Goal: Task Accomplishment & Management: Complete application form

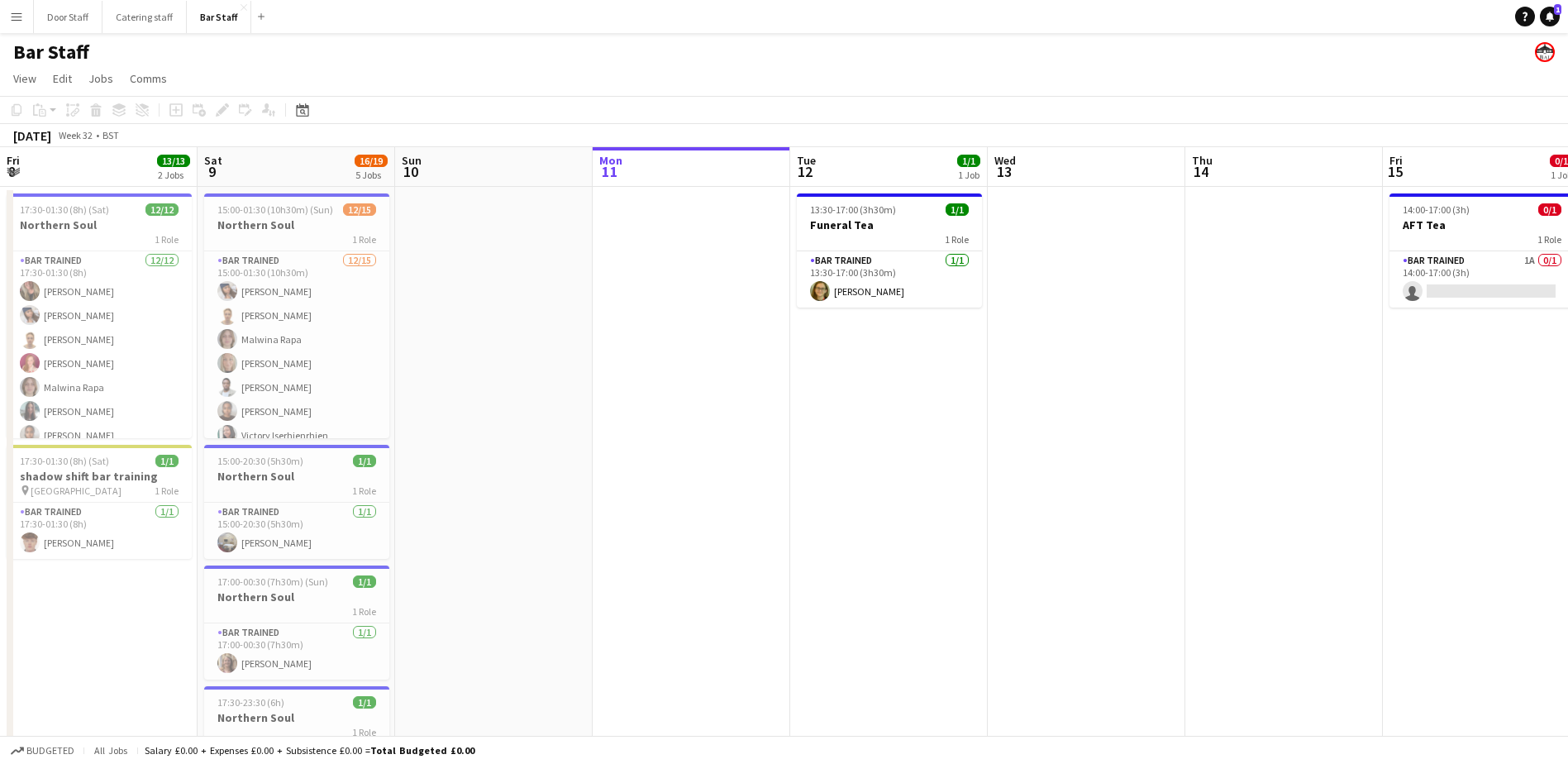
scroll to position [0, 395]
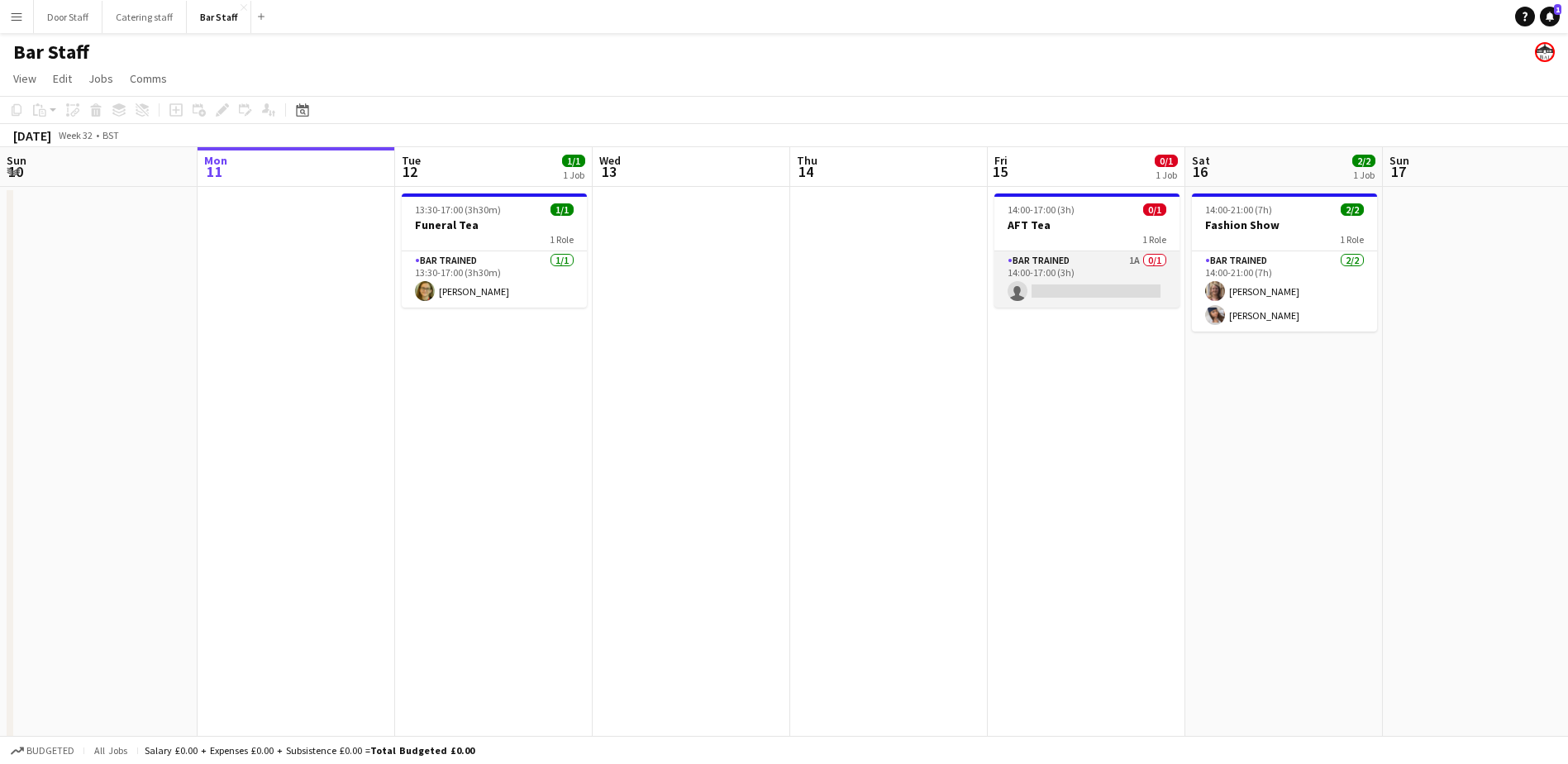
click at [1081, 252] on app-card-role "Bar trained 1A 0/1 14:00-17:00 (3h) single-neutral-actions" at bounding box center [1086, 278] width 185 height 56
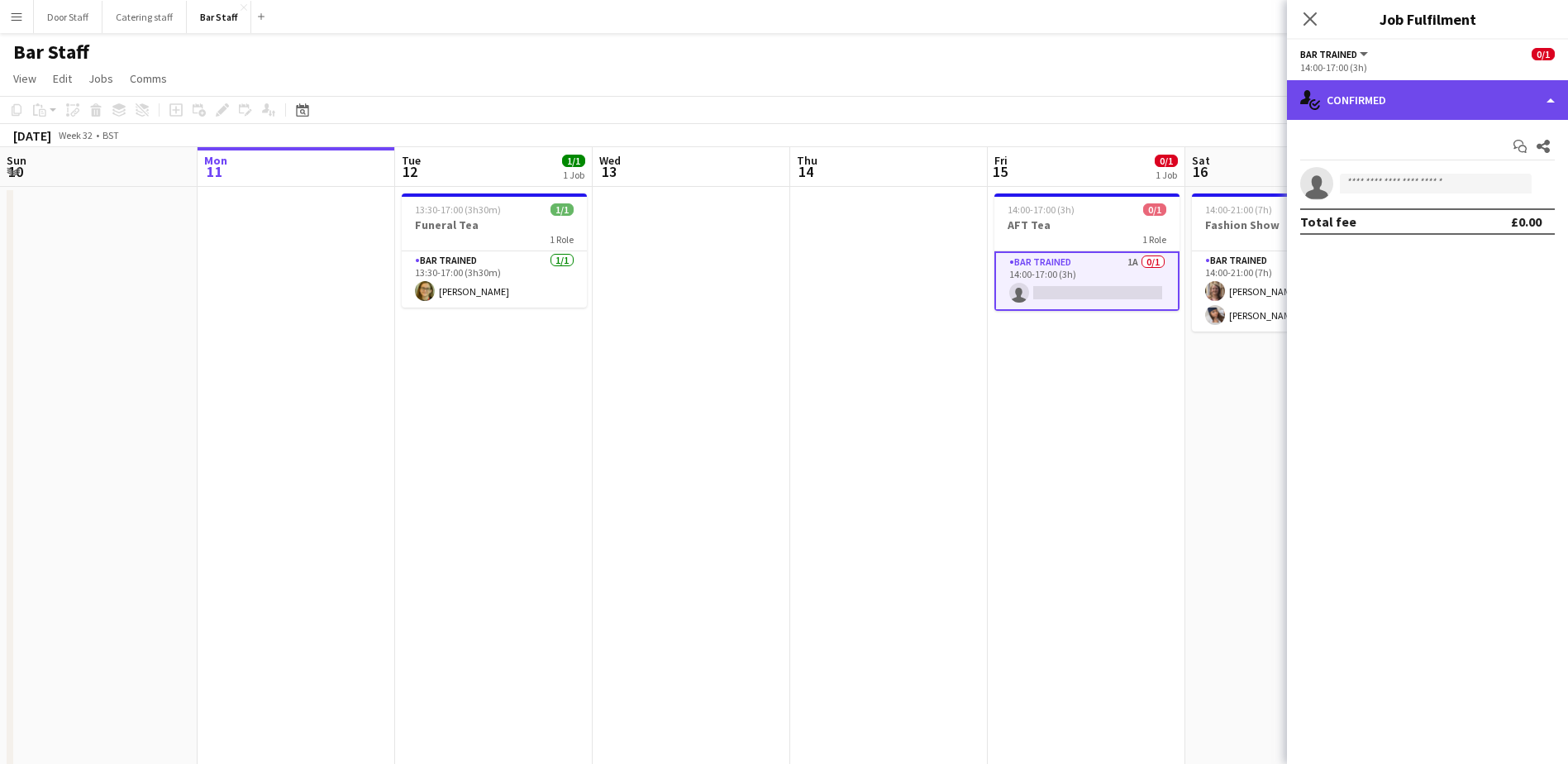
click at [1340, 116] on div "single-neutral-actions-check-2 Confirmed" at bounding box center [1427, 100] width 281 height 40
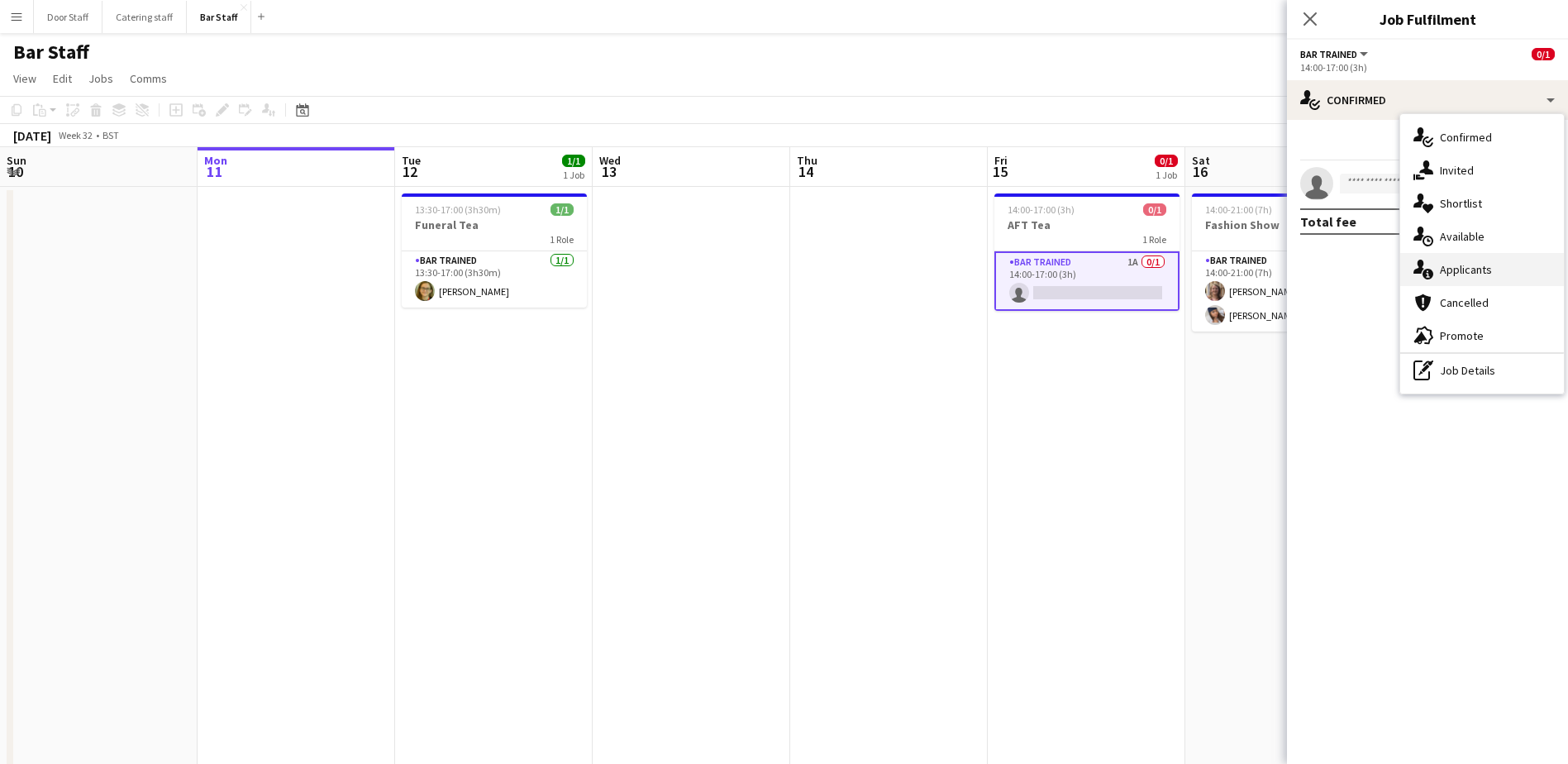
click at [1455, 272] on div "single-neutral-actions-information Applicants" at bounding box center [1481, 269] width 163 height 33
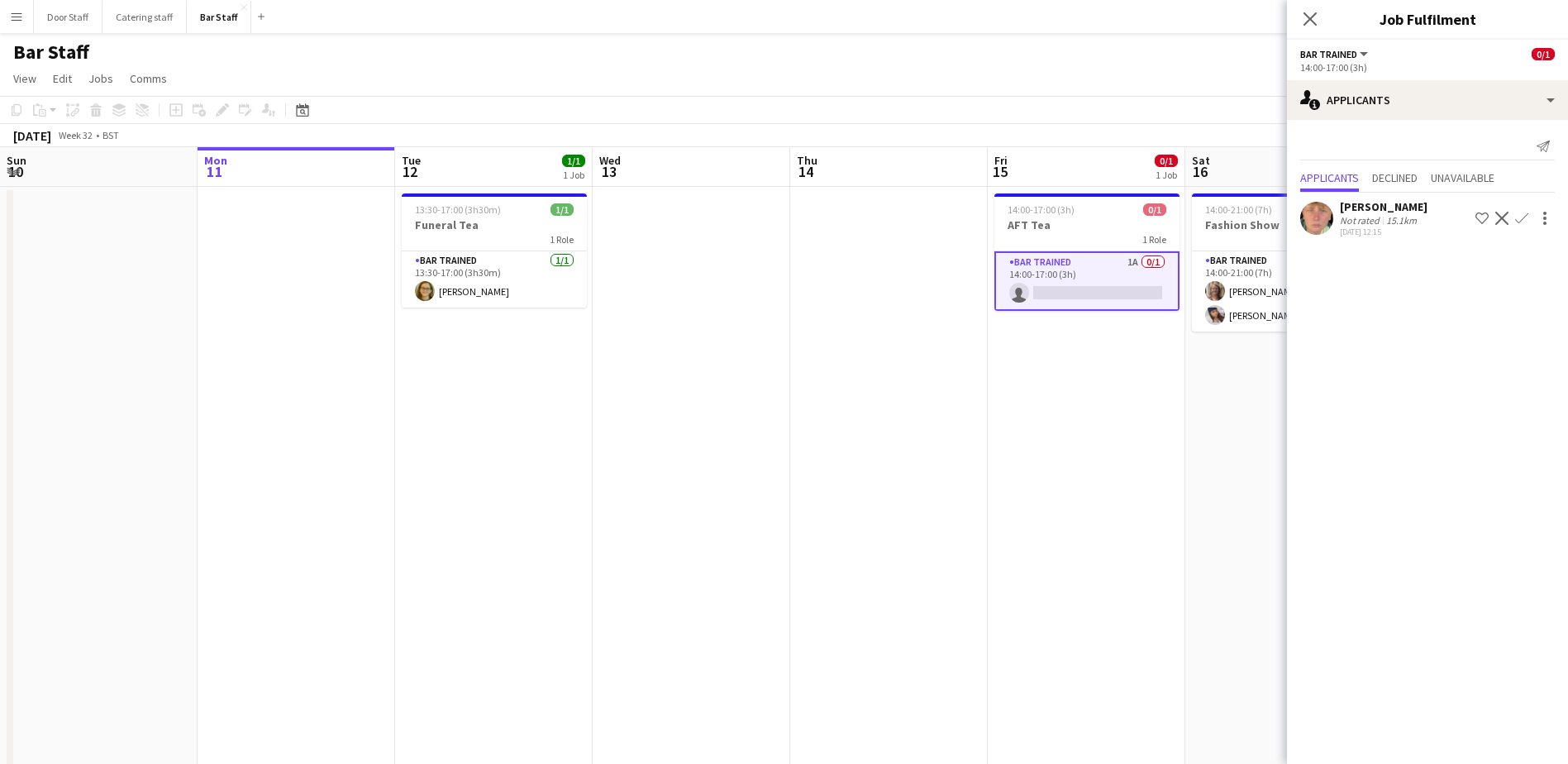
click at [1522, 223] on app-icon "Confirm" at bounding box center [1521, 217] width 13 height 13
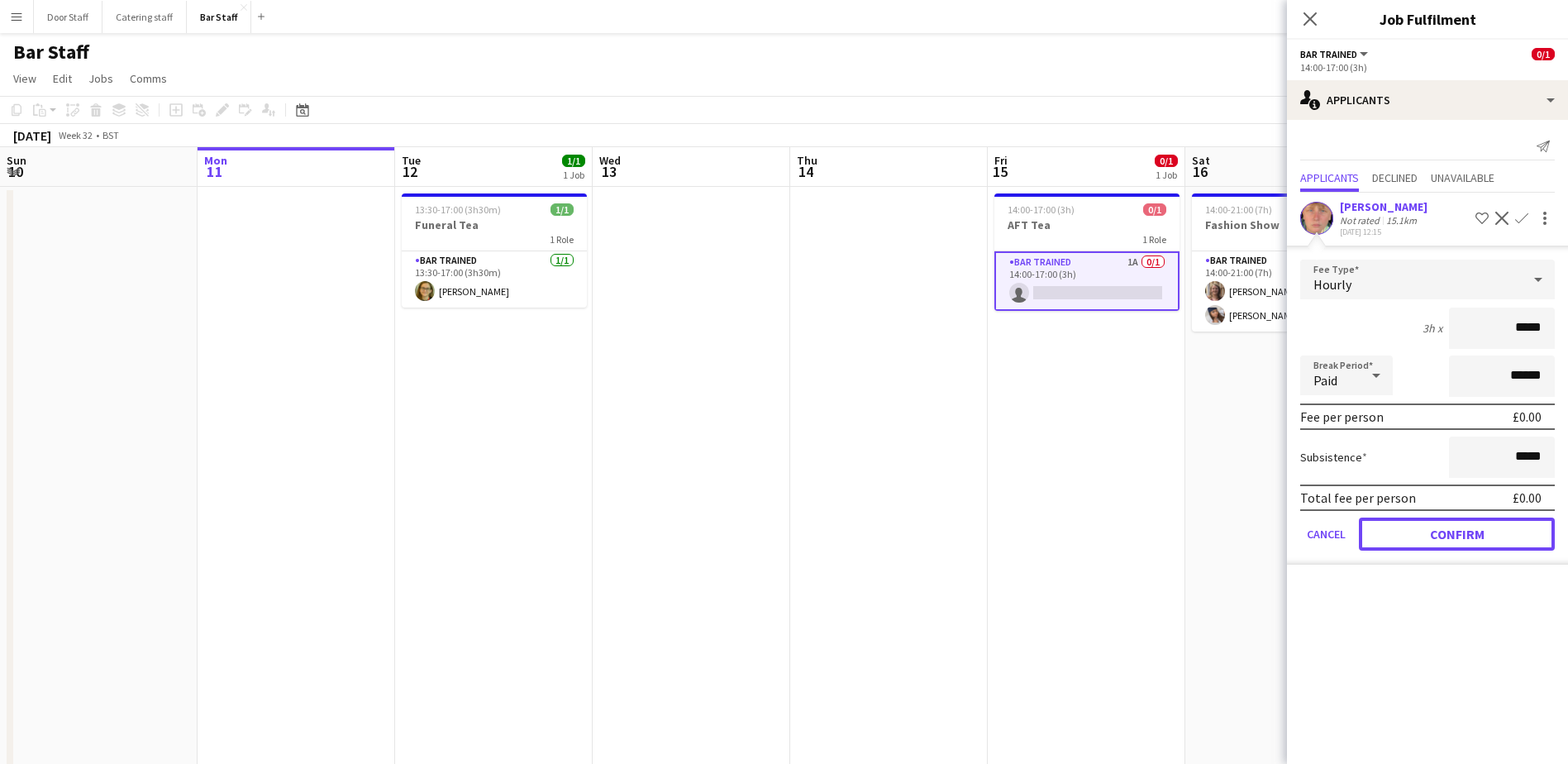
click at [1461, 527] on button "Confirm" at bounding box center [1456, 534] width 196 height 33
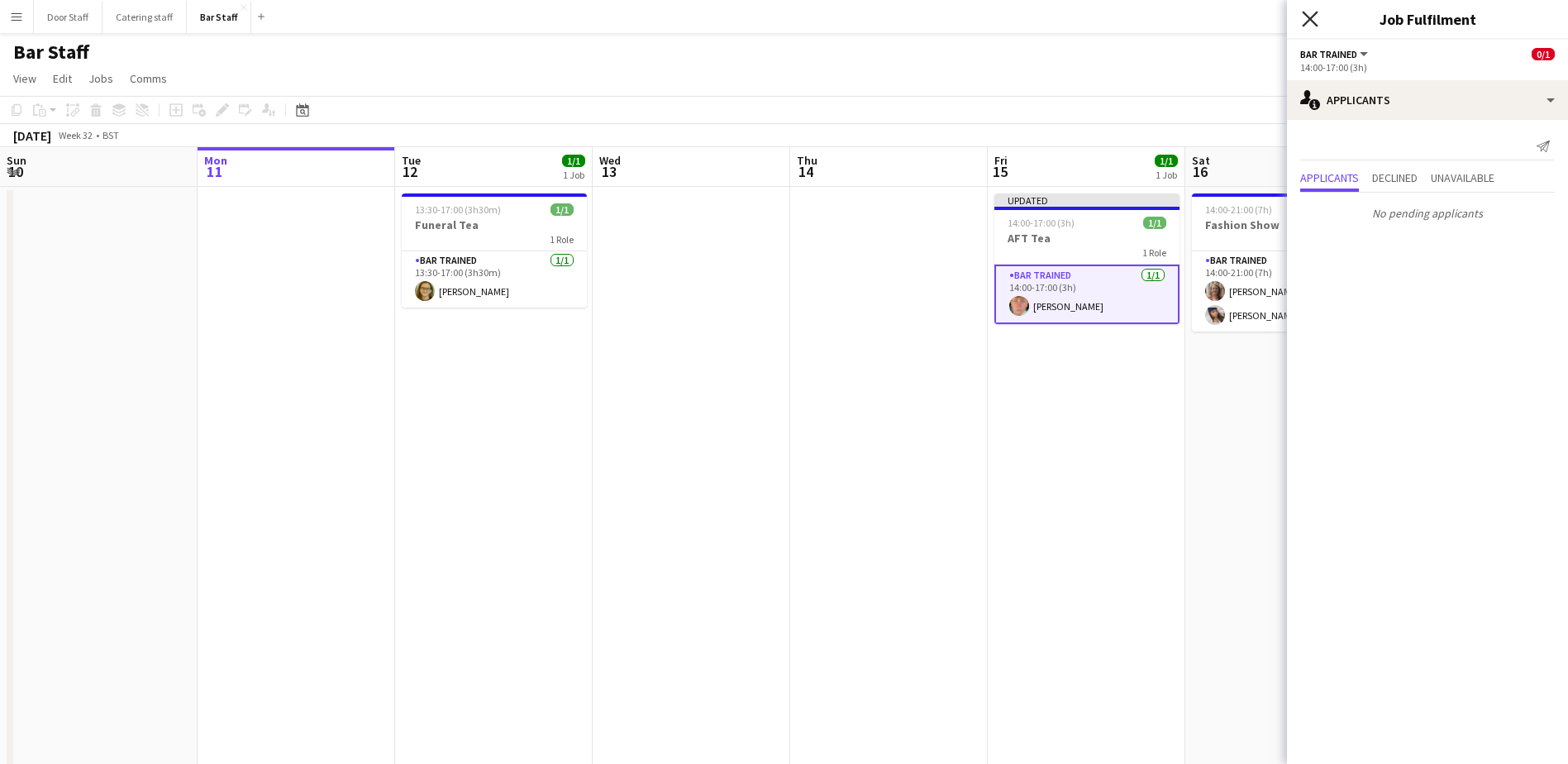
click at [1310, 15] on icon "Close pop-in" at bounding box center [1309, 19] width 15 height 15
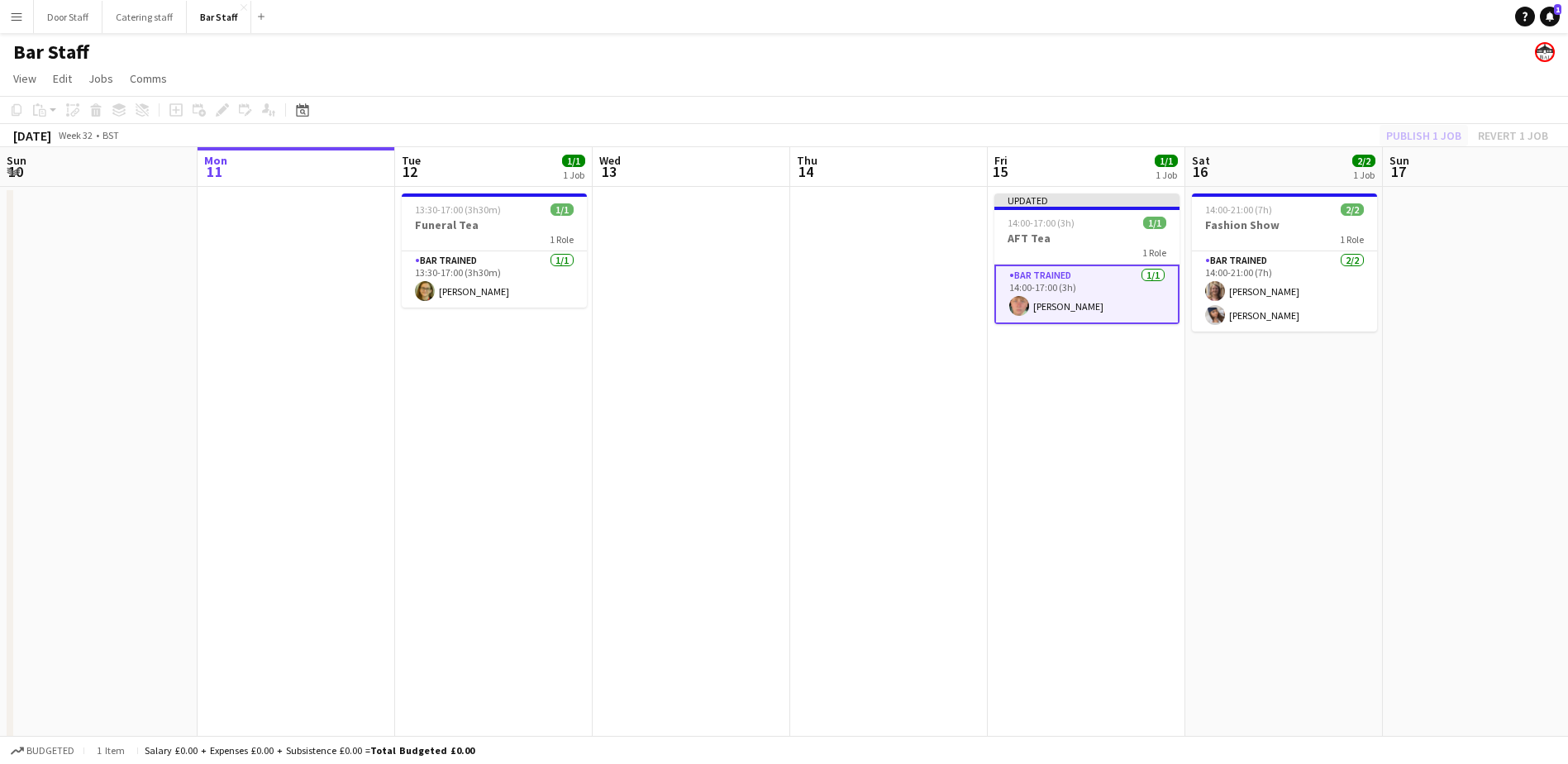
click at [1421, 135] on div "Publish 1 job Revert 1 job" at bounding box center [1467, 135] width 202 height 21
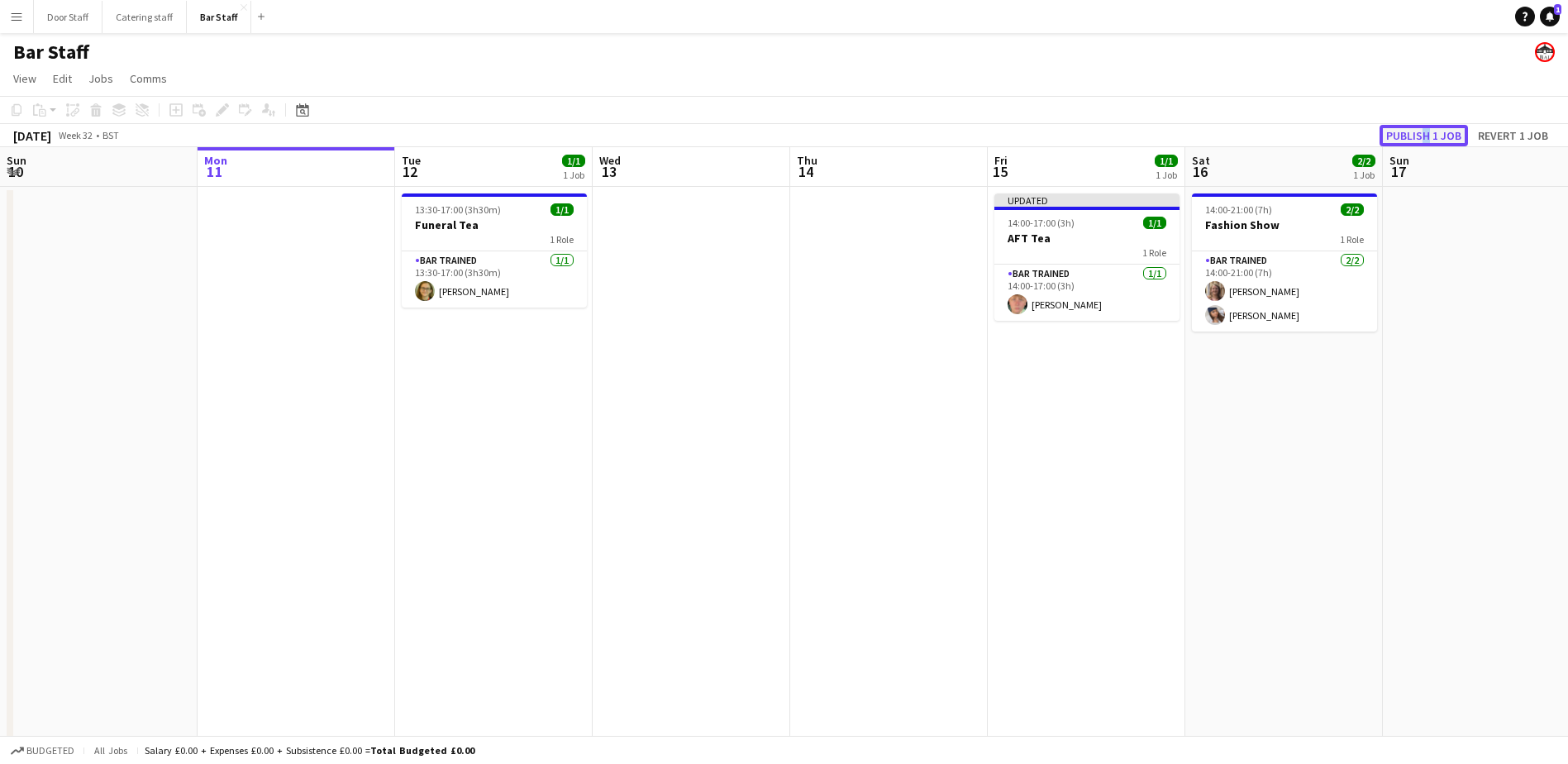
click at [1421, 135] on button "Publish 1 job" at bounding box center [1423, 135] width 88 height 21
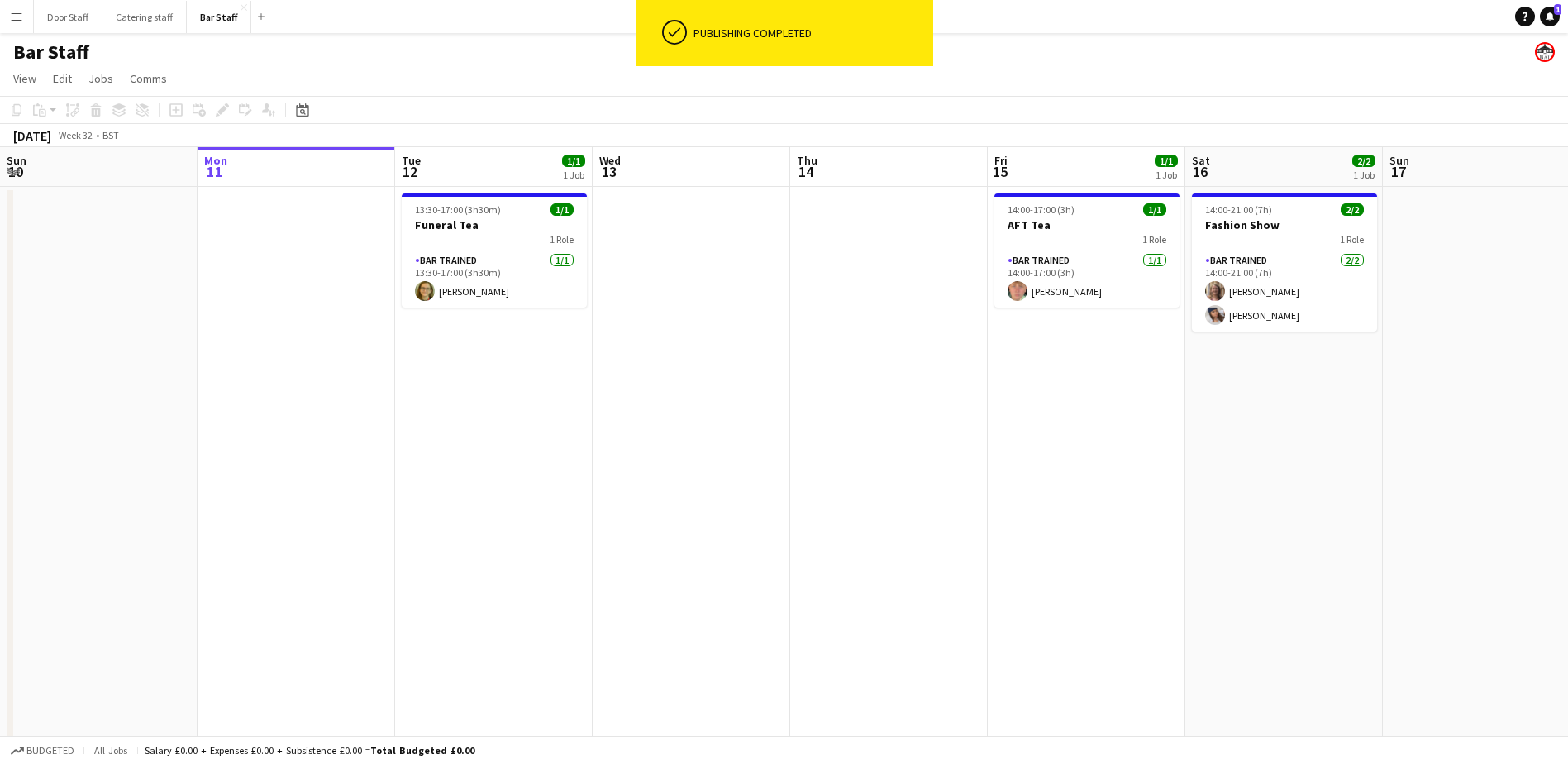
click at [726, 393] on app-date-cell at bounding box center [692, 572] width 198 height 772
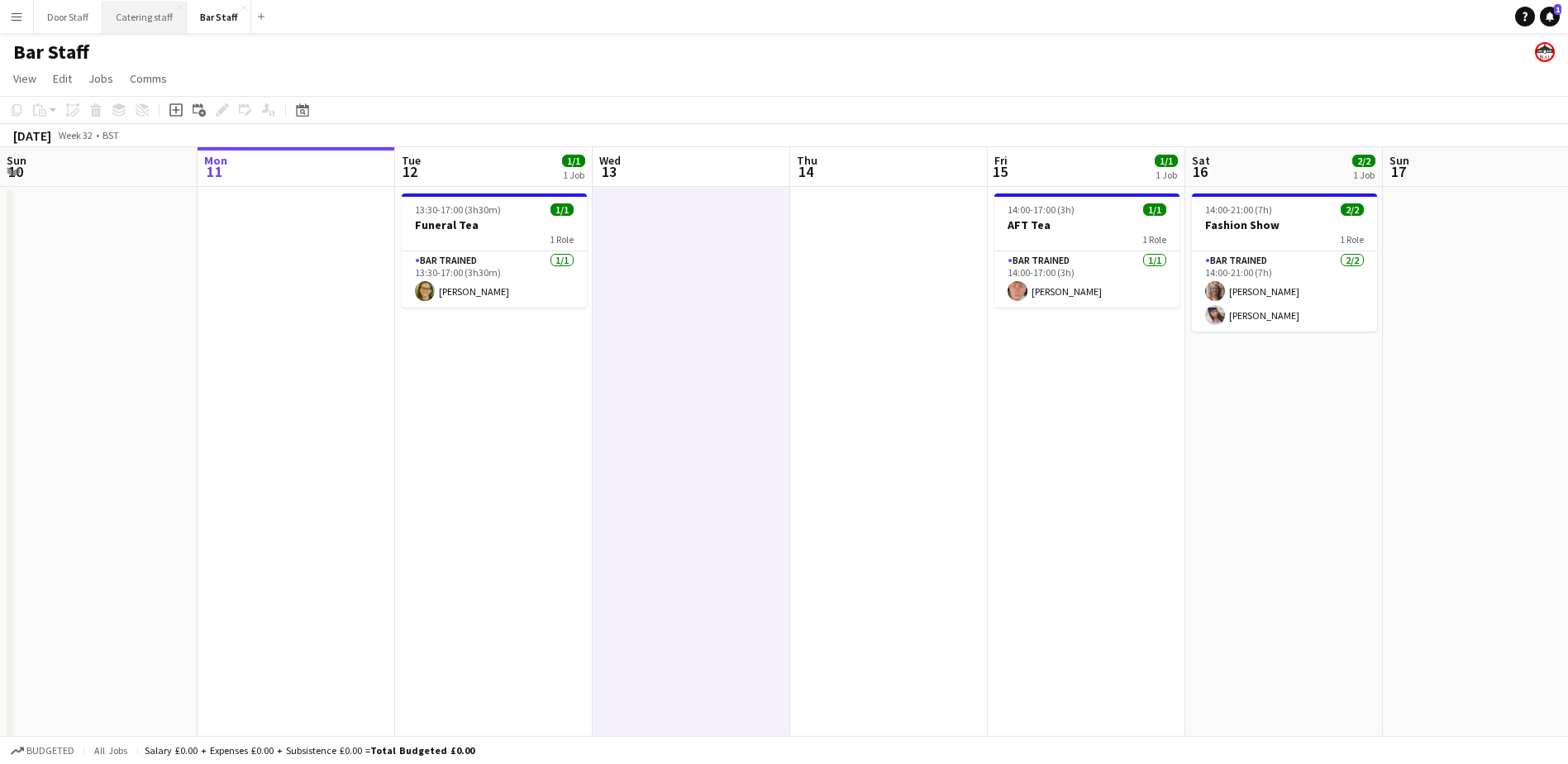
click at [138, 13] on button "Catering staff Close" at bounding box center [144, 17] width 84 height 33
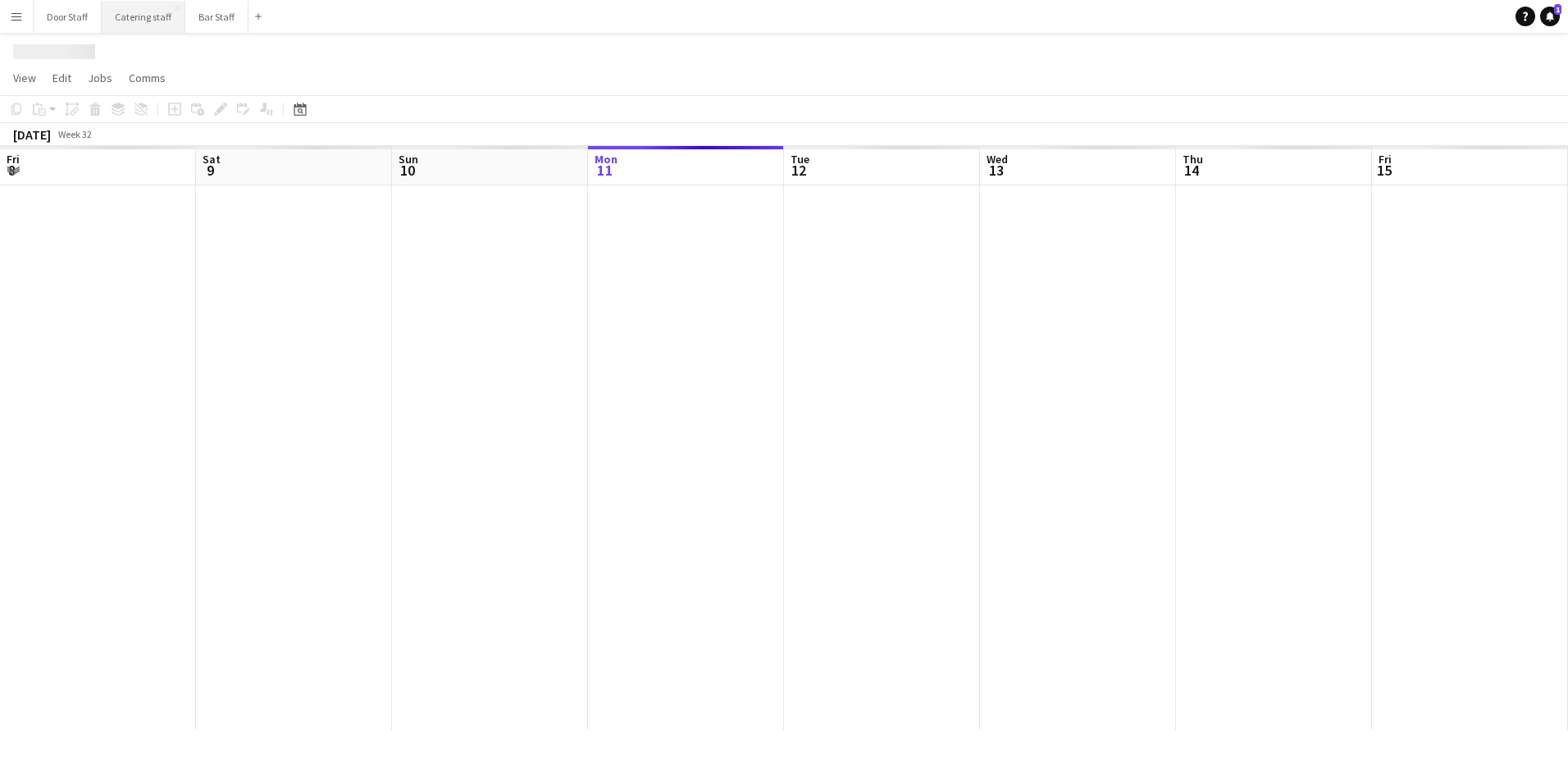
scroll to position [0, 392]
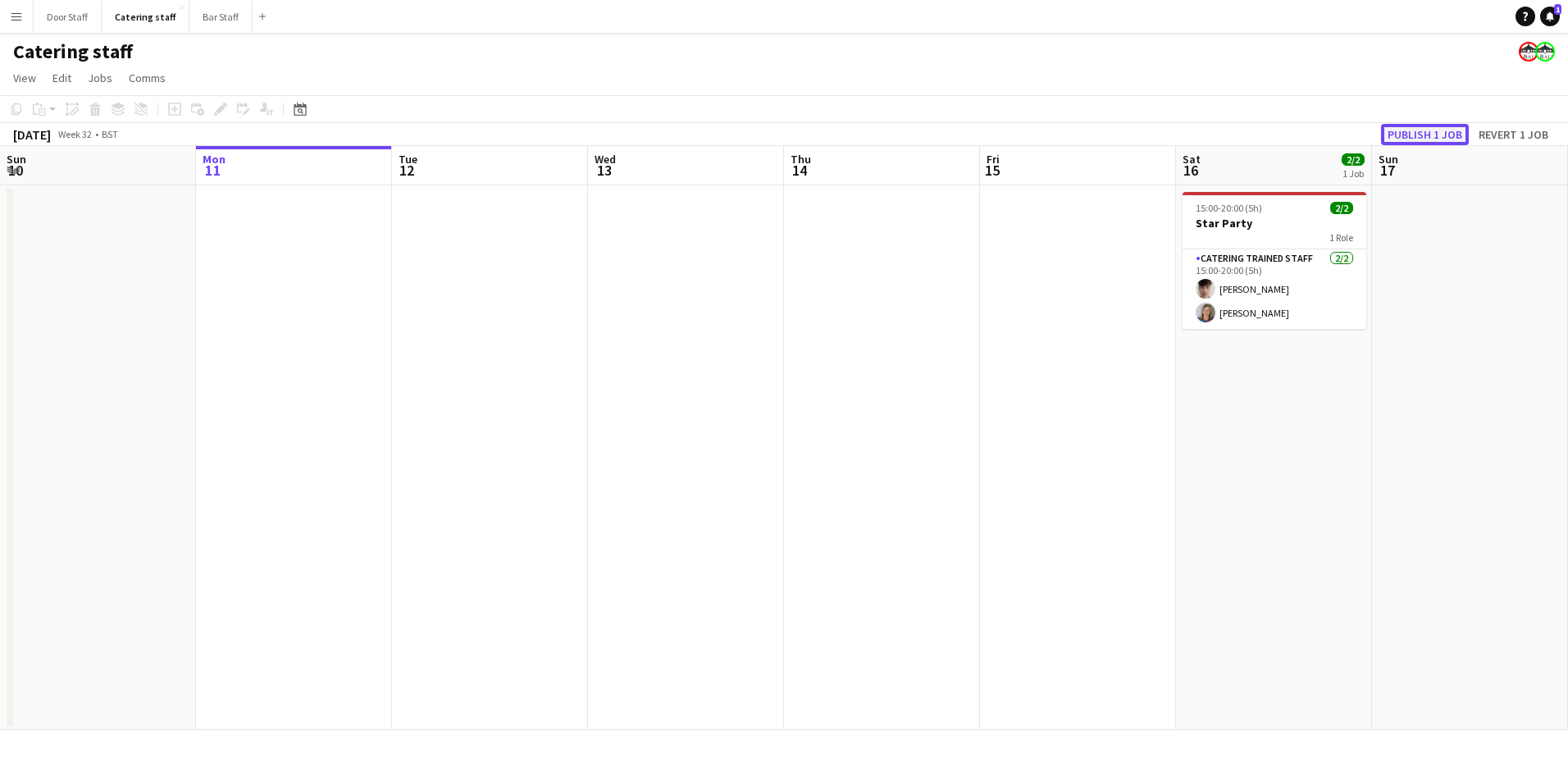
click at [1442, 137] on button "Publish 1 job" at bounding box center [1425, 134] width 88 height 21
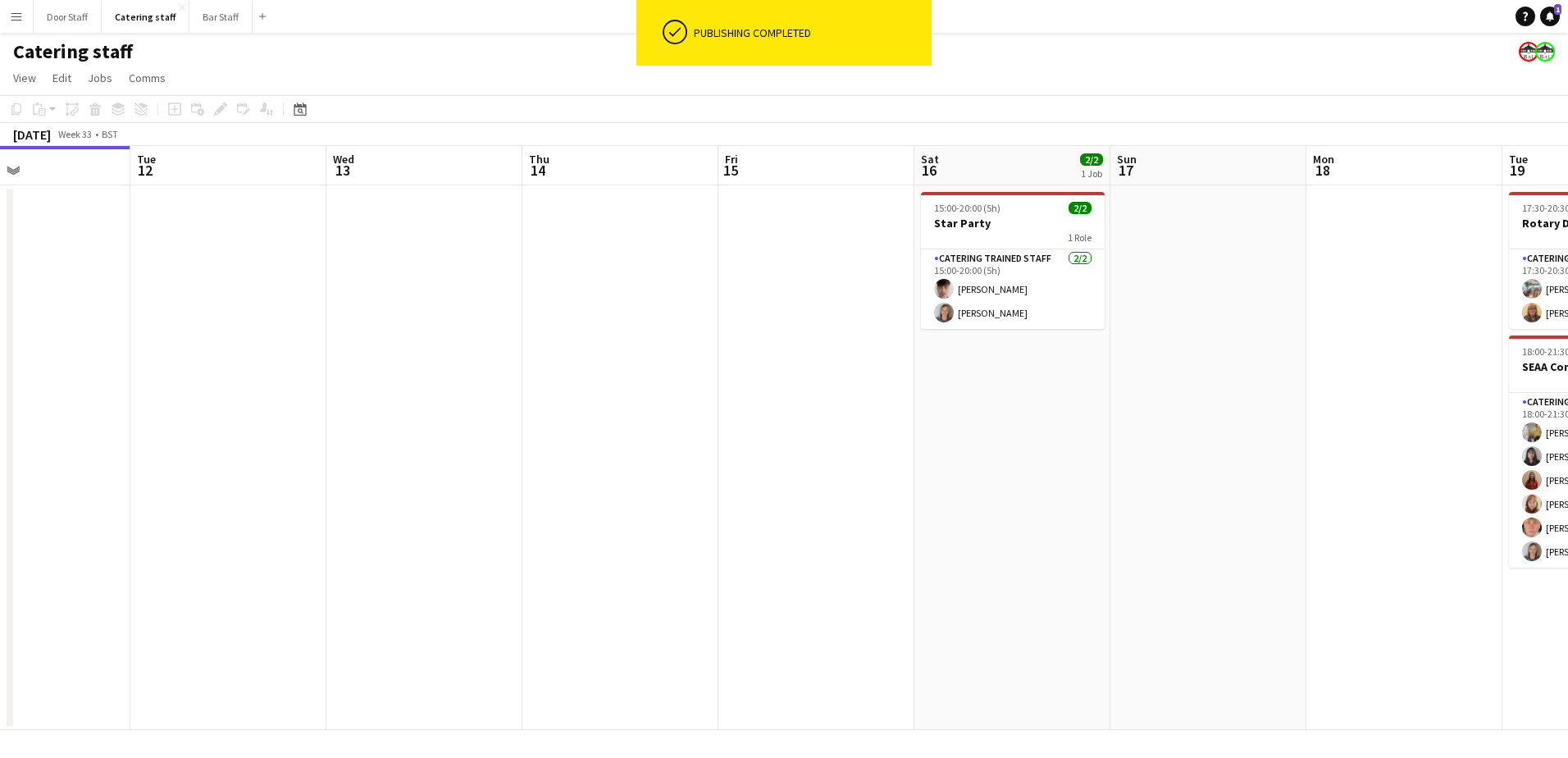
scroll to position [0, 438]
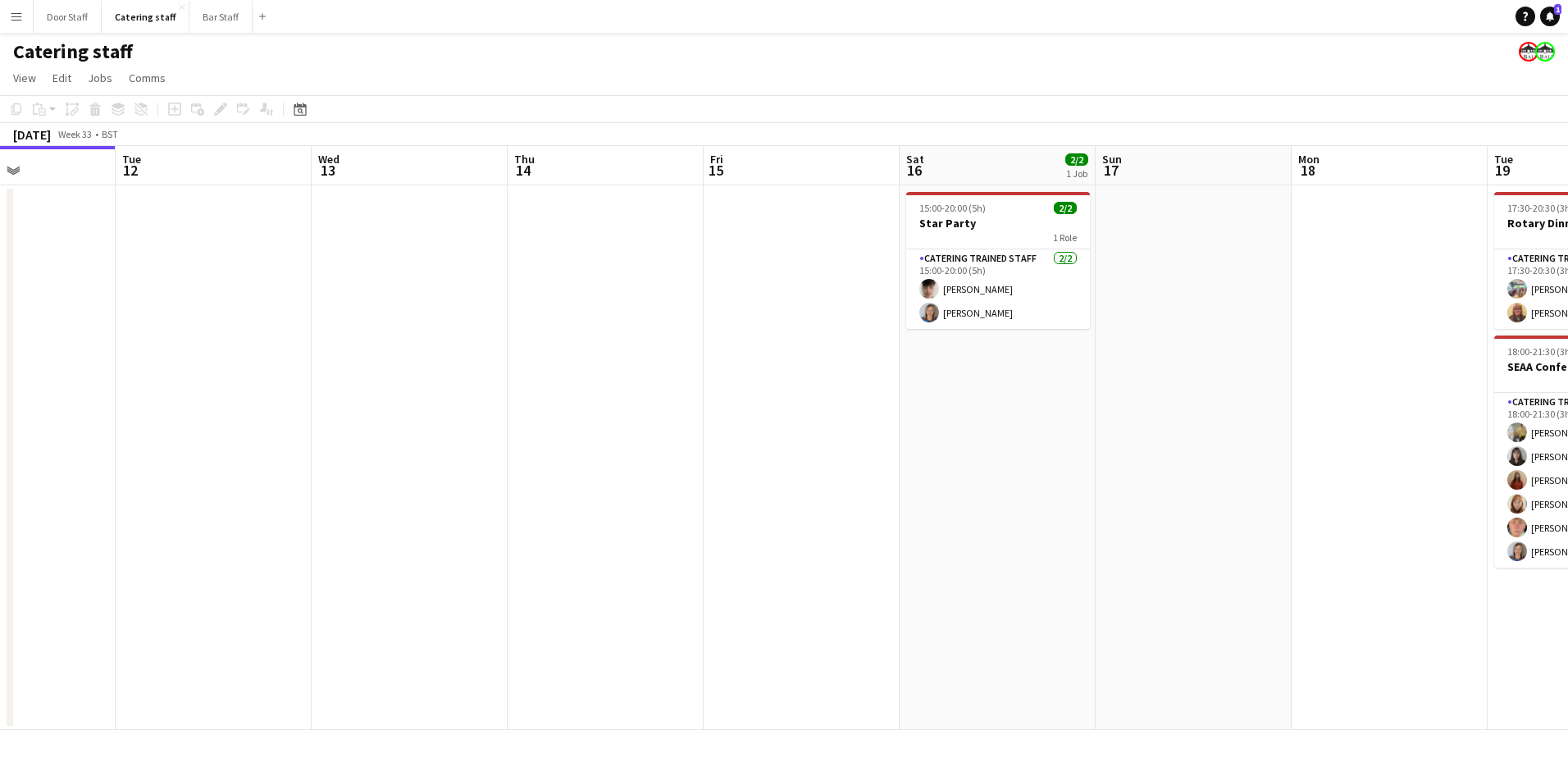
drag, startPoint x: 860, startPoint y: 452, endPoint x: 388, endPoint y: 476, distance: 472.6
click at [388, 476] on app-calendar-viewport "Sat 9 3/3 1 Job Sun 10 Mon 11 Tue 12 Wed 13 Thu 14 Fri 15 Sat 16 2/2 1 Job Sun …" at bounding box center [784, 437] width 1568 height 584
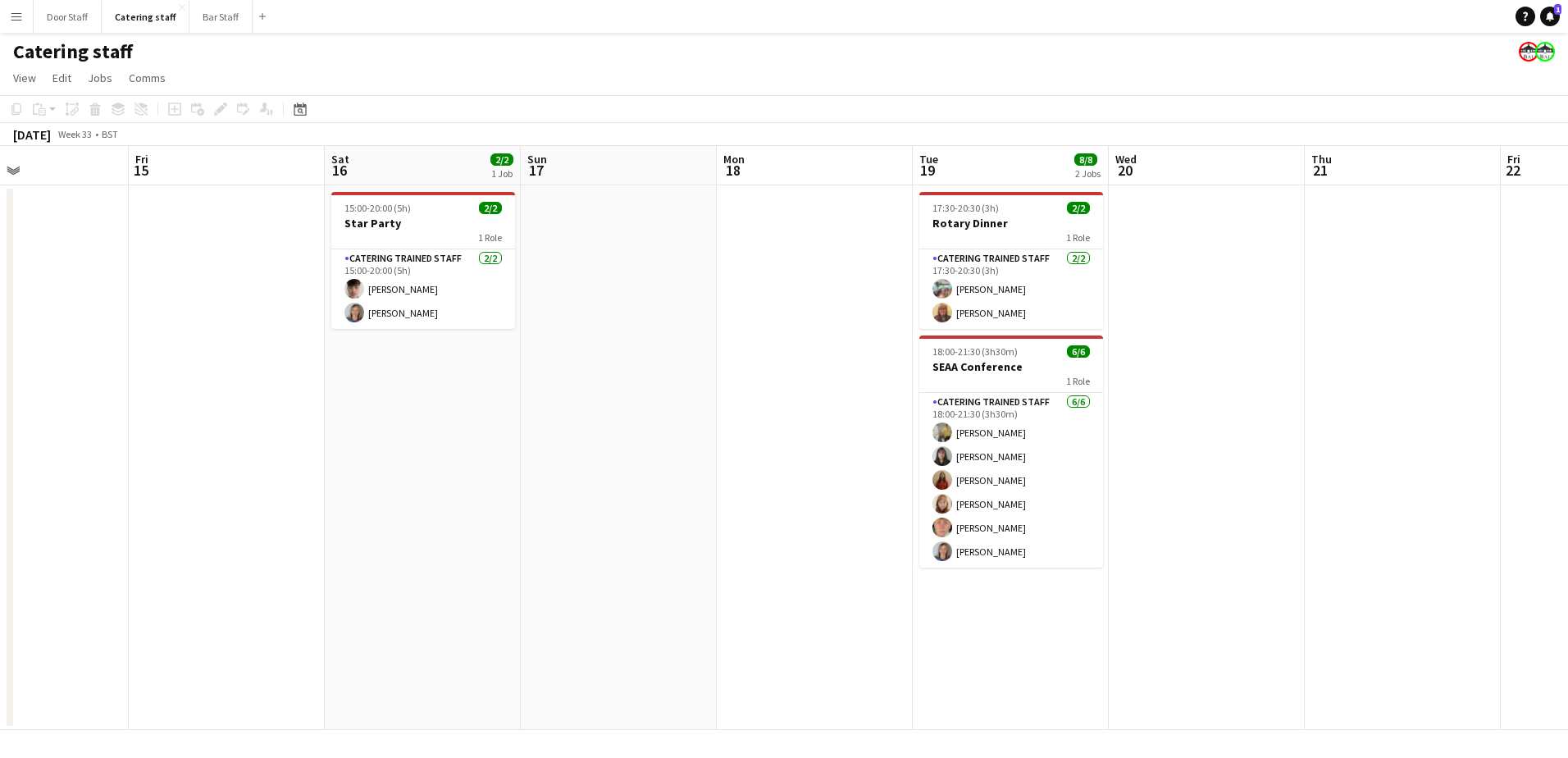
drag, startPoint x: 807, startPoint y: 482, endPoint x: 429, endPoint y: 479, distance: 378.0
click at [429, 479] on app-calendar-viewport "Mon 11 Tue 12 Wed 13 Thu 14 Fri 15 Sat 16 2/2 1 Job Sun 17 Mon 18 Tue 19 8/8 2 …" at bounding box center [784, 437] width 1568 height 584
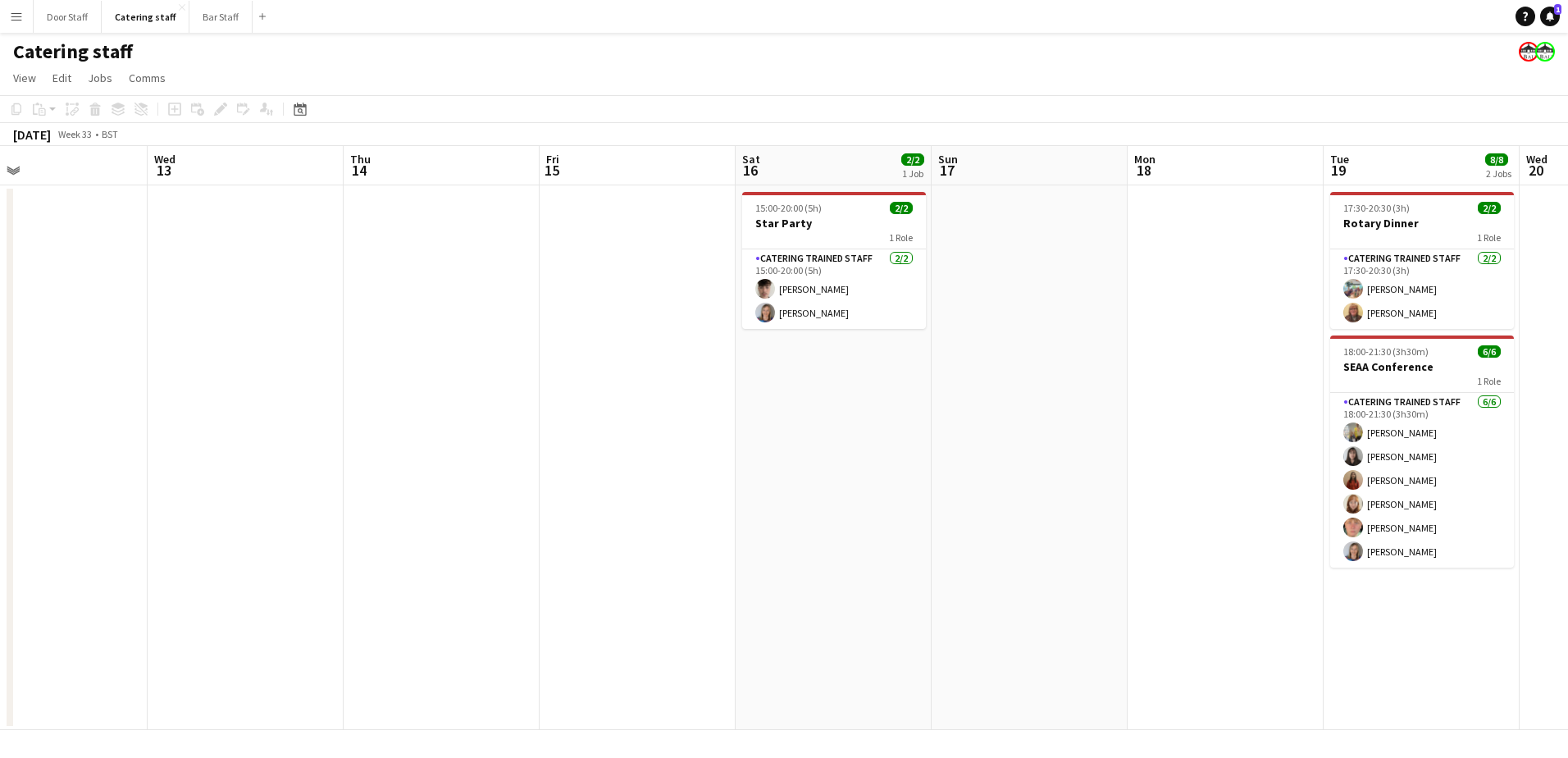
drag, startPoint x: 429, startPoint y: 479, endPoint x: 1025, endPoint y: 465, distance: 596.2
click at [1036, 466] on app-calendar-viewport "Sun 10 Mon 11 Tue 12 Wed 13 Thu 14 Fri 15 Sat 16 2/2 1 Job Sun 17 Mon 18 Tue 19…" at bounding box center [784, 437] width 1568 height 584
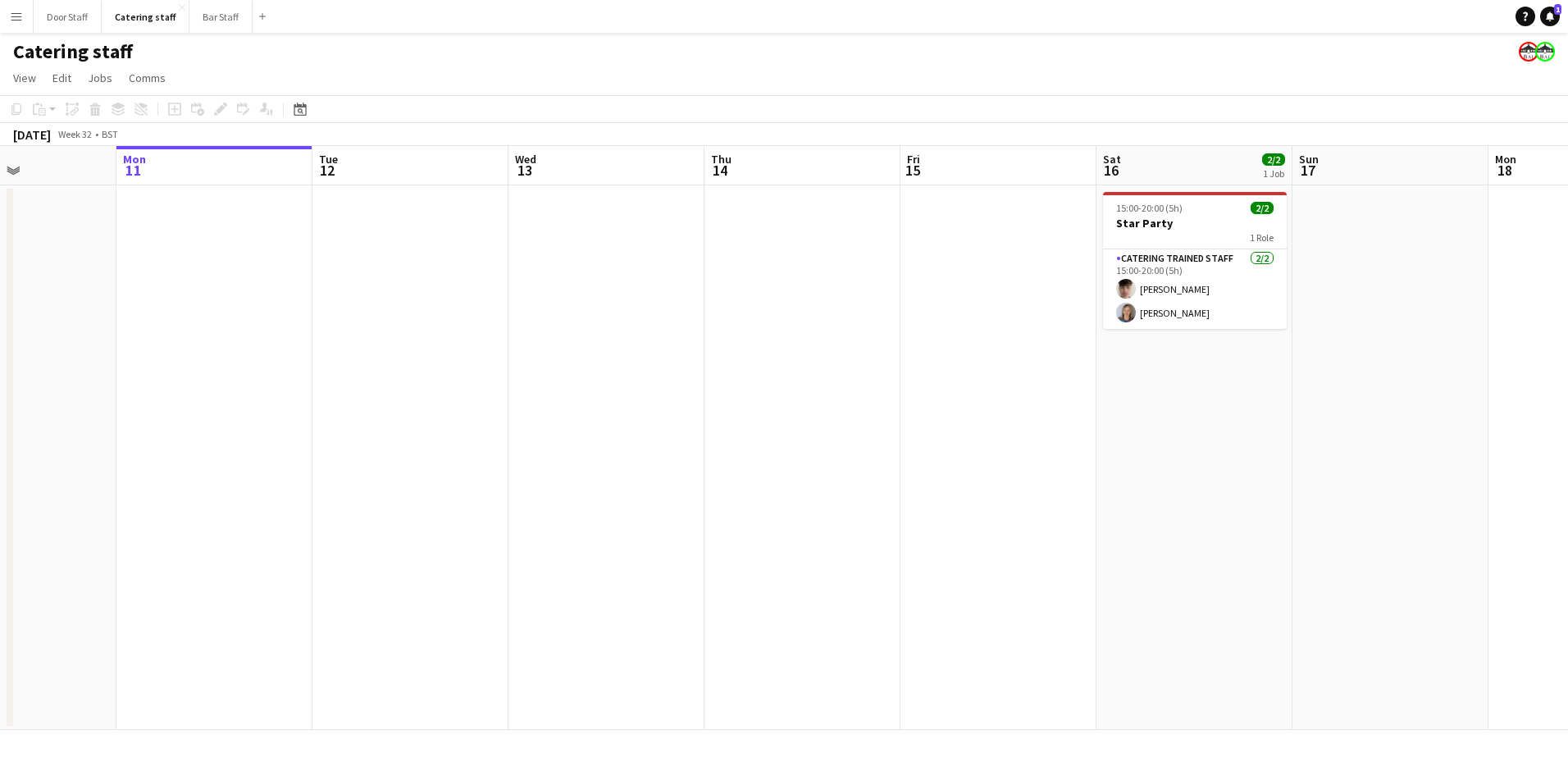
drag, startPoint x: 389, startPoint y: 462, endPoint x: 749, endPoint y: 464, distance: 360.0
click at [749, 464] on app-calendar-viewport "Fri 8 1/1 1 Job Sat 9 3/3 1 Job Sun 10 Mon 11 Tue 12 Wed 13 Thu 14 Fri 15 Sat 1…" at bounding box center [784, 437] width 1568 height 584
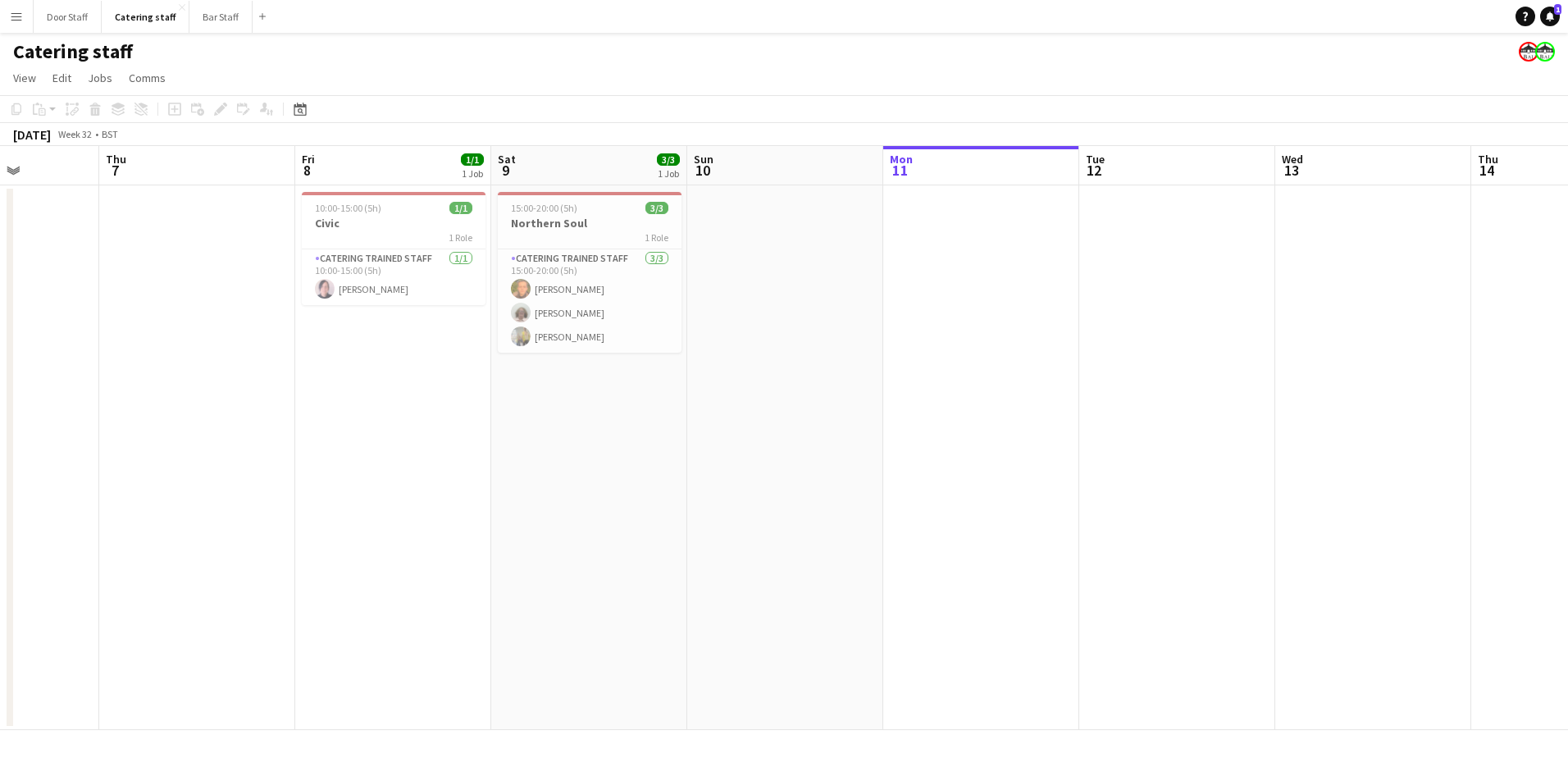
scroll to position [0, 488]
drag, startPoint x: 371, startPoint y: 370, endPoint x: 758, endPoint y: 378, distance: 387.1
click at [758, 378] on app-calendar-viewport "Mon 4 Tue 5 Wed 6 Thu 7 Fri 8 1/1 1 Job Sat 9 3/3 1 Job Sun 10 Mon 11 Tue 12 We…" at bounding box center [784, 437] width 1568 height 584
click at [201, 17] on button "Bar Staff Close" at bounding box center [221, 17] width 63 height 32
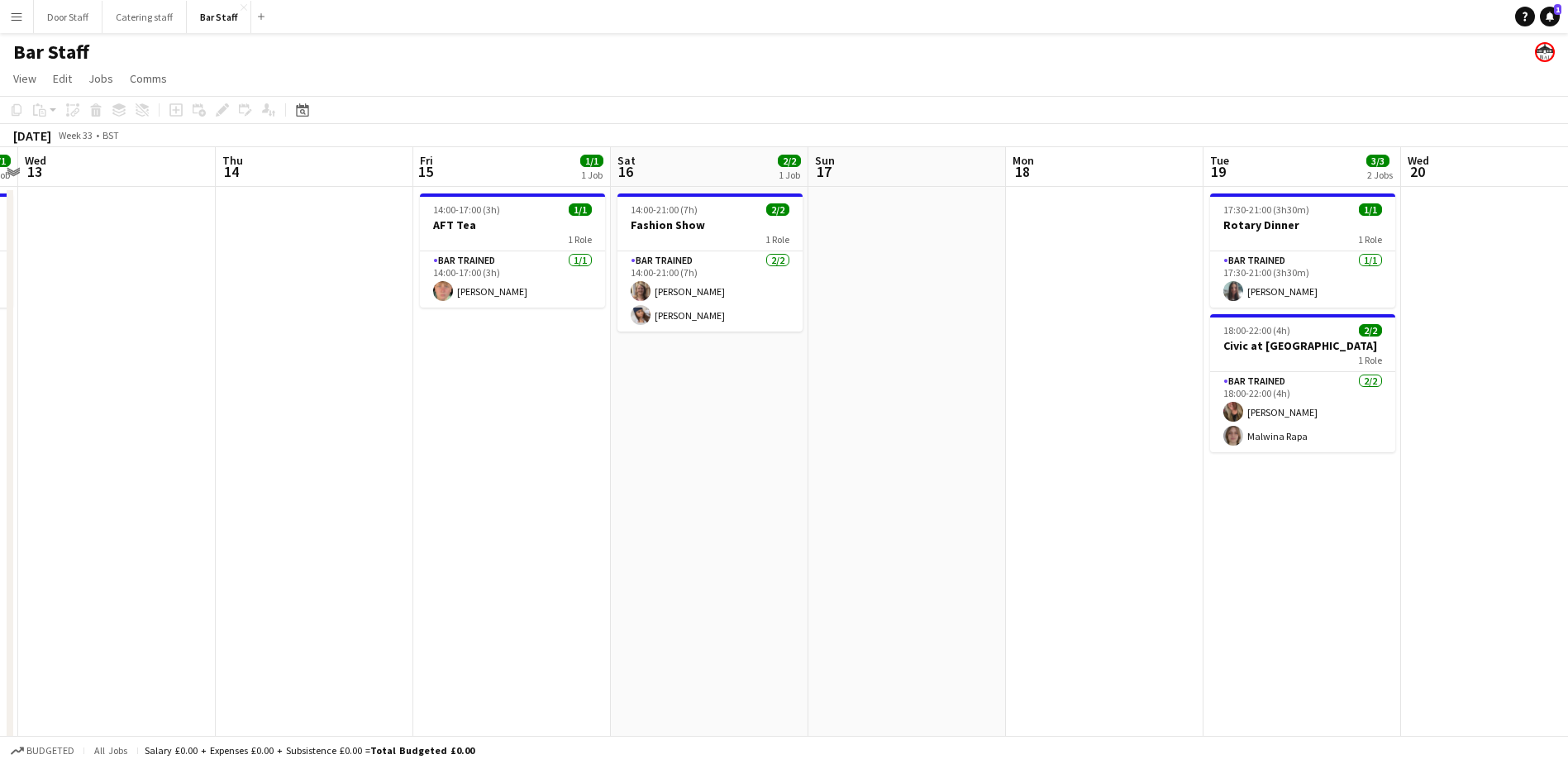
scroll to position [0, 576]
drag, startPoint x: 855, startPoint y: 527, endPoint x: 278, endPoint y: 533, distance: 577.0
click at [278, 533] on app-calendar-viewport "Sun 10 Mon 11 Tue 12 1/1 1 Job Wed 13 Thu 14 Fri 15 1/1 1 Job Sat 16 2/2 1 Job …" at bounding box center [784, 553] width 1568 height 812
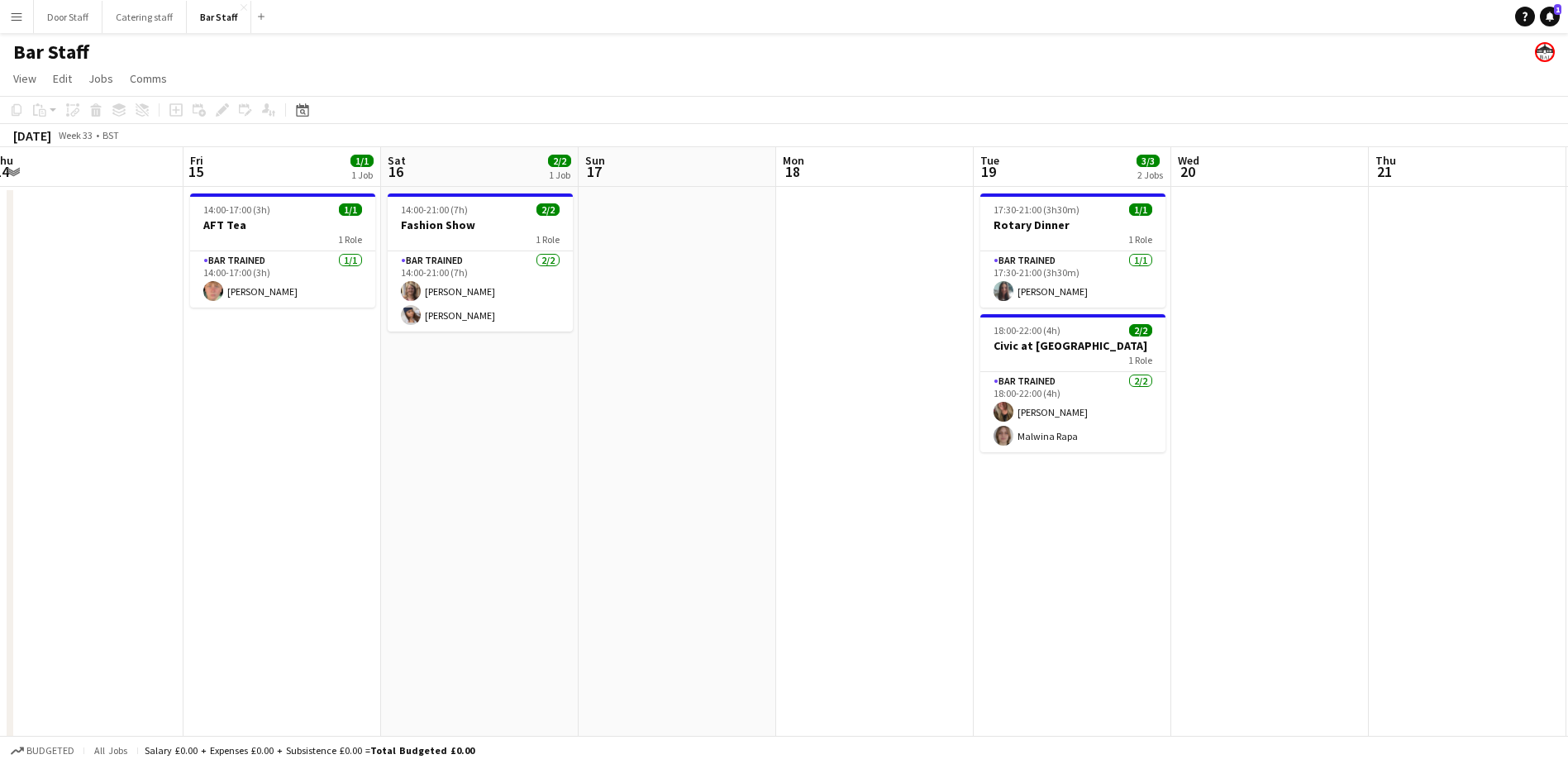
scroll to position [0, 625]
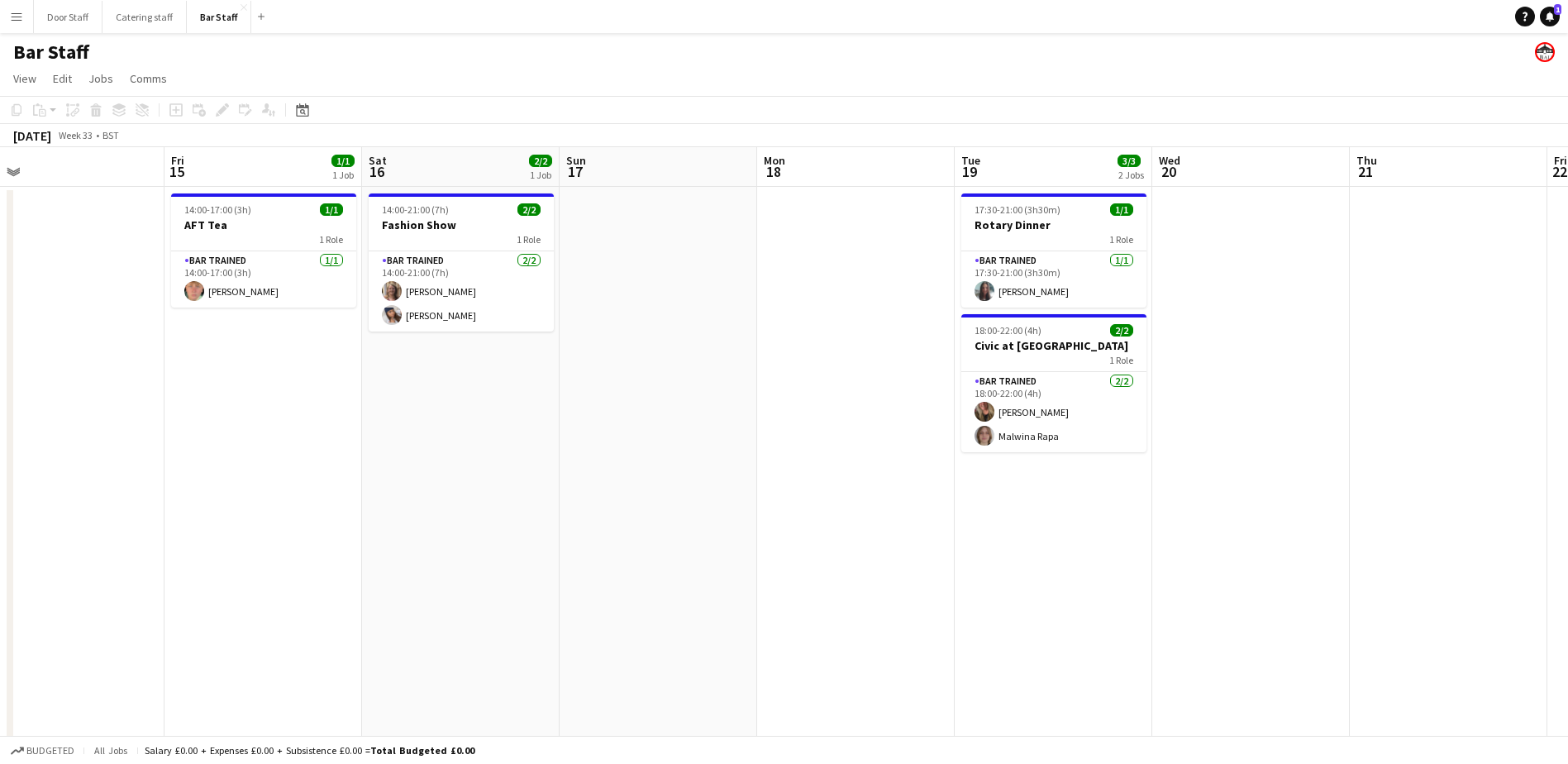
drag, startPoint x: 907, startPoint y: 526, endPoint x: 661, endPoint y: 529, distance: 246.0
click at [661, 529] on app-calendar-viewport "Mon 11 Tue 12 1/1 1 Job Wed 13 Thu 14 Fri 15 1/1 1 Job Sat 16 2/2 1 Job Sun 17 …" at bounding box center [784, 553] width 1568 height 812
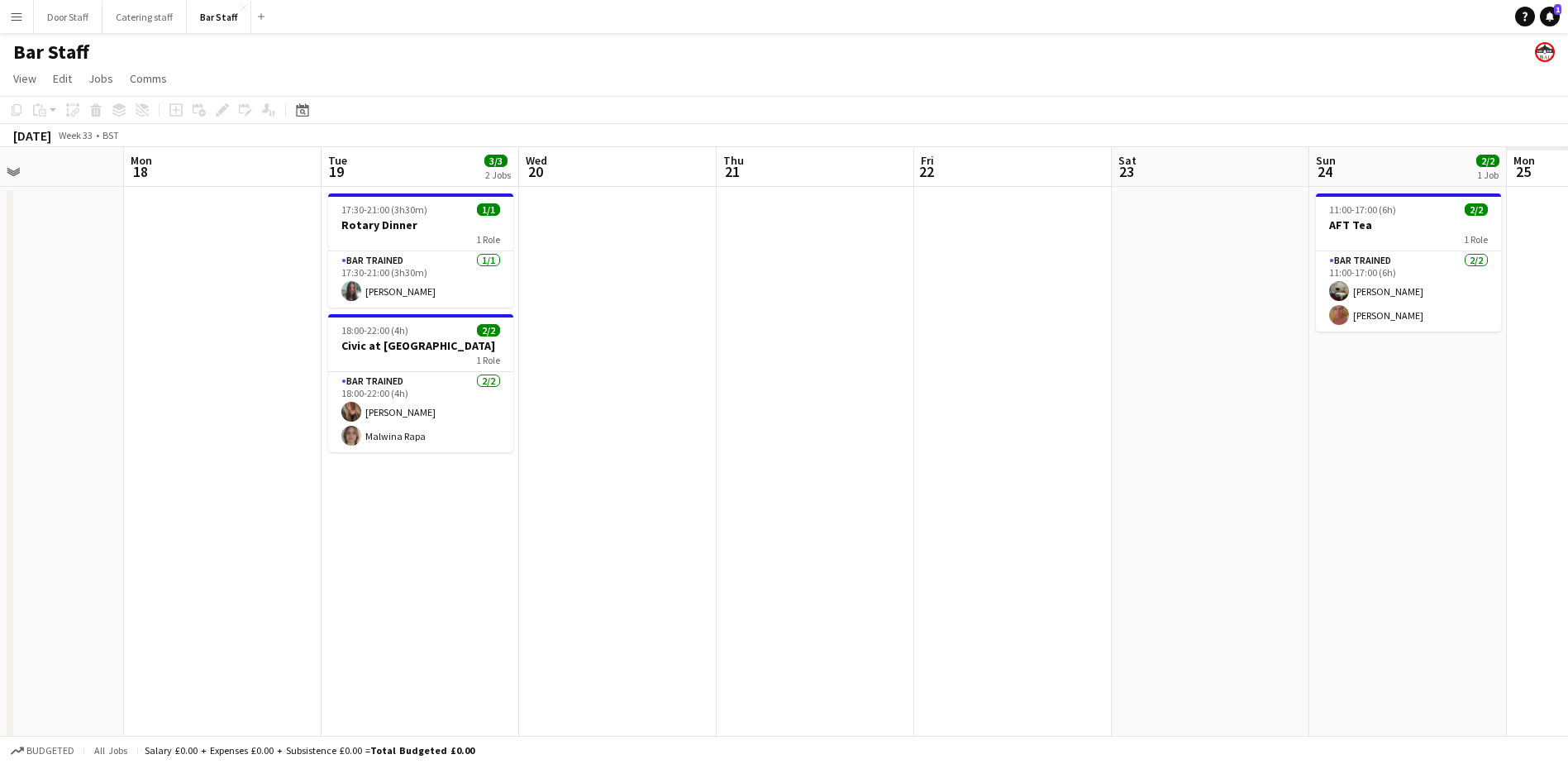
drag, startPoint x: 708, startPoint y: 491, endPoint x: -3, endPoint y: 480, distance: 711.1
click at [0, 480] on html "Menu Boards Boards Boards All jobs Status Workforce Workforce My Workforce Recr…" at bounding box center [784, 493] width 1568 height 987
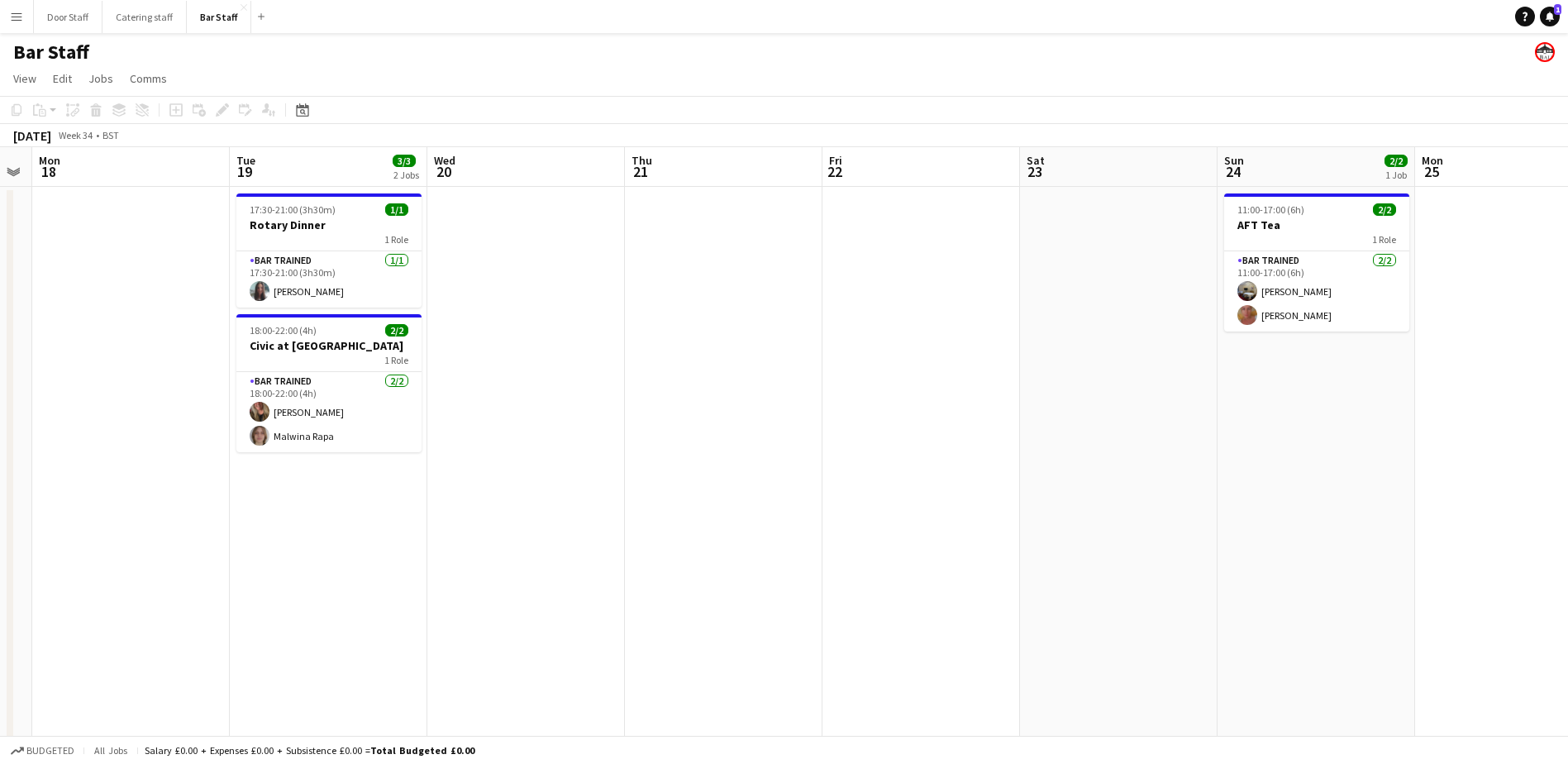
drag, startPoint x: 898, startPoint y: 504, endPoint x: -3, endPoint y: 518, distance: 901.1
click at [0, 518] on html "Menu Boards Boards Boards All jobs Status Workforce Workforce My Workforce Recr…" at bounding box center [784, 493] width 1568 height 987
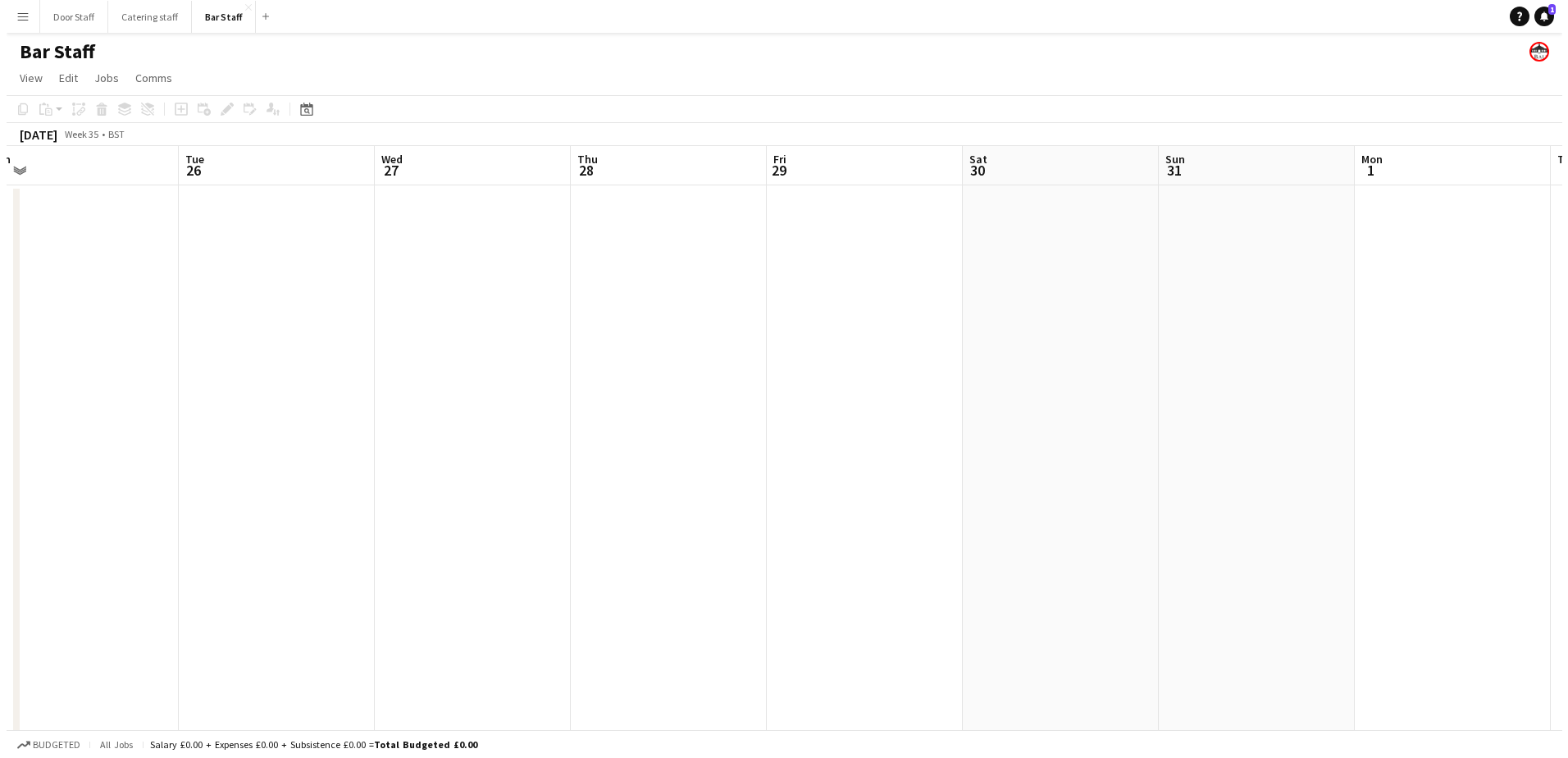
scroll to position [0, 635]
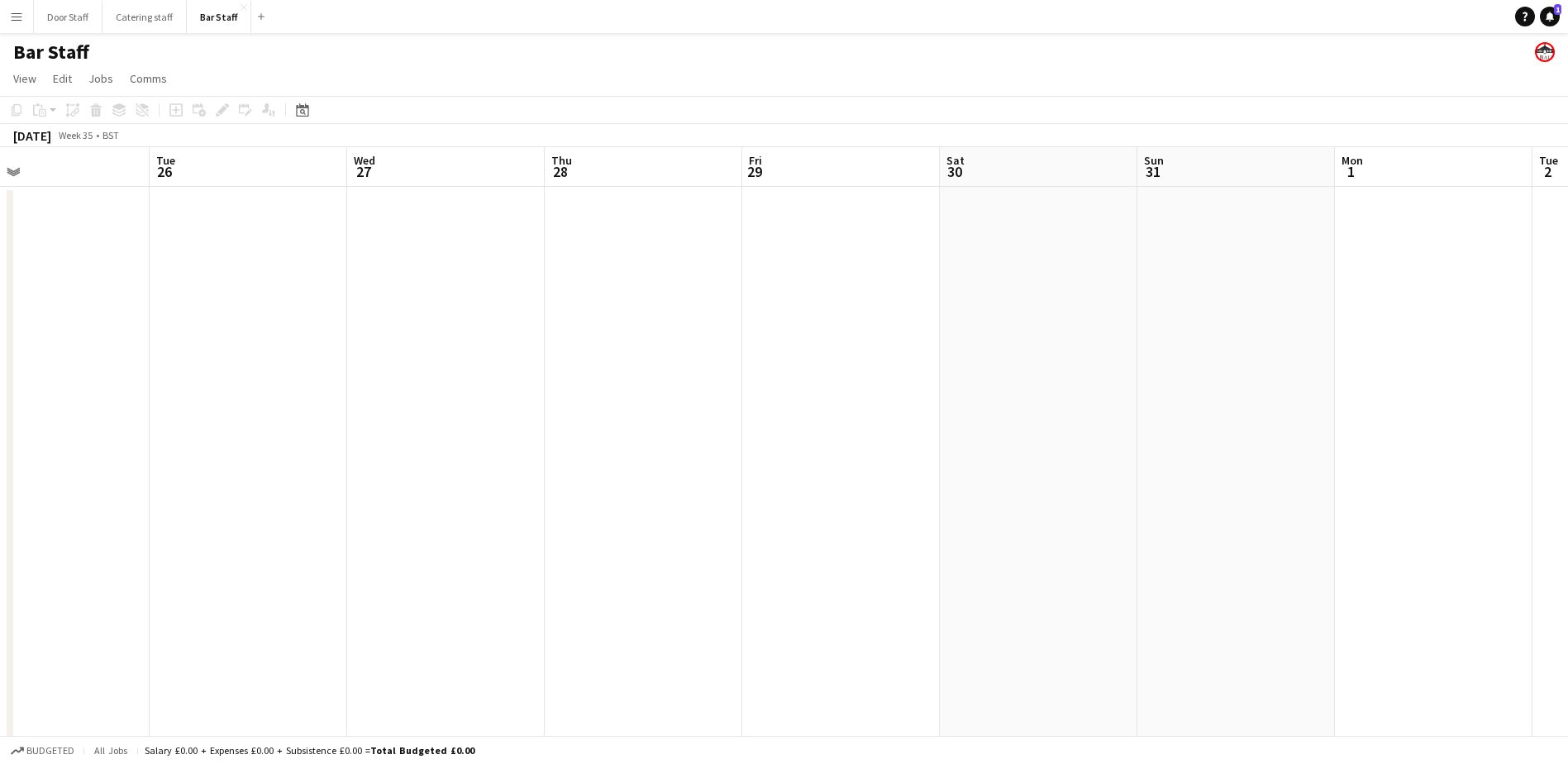
drag, startPoint x: 791, startPoint y: 491, endPoint x: 119, endPoint y: 486, distance: 672.0
click at [119, 486] on app-calendar-viewport "Fri 22 Sat 23 Sun 24 2/2 1 Job Mon 25 Tue 26 Wed 27 Thu 28 Fri 29 Sat 30 Sun 31…" at bounding box center [784, 553] width 1568 height 812
click at [48, 19] on button "Door Staff Close" at bounding box center [68, 17] width 69 height 33
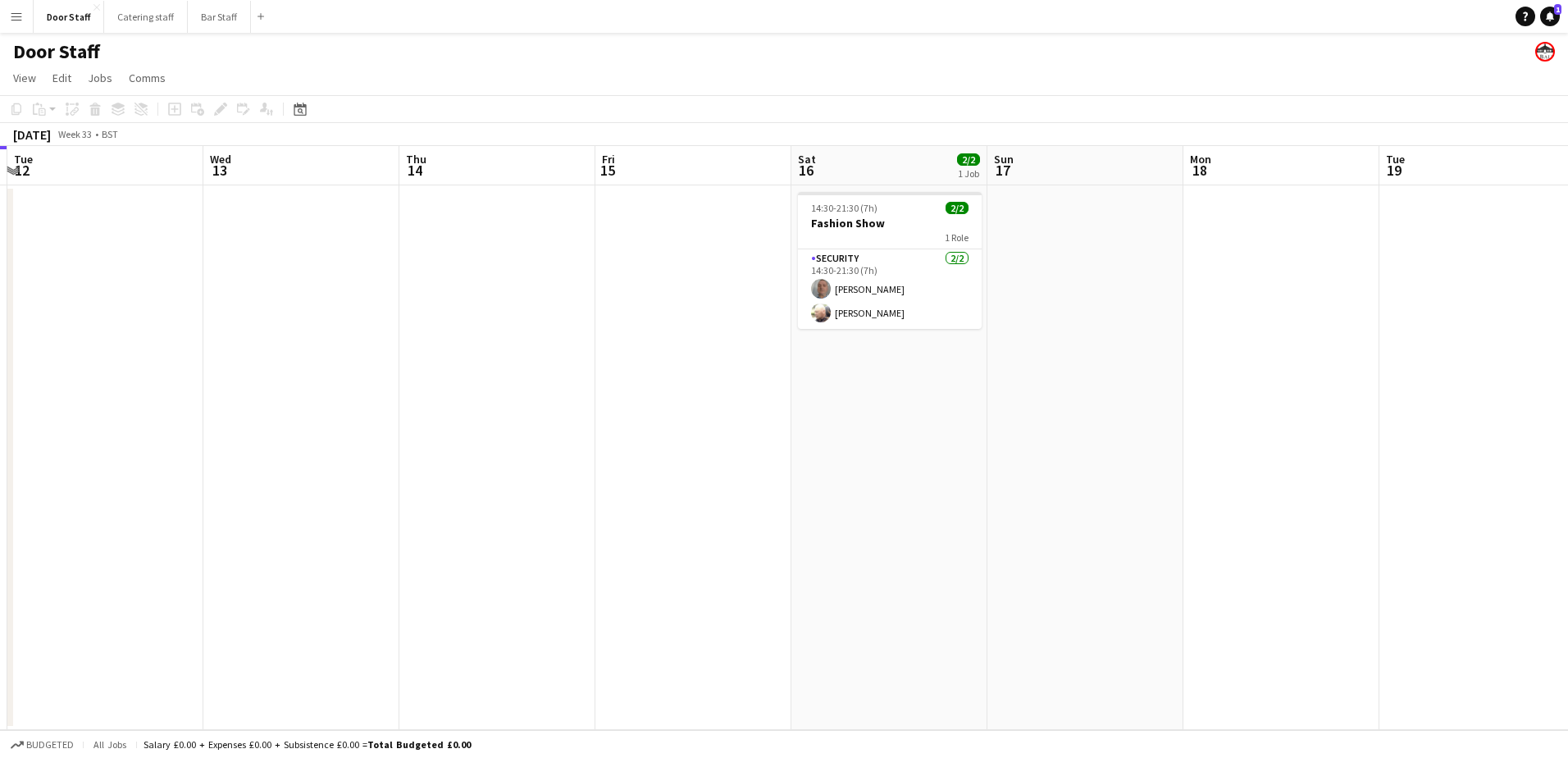
drag, startPoint x: 605, startPoint y: 367, endPoint x: -3, endPoint y: 379, distance: 608.1
click at [0, 379] on html "Menu Boards Boards Boards All jobs Status Workforce Workforce My Workforce Recr…" at bounding box center [784, 379] width 1568 height 758
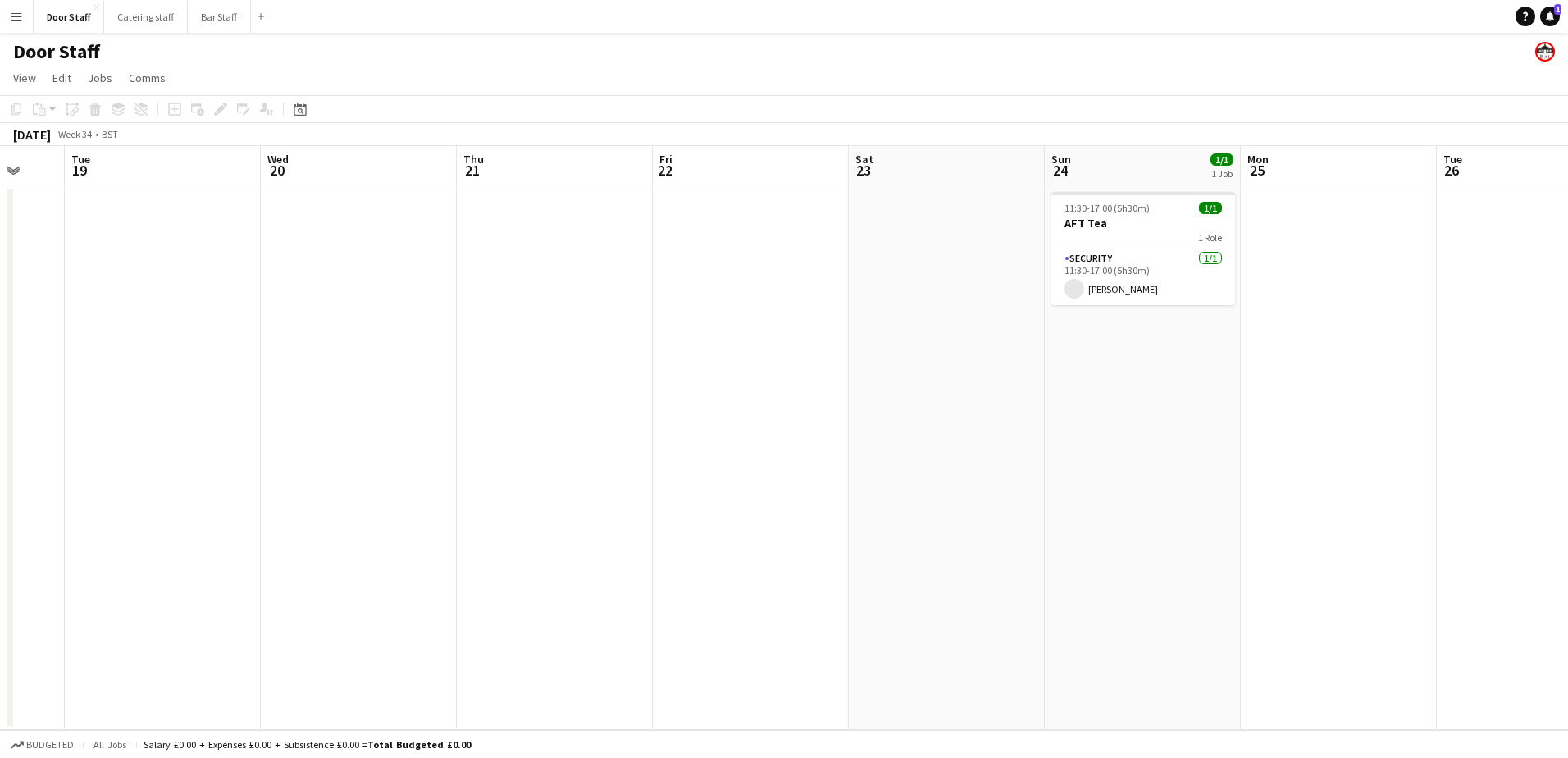
drag, startPoint x: 802, startPoint y: 402, endPoint x: 31, endPoint y: 401, distance: 771.0
click at [31, 401] on app-calendar-viewport "Sat 16 2/2 1 Job Sun 17 Mon 18 Tue 19 Wed 20 Thu 21 Fri 22 Sat 23 Sun 24 1/1 1 …" at bounding box center [784, 437] width 1568 height 584
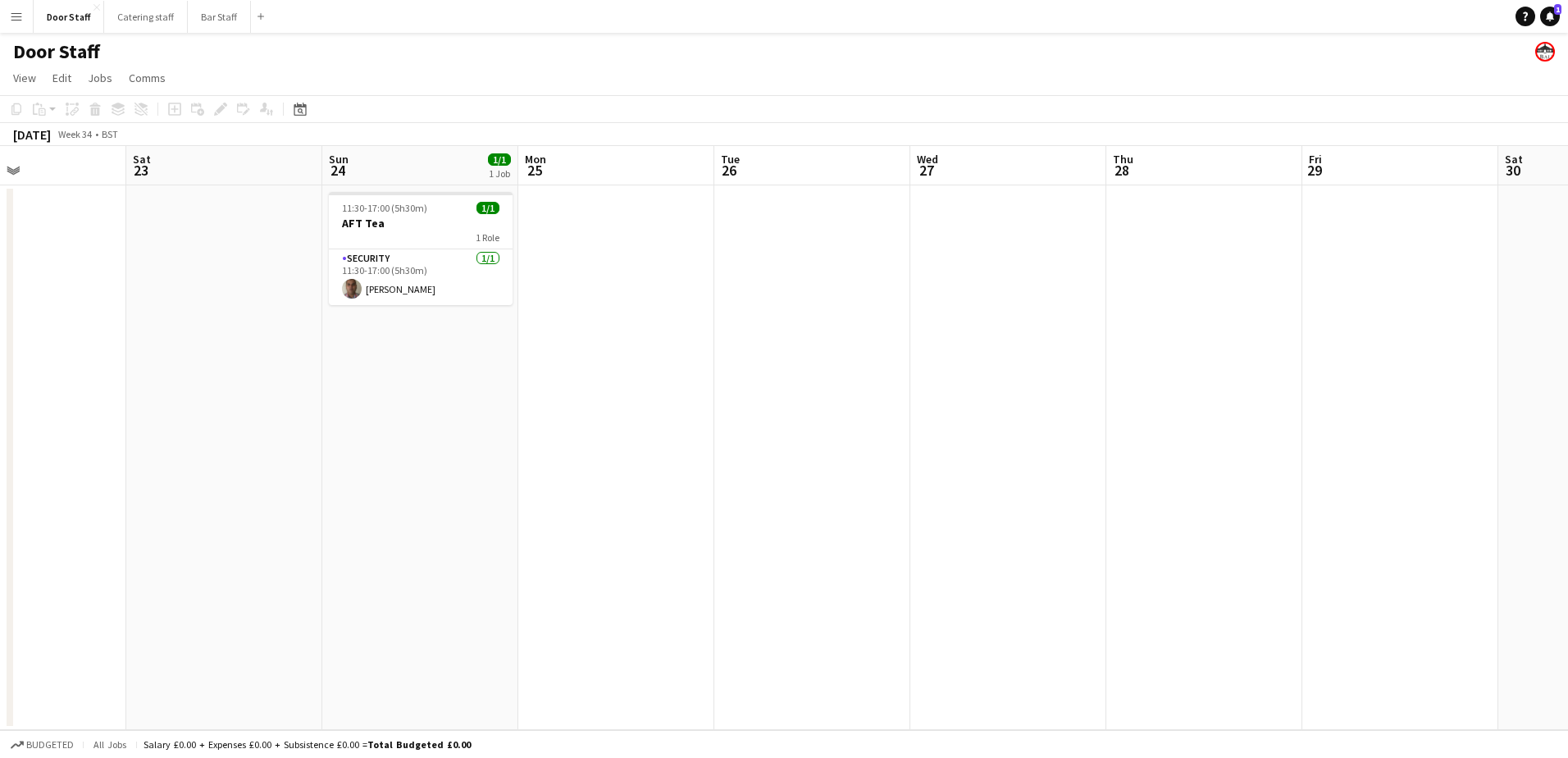
drag, startPoint x: 720, startPoint y: 369, endPoint x: -3, endPoint y: 337, distance: 723.7
click at [0, 337] on html "Menu Boards Boards Boards All jobs Status Workforce Workforce My Workforce Recr…" at bounding box center [784, 379] width 1568 height 758
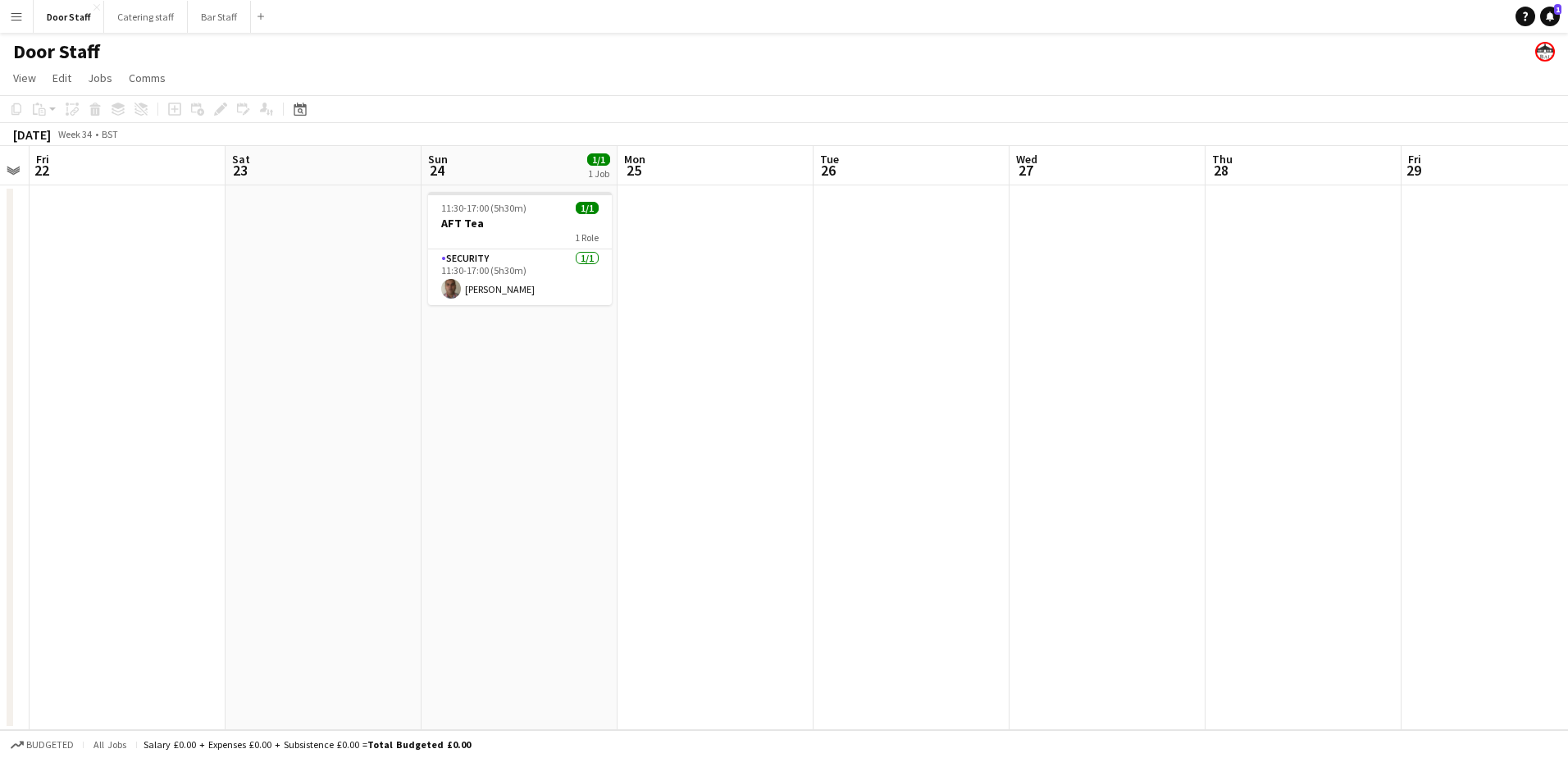
drag, startPoint x: 797, startPoint y: 353, endPoint x: 1126, endPoint y: 334, distance: 329.5
click at [1126, 334] on app-calendar-viewport "Wed 20 Thu 21 Fri 22 Sat 23 Sun 24 1/1 1 Job Mon 25 Tue 26 Wed 27 Thu 28 Fri 29…" at bounding box center [784, 437] width 1568 height 584
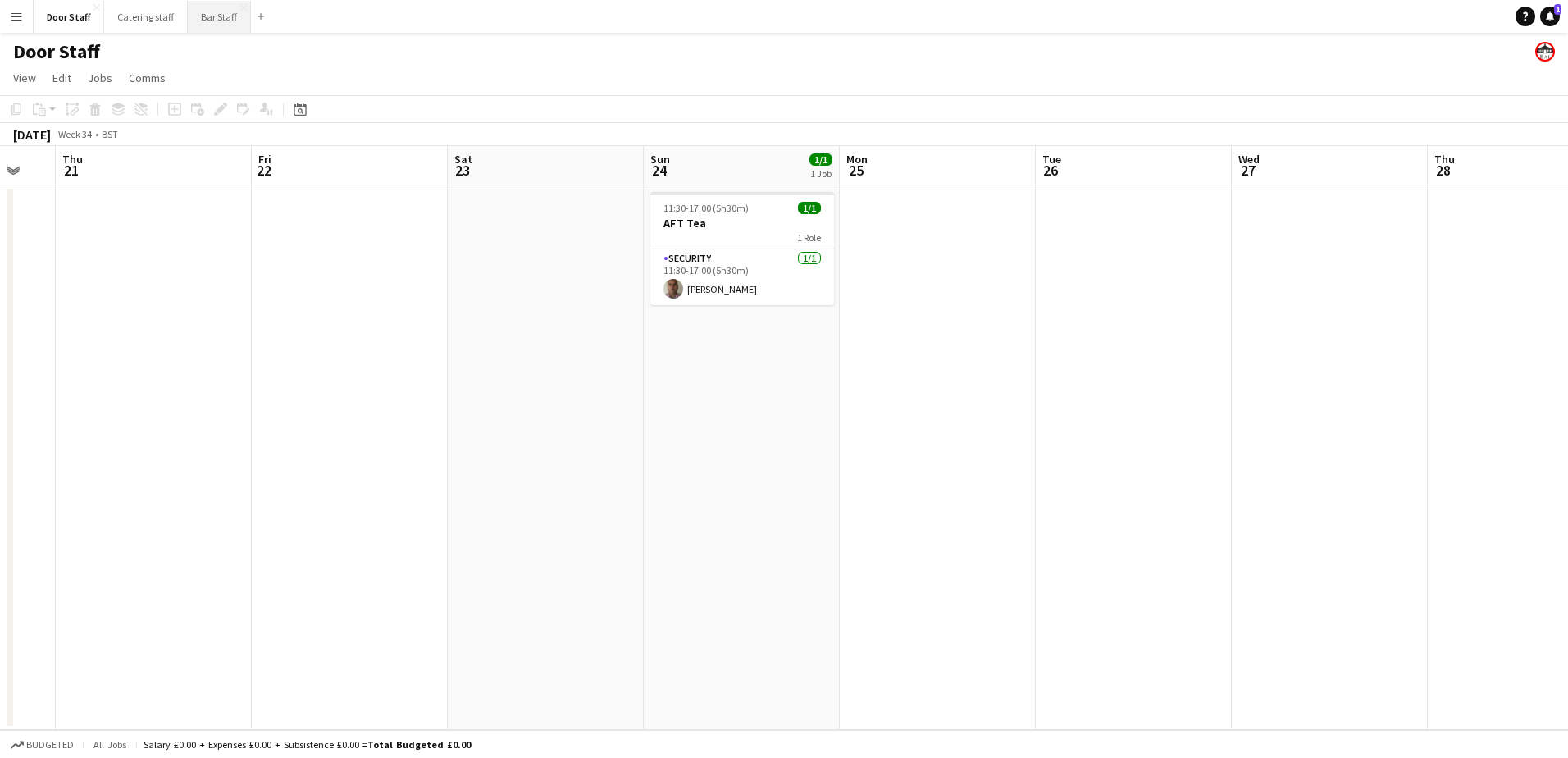
click at [209, 16] on button "Bar Staff Close" at bounding box center [219, 17] width 63 height 32
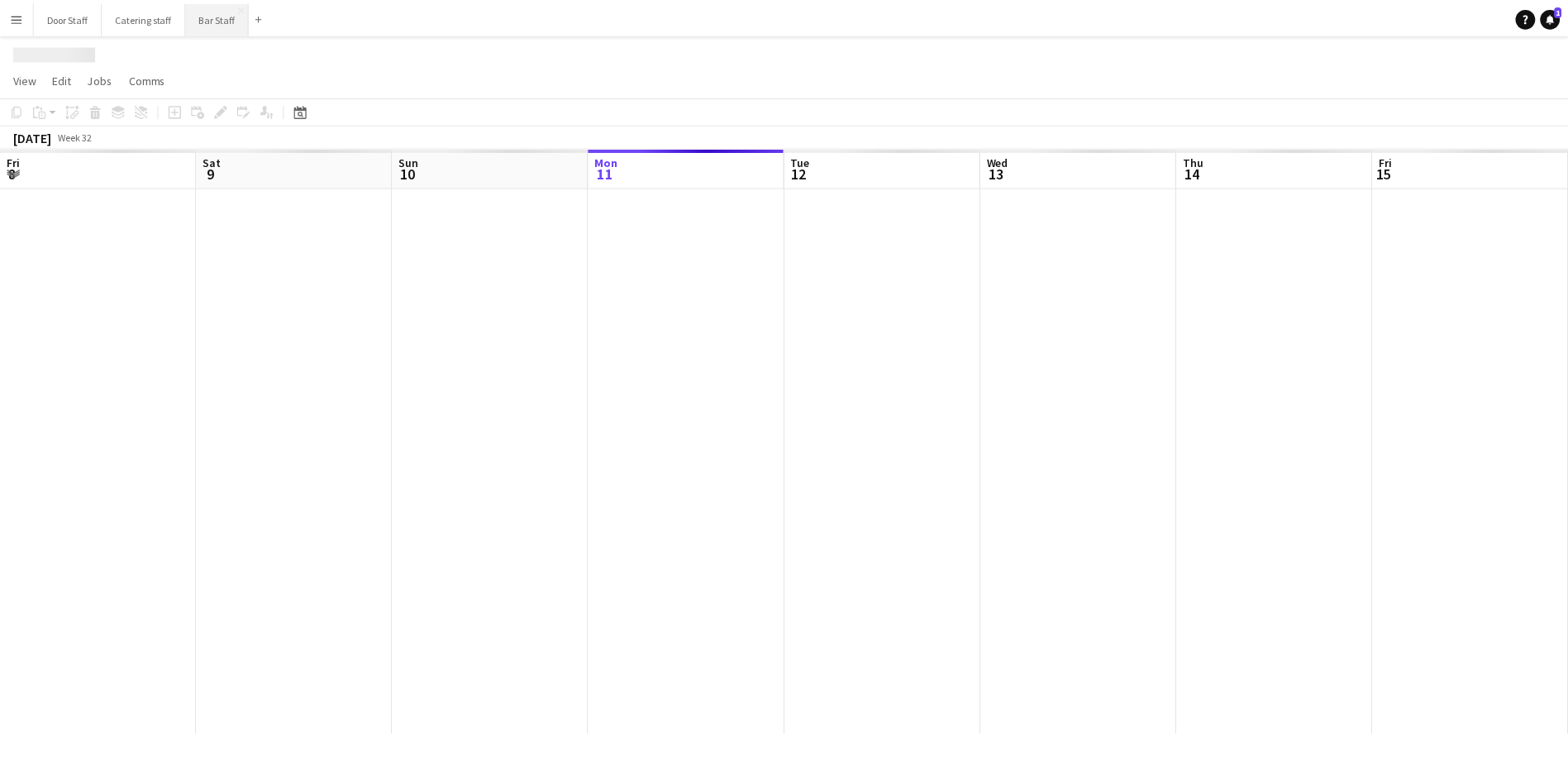
scroll to position [0, 395]
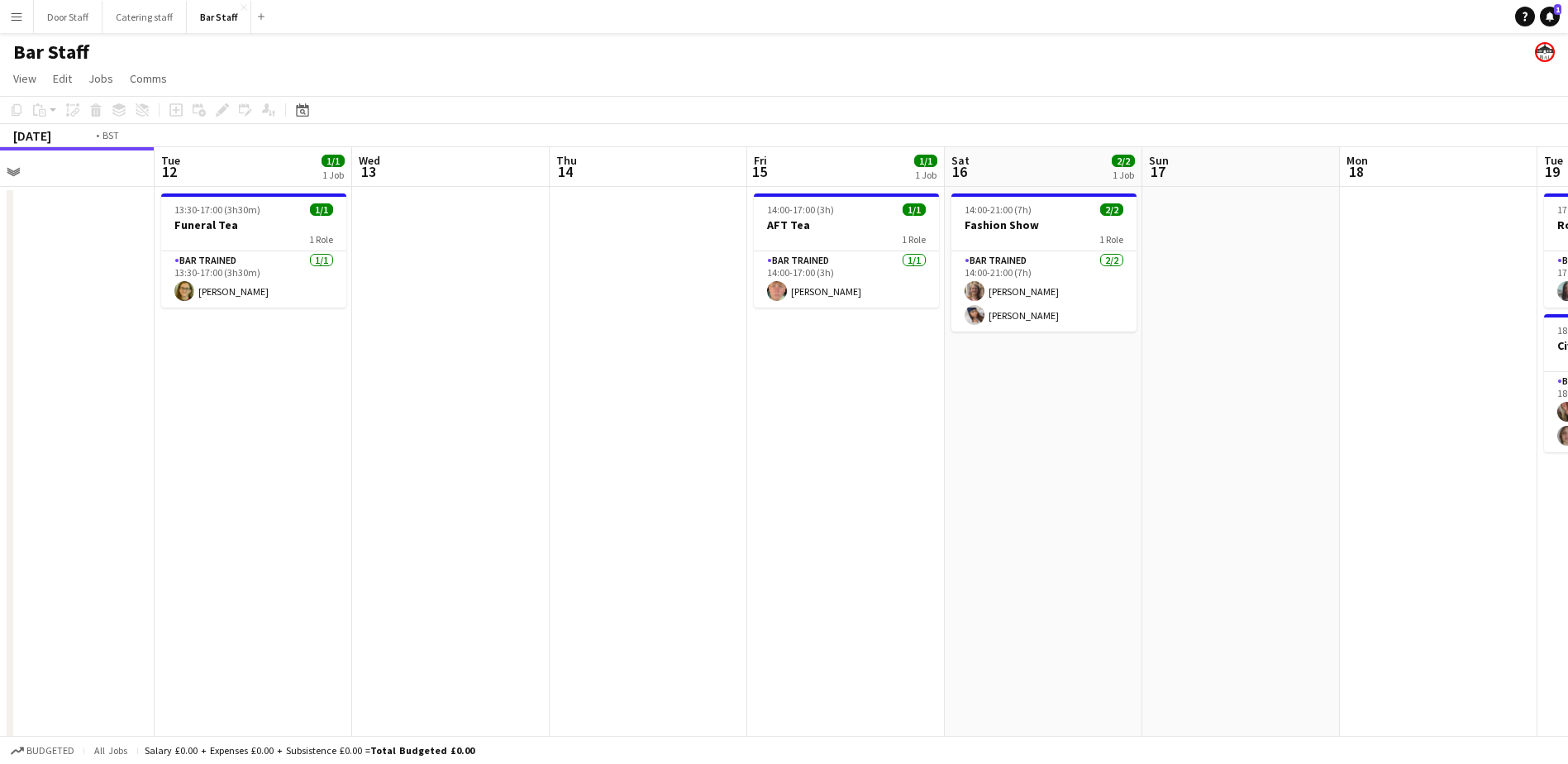
drag, startPoint x: 748, startPoint y: 381, endPoint x: 77, endPoint y: 539, distance: 689.4
click at [79, 539] on app-calendar-viewport "Fri 8 13/13 2 Jobs Sat 9 16/19 5 Jobs Sun 10 Mon 11 Tue 12 1/1 1 Job Wed 13 Thu…" at bounding box center [784, 553] width 1568 height 812
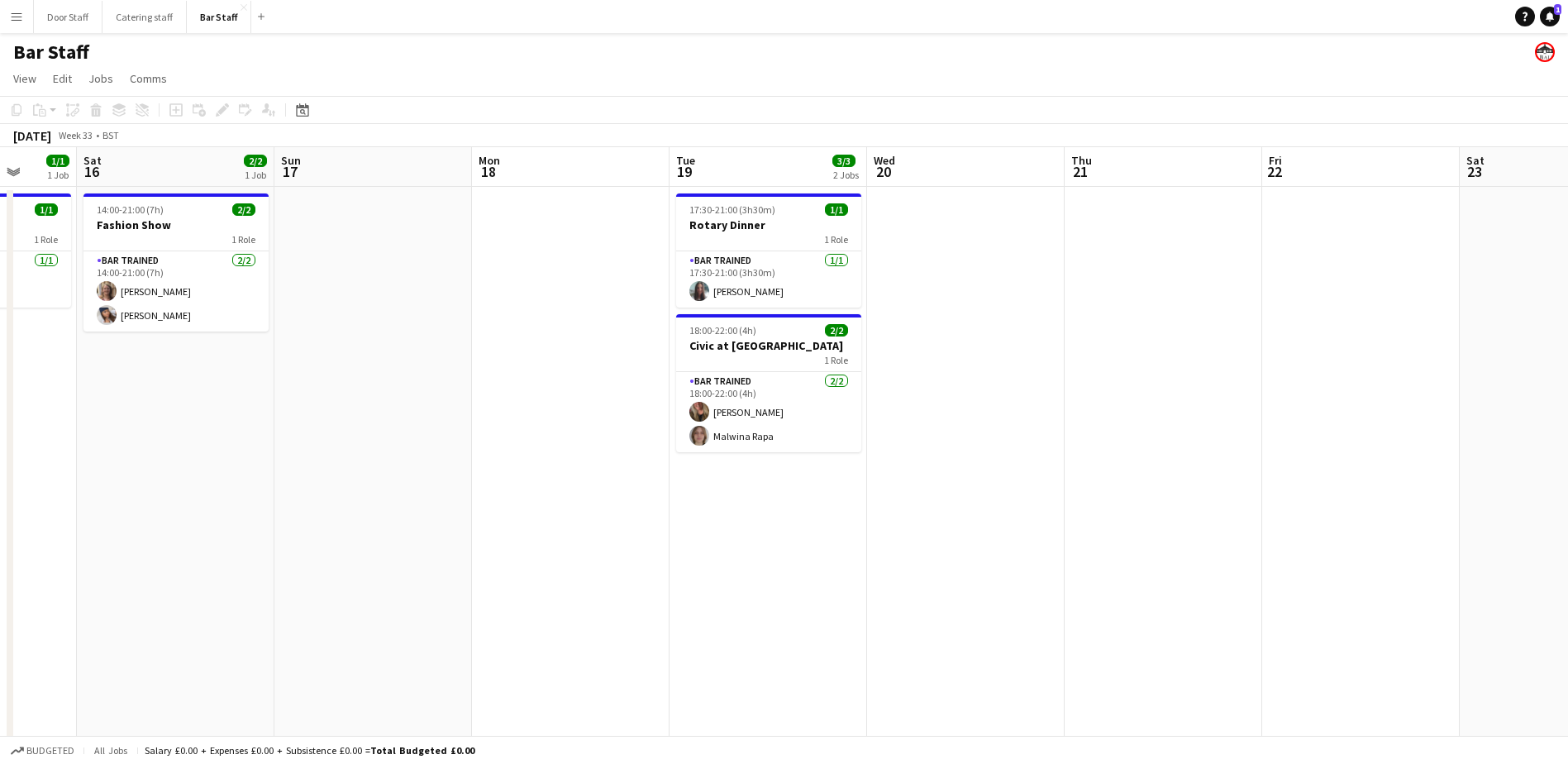
drag, startPoint x: 518, startPoint y: 468, endPoint x: -3, endPoint y: 563, distance: 529.6
click at [0, 563] on html "Menu Boards Boards Boards All jobs Status Workforce Workforce My Workforce Recr…" at bounding box center [784, 493] width 1568 height 987
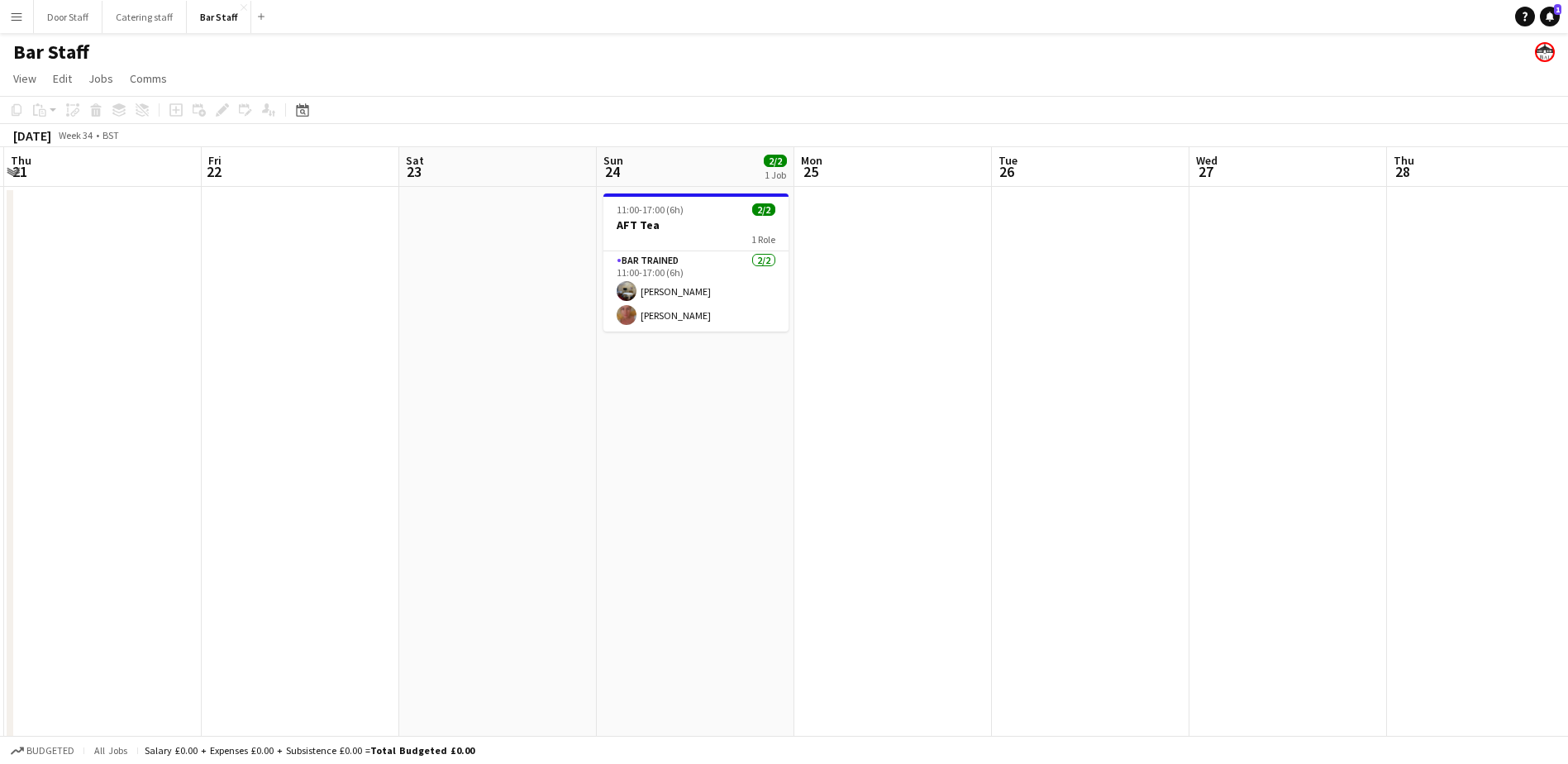
drag, startPoint x: 1305, startPoint y: 488, endPoint x: 200, endPoint y: 589, distance: 1109.6
click at [207, 590] on app-calendar-viewport "Mon 18 Tue 19 3/3 2 Jobs Wed 20 Thu 21 Fri 22 Sat 23 Sun 24 2/2 1 Job Mon 25 Tu…" at bounding box center [784, 553] width 1568 height 812
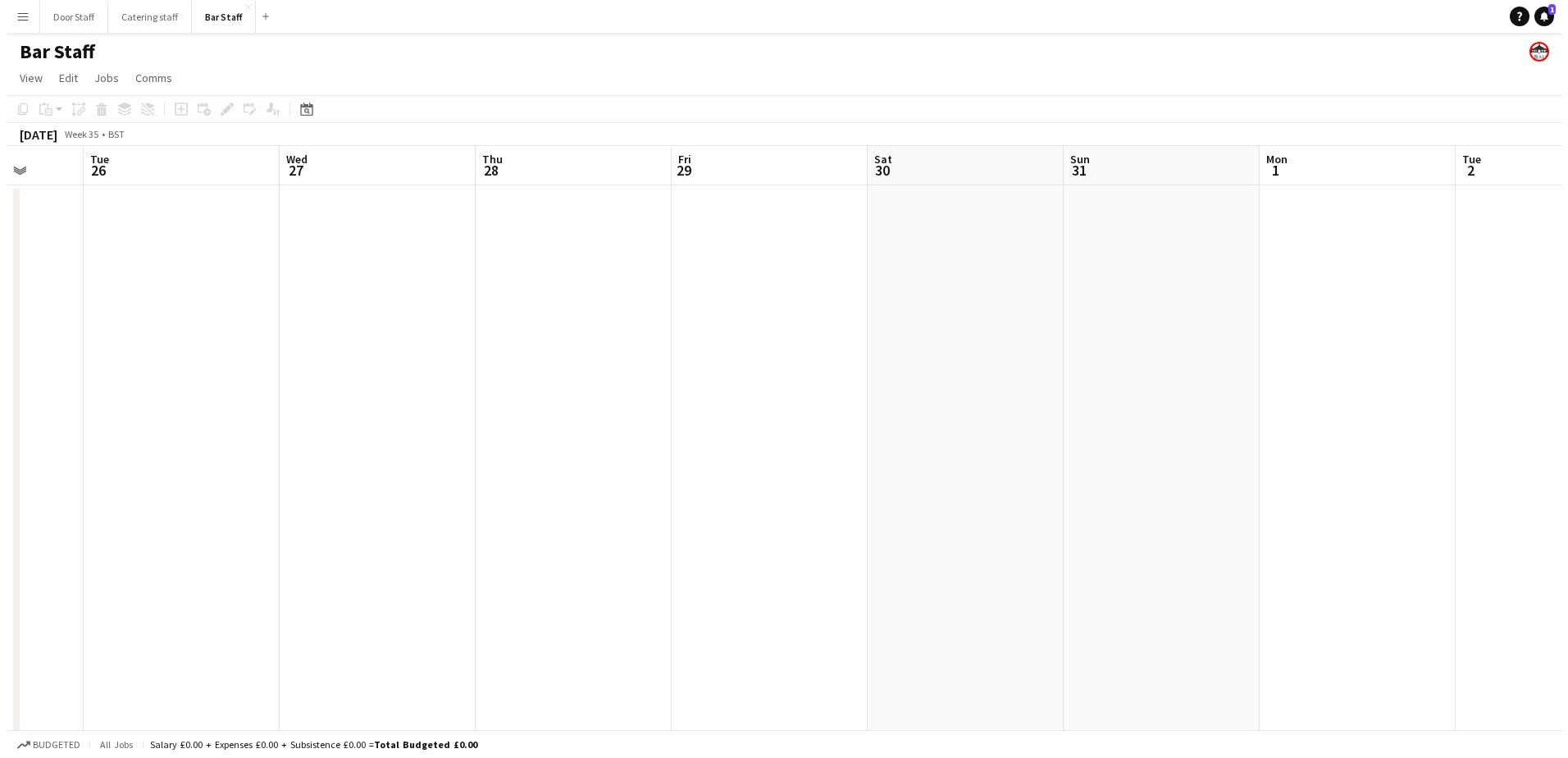
scroll to position [0, 530]
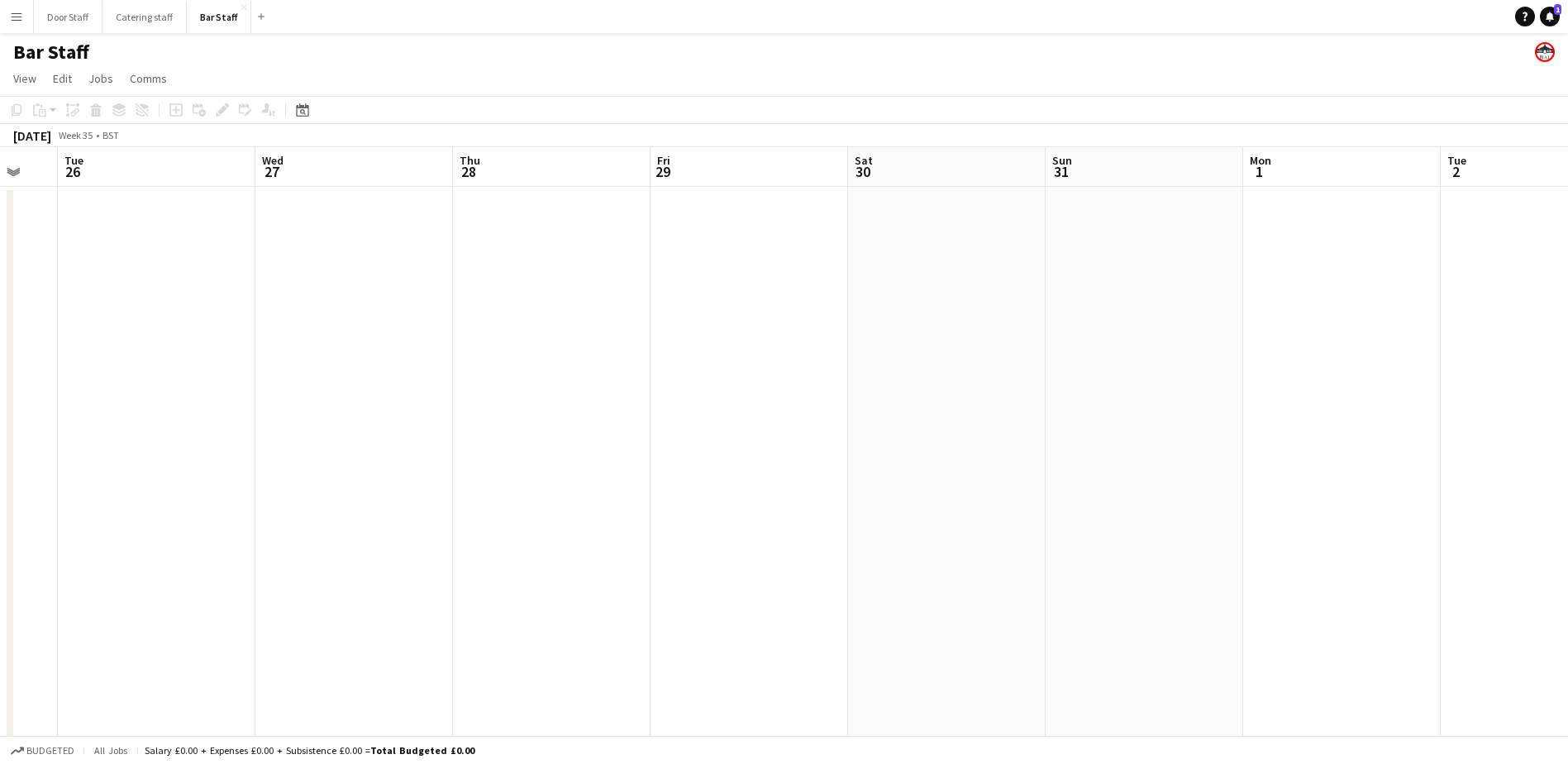
drag, startPoint x: 1100, startPoint y: 459, endPoint x: 204, endPoint y: 493, distance: 896.6
click at [204, 493] on app-calendar-viewport "Sat 23 Sun 24 2/2 1 Job Mon 25 Tue 26 Wed 27 Thu 28 Fri 29 Sat 30 Sun 31 Mon 1 …" at bounding box center [784, 553] width 1568 height 812
click at [131, 19] on button "Catering staff Close" at bounding box center [144, 17] width 84 height 33
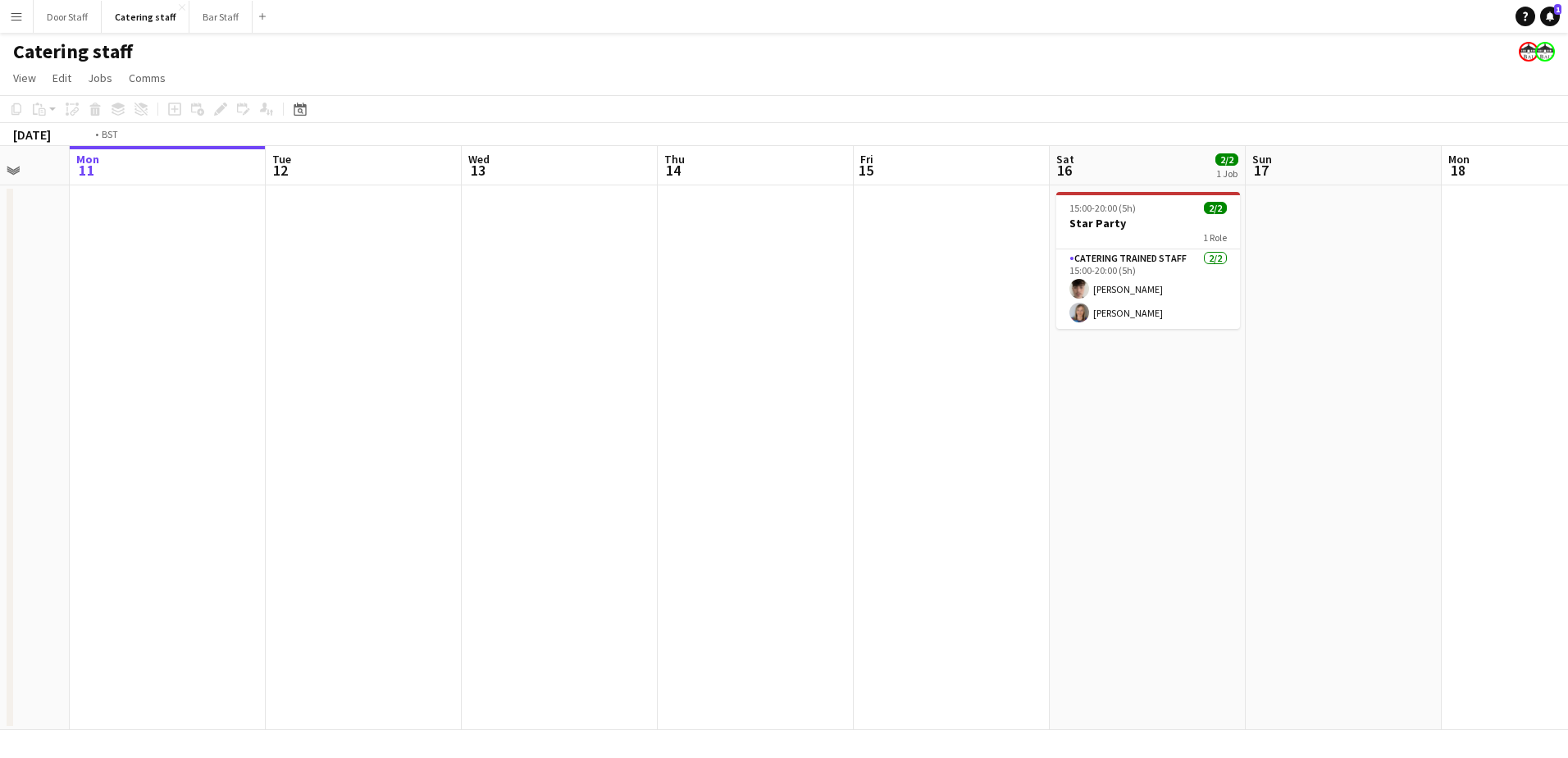
drag, startPoint x: 1138, startPoint y: 450, endPoint x: 0, endPoint y: 547, distance: 1142.1
click at [0, 547] on html "Menu Boards Boards Boards All jobs Status Workforce Workforce My Workforce Recr…" at bounding box center [784, 379] width 1568 height 758
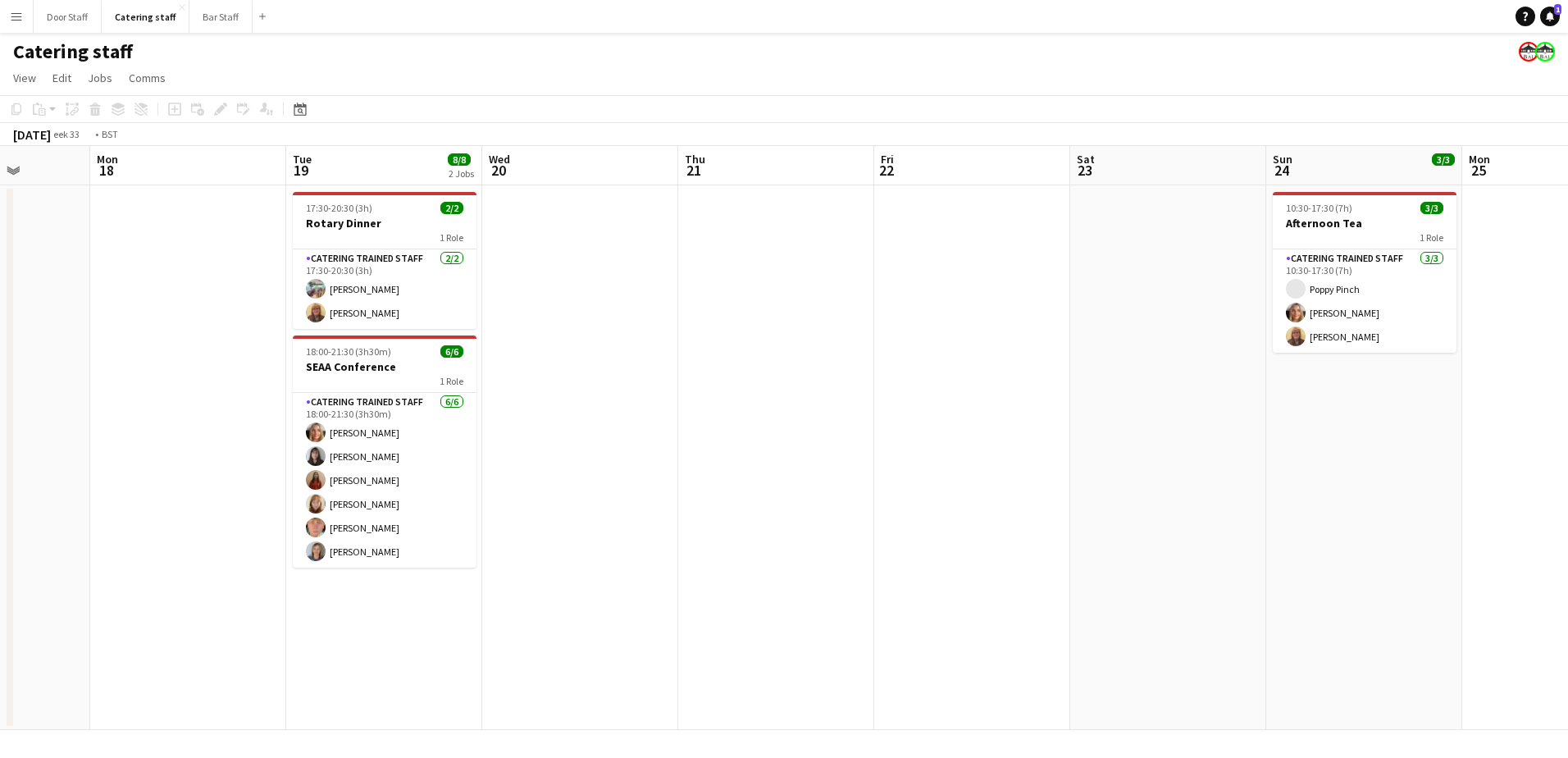
drag, startPoint x: 1026, startPoint y: 450, endPoint x: 209, endPoint y: 487, distance: 817.8
click at [129, 494] on app-calendar-viewport "Fri 15 Sat 16 2/2 1 Job Sun 17 Mon 18 Tue 19 8/8 2 Jobs Wed 20 Thu 21 Fri 22 Sa…" at bounding box center [784, 437] width 1568 height 584
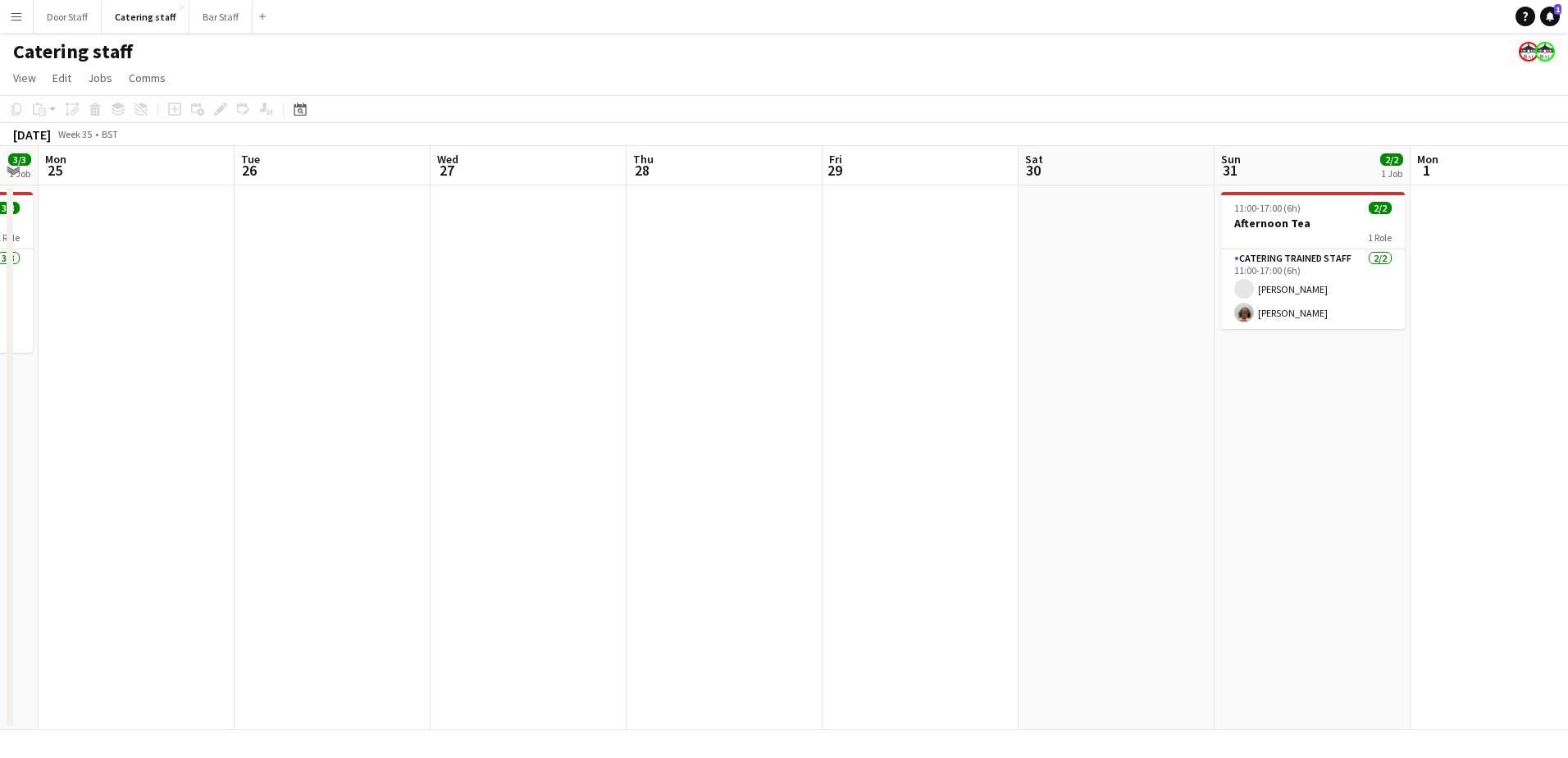
drag, startPoint x: 1079, startPoint y: 465, endPoint x: 69, endPoint y: 540, distance: 1012.8
click at [69, 540] on app-calendar-viewport "Fri 22 Sat 23 Sun 24 3/3 1 Job Mon 25 Tue 26 Wed 27 Thu 28 Fri 29 Sat 30 Sun 31…" at bounding box center [784, 437] width 1568 height 584
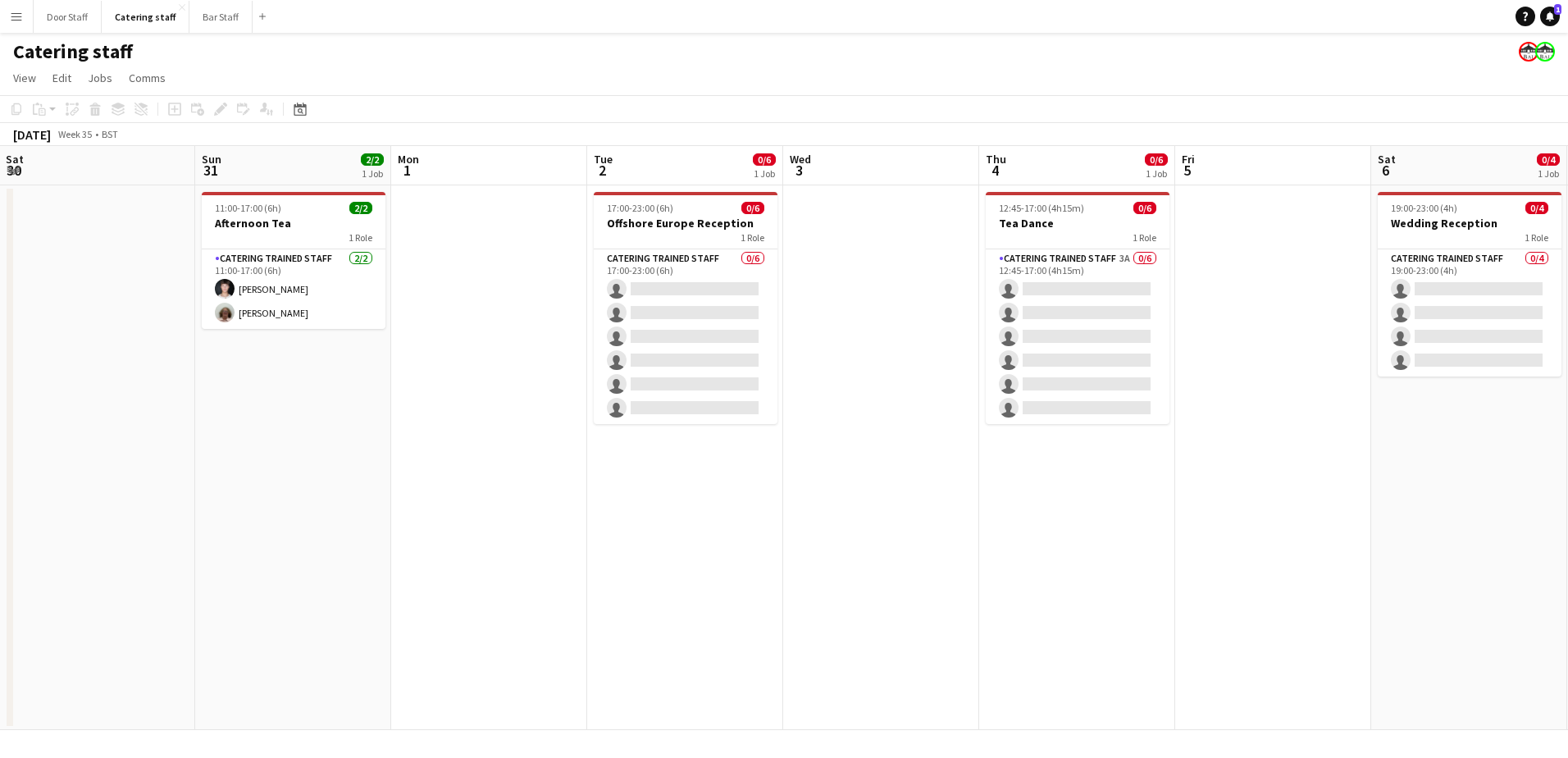
scroll to position [0, 500]
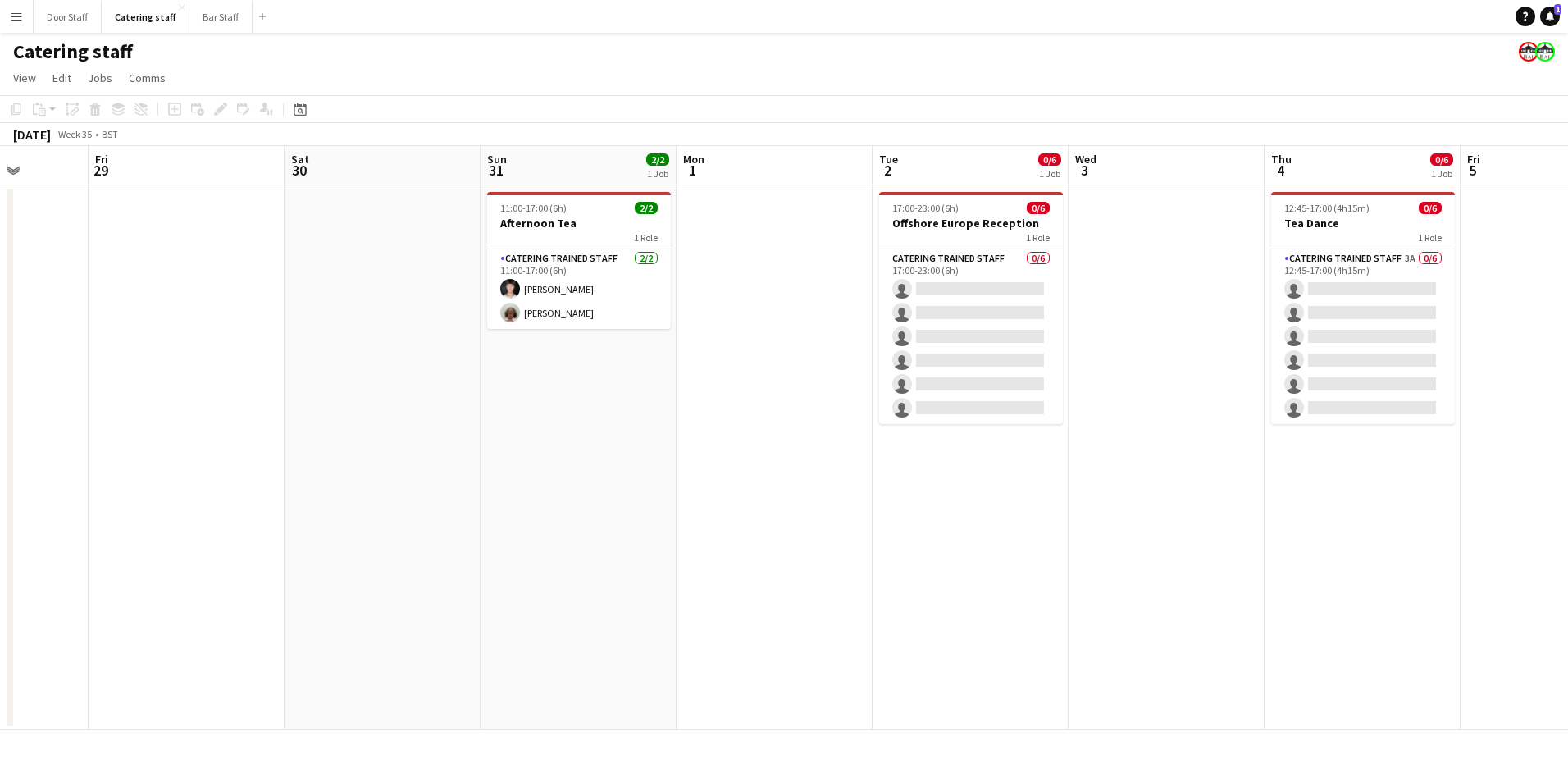
drag, startPoint x: 1038, startPoint y: 506, endPoint x: 505, endPoint y: 551, distance: 534.9
click at [505, 551] on app-calendar-viewport "Tue 26 Wed 27 Thu 28 Fri 29 Sat 30 Sun 31 2/2 1 Job Mon 1 Tue 2 0/6 1 Job Wed 3…" at bounding box center [784, 437] width 1568 height 584
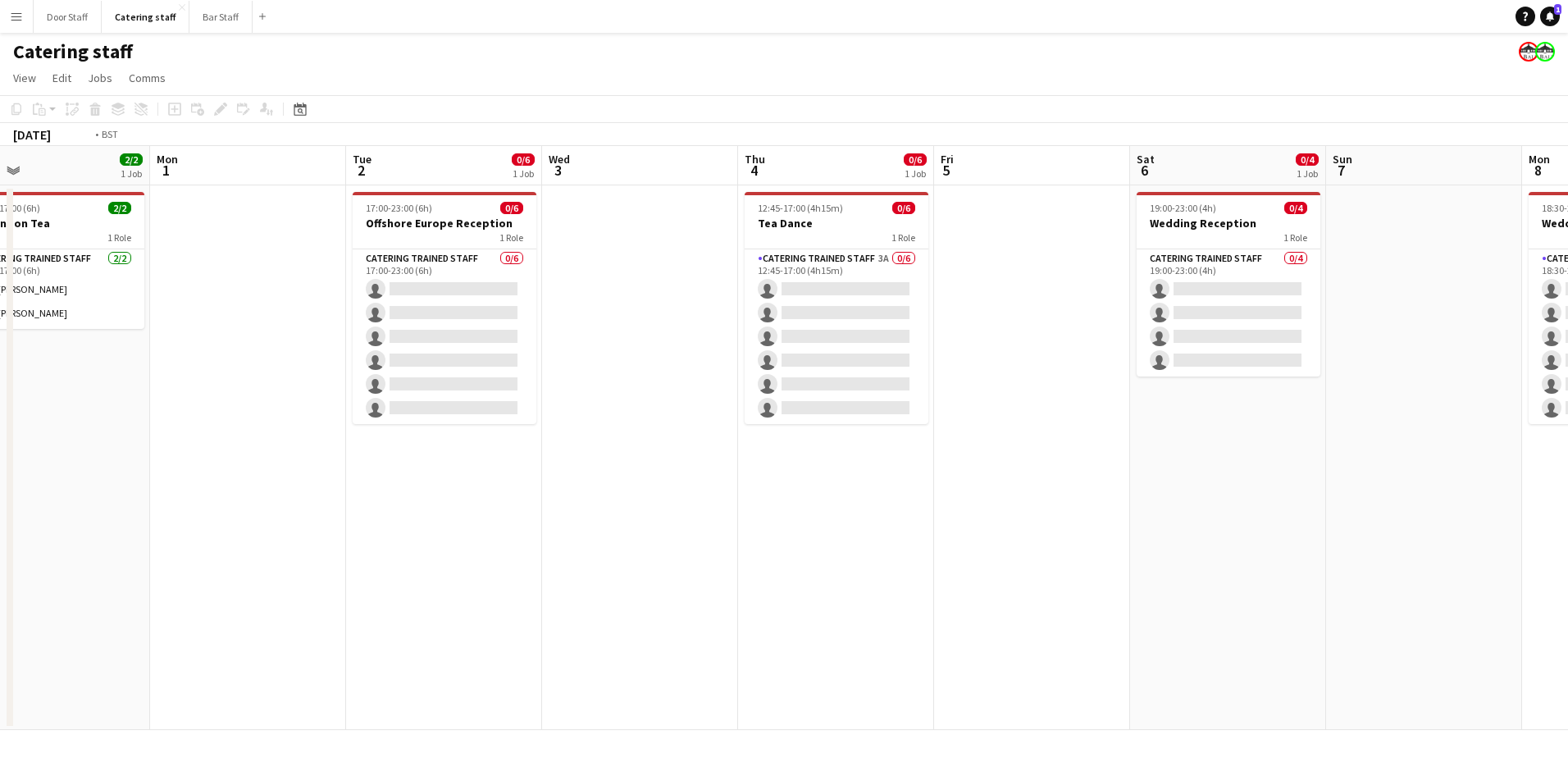
drag, startPoint x: 1018, startPoint y: 553, endPoint x: 293, endPoint y: 568, distance: 725.2
click at [293, 568] on app-calendar-viewport "Thu 28 Fri 29 Sat 30 Sun 31 2/2 1 Job Mon 1 Tue 2 0/6 1 Job Wed 3 Thu 4 0/6 1 J…" at bounding box center [784, 437] width 1568 height 584
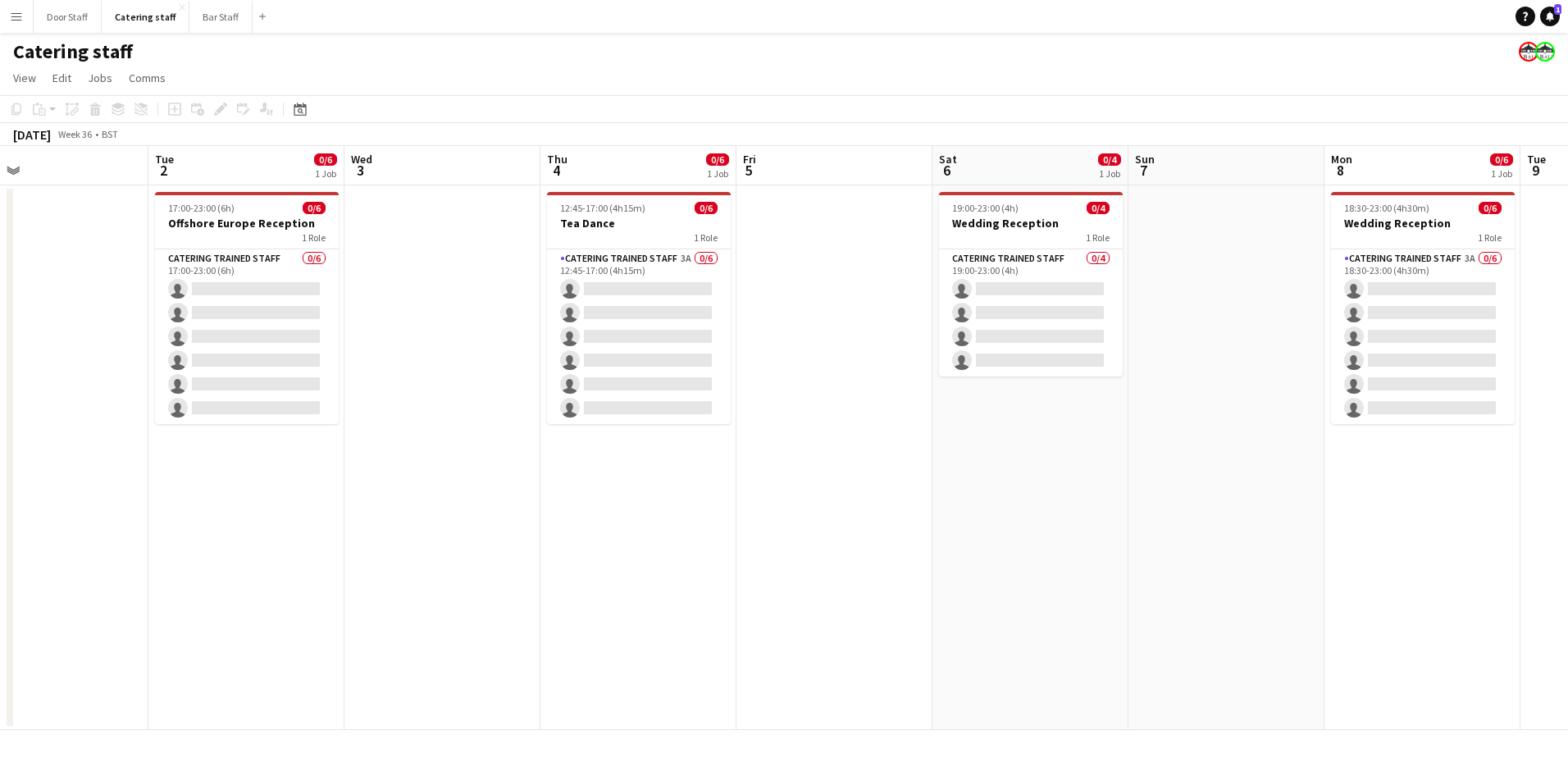
scroll to position [0, 479]
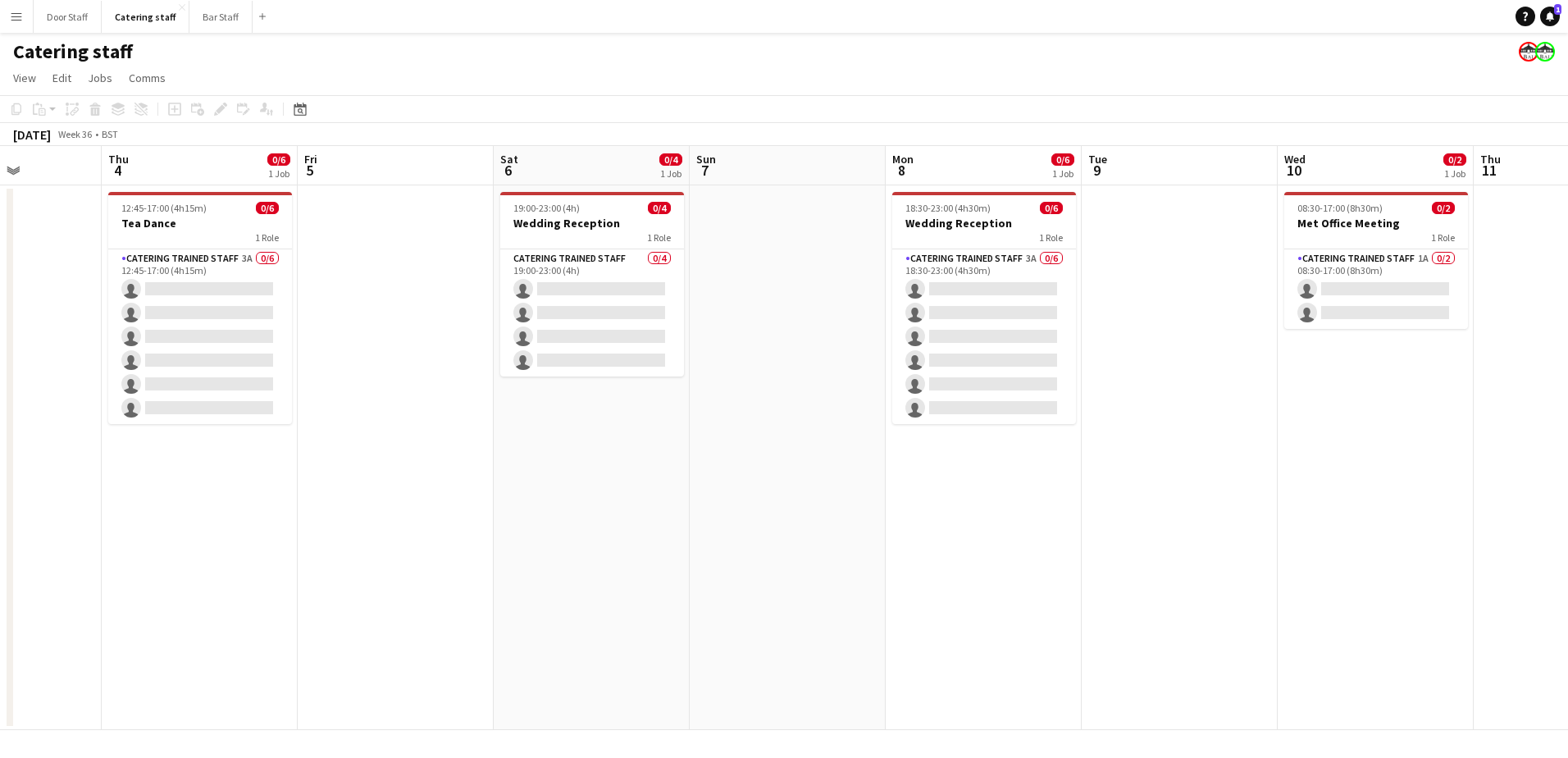
drag, startPoint x: 1047, startPoint y: 563, endPoint x: 609, endPoint y: 587, distance: 438.7
click at [609, 587] on app-calendar-viewport "Mon 1 Tue 2 0/6 1 Job Wed 3 Thu 4 0/6 1 Job Fri 5 Sat 6 0/4 1 Job Sun 7 Mon 8 0…" at bounding box center [784, 437] width 1568 height 584
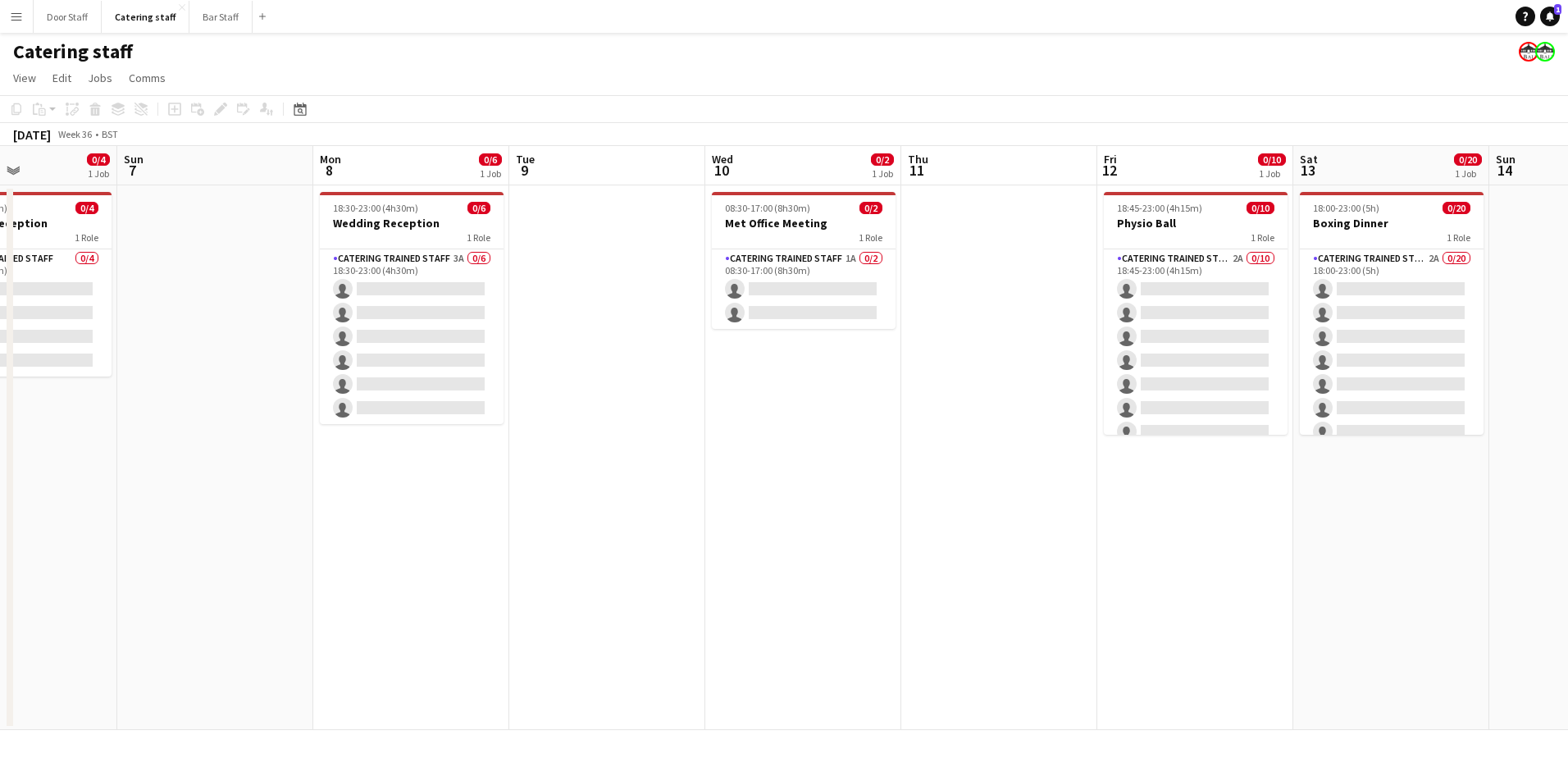
scroll to position [0, 553]
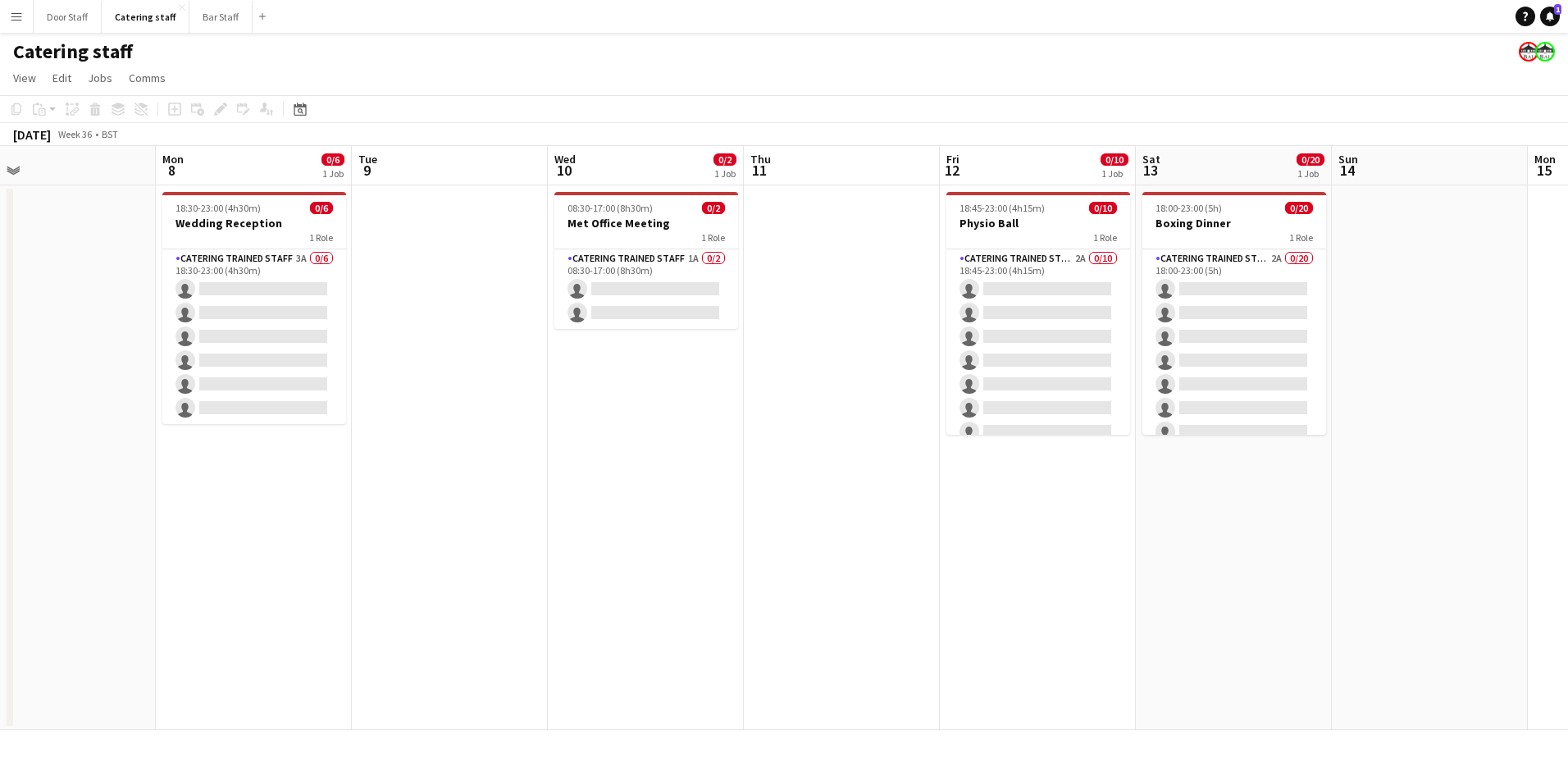
drag, startPoint x: 1172, startPoint y: 541, endPoint x: 443, endPoint y: 607, distance: 732.0
click at [443, 607] on app-calendar-viewport "Thu 4 0/6 1 Job Fri 5 Sat 6 0/4 1 Job Sun 7 Mon 8 0/6 1 Job Tue 9 Wed 10 0/2 1 …" at bounding box center [784, 437] width 1568 height 584
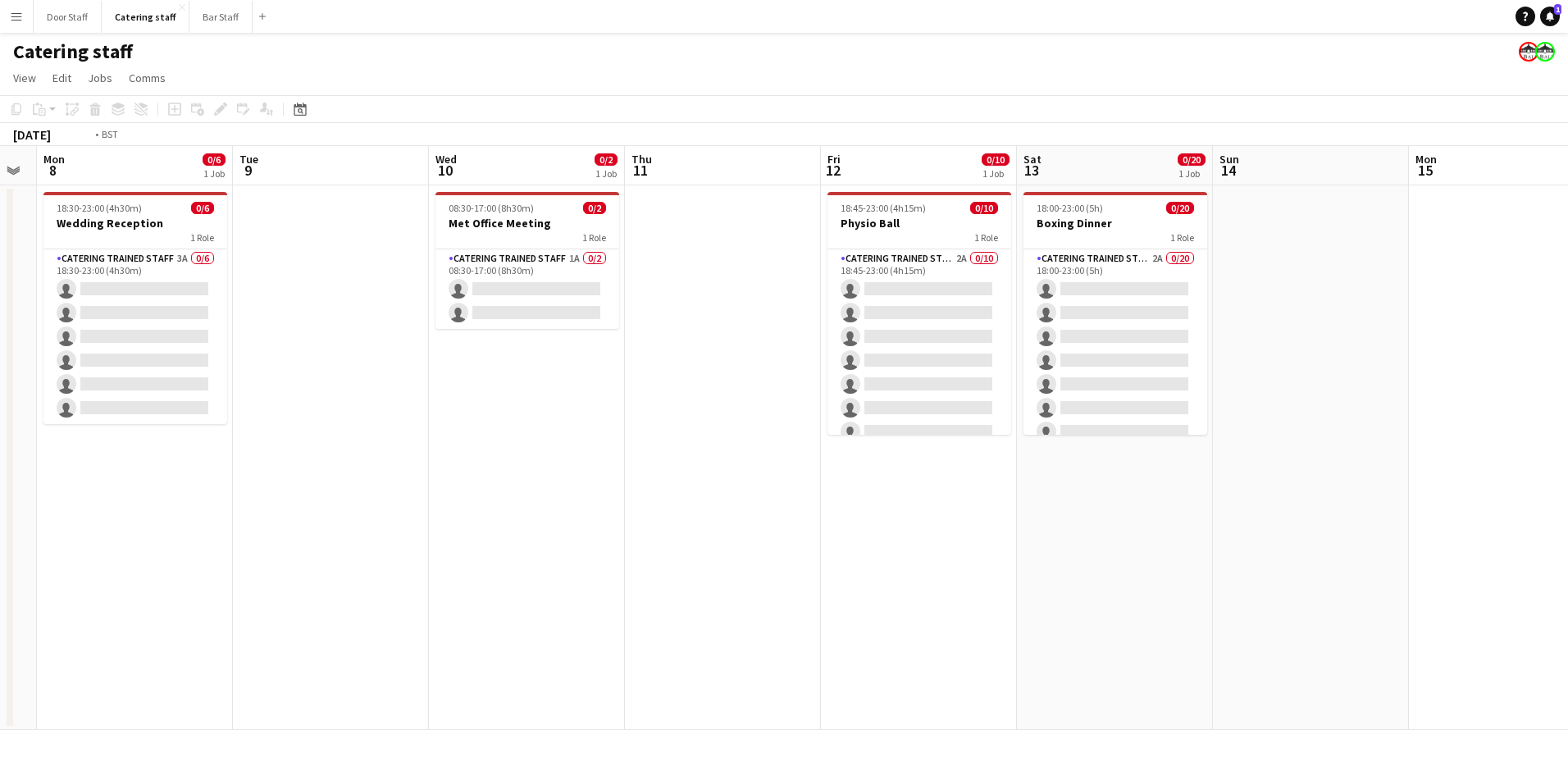
scroll to position [0, 630]
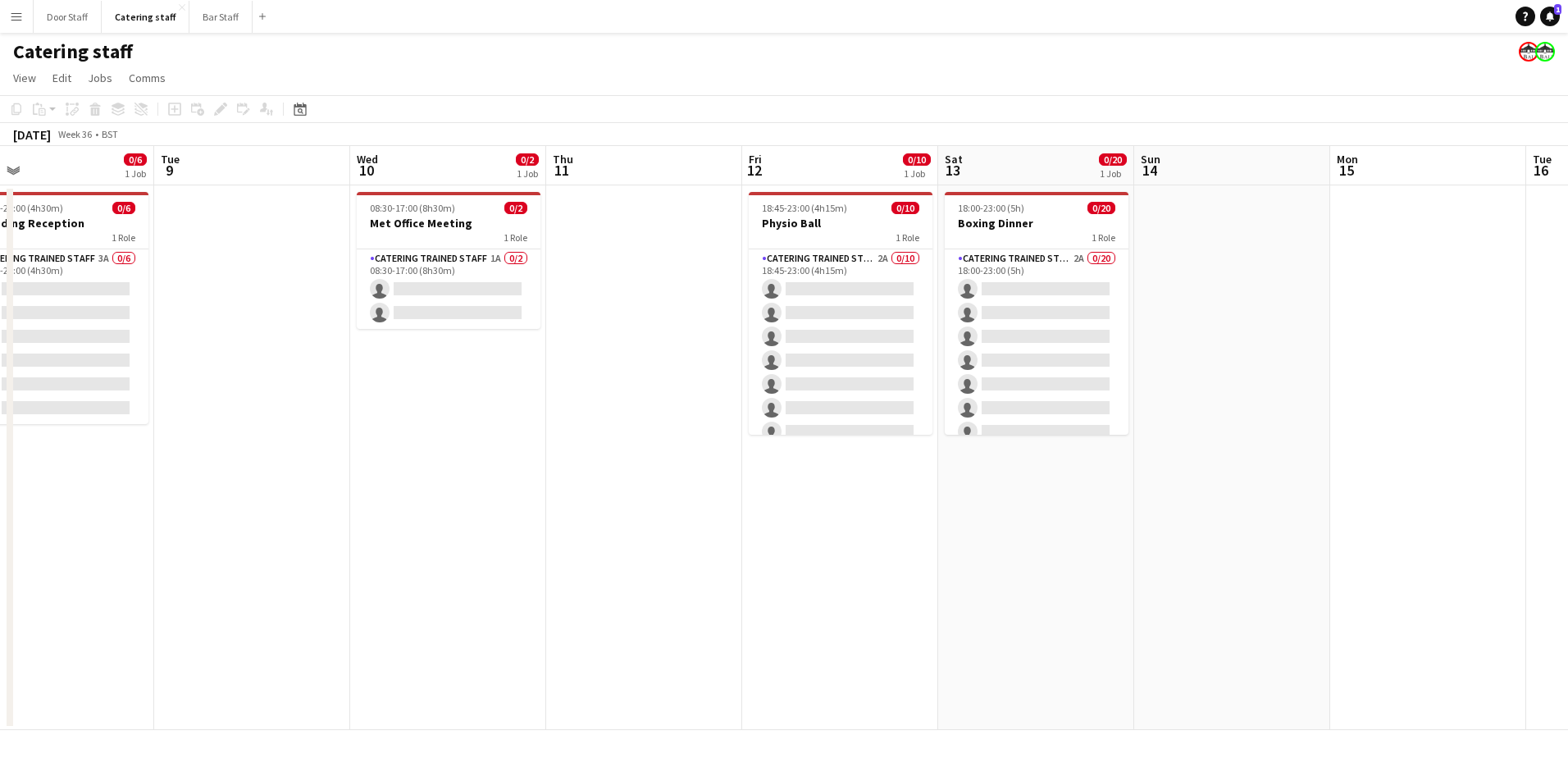
drag, startPoint x: 871, startPoint y: 587, endPoint x: 674, endPoint y: 589, distance: 197.0
click at [674, 589] on app-calendar-viewport "Fri 5 Sat 6 0/4 1 Job Sun 7 Mon 8 0/6 1 Job Tue 9 Wed 10 0/2 1 Job Thu 11 Fri 1…" at bounding box center [784, 437] width 1568 height 584
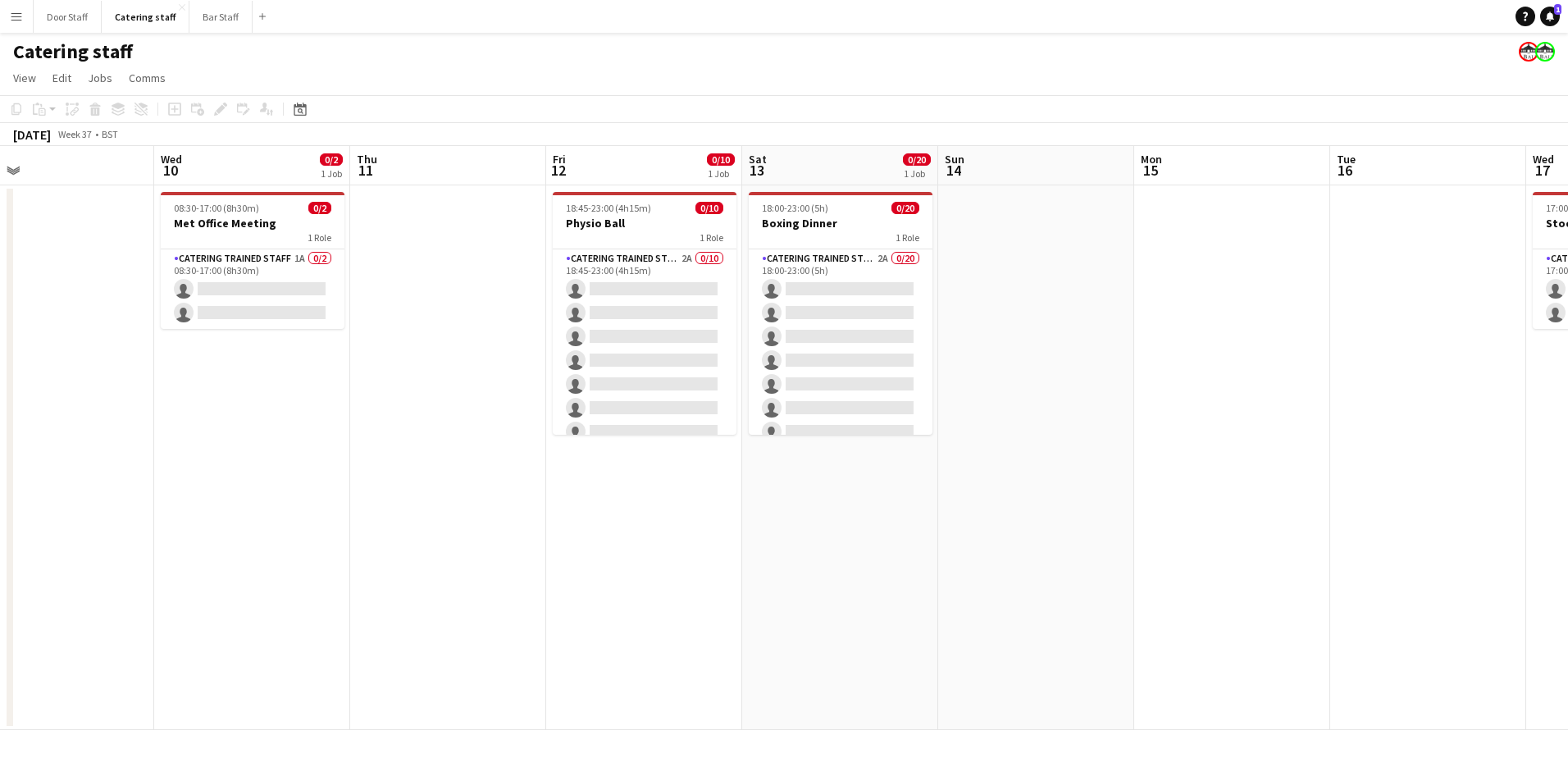
scroll to position [0, 538]
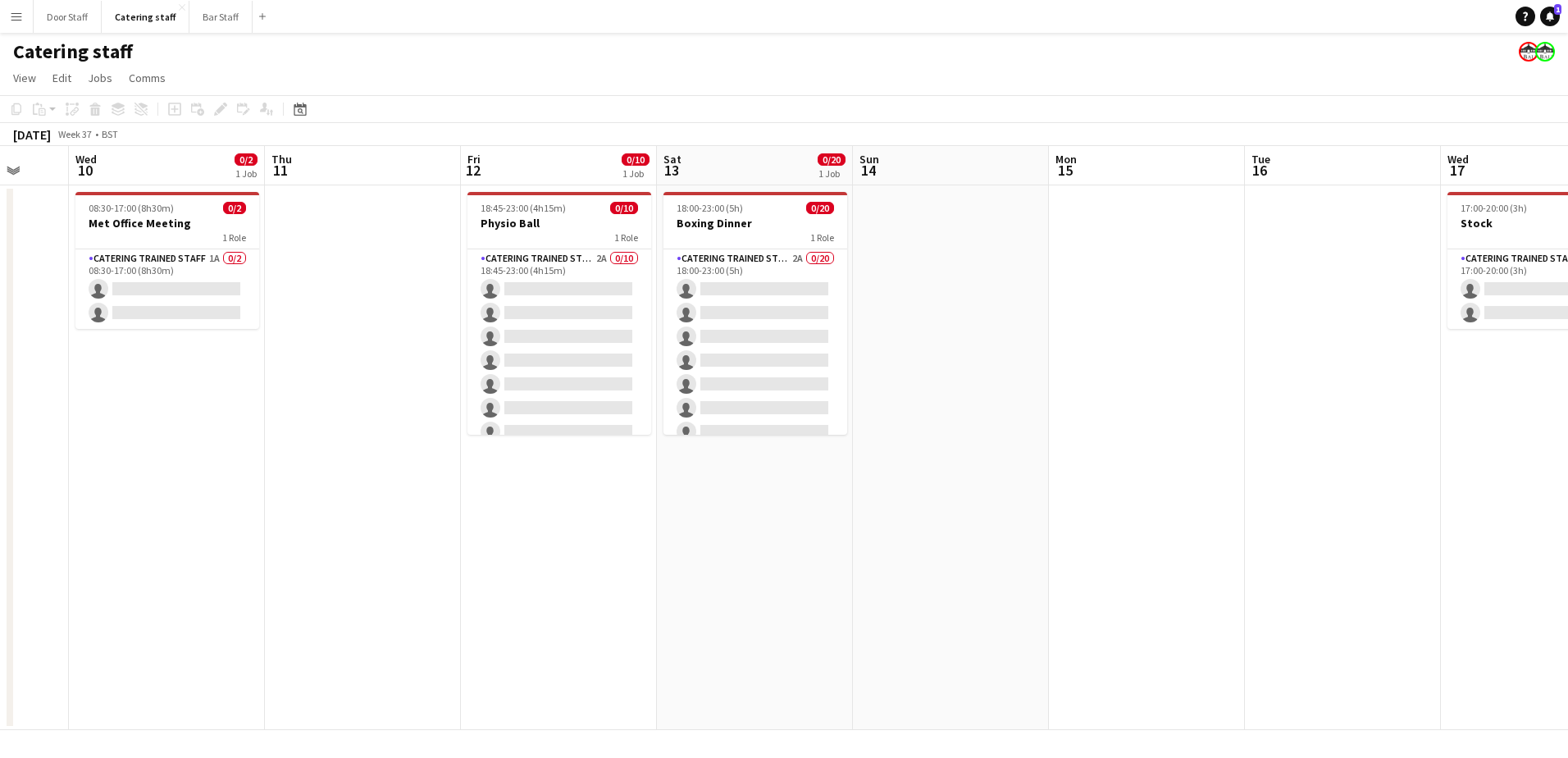
drag, startPoint x: 1012, startPoint y: 575, endPoint x: 535, endPoint y: 602, distance: 477.8
click at [535, 602] on app-calendar-viewport "Sun 7 Mon 8 0/6 1 Job Tue 9 Wed 10 0/2 1 Job Thu 11 Fri 12 0/10 1 Job Sat 13 0/…" at bounding box center [784, 437] width 1568 height 584
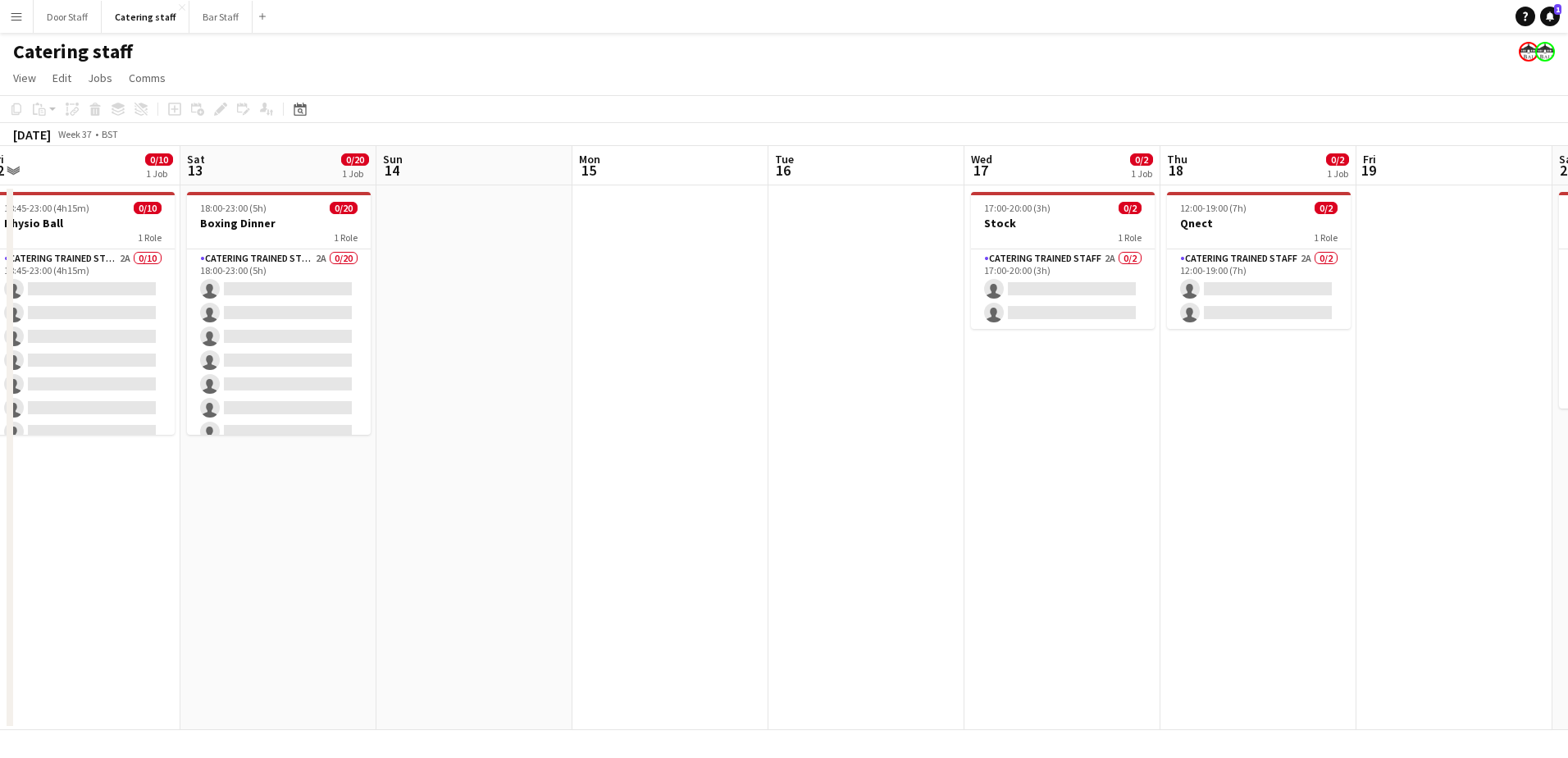
drag, startPoint x: 733, startPoint y: 564, endPoint x: 431, endPoint y: 570, distance: 302.1
click at [431, 570] on app-calendar-viewport "Tue 9 Wed 10 0/2 1 Job Thu 11 Fri 12 0/10 1 Job Sat 13 0/20 1 Job Sun 14 Mon 15…" at bounding box center [784, 437] width 1568 height 584
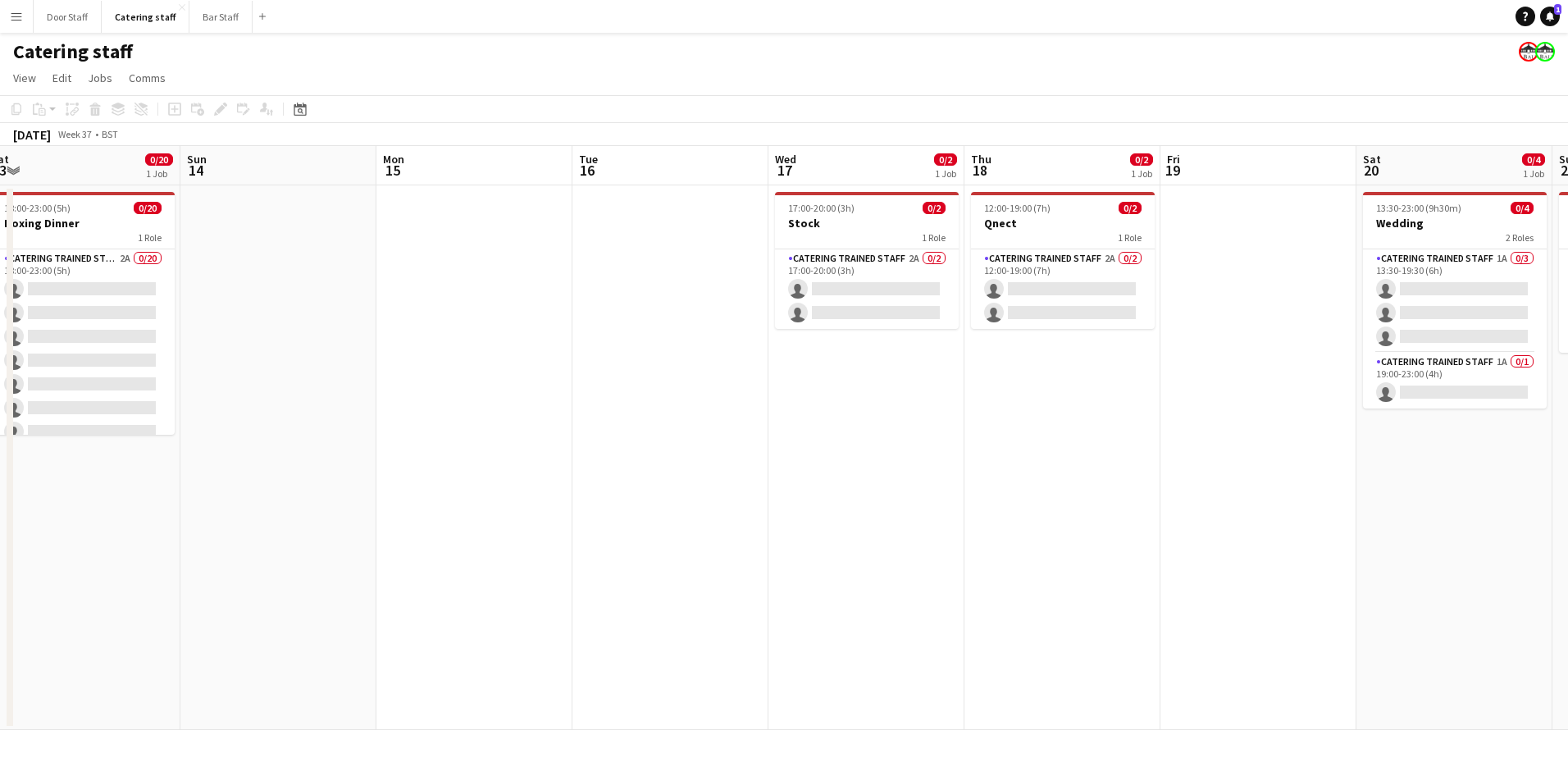
scroll to position [0, 642]
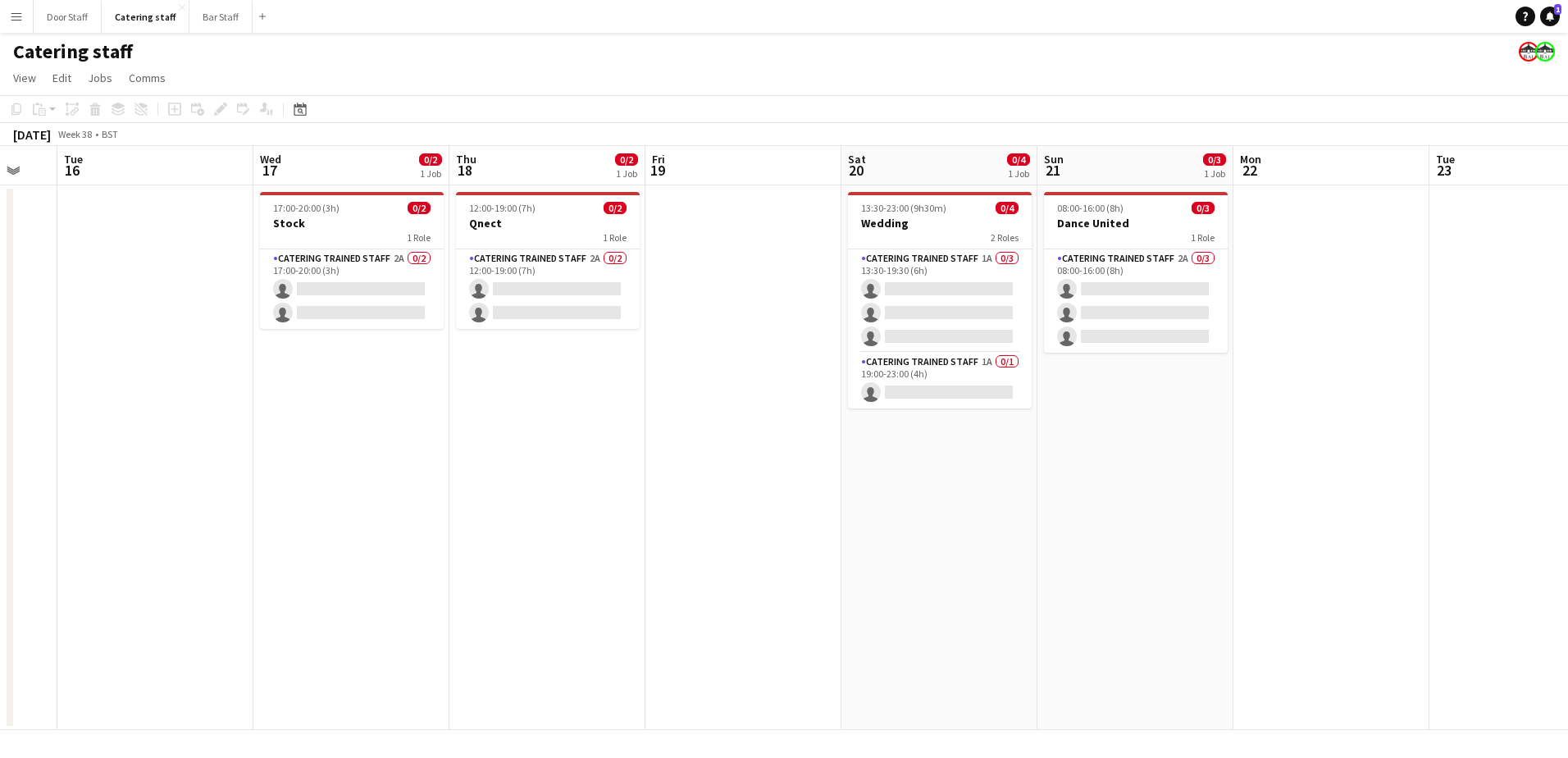
drag, startPoint x: 1033, startPoint y: 517, endPoint x: 565, endPoint y: 586, distance: 473.1
click at [556, 590] on app-calendar-viewport "Sat 13 0/20 1 Job Sun 14 Mon 15 Tue 16 Wed 17 0/2 1 Job Thu 18 0/2 1 Job Fri 19…" at bounding box center [784, 437] width 1568 height 584
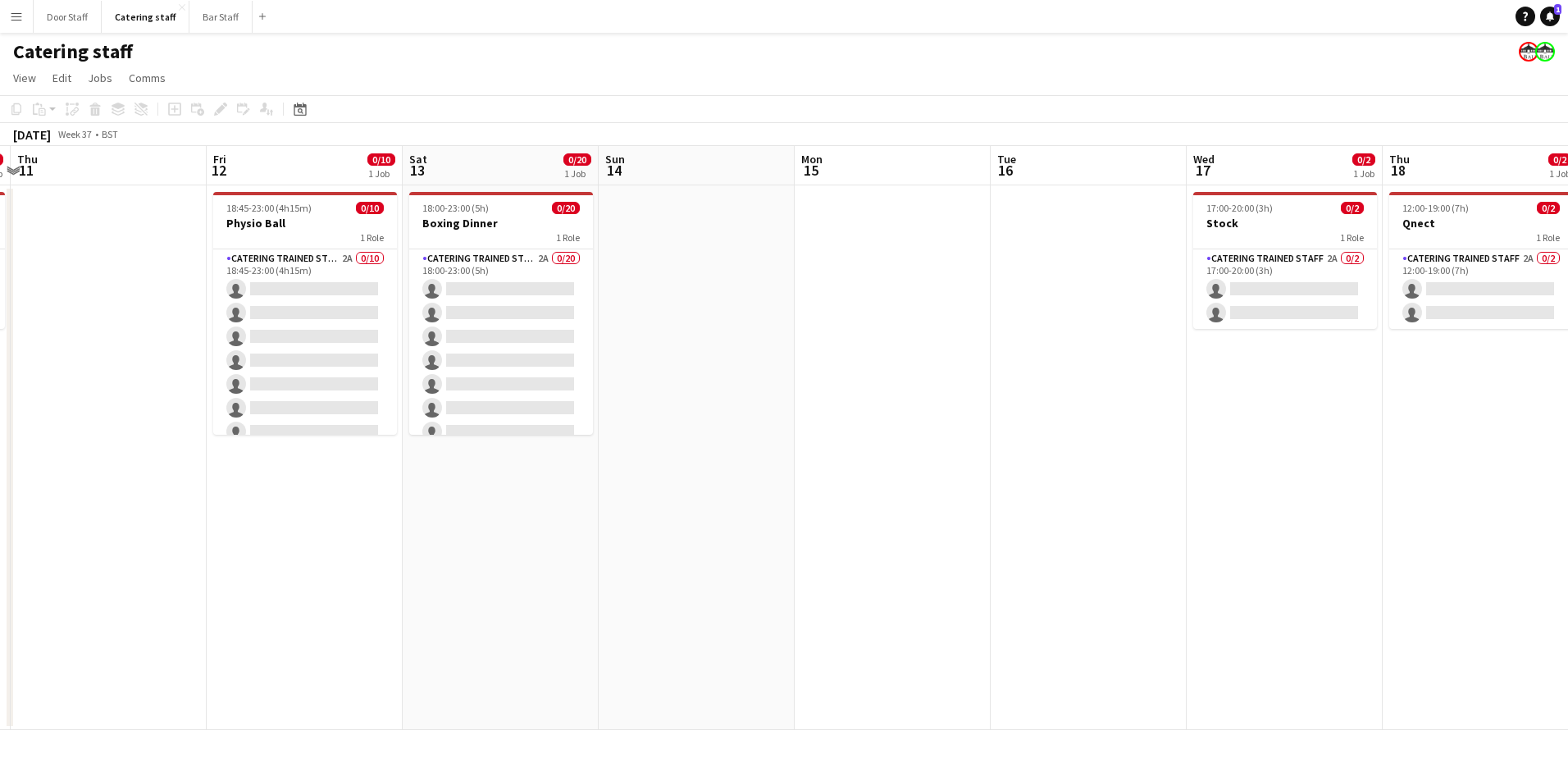
drag, startPoint x: 524, startPoint y: 587, endPoint x: 1485, endPoint y: 512, distance: 963.9
click at [1484, 515] on app-calendar-viewport "Tue 9 Wed 10 0/2 1 Job Thu 11 Fri 12 0/10 1 Job Sat 13 0/20 1 Job Sun 14 Mon 15…" at bounding box center [784, 437] width 1568 height 584
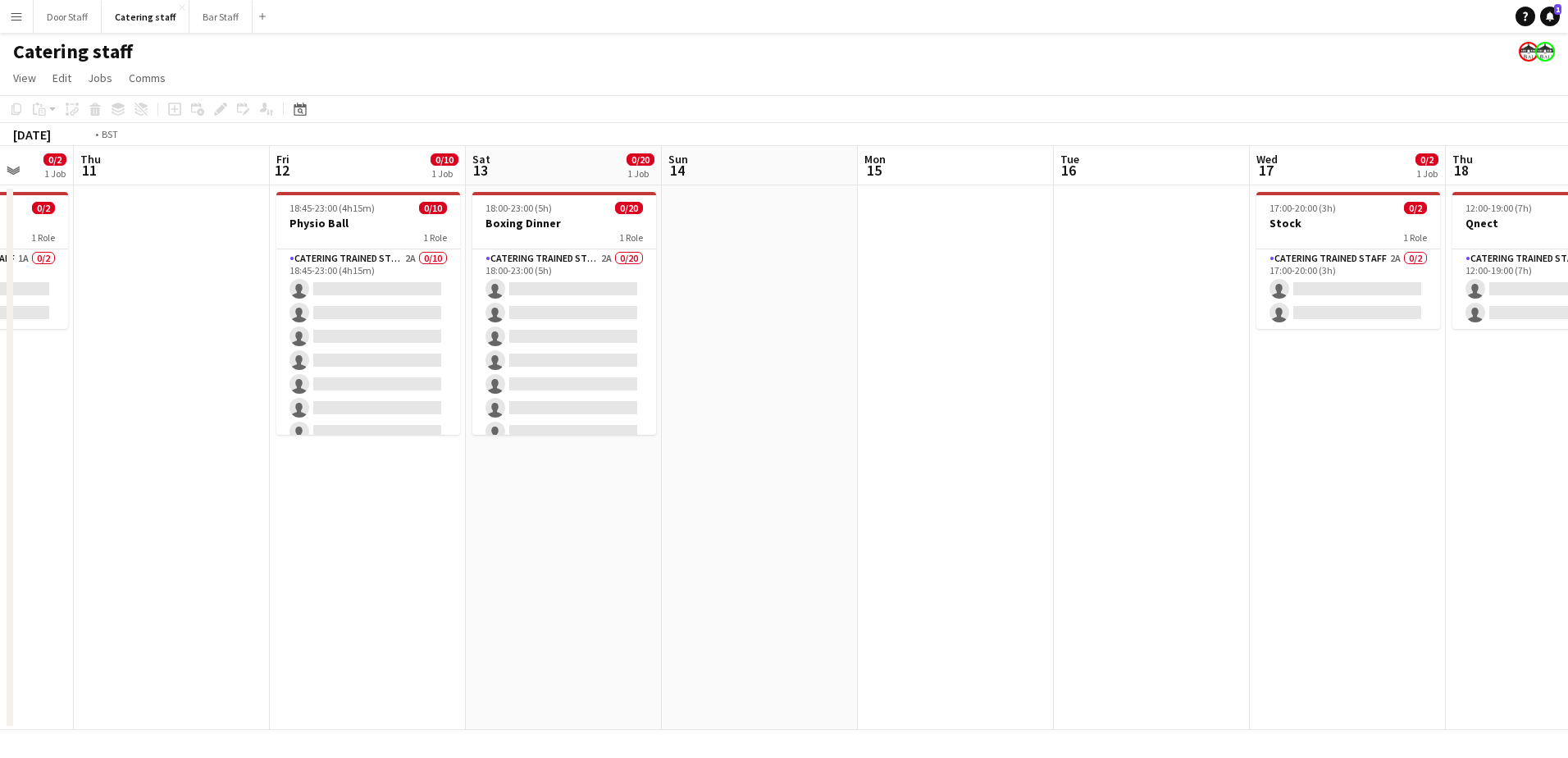
drag, startPoint x: 652, startPoint y: 517, endPoint x: 1567, endPoint y: 473, distance: 916.1
click at [1555, 475] on html "Menu Boards Boards Boards All jobs Status Workforce Workforce My Workforce Recr…" at bounding box center [784, 379] width 1568 height 758
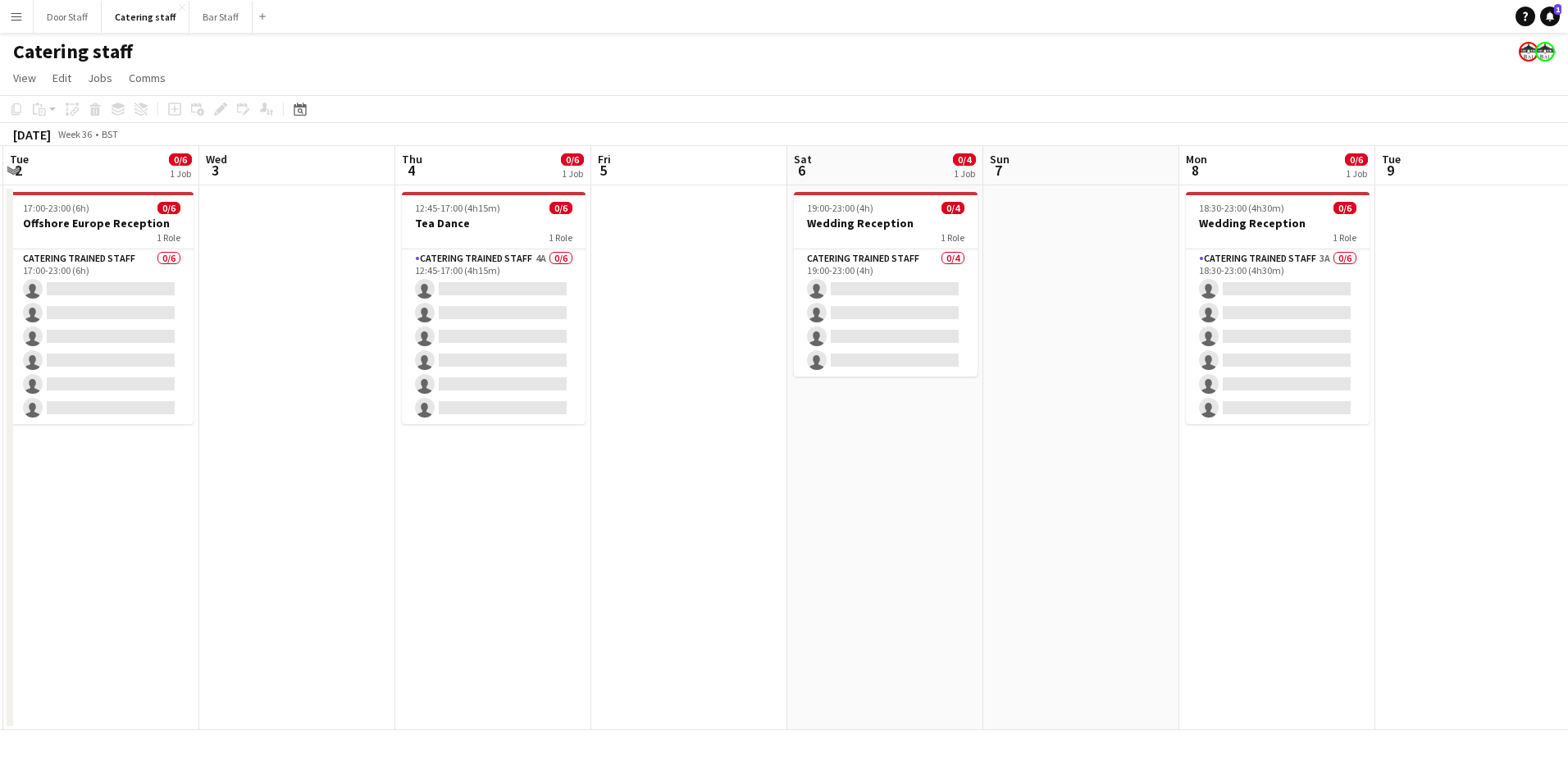
drag, startPoint x: 681, startPoint y: 495, endPoint x: 1493, endPoint y: 454, distance: 813.0
click at [1530, 454] on app-calendar-viewport "Sun 31 2/2 1 Job Mon 1 Tue 2 0/6 1 Job Wed 3 Thu 4 0/6 1 Job Fri 5 Sat 6 0/4 1 …" at bounding box center [784, 437] width 1568 height 584
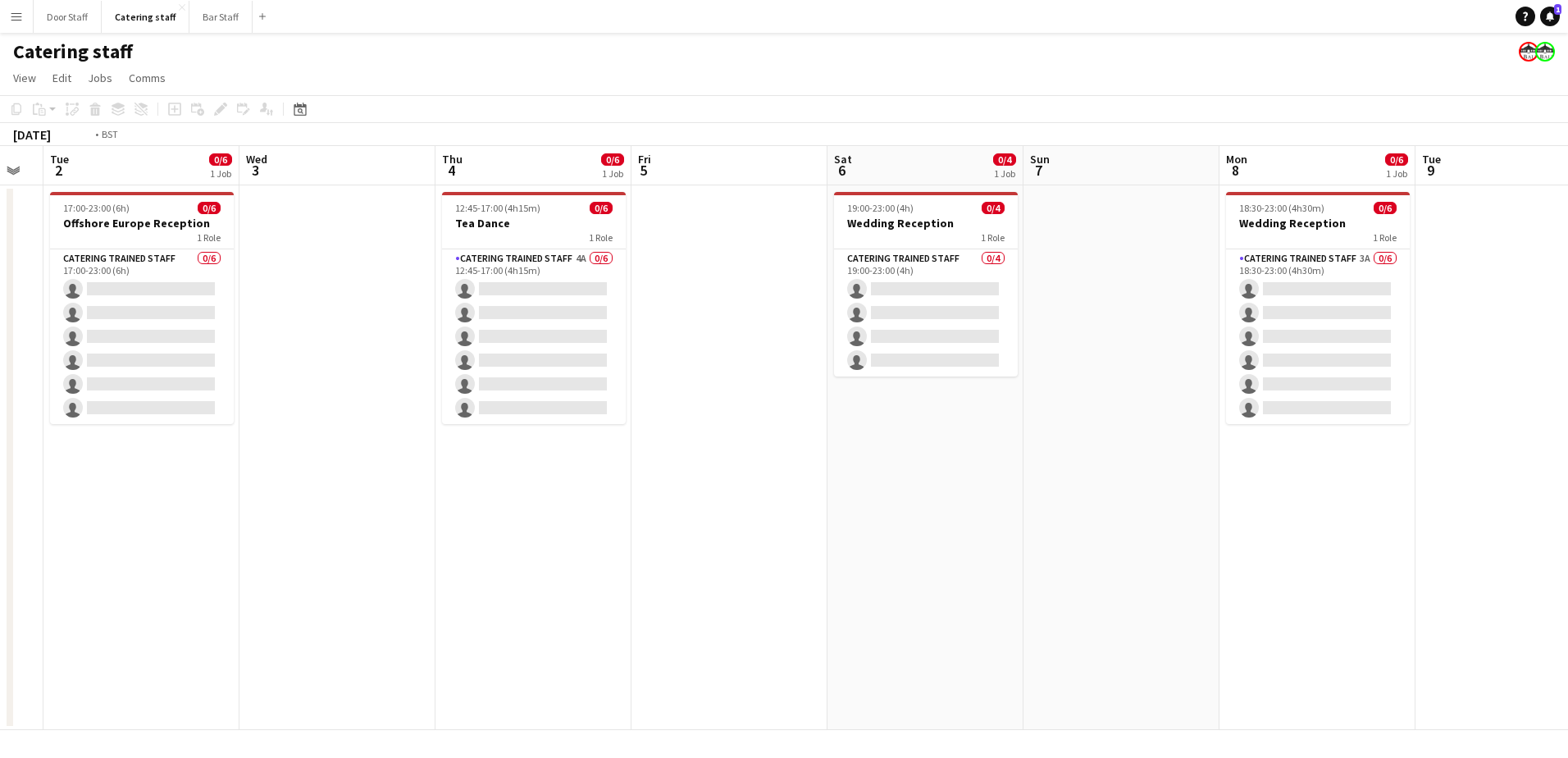
drag, startPoint x: 559, startPoint y: 548, endPoint x: 1392, endPoint y: 494, distance: 834.7
click at [1392, 495] on app-calendar-viewport "Sun 31 2/2 1 Job Mon 1 Tue 2 0/6 1 Job Wed 3 Thu 4 0/6 1 Job Fri 5 Sat 6 0/4 1 …" at bounding box center [784, 437] width 1568 height 584
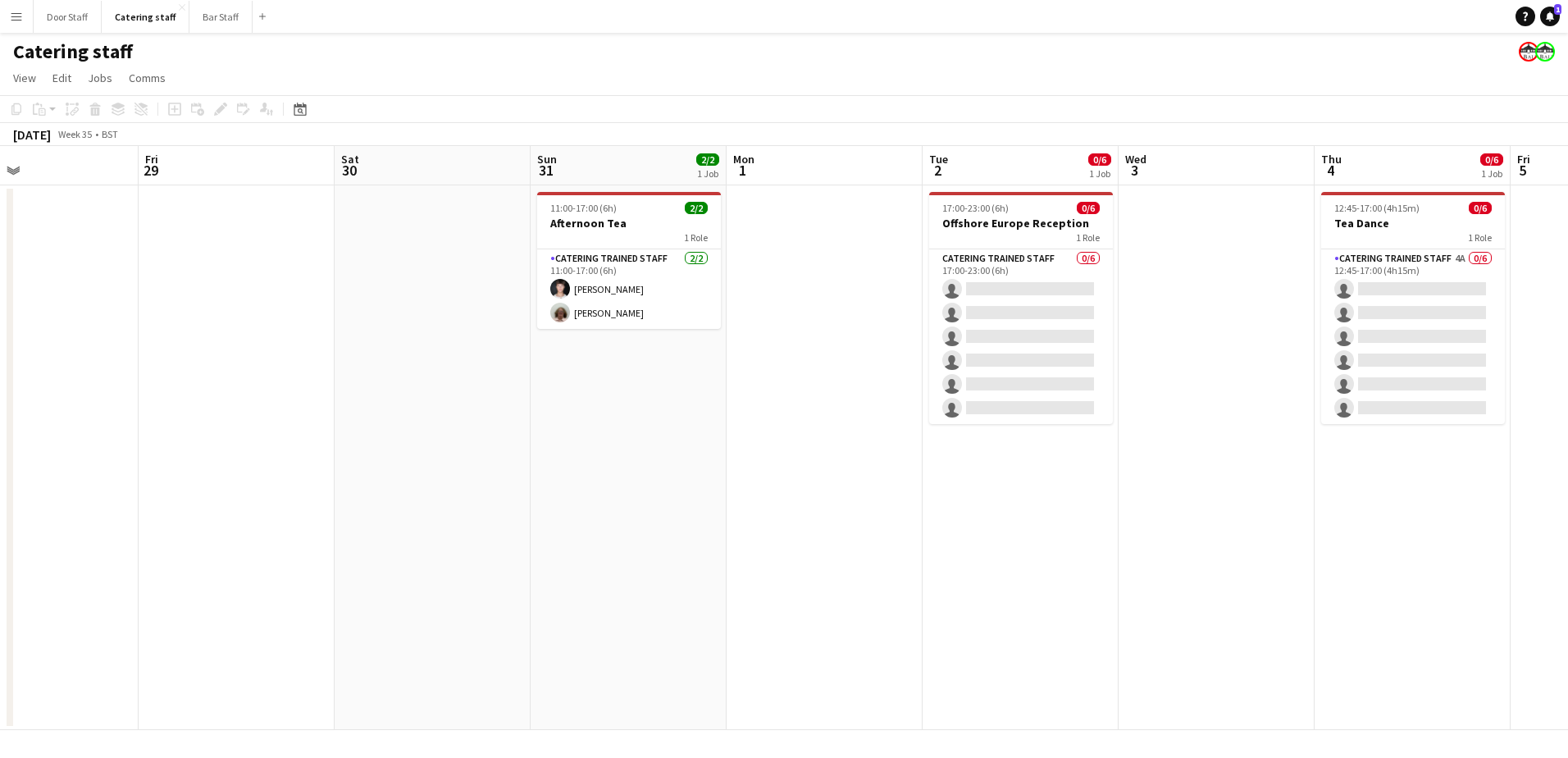
scroll to position [0, 650]
drag, startPoint x: 679, startPoint y: 528, endPoint x: 761, endPoint y: 537, distance: 82.5
click at [761, 537] on app-calendar-viewport "Mon 25 Tue 26 Wed 27 Thu 28 Fri 29 Sat 30 Sun 31 2/2 1 Job Mon 1 Tue 2 0/6 1 Jo…" at bounding box center [784, 437] width 1568 height 584
click at [204, 18] on button "Bar Staff Close" at bounding box center [221, 17] width 63 height 32
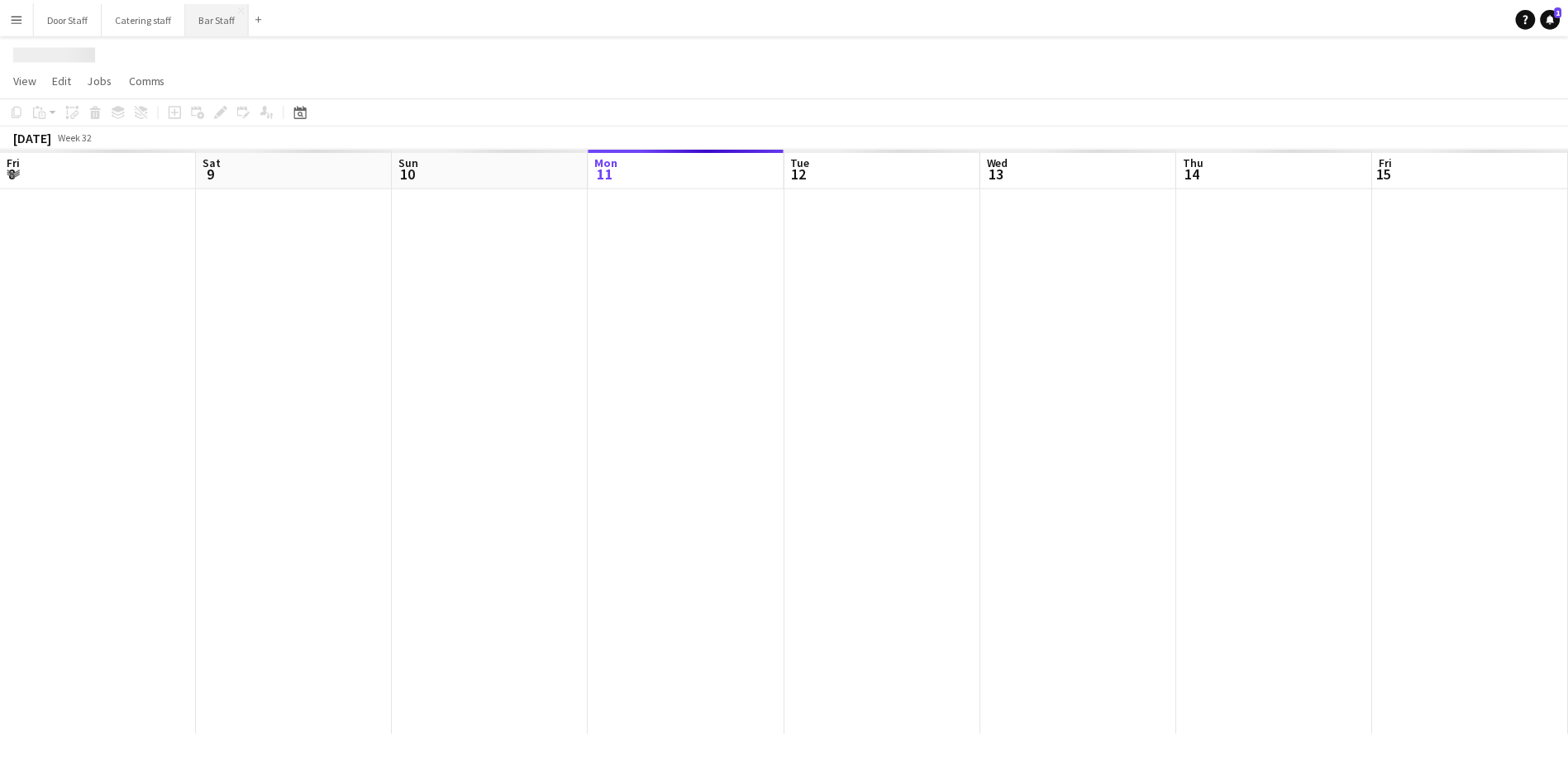
scroll to position [0, 395]
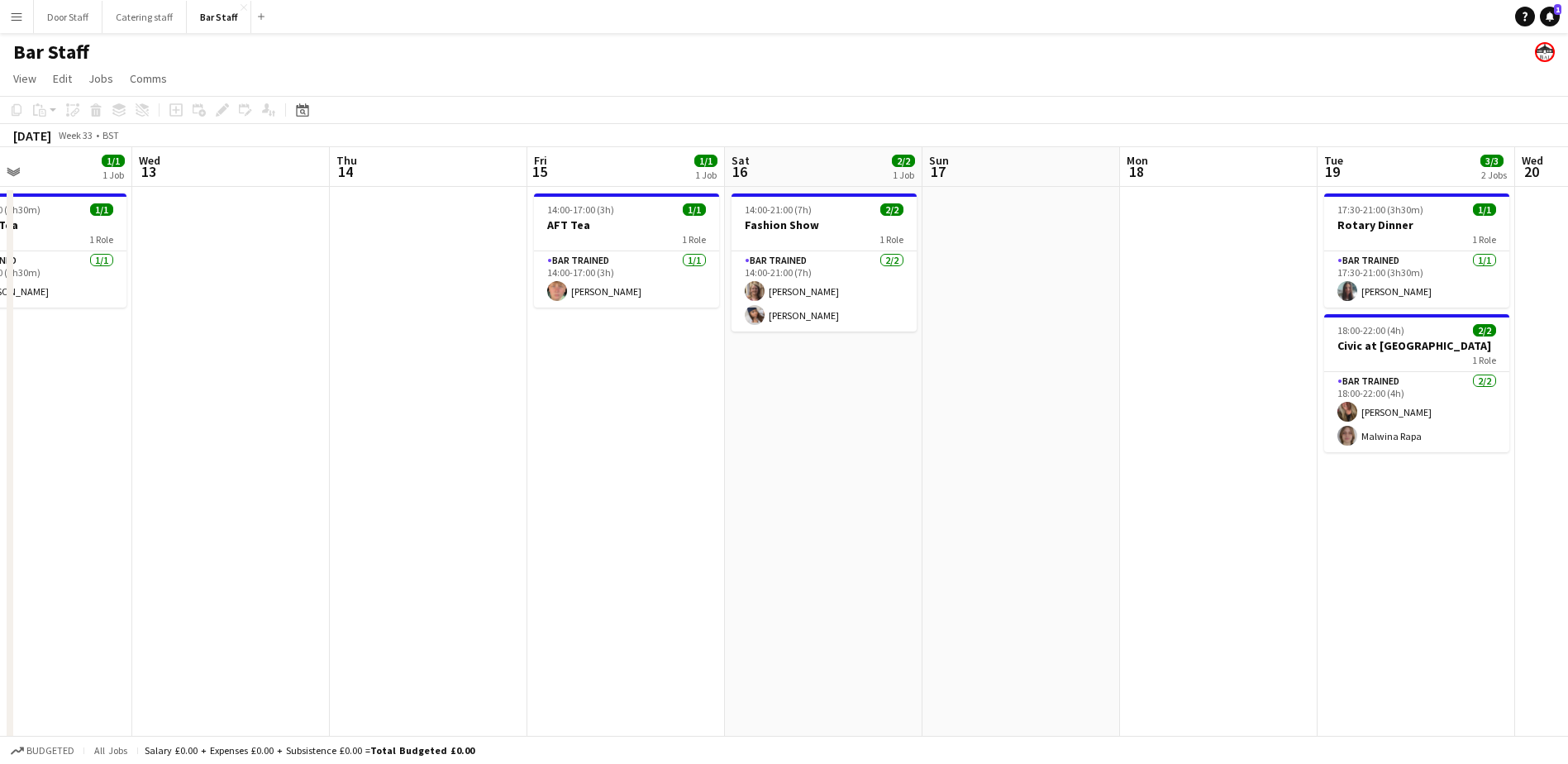
drag, startPoint x: 608, startPoint y: 391, endPoint x: 118, endPoint y: 382, distance: 490.1
click at [62, 378] on app-calendar-viewport "Sat 9 16/19 5 Jobs Sun 10 Mon 11 Tue 12 1/1 1 Job Wed 13 Thu 14 Fri 15 1/1 1 Jo…" at bounding box center [784, 553] width 1568 height 812
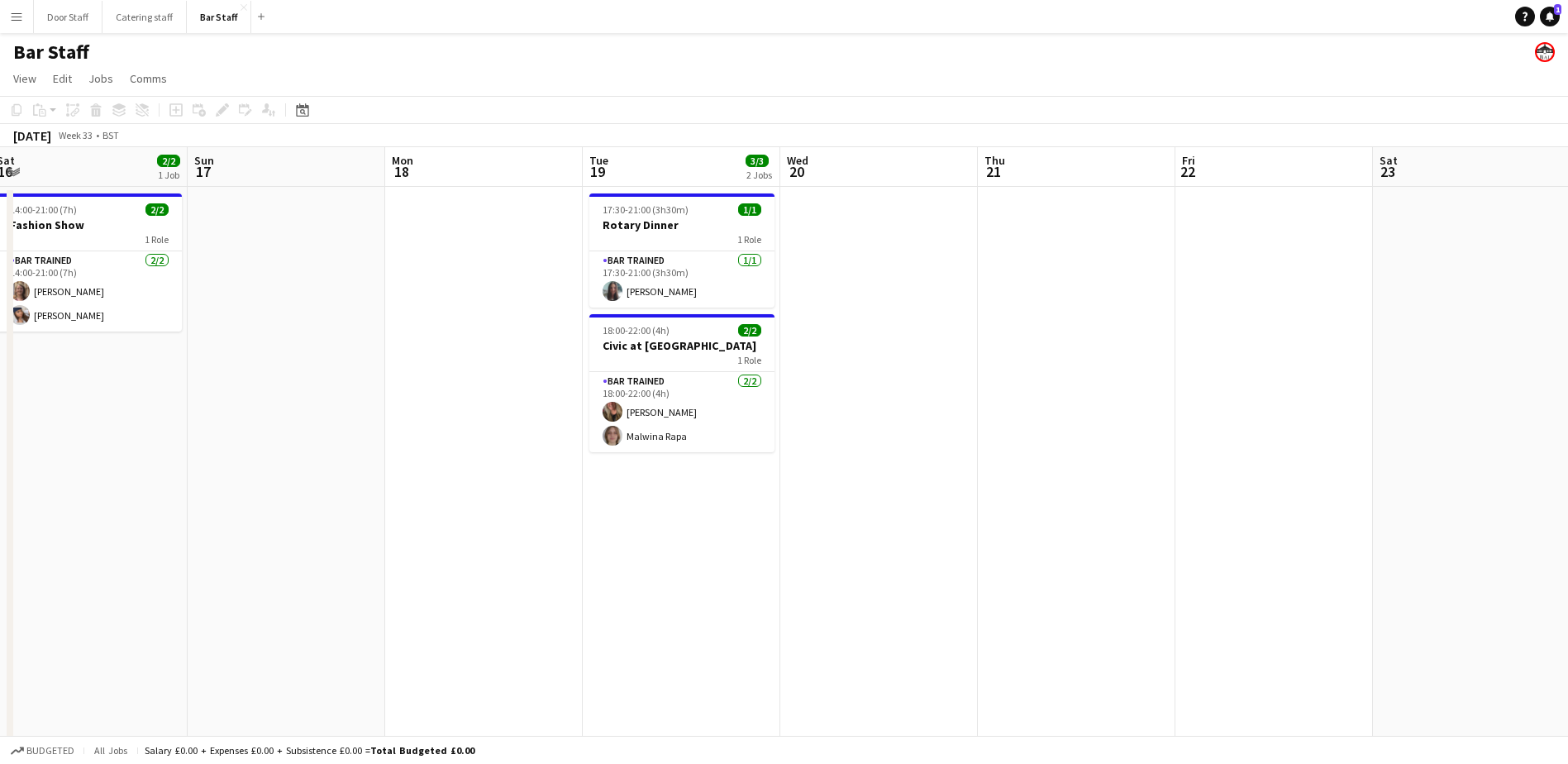
drag, startPoint x: 866, startPoint y: 383, endPoint x: 0, endPoint y: 376, distance: 866.0
click at [0, 378] on html "Menu Boards Boards Boards All jobs Status Workforce Workforce My Workforce Recr…" at bounding box center [784, 493] width 1568 height 987
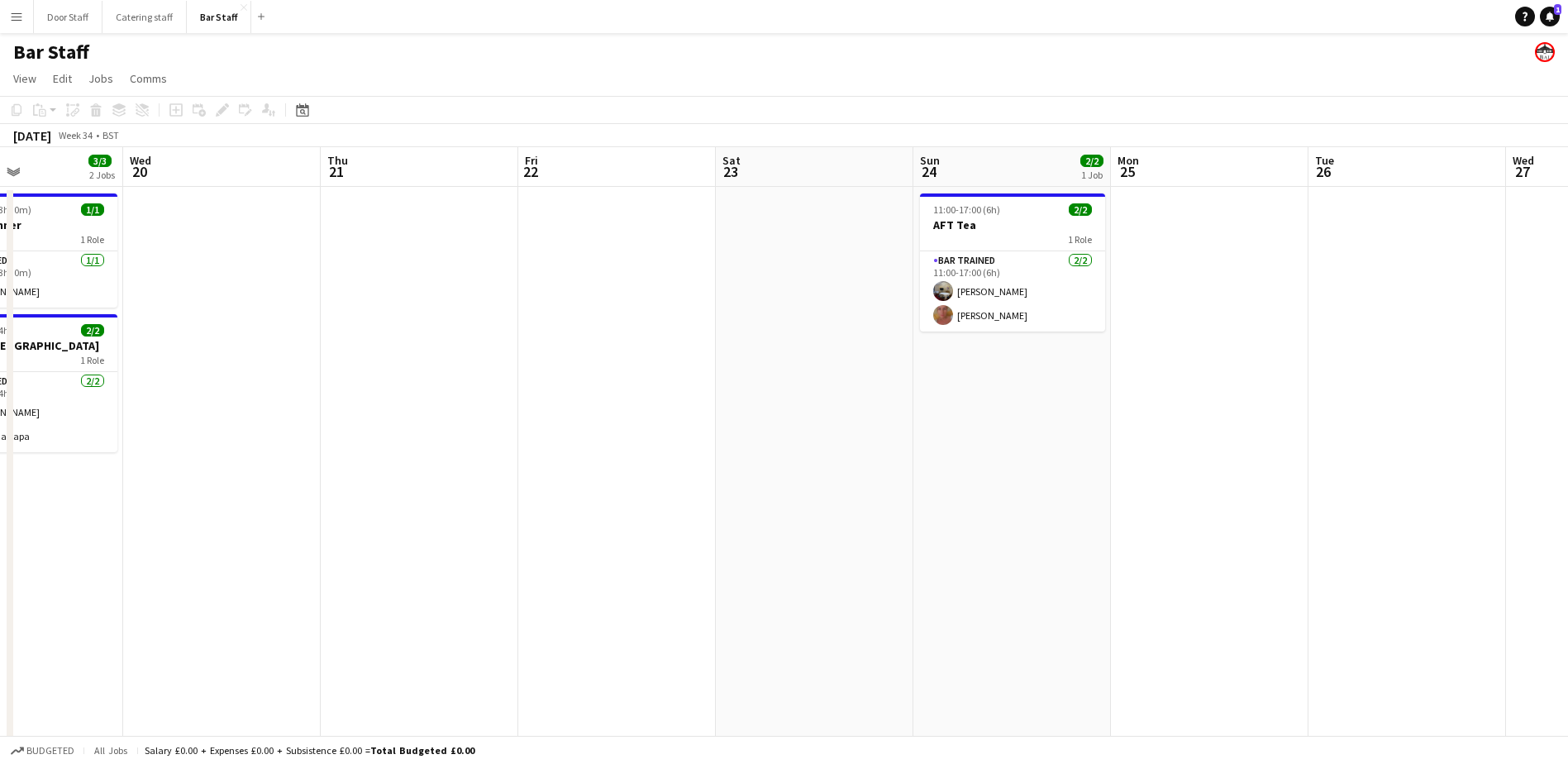
drag, startPoint x: 857, startPoint y: 424, endPoint x: 113, endPoint y: 371, distance: 745.9
click at [113, 371] on app-calendar-viewport "Sat 16 2/2 1 Job Sun 17 Mon 18 Tue 19 3/3 2 Jobs Wed 20 Thu 21 Fri 22 Sat 23 Su…" at bounding box center [784, 553] width 1568 height 812
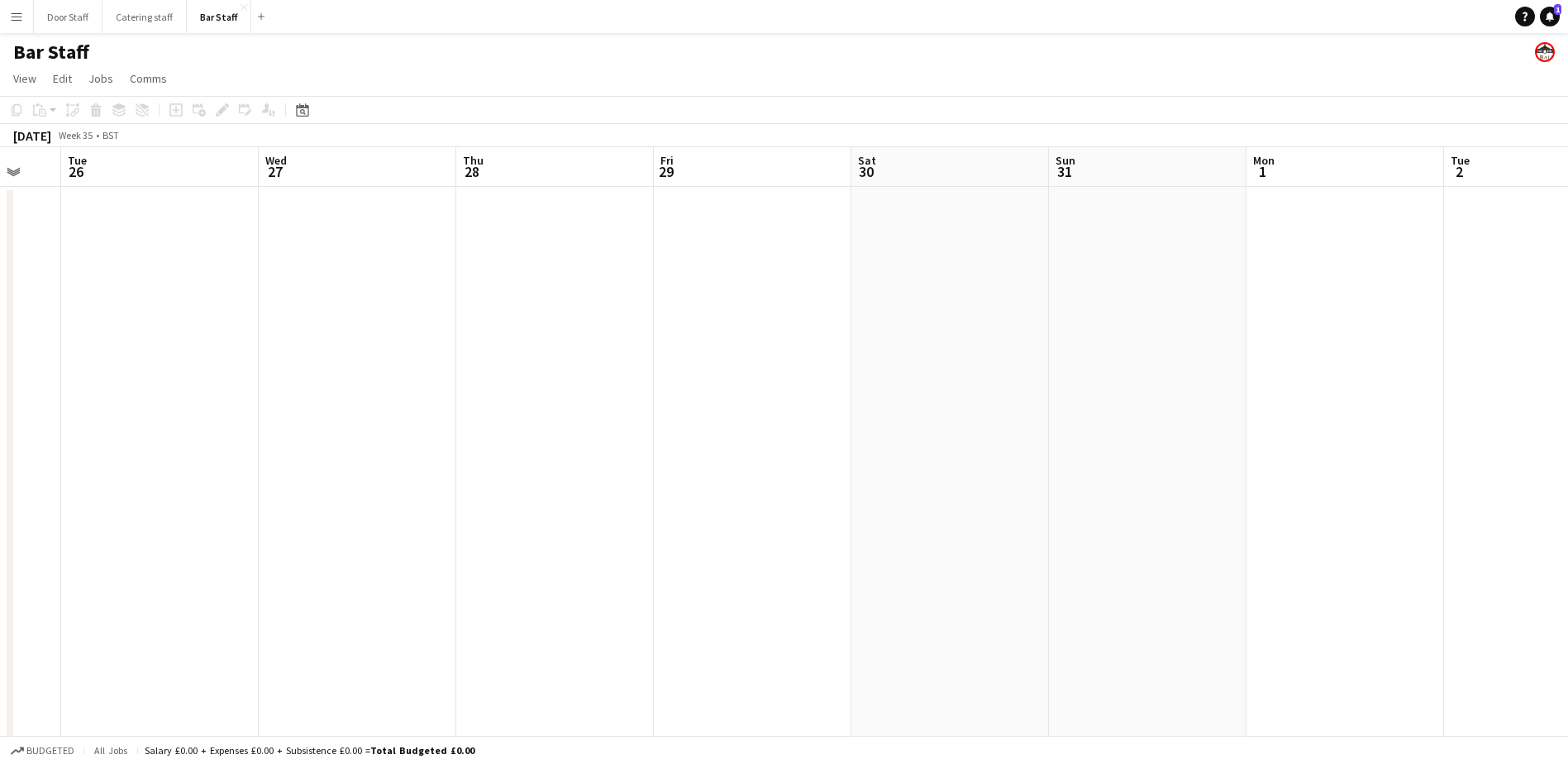
drag, startPoint x: 1043, startPoint y: 388, endPoint x: 81, endPoint y: 321, distance: 964.3
click at [81, 321] on app-calendar-viewport "Sat 23 Sun 24 2/2 1 Job Mon 25 Tue 26 Wed 27 Thu 28 Fri 29 Sat 30 Sun 31 Mon 1 …" at bounding box center [784, 553] width 1568 height 812
drag, startPoint x: 882, startPoint y: 351, endPoint x: 526, endPoint y: 348, distance: 356.0
click at [526, 348] on app-calendar-viewport "Mon 25 Tue 26 Wed 27 Thu 28 Fri 29 Sat 30 Sun 31 Mon 1 Tue 2 Wed 3 Thu 4 Fri 5 …" at bounding box center [784, 553] width 1568 height 812
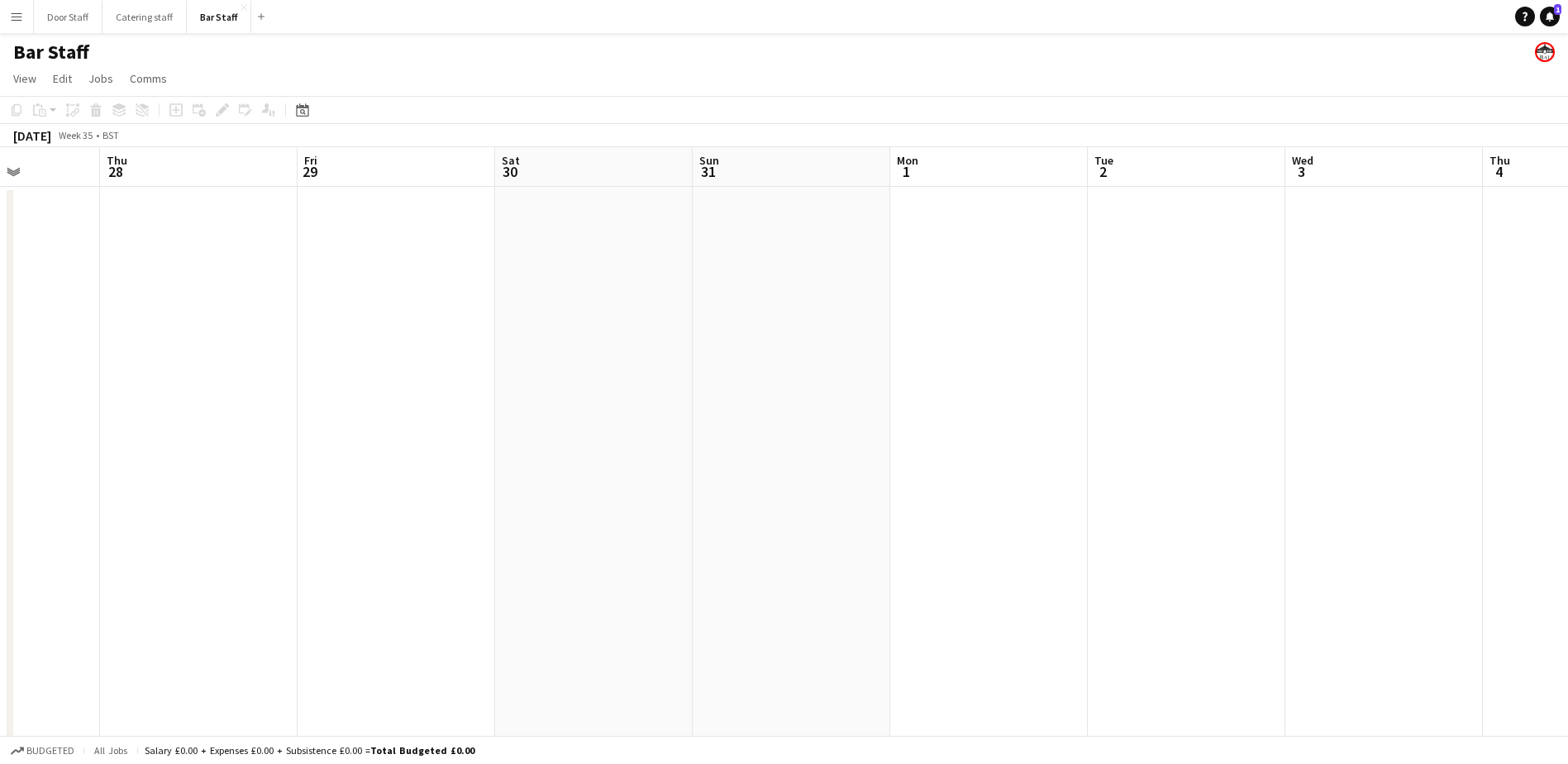
click at [973, 245] on app-date-cell at bounding box center [989, 572] width 198 height 772
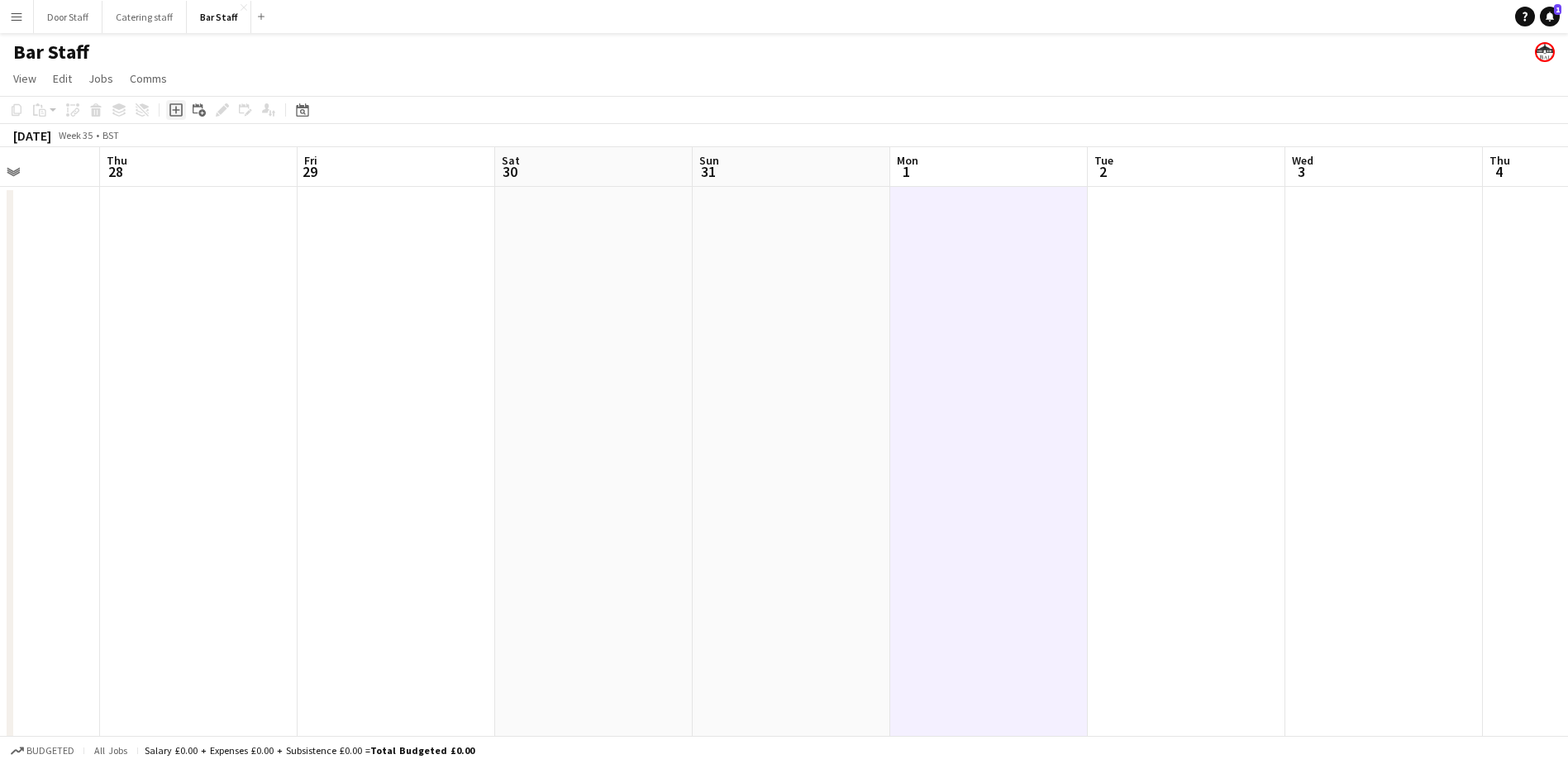
click at [173, 115] on icon "Add job" at bounding box center [175, 109] width 13 height 13
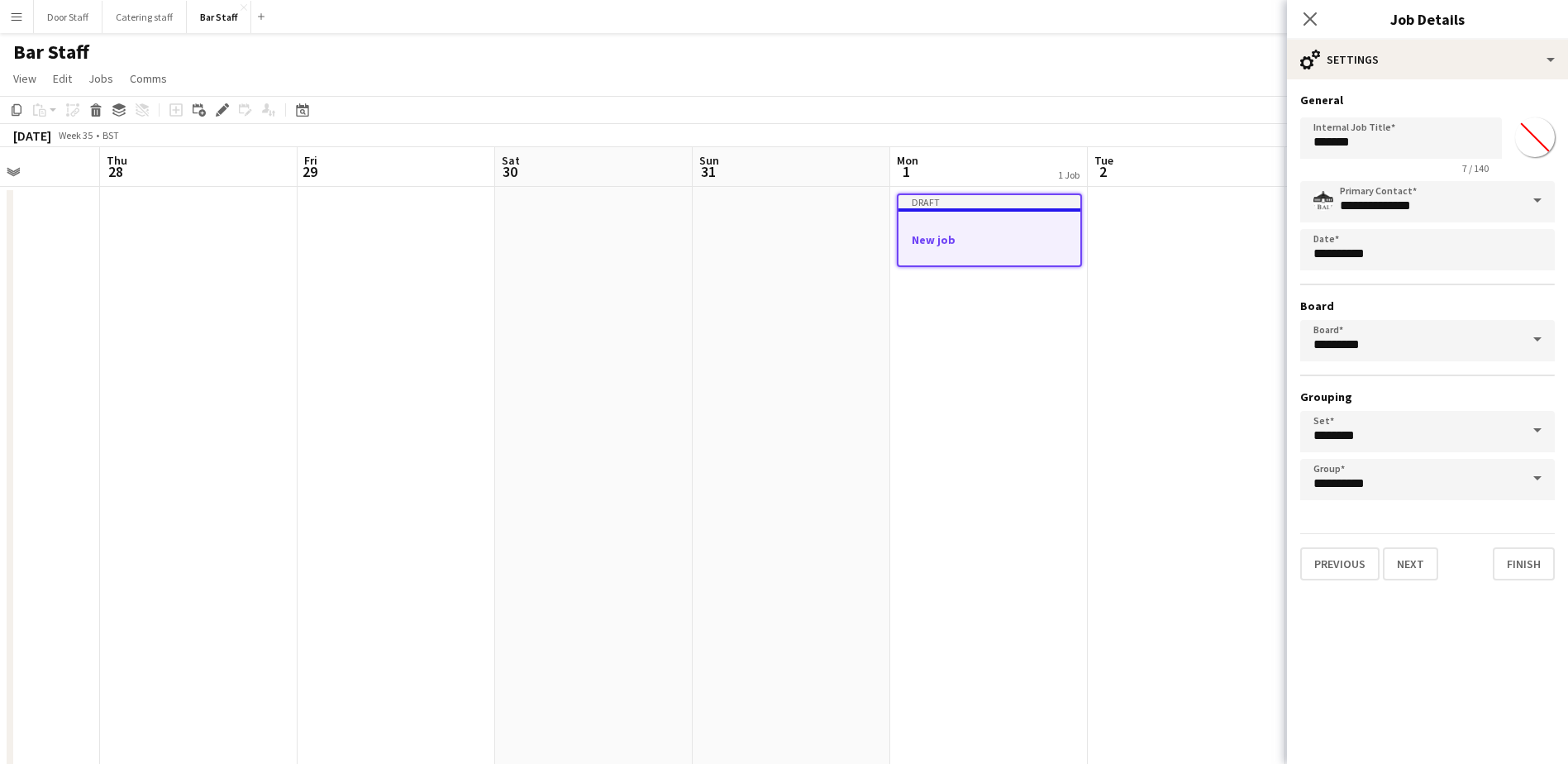
click at [962, 240] on h3 "New job" at bounding box center [990, 239] width 182 height 15
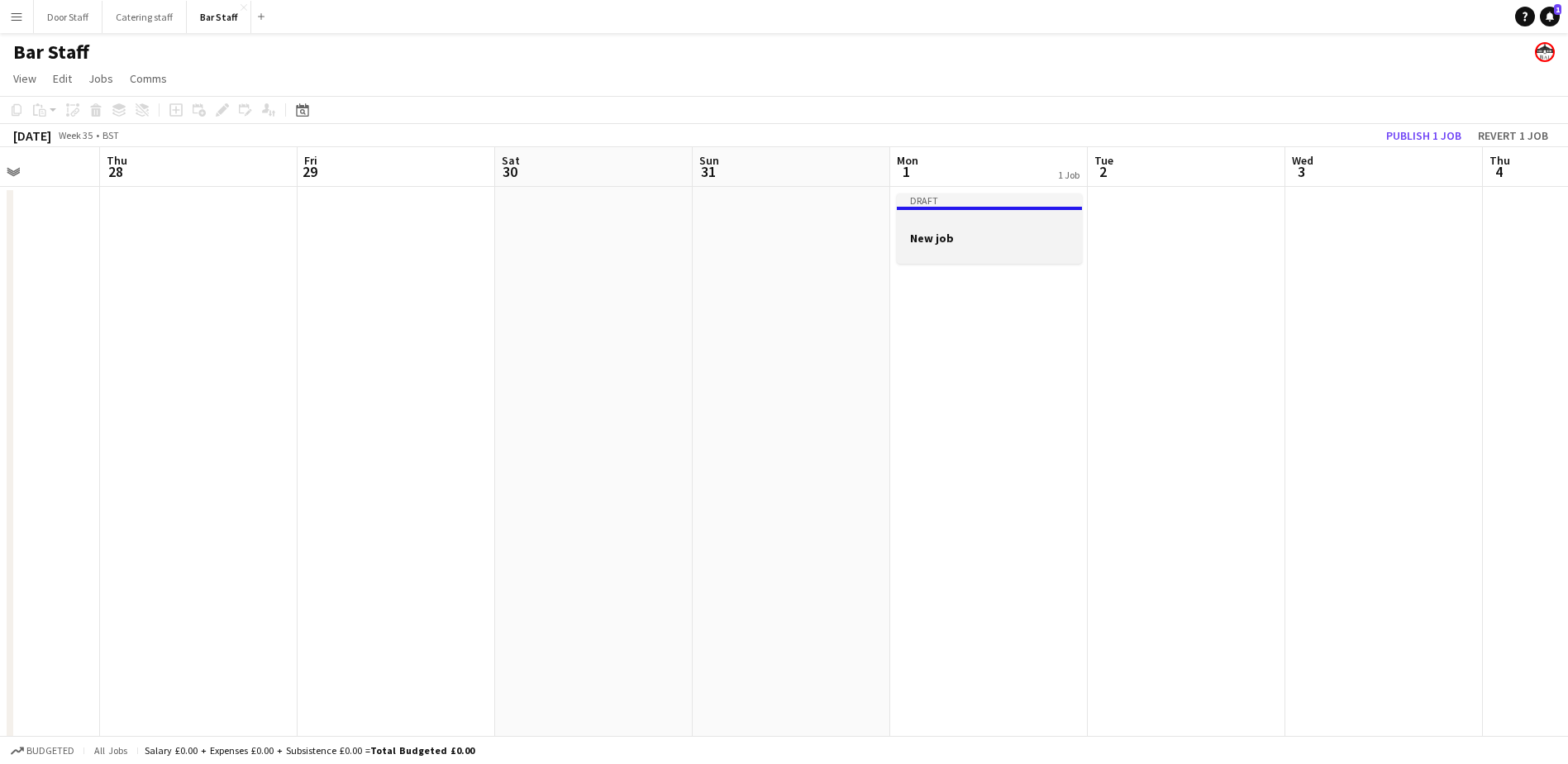
click at [962, 240] on h3 "New job" at bounding box center [989, 237] width 185 height 15
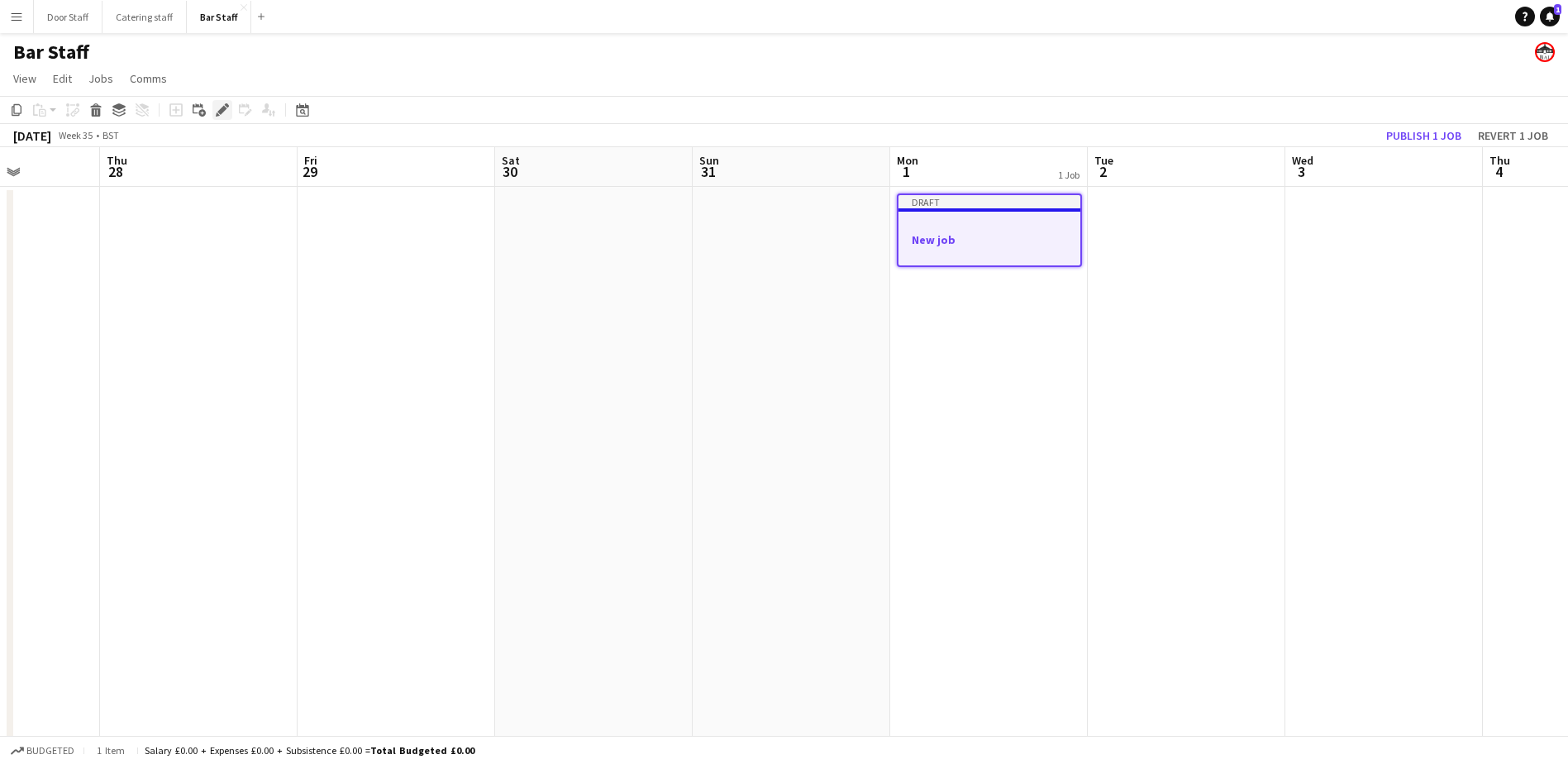
click at [217, 113] on icon "Edit" at bounding box center [222, 109] width 13 height 13
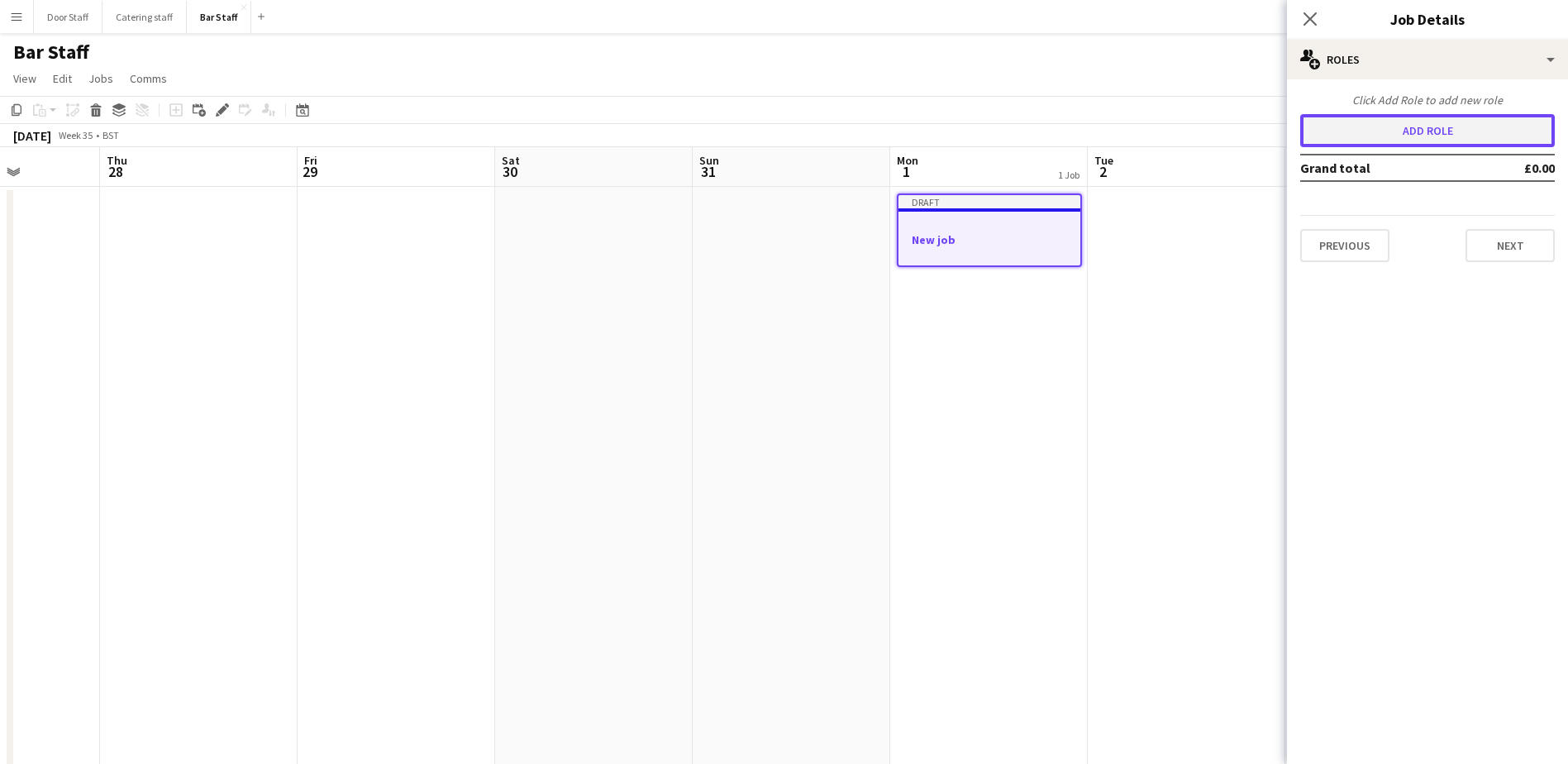
click at [1381, 134] on button "Add role" at bounding box center [1427, 131] width 254 height 33
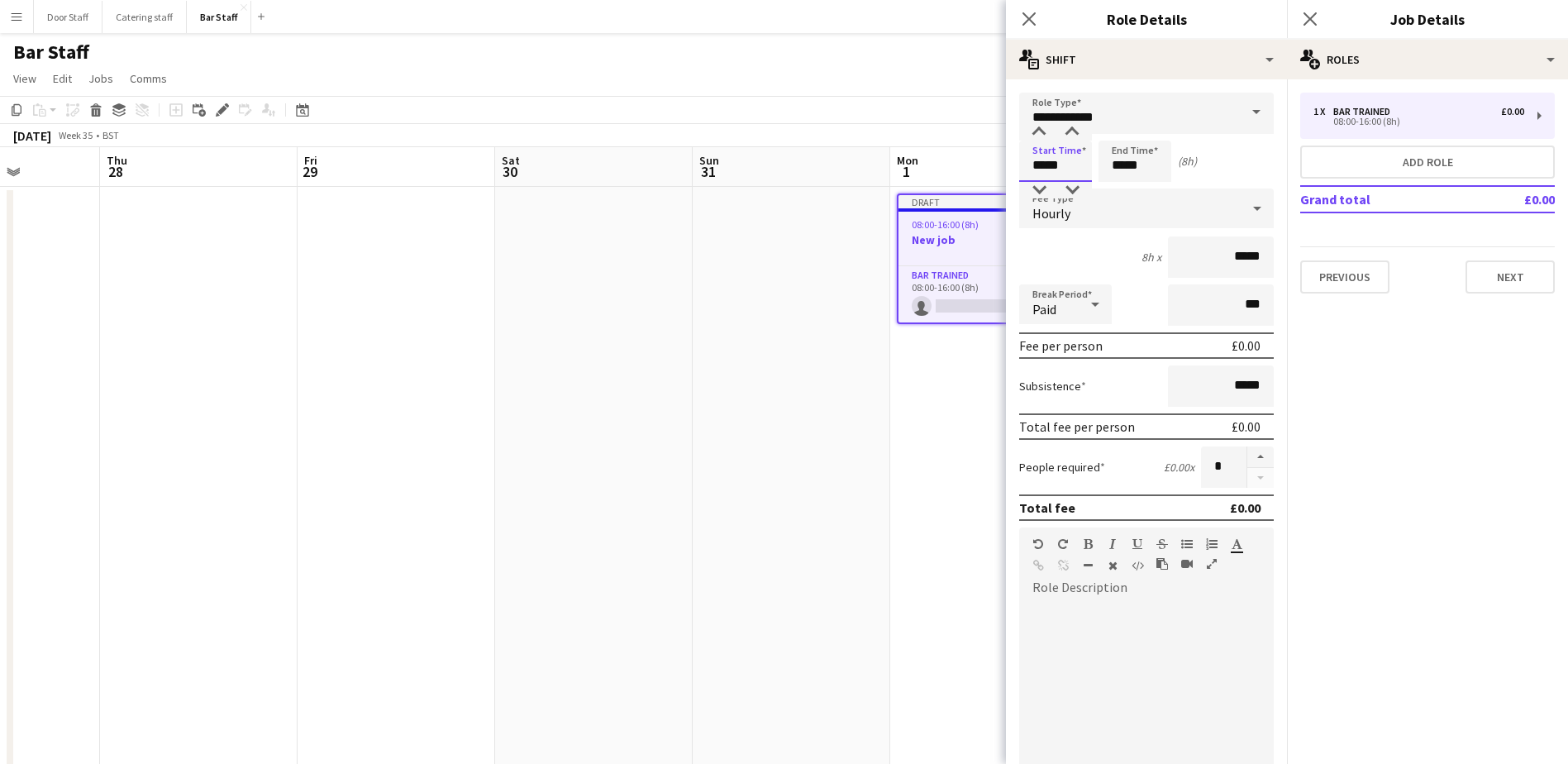
click at [1046, 162] on input "*****" at bounding box center [1055, 162] width 73 height 41
click at [1045, 126] on div at bounding box center [1039, 131] width 33 height 16
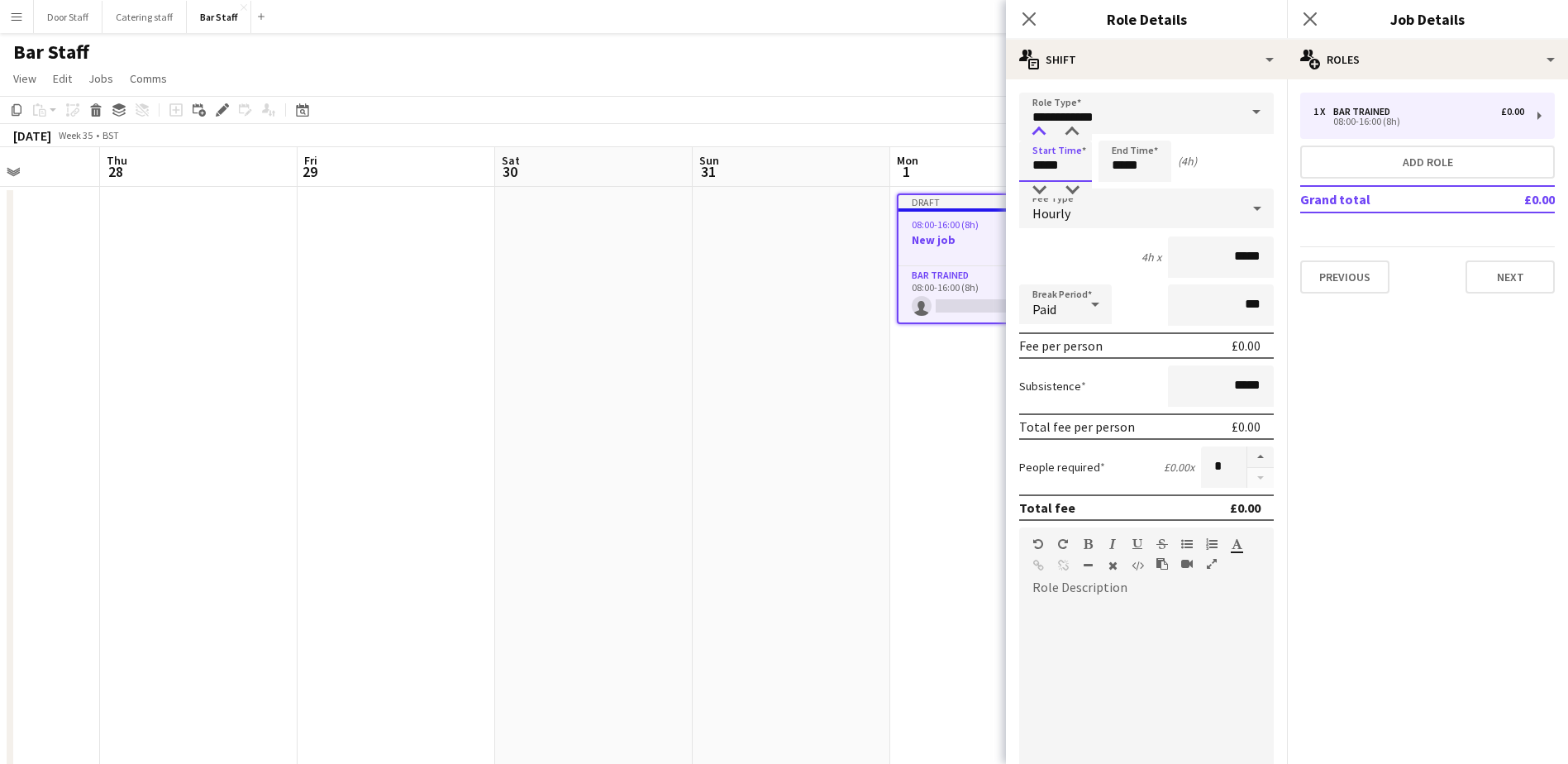
click at [1045, 126] on div at bounding box center [1039, 131] width 33 height 16
click at [1070, 127] on div at bounding box center [1071, 131] width 33 height 16
type input "*****"
click at [1070, 127] on div at bounding box center [1071, 131] width 33 height 16
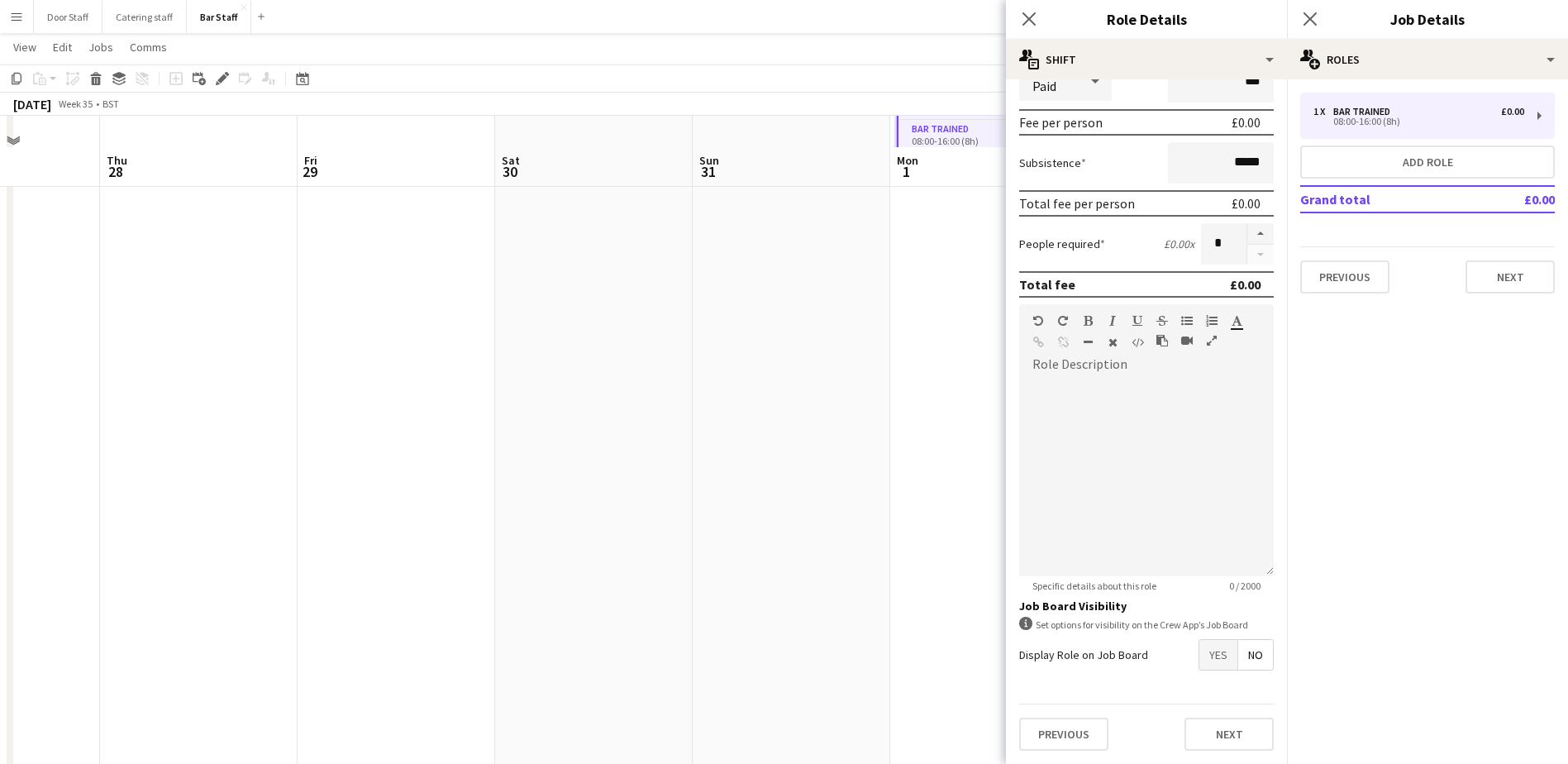
scroll to position [222, 0]
click at [1211, 651] on span "Yes" at bounding box center [1218, 654] width 38 height 30
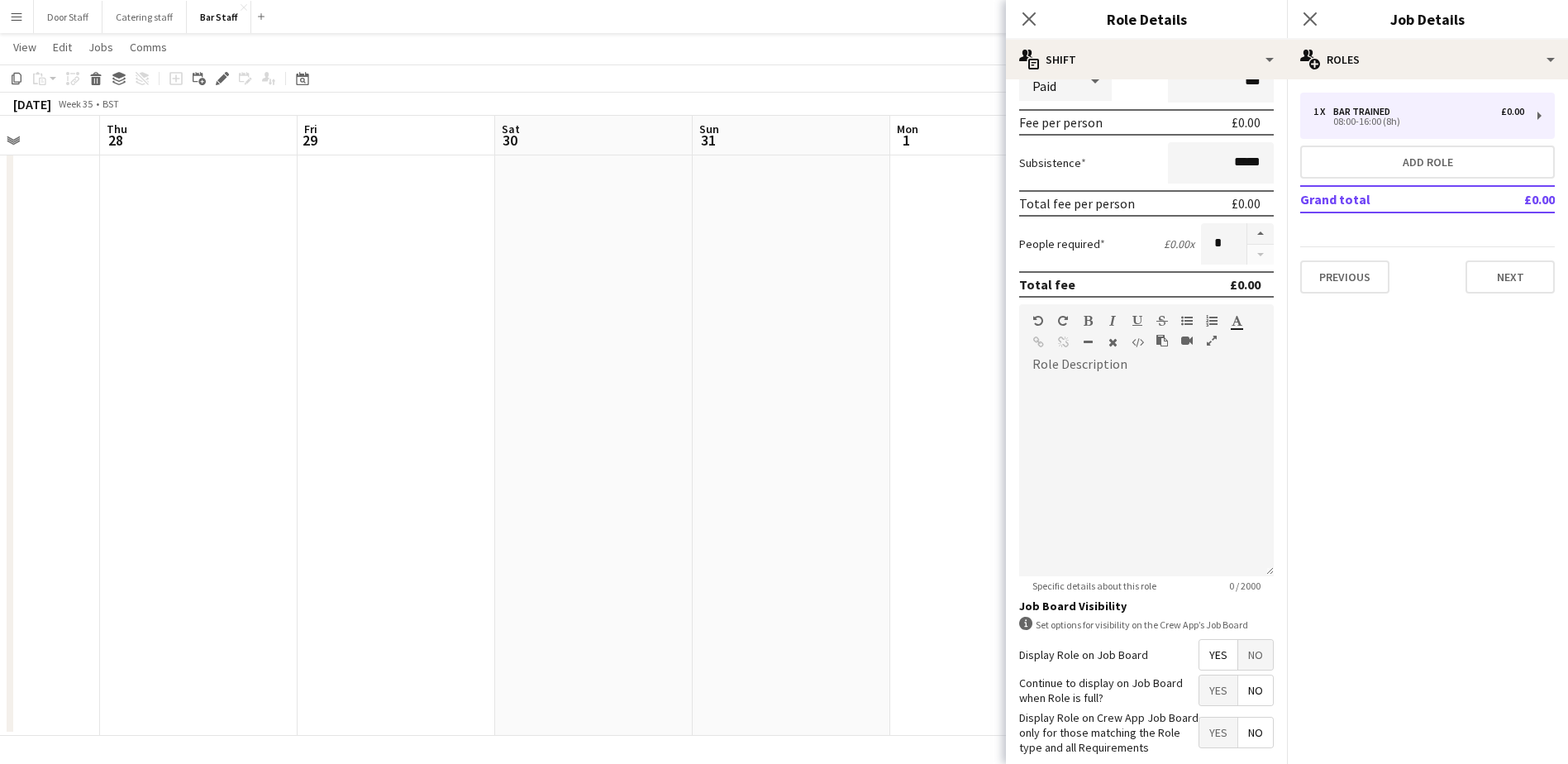
scroll to position [309, 0]
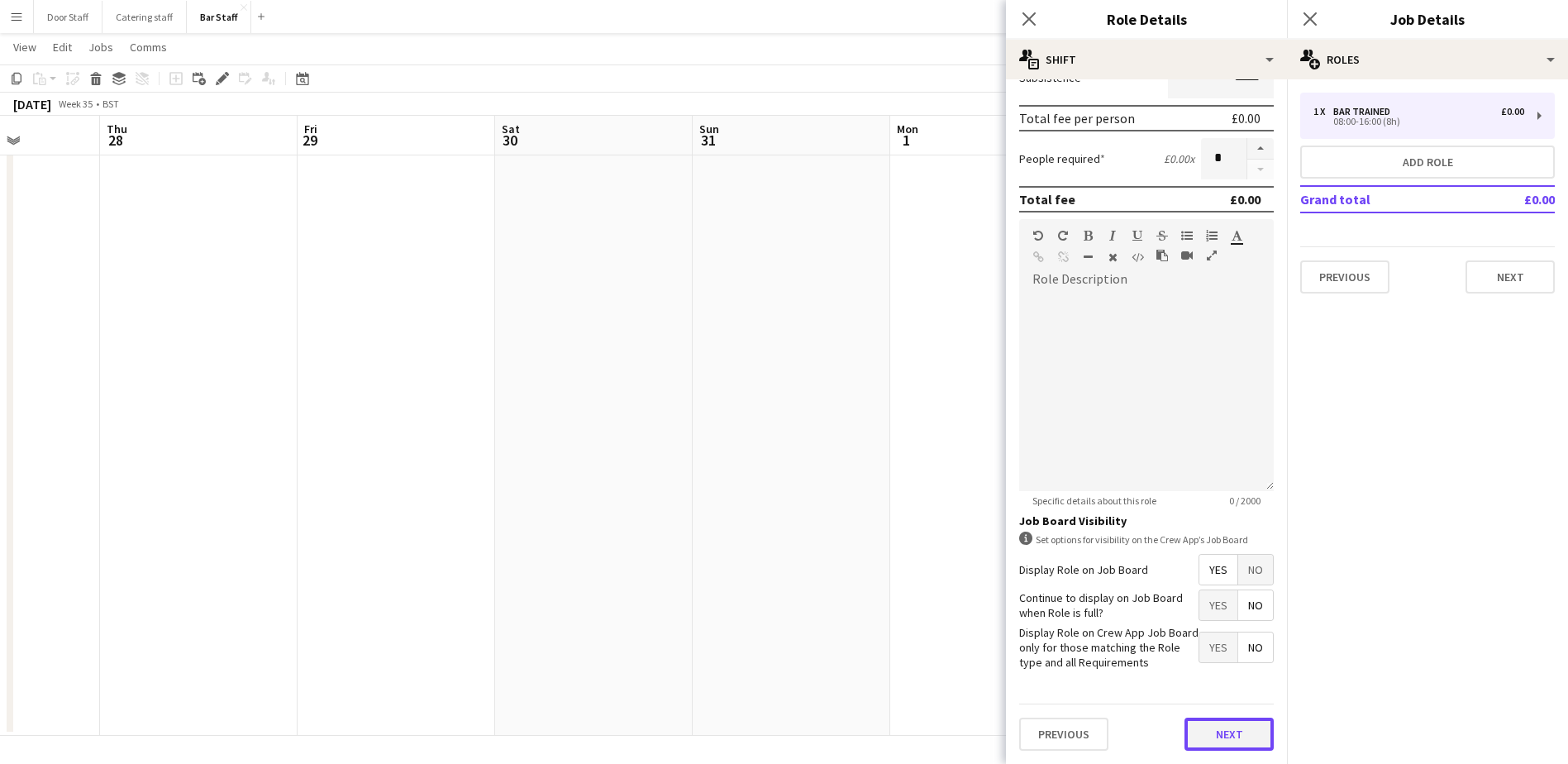
click at [1209, 728] on button "Next" at bounding box center [1229, 734] width 89 height 33
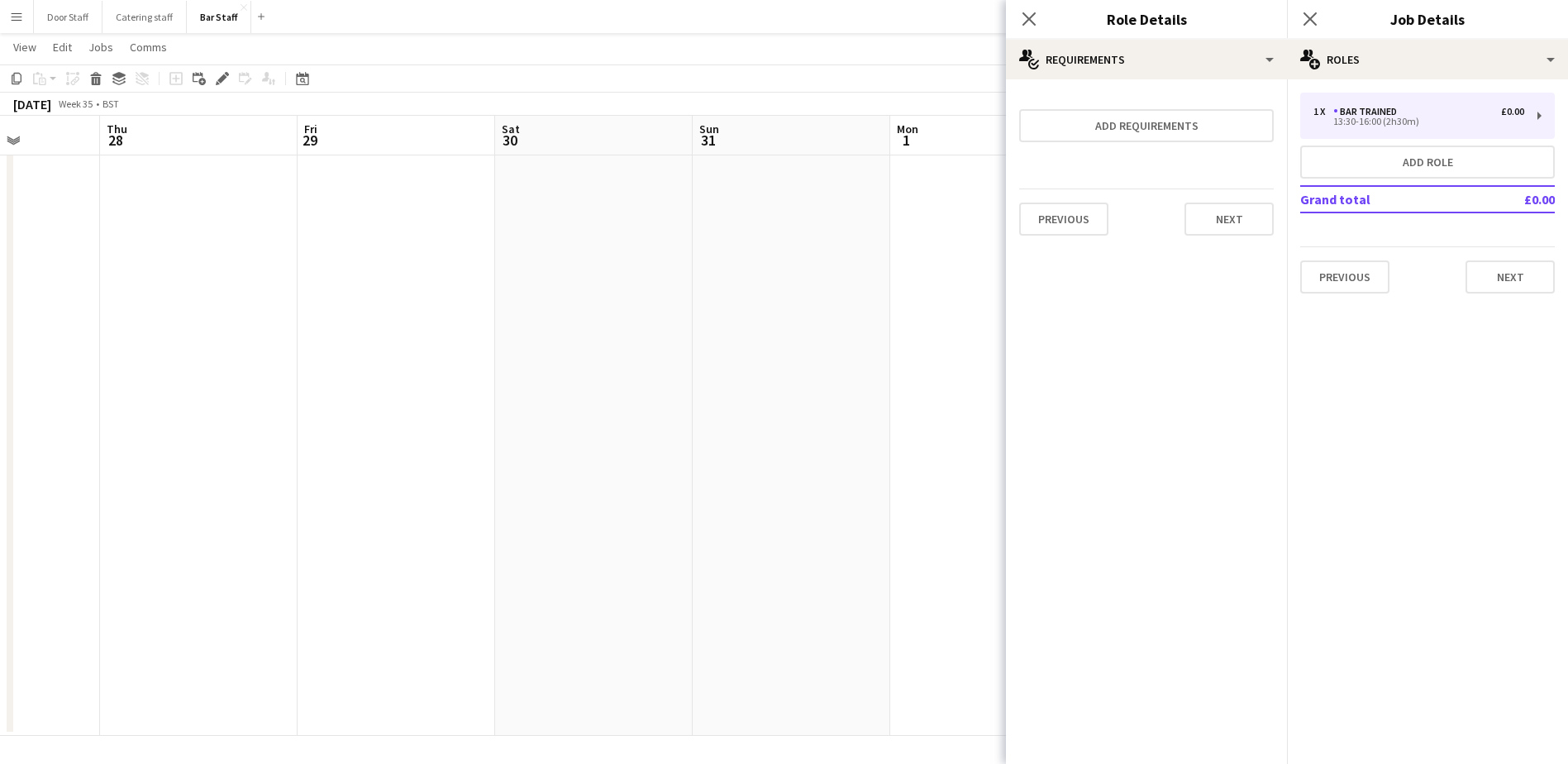
scroll to position [0, 0]
click at [1231, 234] on button "Next" at bounding box center [1229, 219] width 89 height 33
click at [1239, 223] on button "Finish" at bounding box center [1242, 222] width 62 height 33
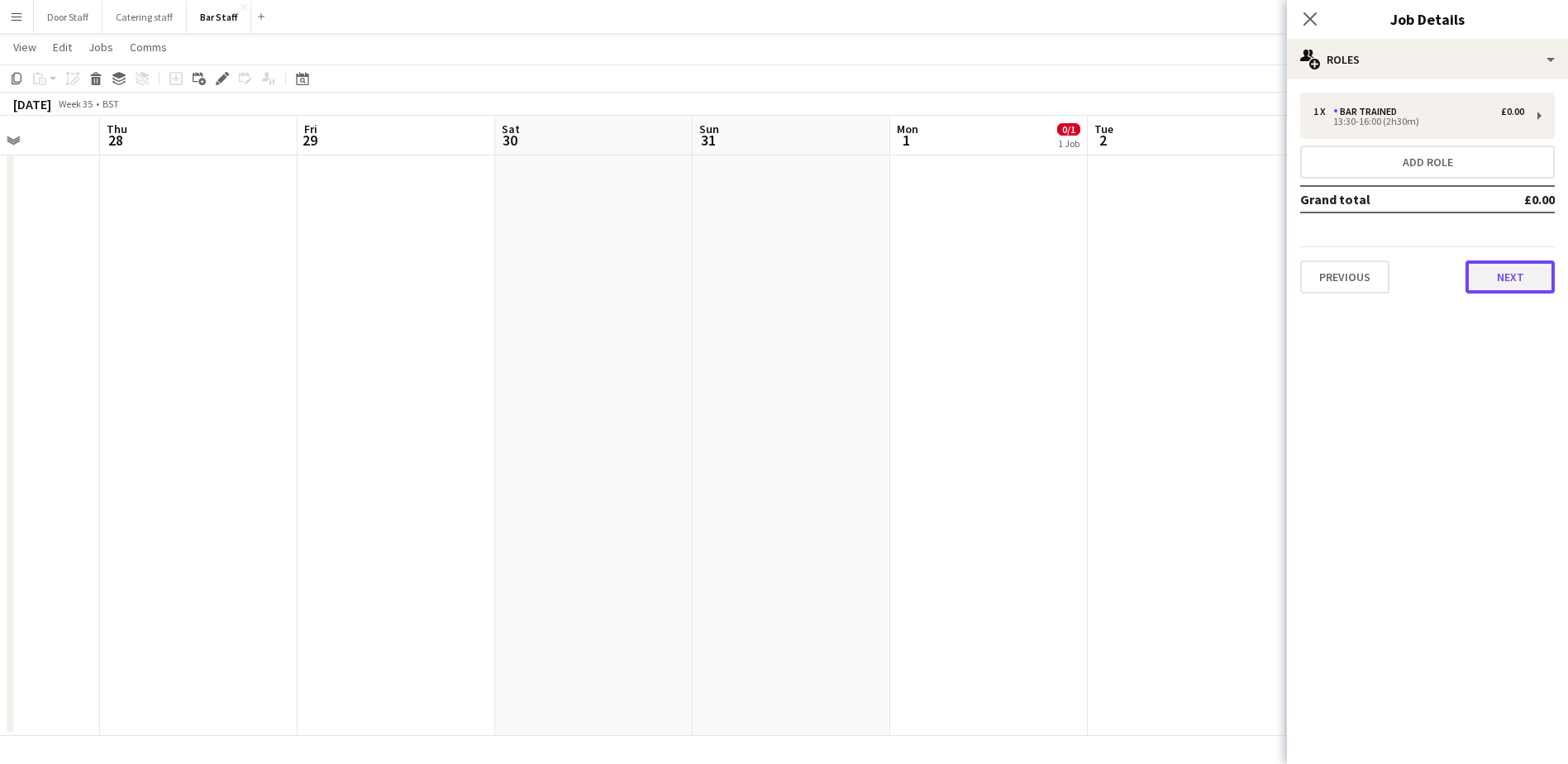
click at [1522, 266] on button "Next" at bounding box center [1510, 277] width 89 height 33
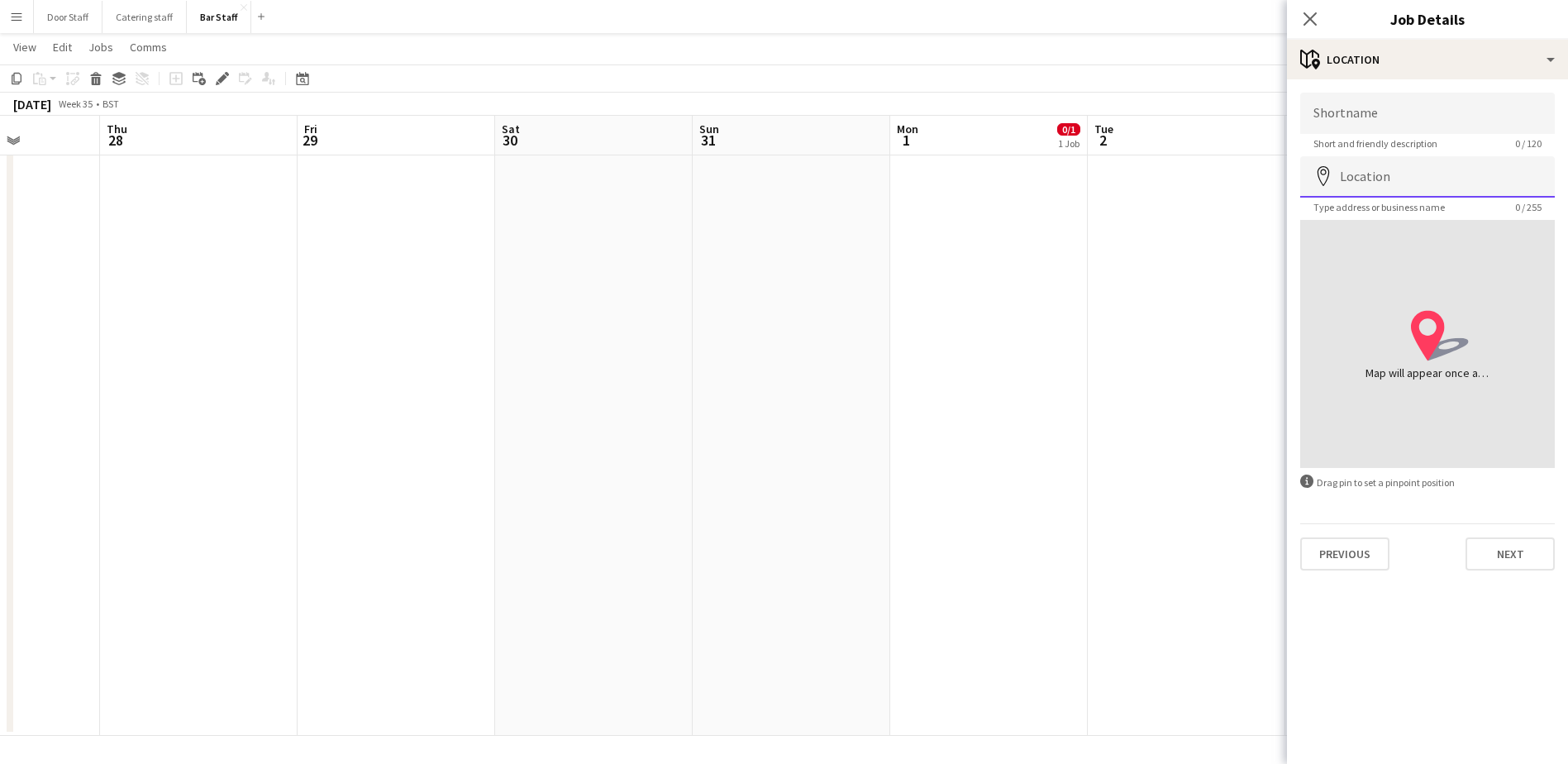
click at [1413, 178] on input "Location" at bounding box center [1427, 177] width 254 height 41
type input "**********"
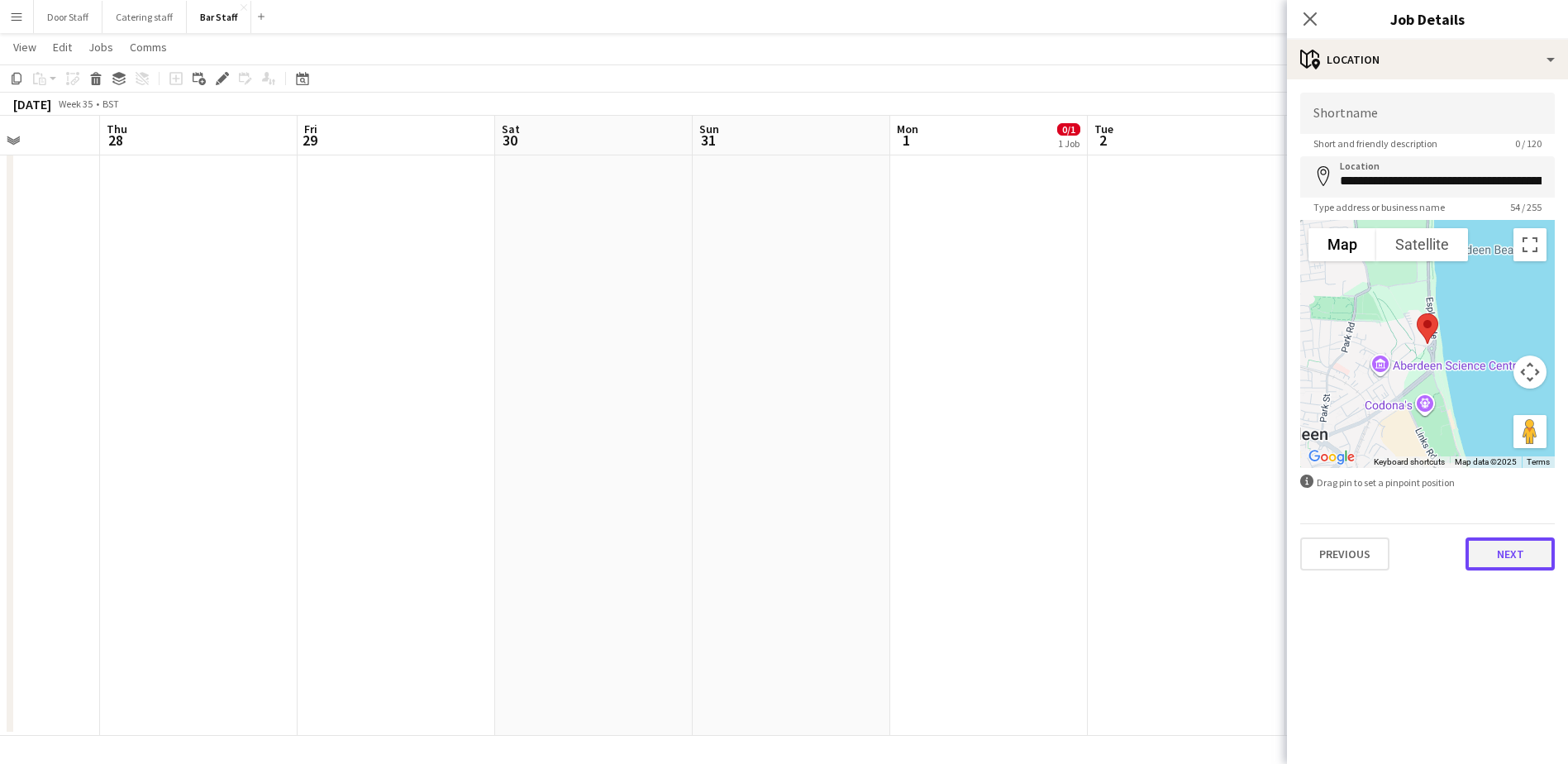
click at [1510, 557] on button "Next" at bounding box center [1510, 553] width 89 height 33
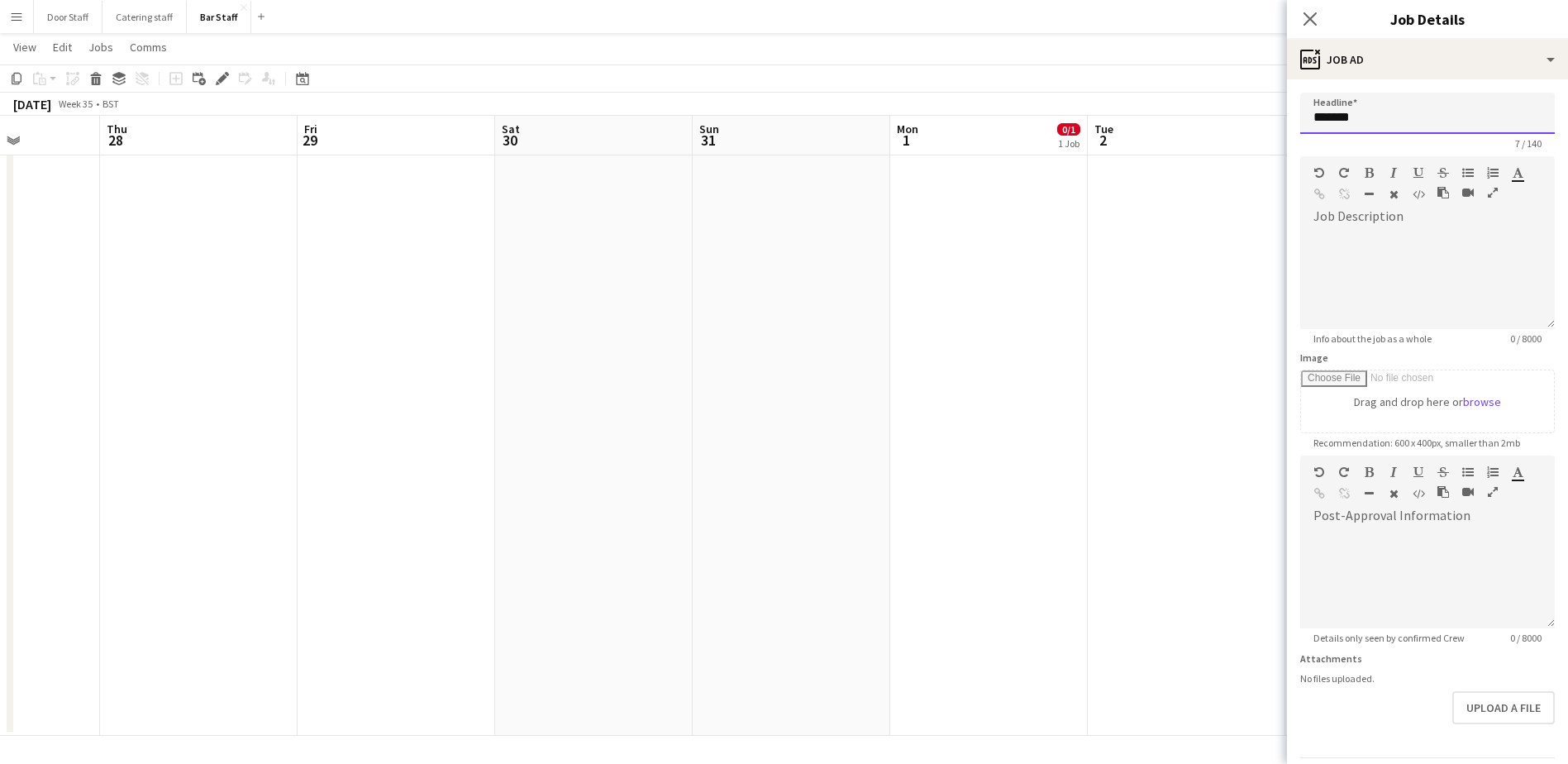
click at [1401, 110] on input "*******" at bounding box center [1427, 113] width 254 height 41
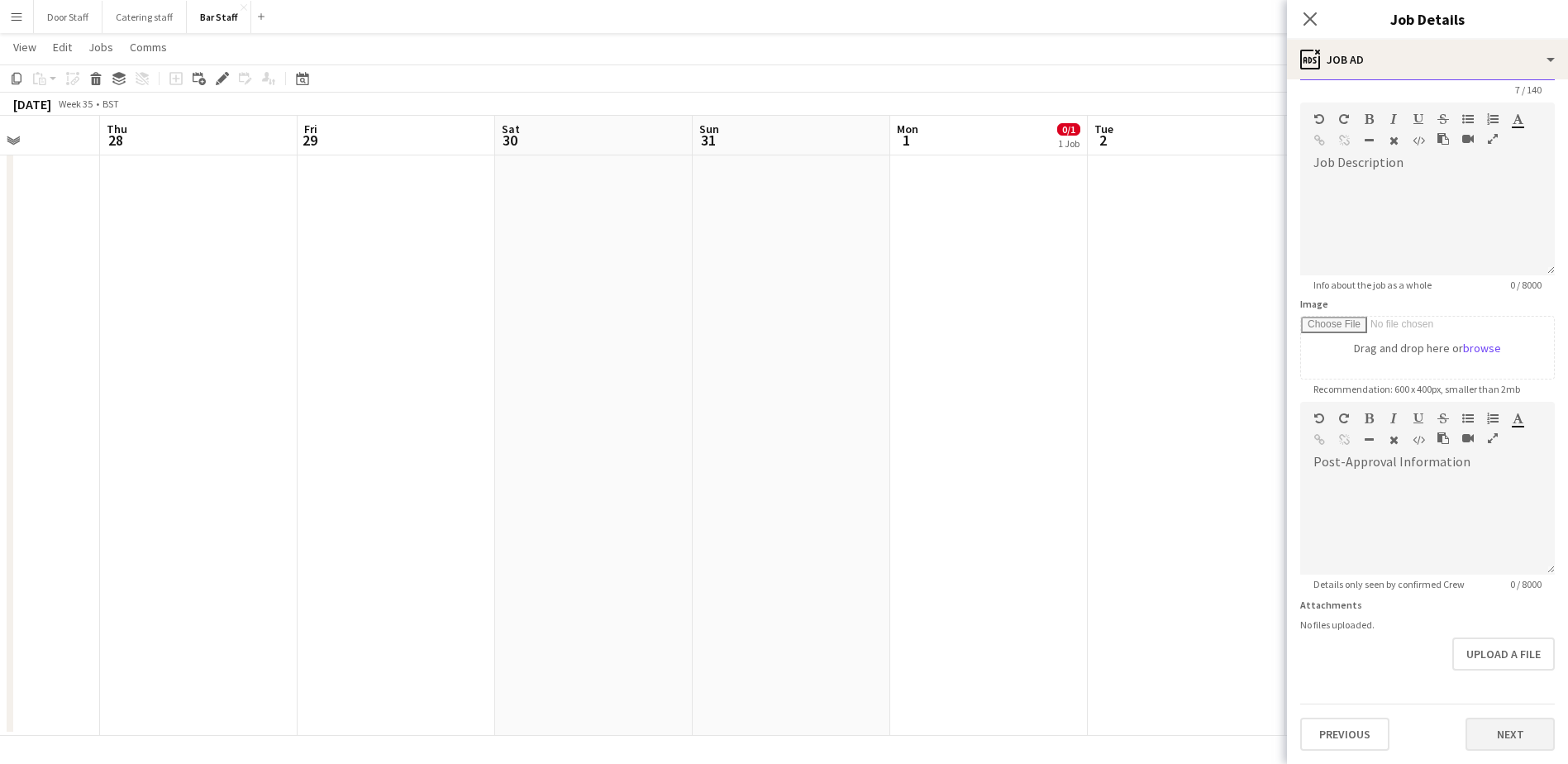
type input "*******"
click at [1465, 727] on button "Next" at bounding box center [1510, 734] width 89 height 33
type input "*******"
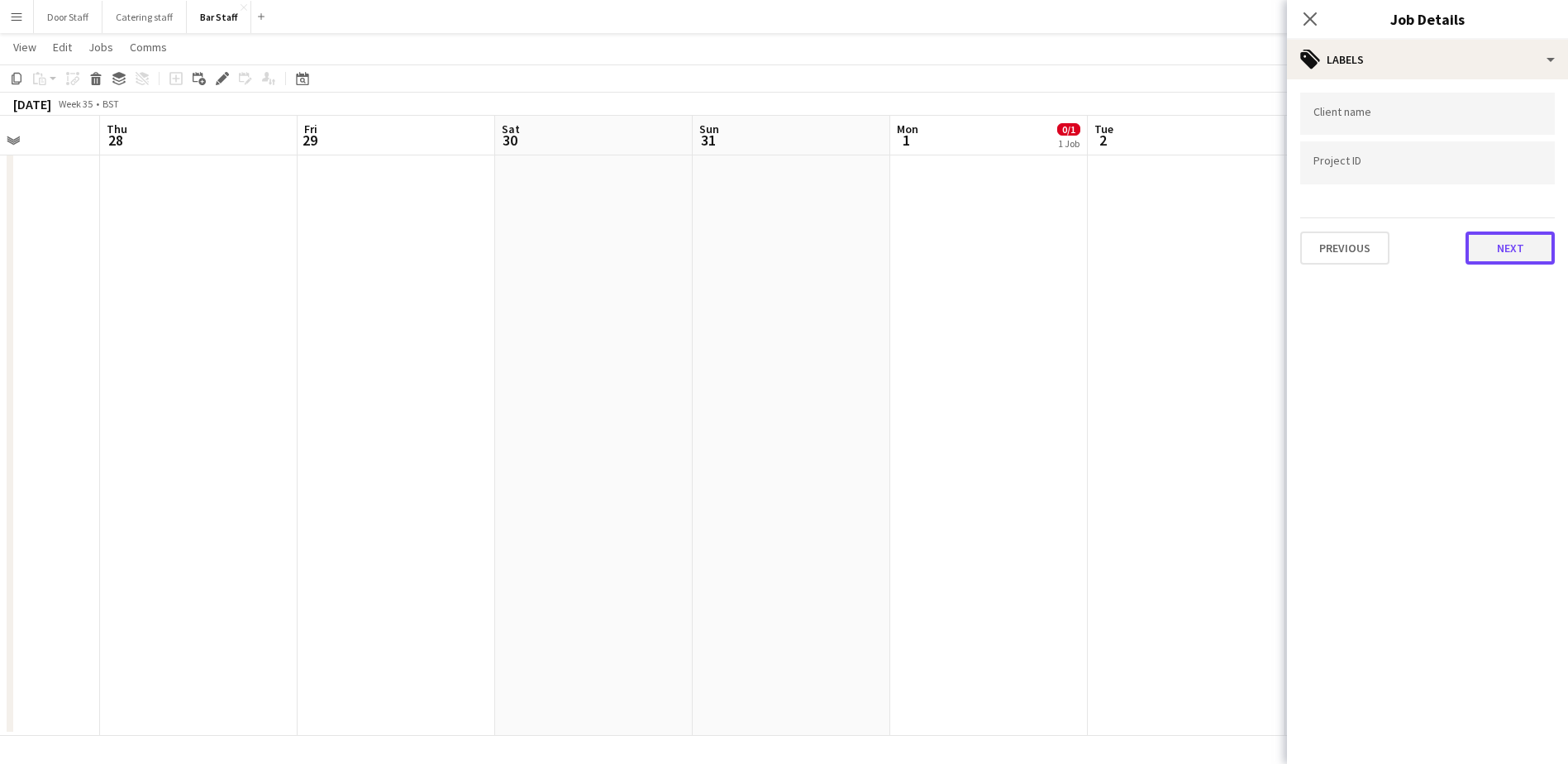
click at [1526, 260] on button "Next" at bounding box center [1510, 248] width 89 height 33
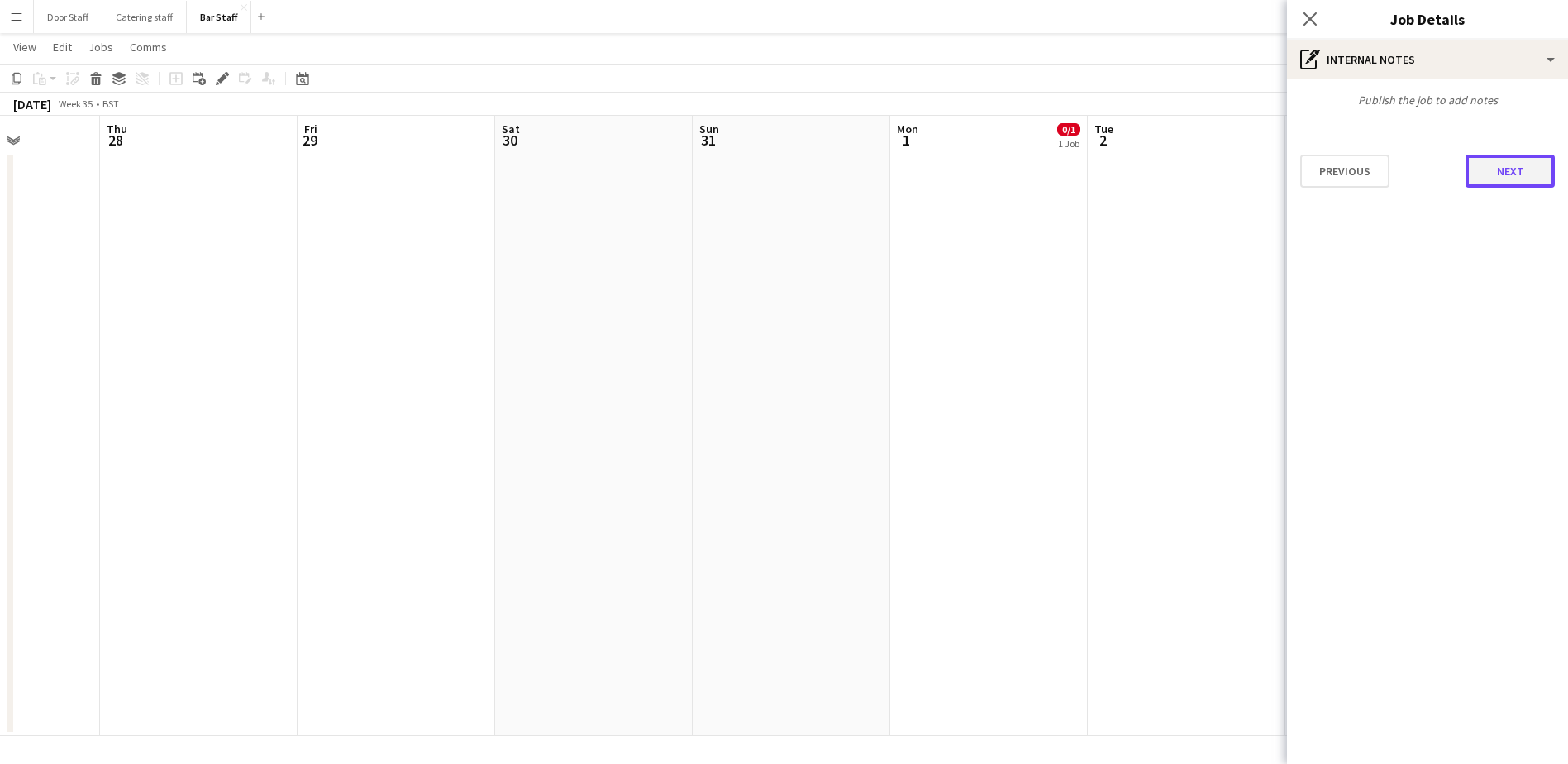
click at [1510, 170] on button "Next" at bounding box center [1510, 171] width 89 height 33
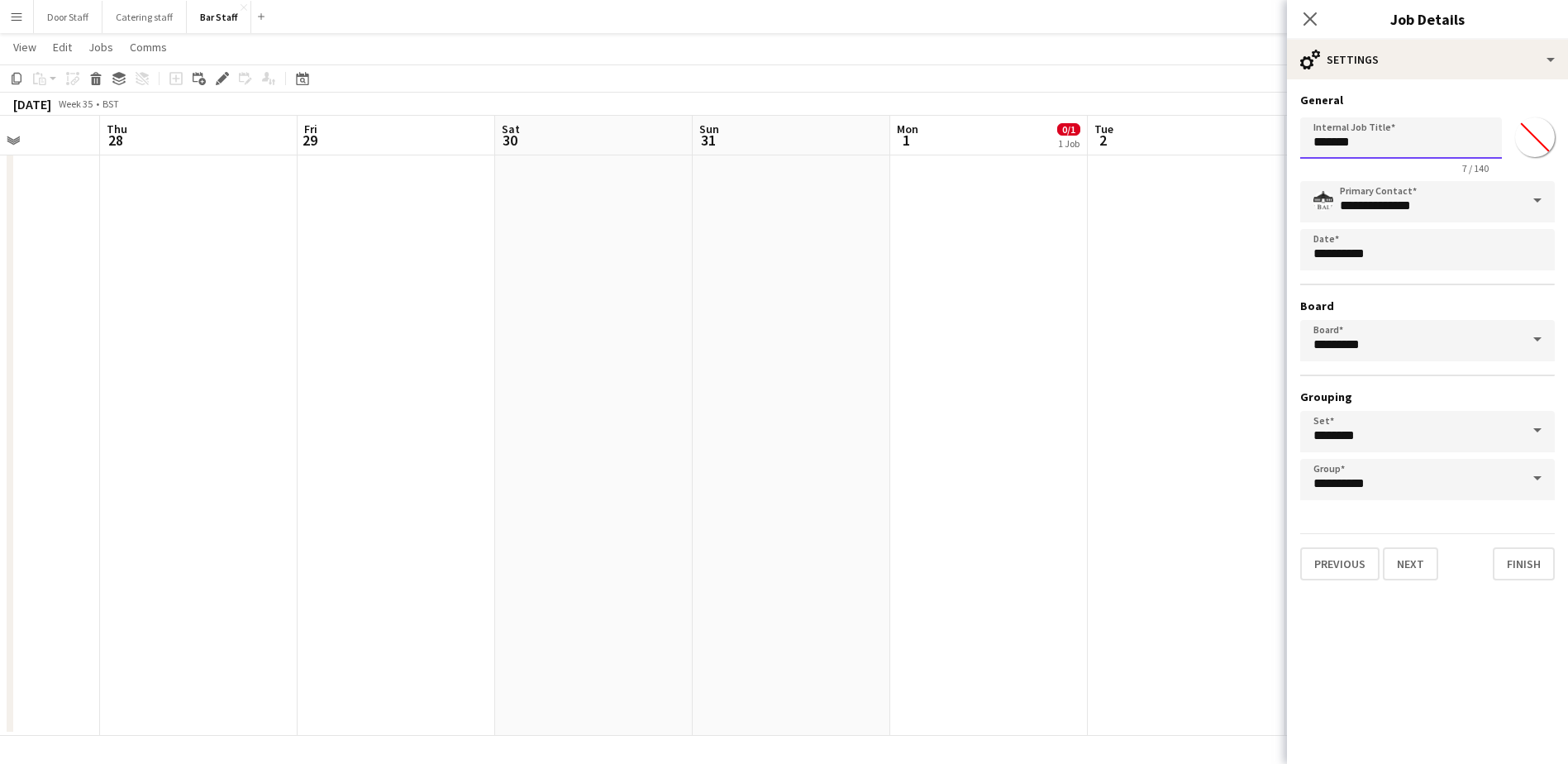
click at [1432, 148] on input "*******" at bounding box center [1400, 138] width 202 height 41
type input "*******"
click at [1530, 560] on button "Finish" at bounding box center [1523, 564] width 62 height 33
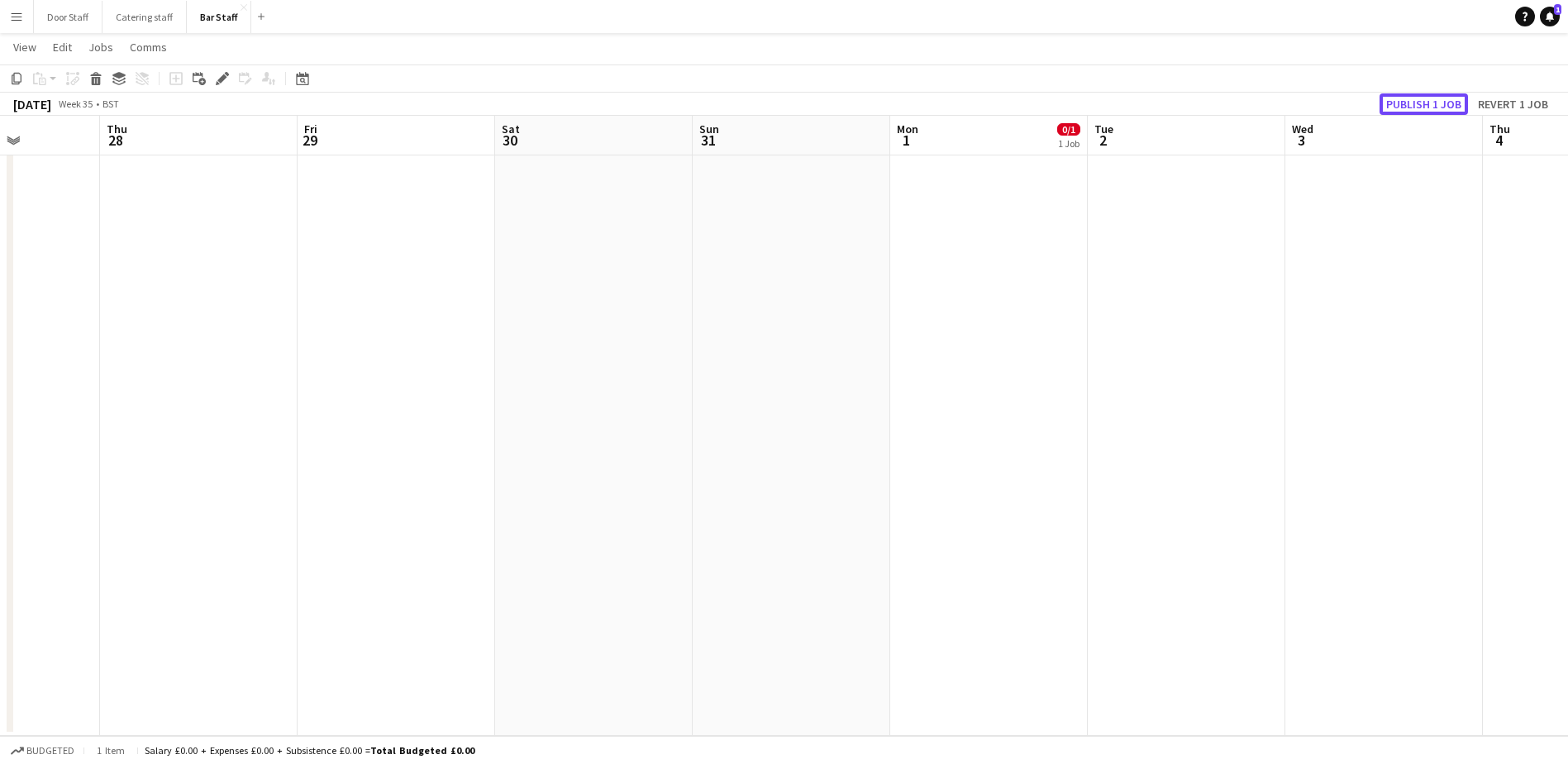
click at [1412, 104] on button "Publish 1 job" at bounding box center [1423, 104] width 88 height 21
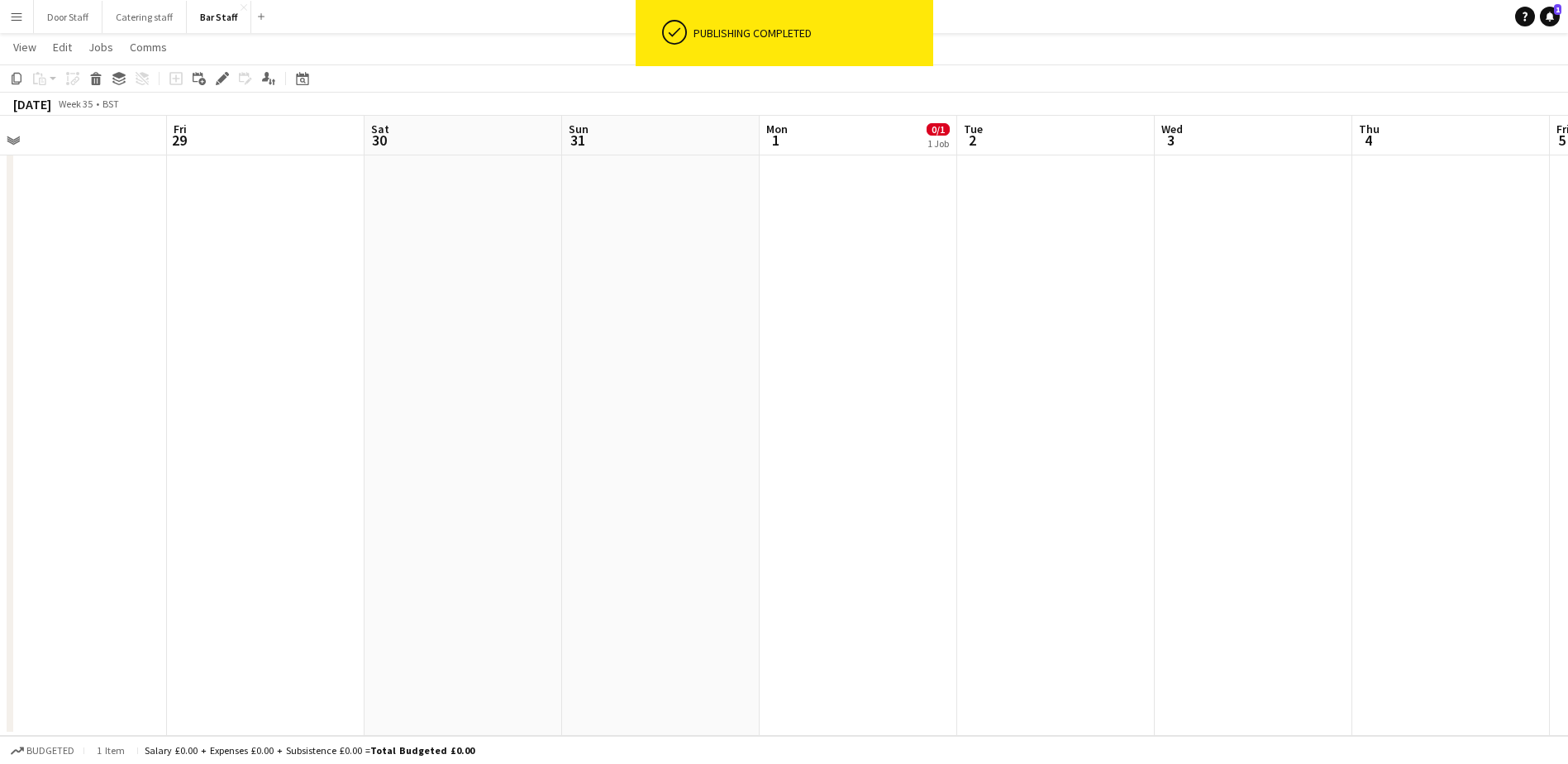
scroll to position [0, 642]
drag, startPoint x: 945, startPoint y: 388, endPoint x: 796, endPoint y: 368, distance: 150.3
click at [796, 368] on app-calendar-viewport "Mon 25 Tue 26 Wed 27 Thu 28 Fri 29 Sat 30 Sun 31 Mon 1 0/1 1 Job Tue 2 Wed 3 Th…" at bounding box center [784, 289] width 1568 height 893
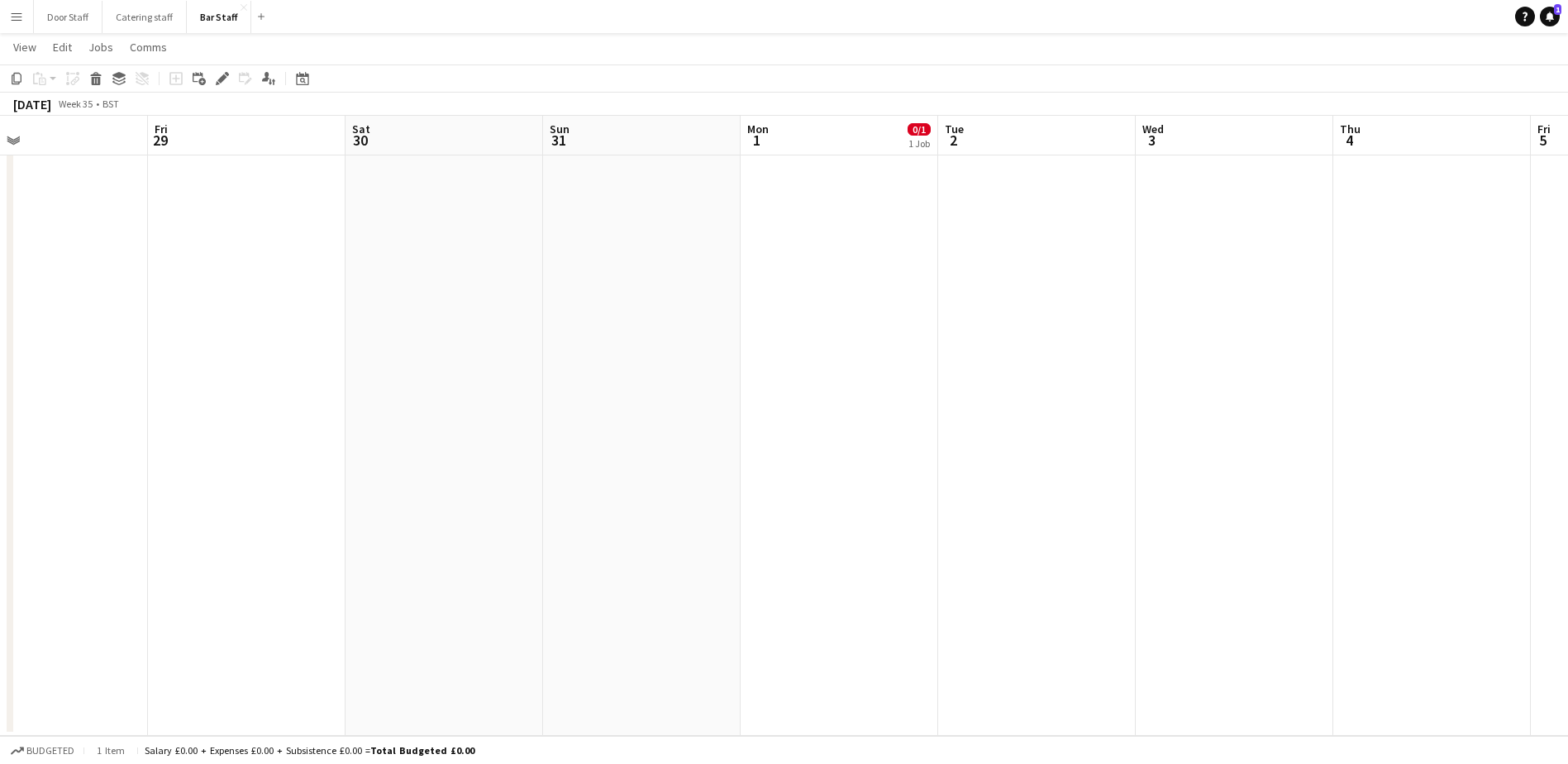
click at [579, 426] on app-date-cell at bounding box center [642, 350] width 198 height 772
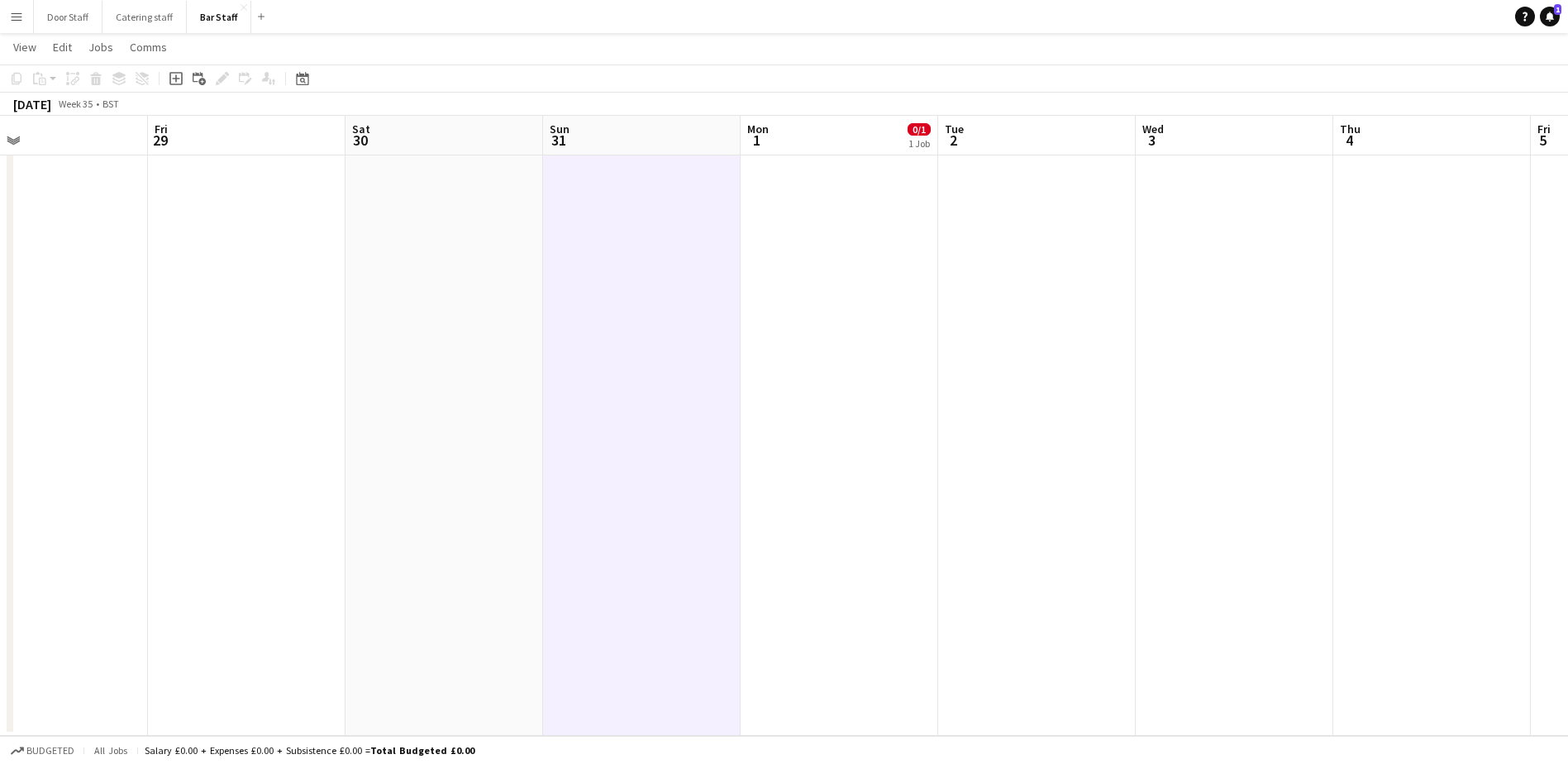
scroll to position [0, 600]
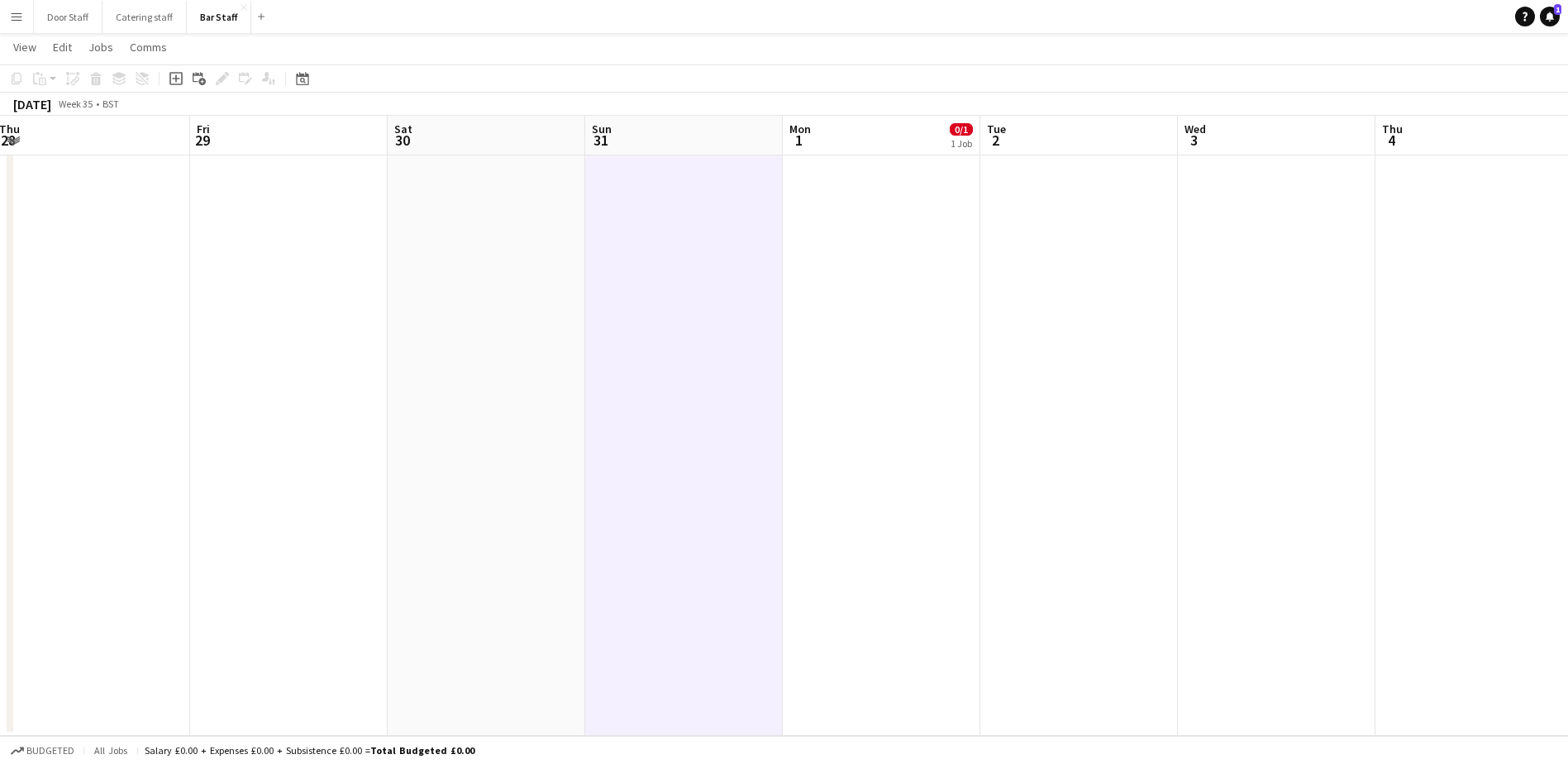
drag, startPoint x: 579, startPoint y: 426, endPoint x: 621, endPoint y: 425, distance: 42.0
click at [621, 425] on app-calendar-viewport "Mon 25 Tue 26 Wed 27 Thu 28 Fri 29 Sat 30 Sun 31 Mon 1 0/1 1 Job Tue 2 Wed 3 Th…" at bounding box center [784, 289] width 1568 height 893
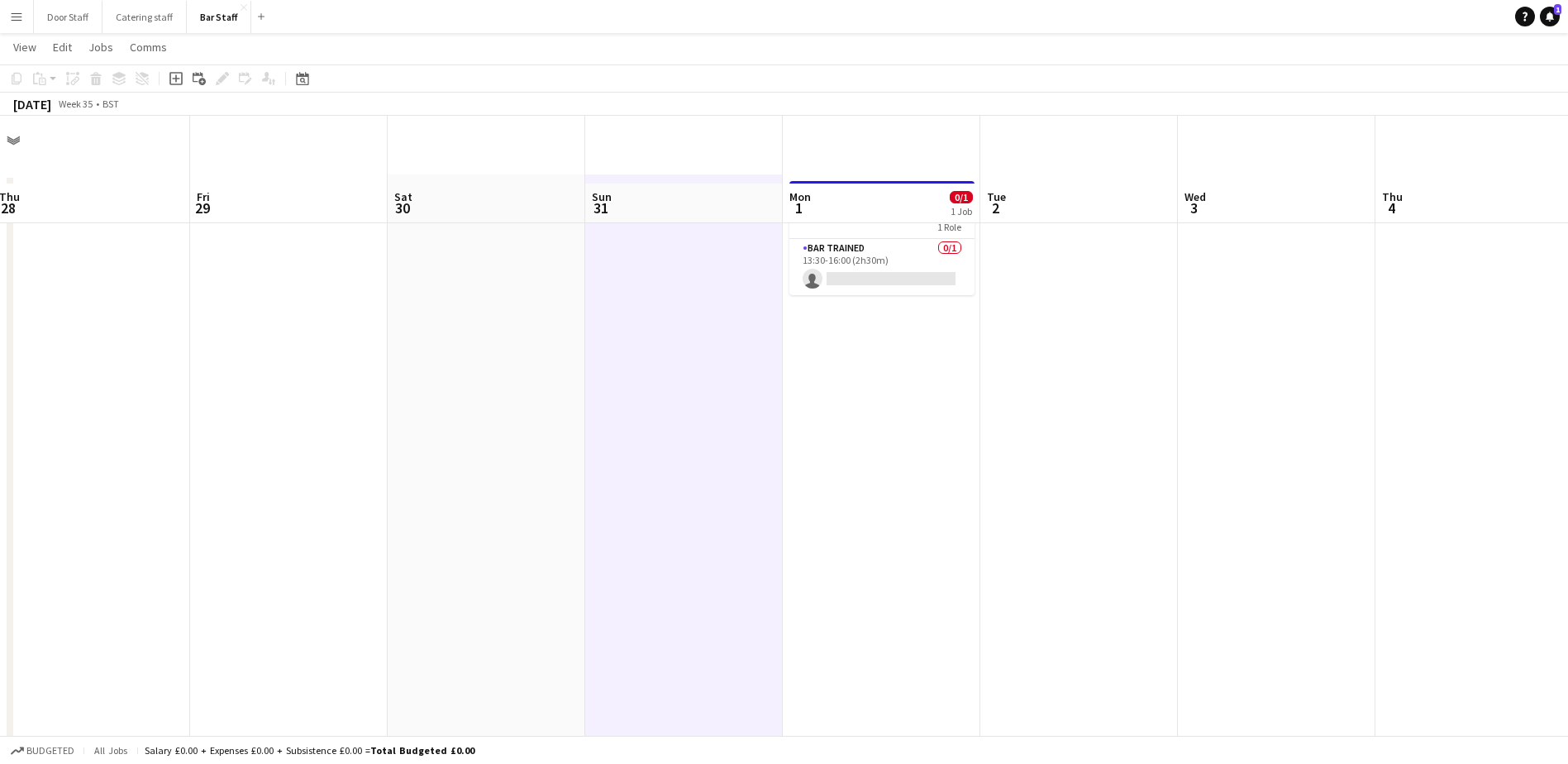
scroll to position [0, 0]
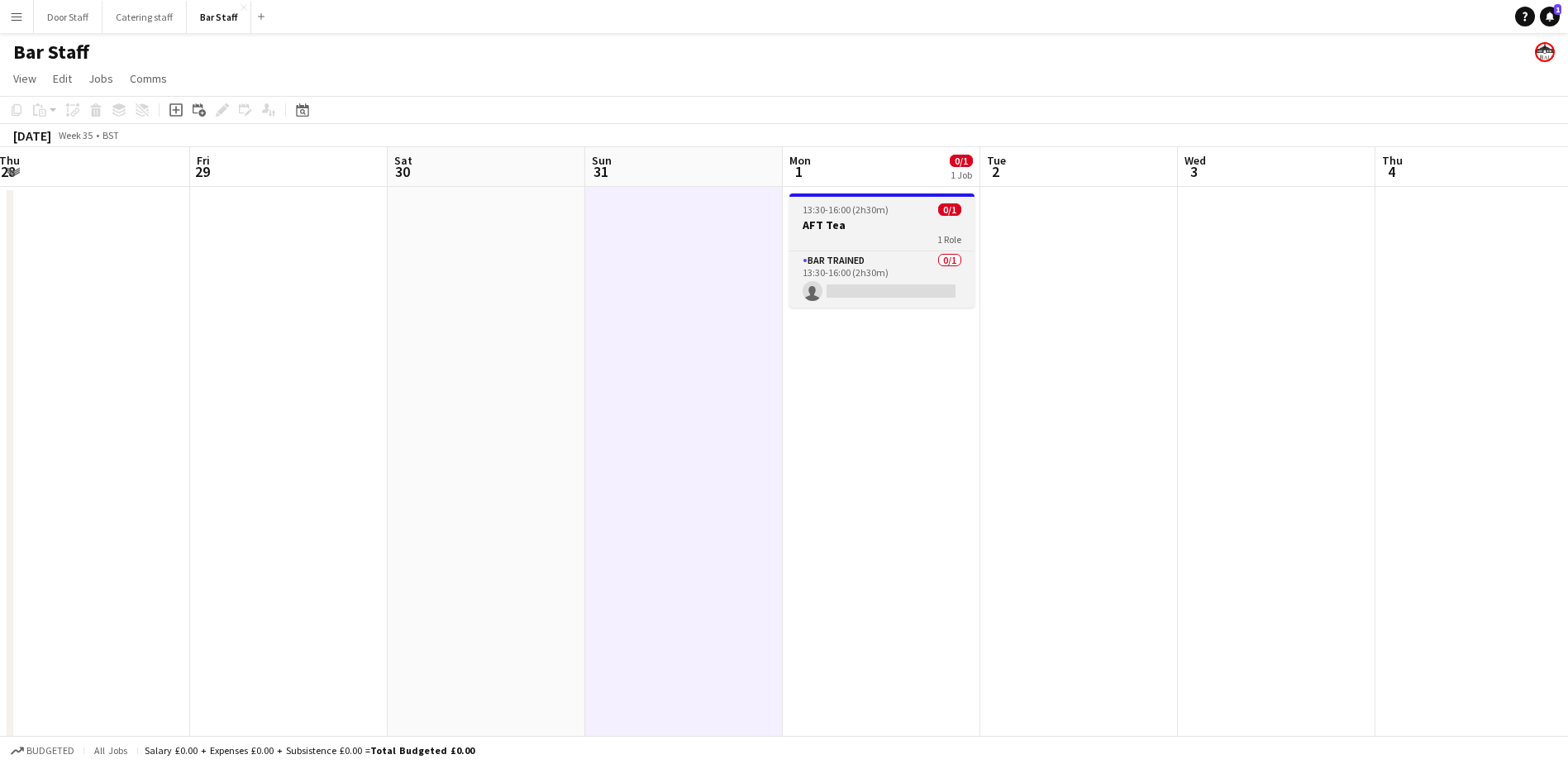
click at [862, 250] on div "Bar trained 0/1 13:30-16:00 (2h30m) single-neutral-actions" at bounding box center [882, 278] width 185 height 57
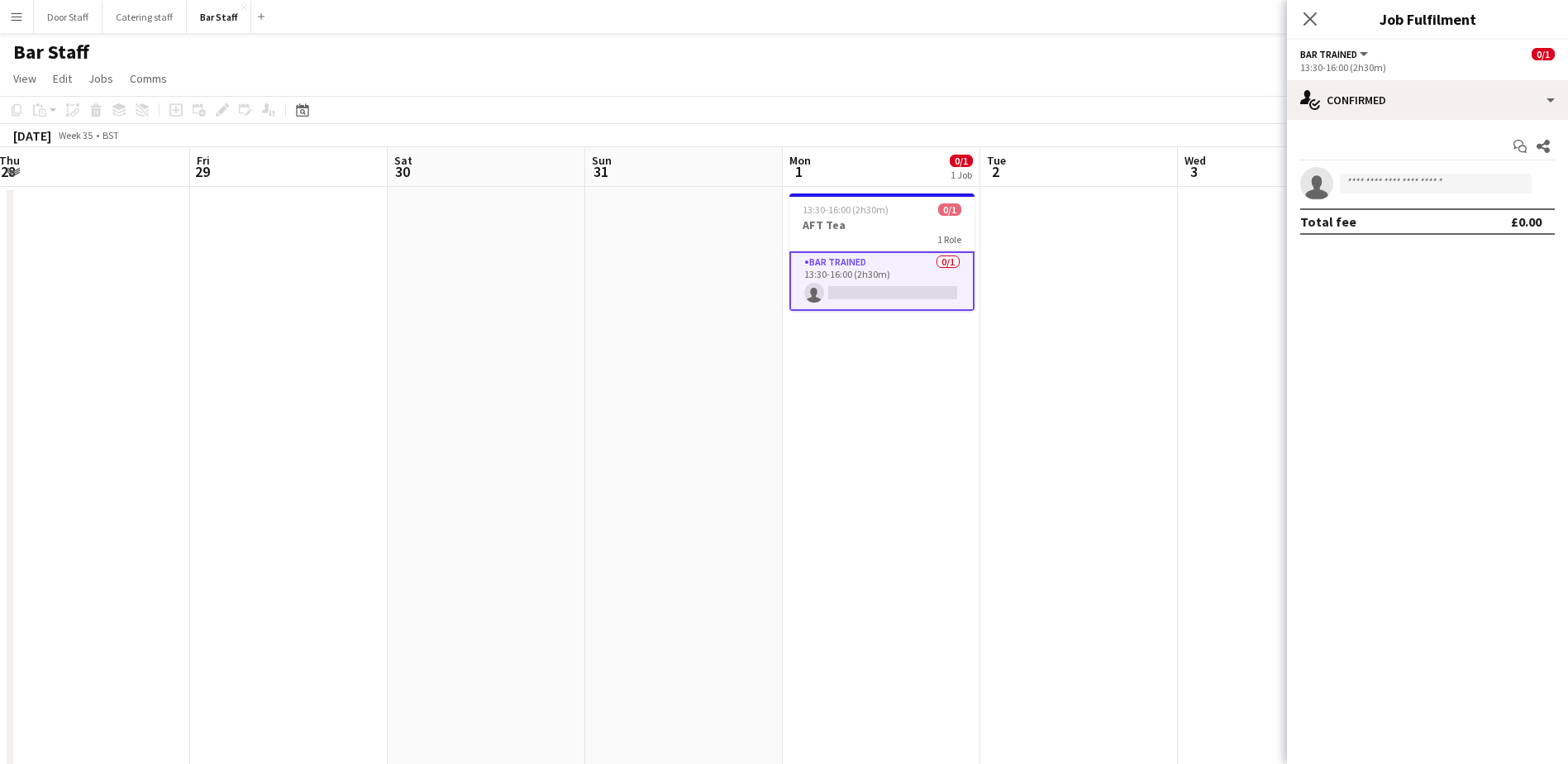
click at [1345, 57] on span "Bar trained" at bounding box center [1328, 54] width 57 height 12
click at [900, 281] on app-card-role "Bar trained 0/1 13:30-16:00 (2h30m) single-neutral-actions" at bounding box center [882, 280] width 185 height 59
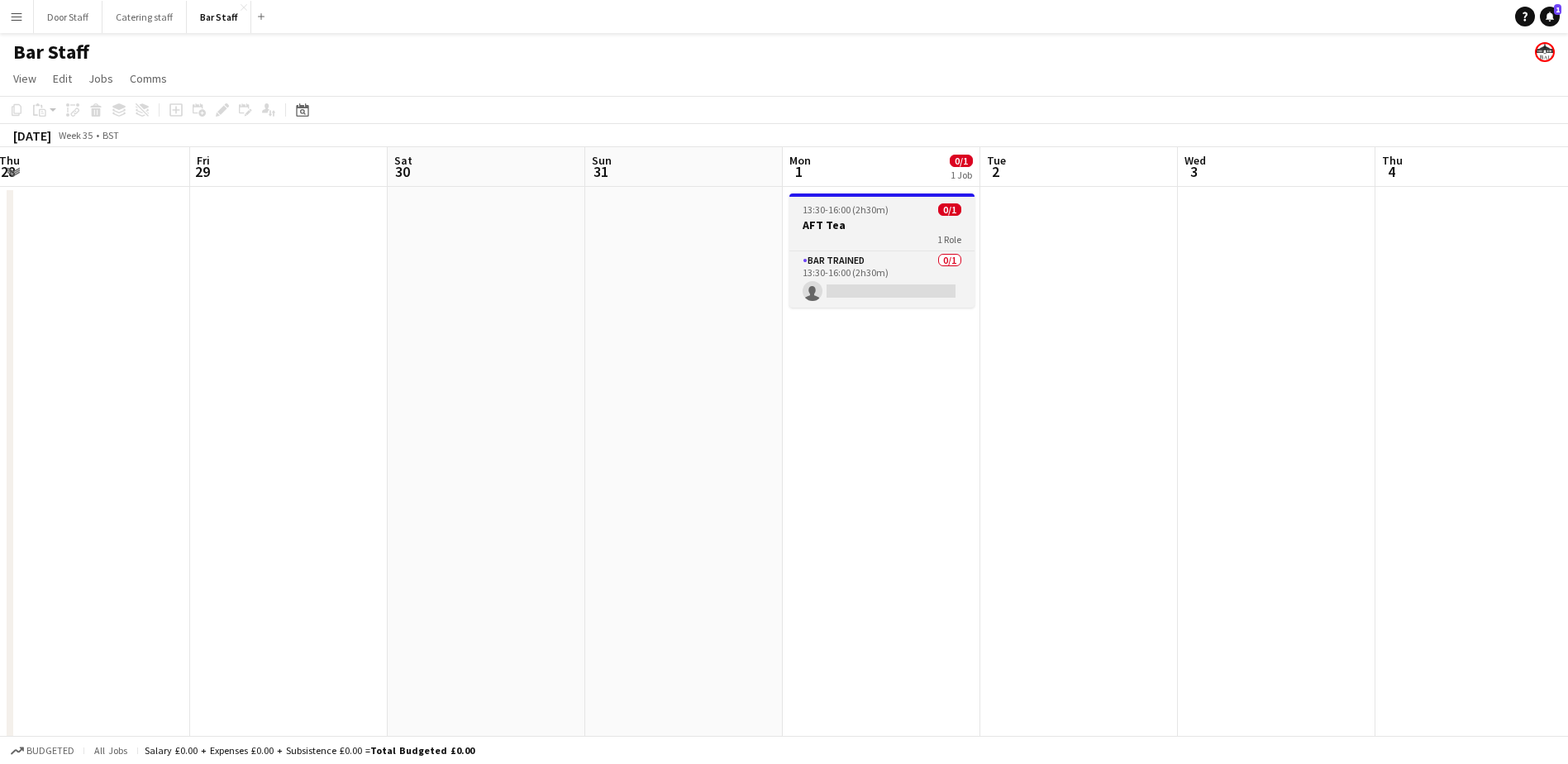
click at [871, 217] on app-job-card "13:30-16:00 (2h30m) 0/1 AFT Tea 1 Role Bar trained 0/1 13:30-16:00 (2h30m) sing…" at bounding box center [882, 250] width 185 height 114
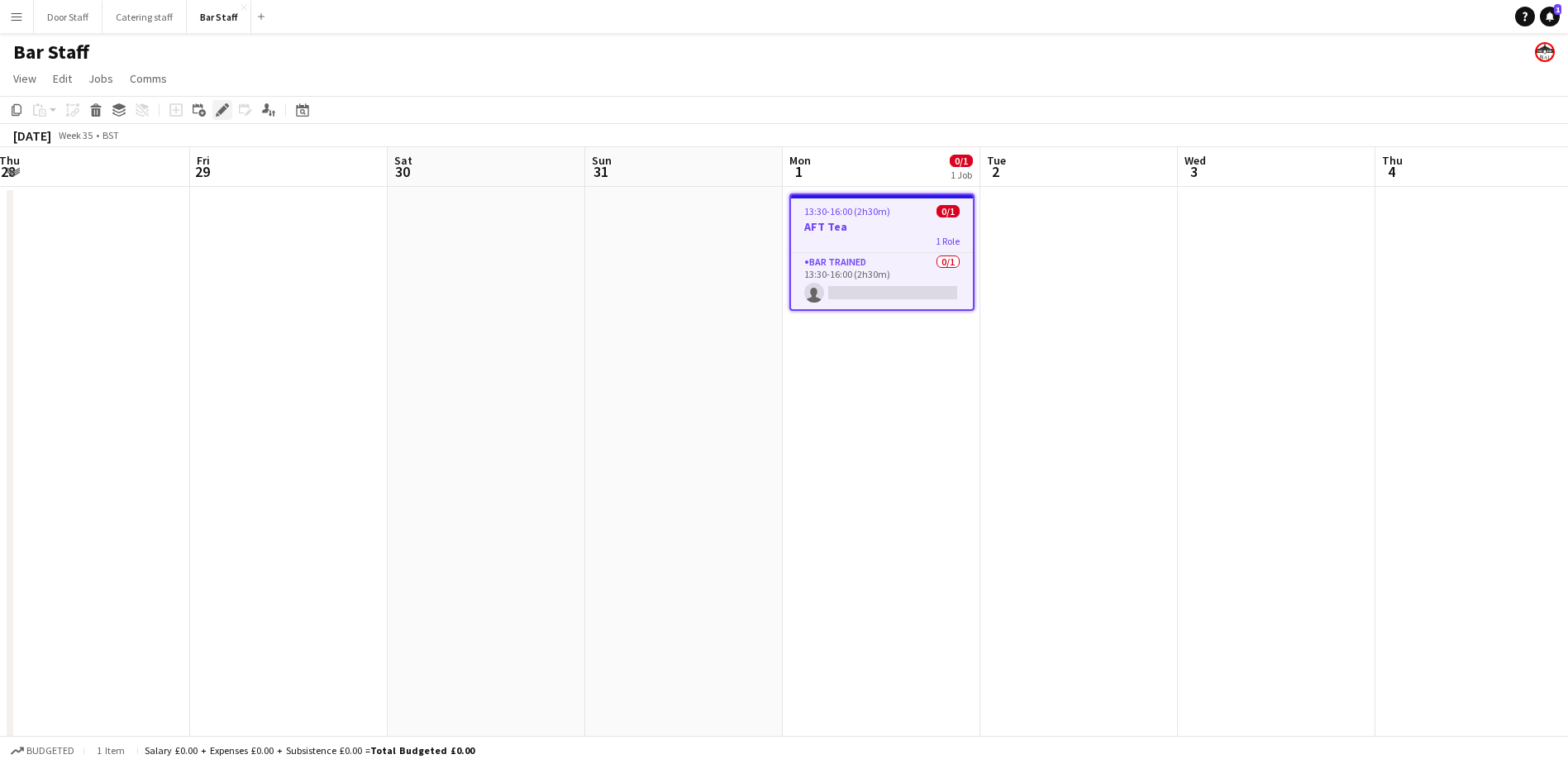
click at [225, 113] on icon "Edit" at bounding box center [222, 109] width 13 height 13
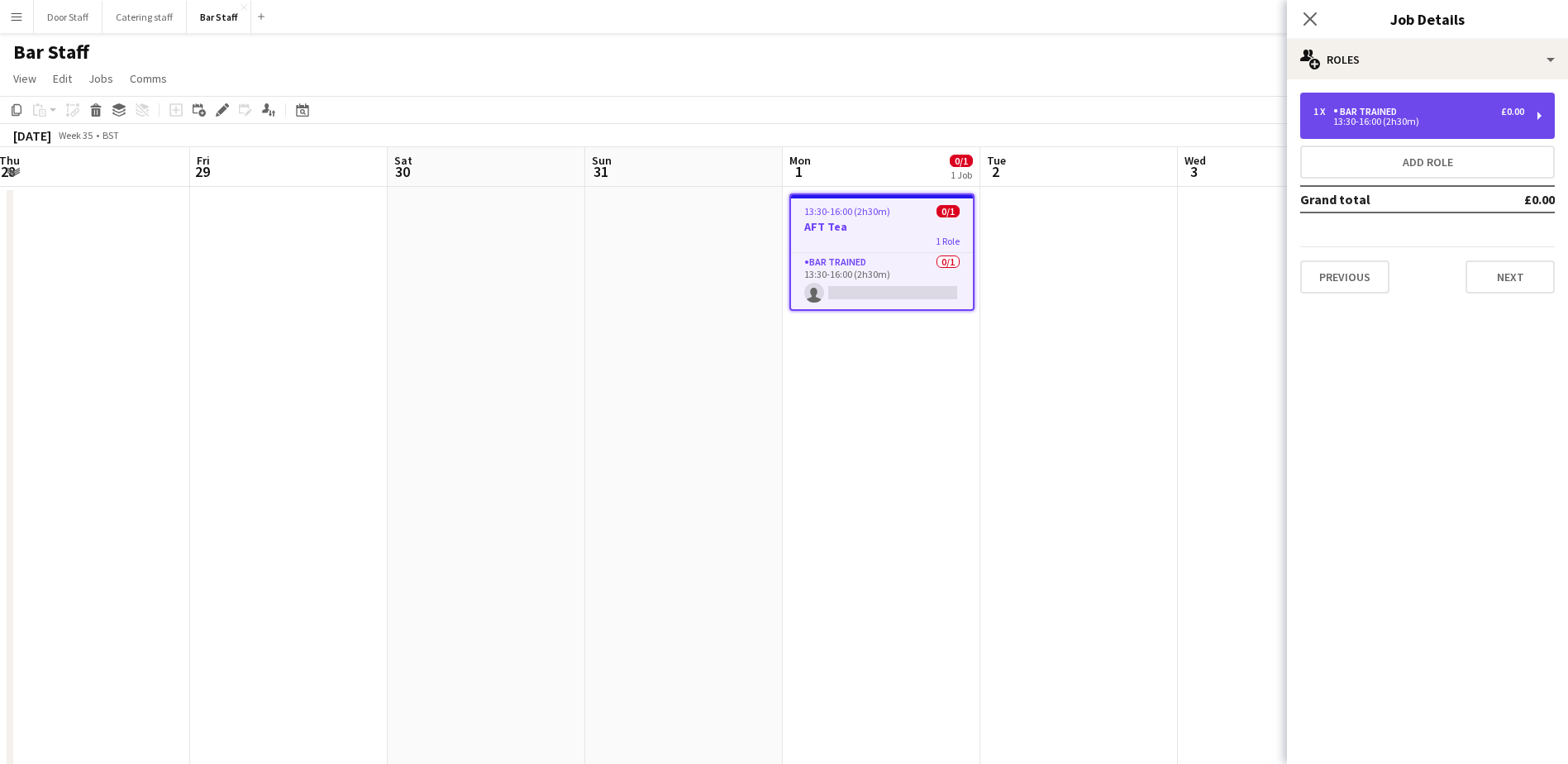
click at [1375, 107] on div "Bar trained" at bounding box center [1368, 111] width 70 height 11
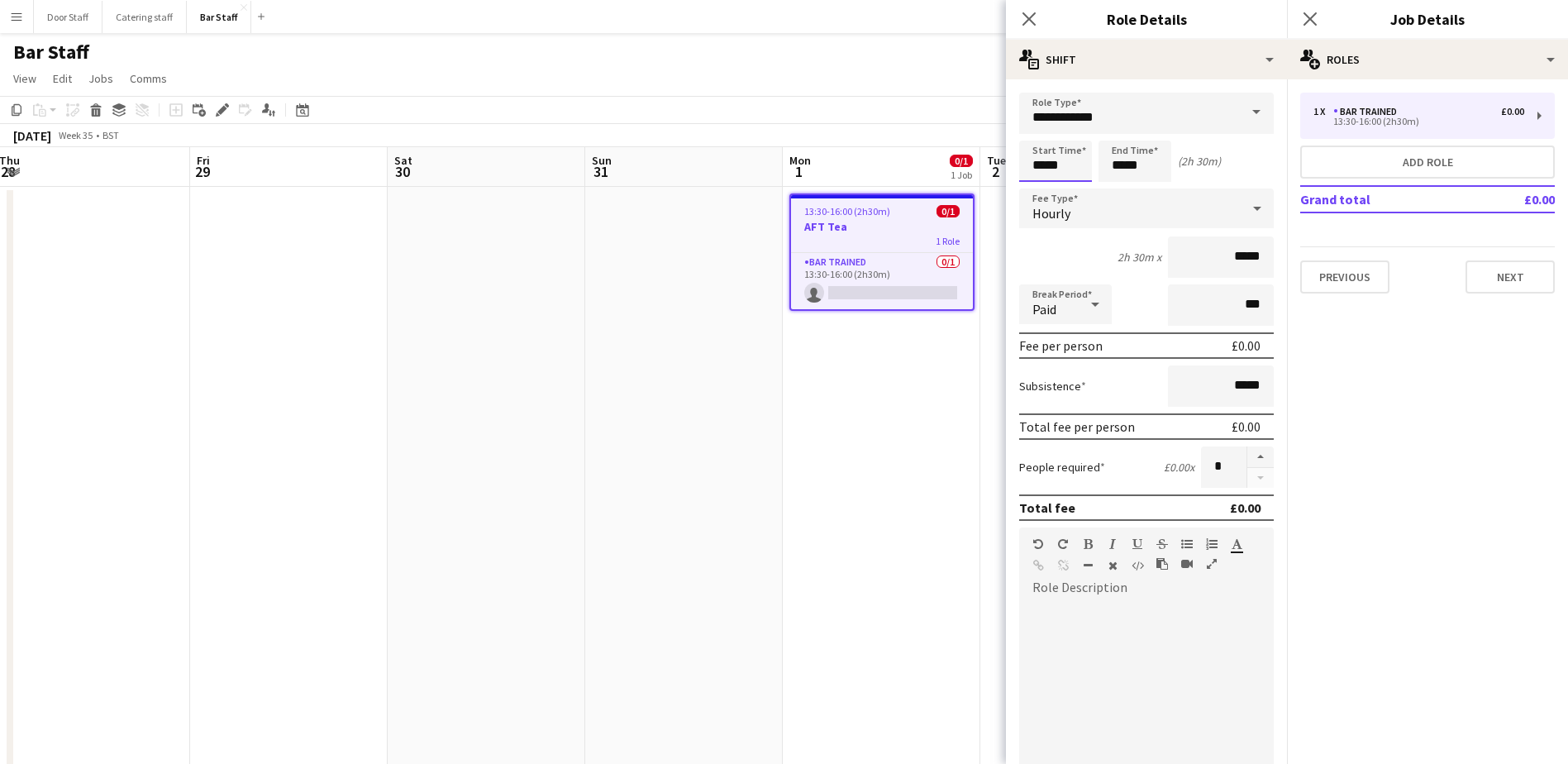
click at [1031, 171] on input "*****" at bounding box center [1055, 162] width 73 height 41
click at [1040, 138] on div at bounding box center [1039, 131] width 33 height 16
click at [1032, 195] on div at bounding box center [1039, 190] width 33 height 16
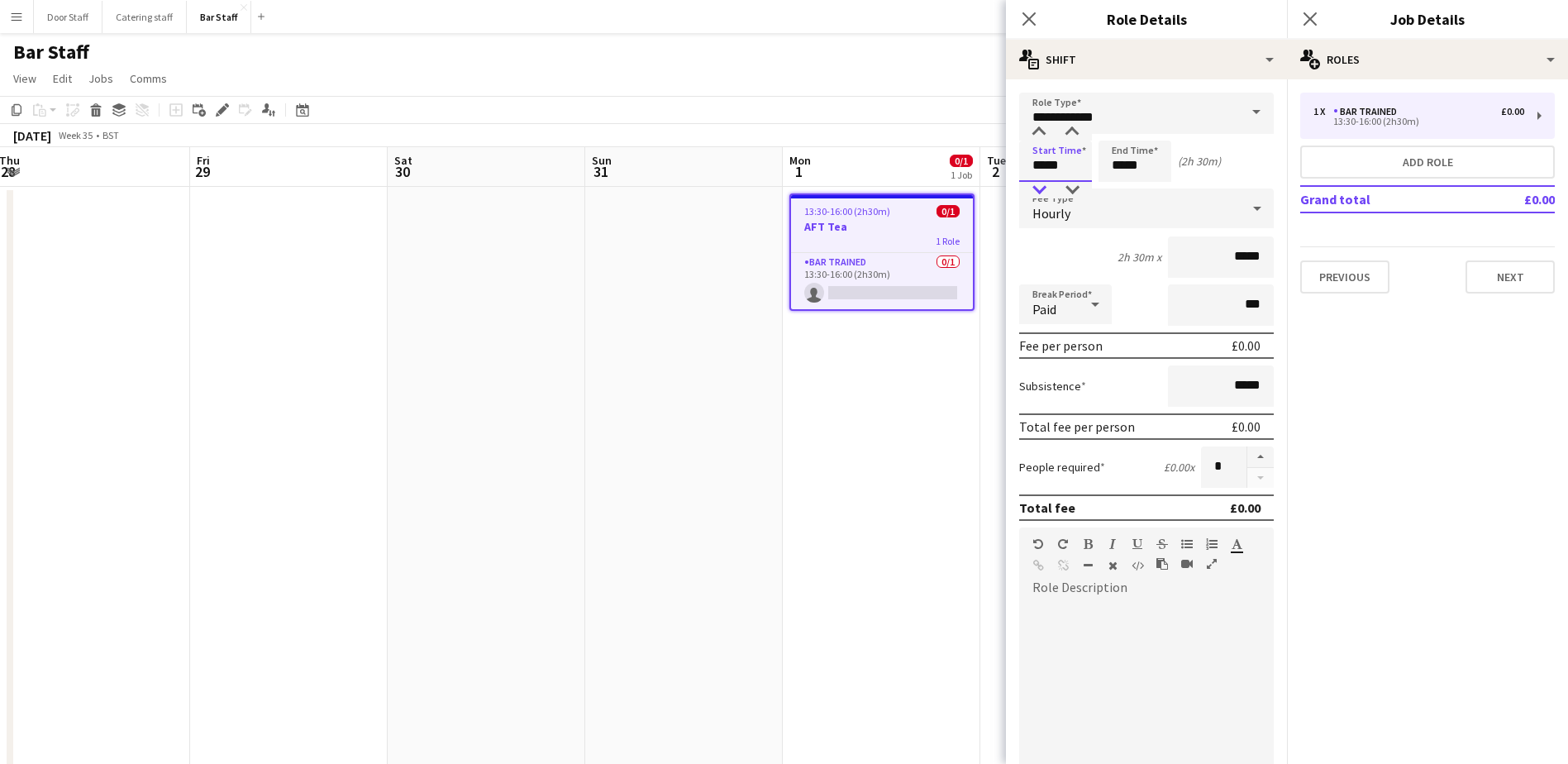
click at [1032, 195] on div at bounding box center [1039, 190] width 33 height 16
type input "*****"
click at [1032, 195] on div at bounding box center [1039, 190] width 33 height 16
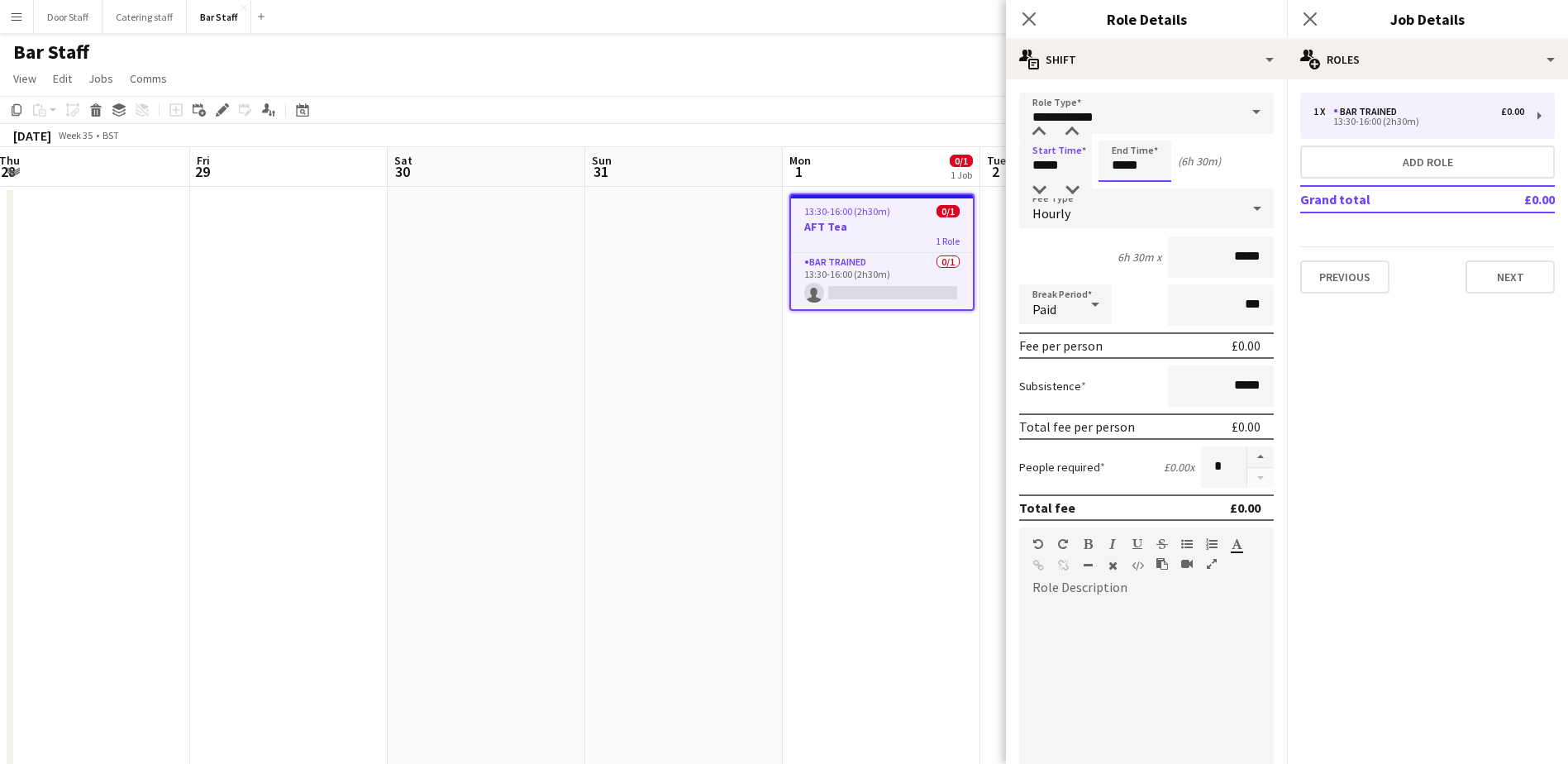
click at [1118, 170] on input "*****" at bounding box center [1134, 162] width 73 height 41
click at [1120, 197] on div at bounding box center [1118, 190] width 33 height 16
click at [1158, 131] on div at bounding box center [1151, 131] width 33 height 16
click at [1162, 184] on div at bounding box center [1151, 190] width 33 height 16
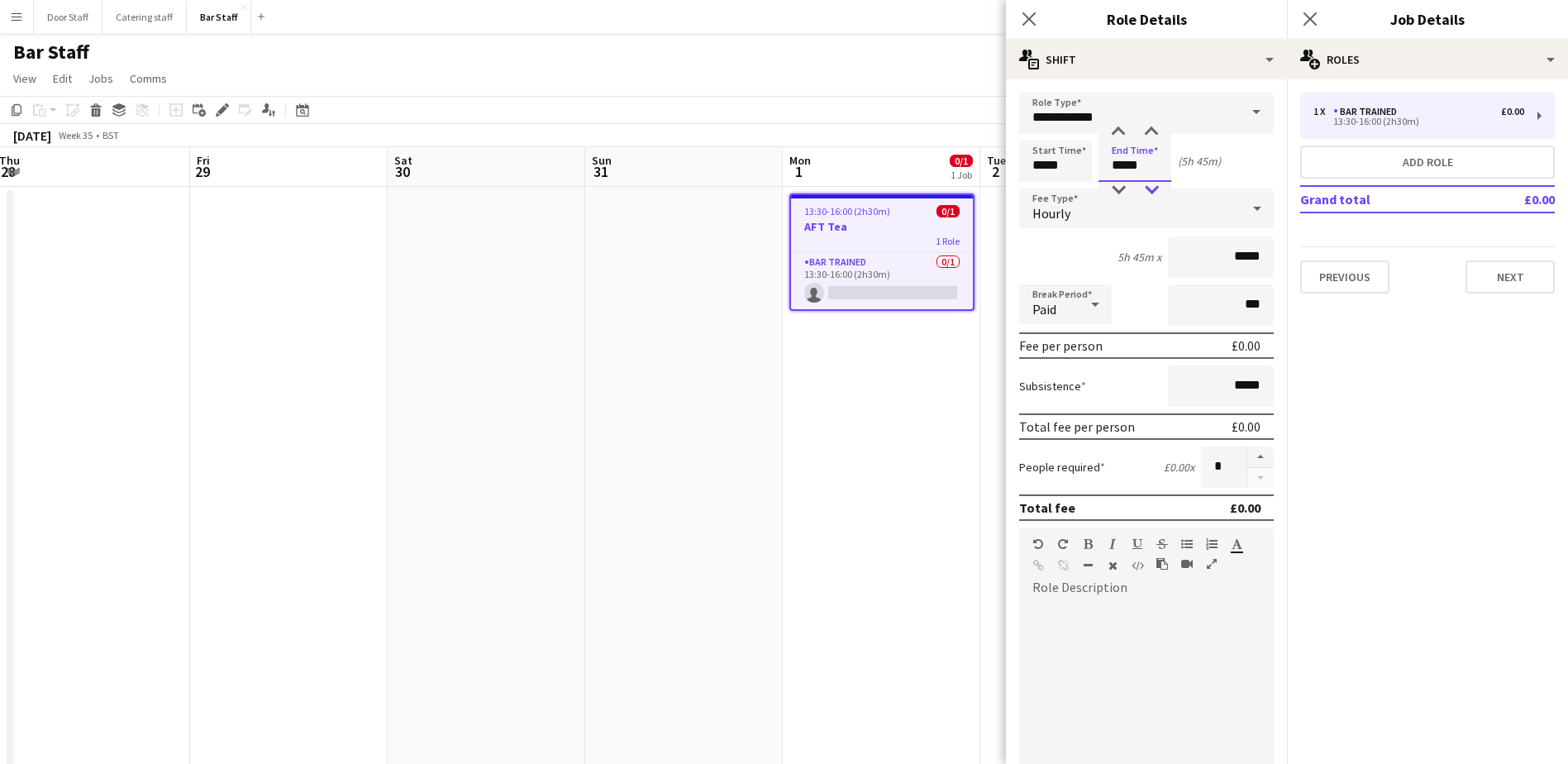
click at [1162, 184] on div at bounding box center [1151, 190] width 33 height 16
type input "*****"
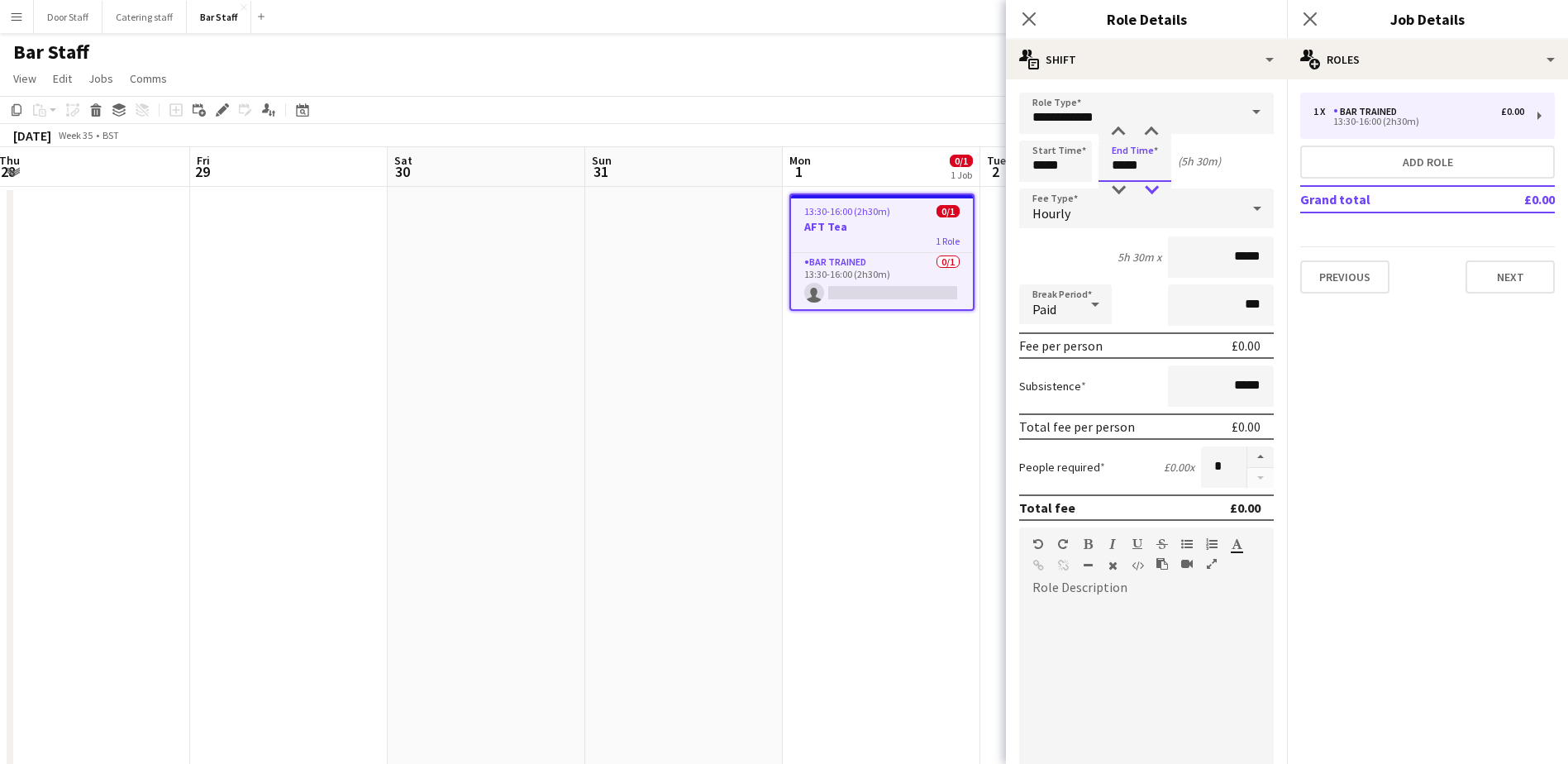
click at [1162, 184] on div at bounding box center [1151, 190] width 33 height 16
click at [1050, 165] on input "*****" at bounding box center [1055, 162] width 73 height 41
click at [1037, 126] on div at bounding box center [1039, 131] width 33 height 16
click at [1039, 192] on div at bounding box center [1039, 190] width 33 height 16
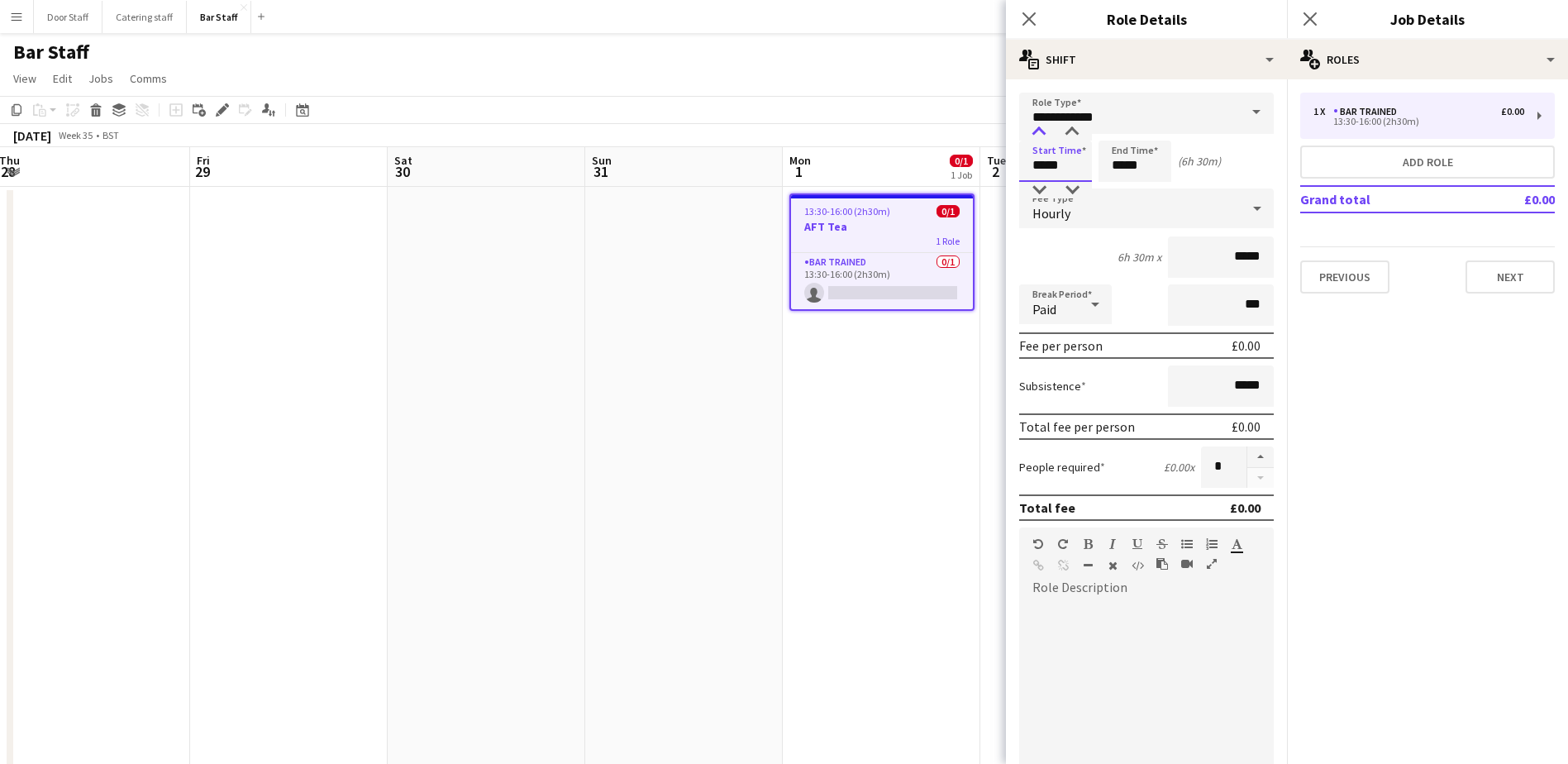
type input "*****"
click at [1034, 130] on div at bounding box center [1039, 131] width 33 height 16
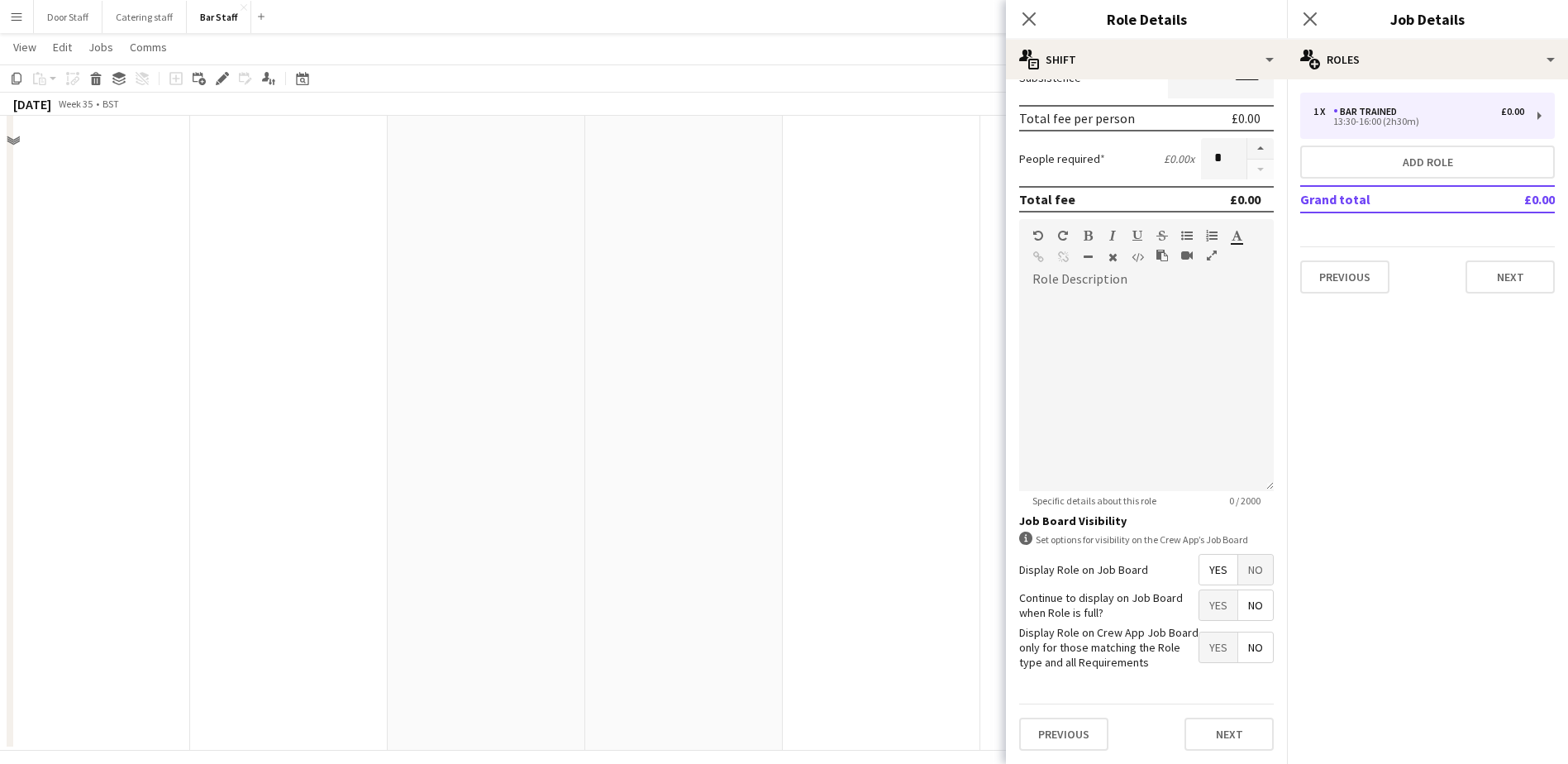
scroll to position [222, 0]
click at [1225, 744] on button "Next" at bounding box center [1229, 734] width 89 height 33
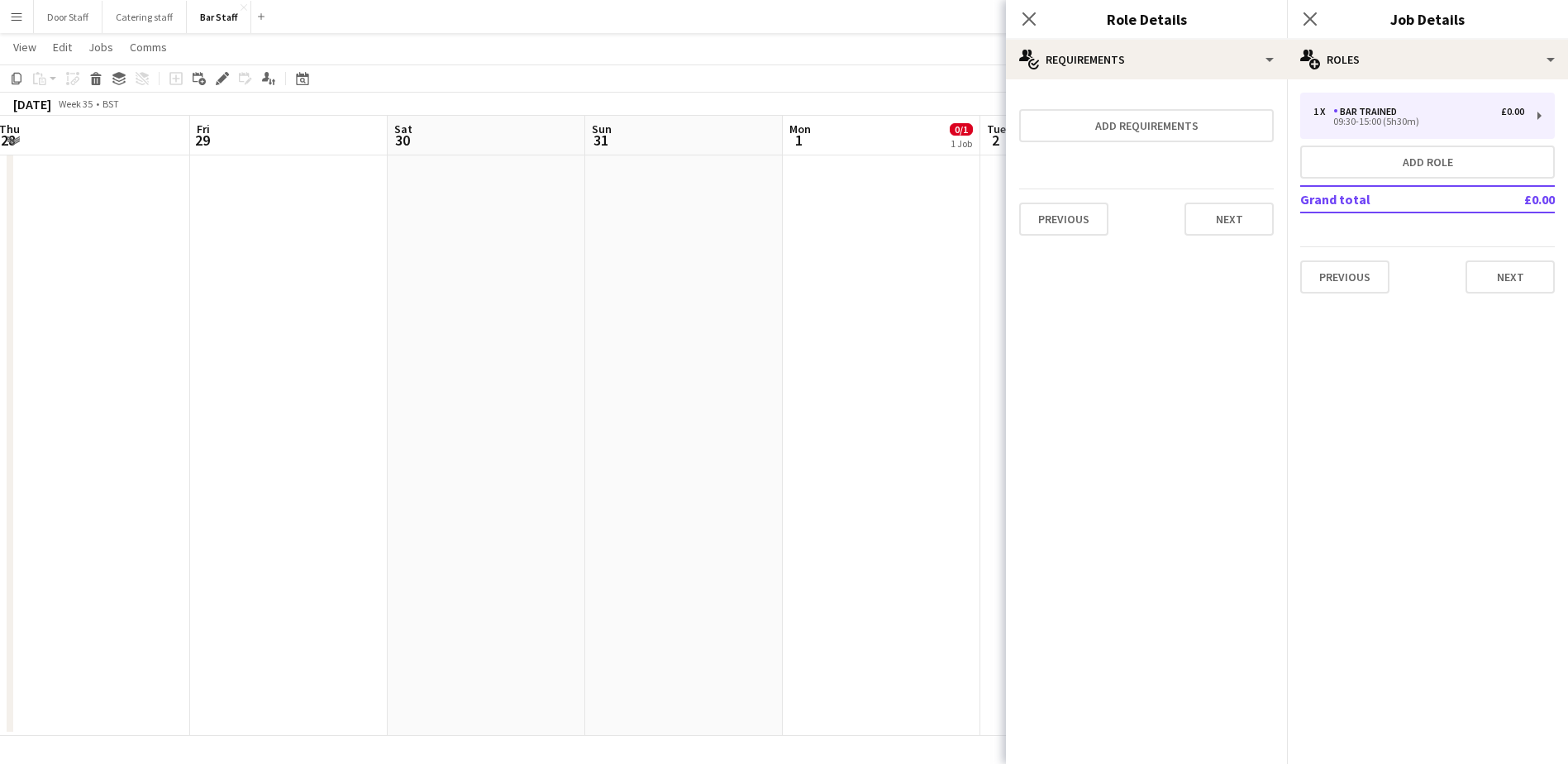
scroll to position [0, 0]
click at [1227, 211] on button "Next" at bounding box center [1229, 219] width 89 height 33
click at [1229, 217] on button "Finish" at bounding box center [1242, 222] width 62 height 33
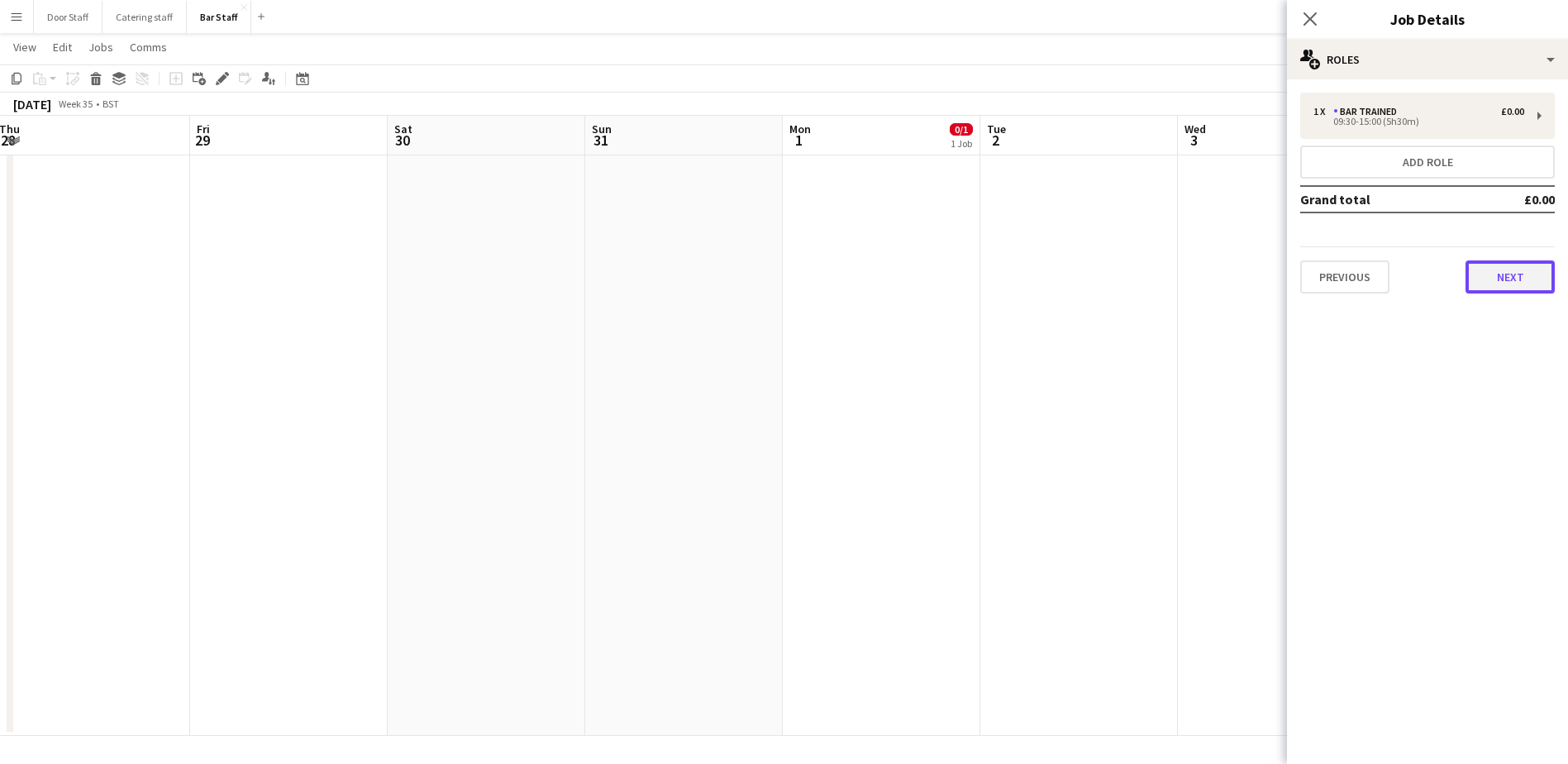
click at [1484, 272] on button "Next" at bounding box center [1510, 277] width 89 height 33
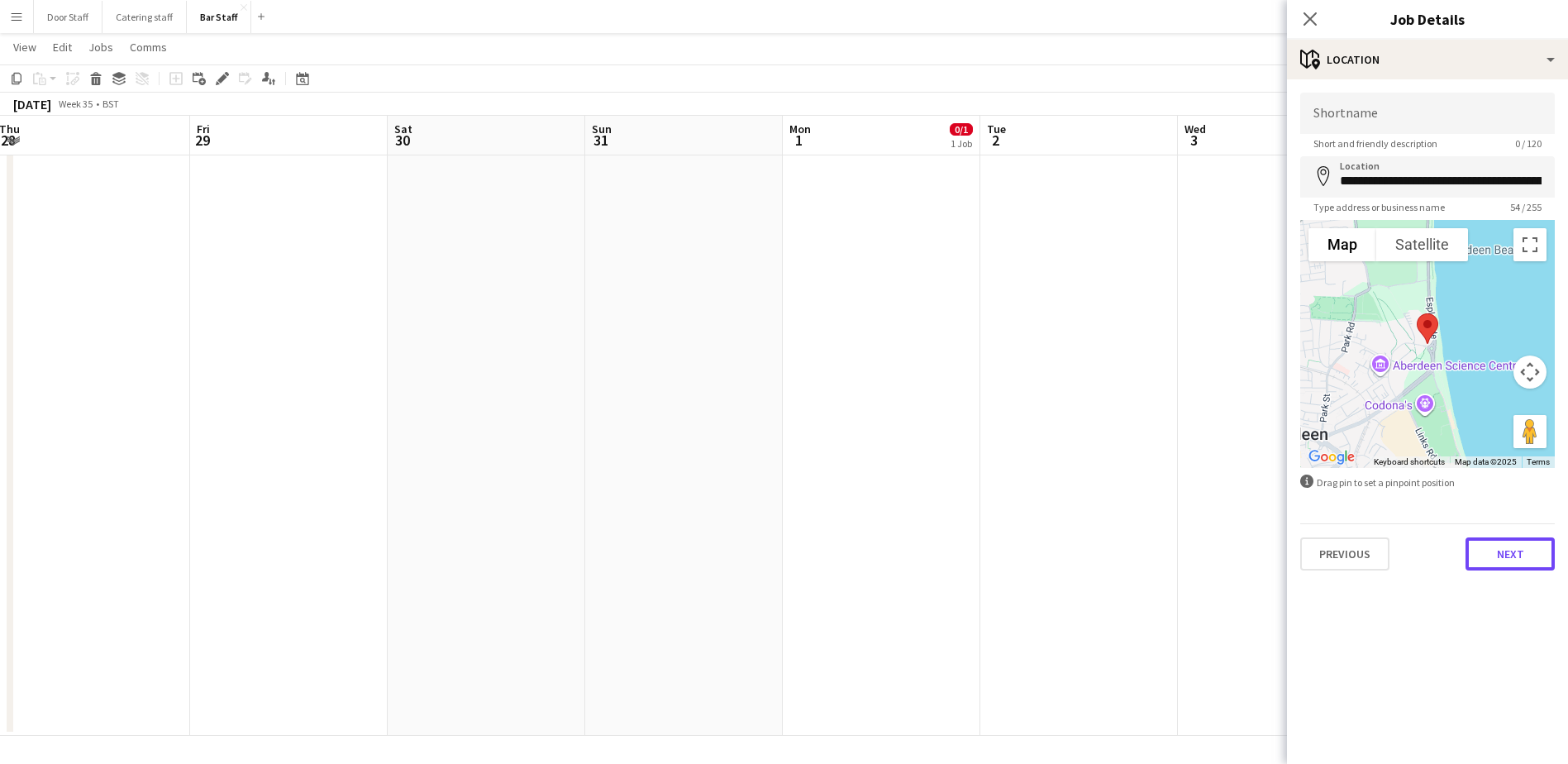
click at [1517, 555] on button "Next" at bounding box center [1510, 553] width 89 height 33
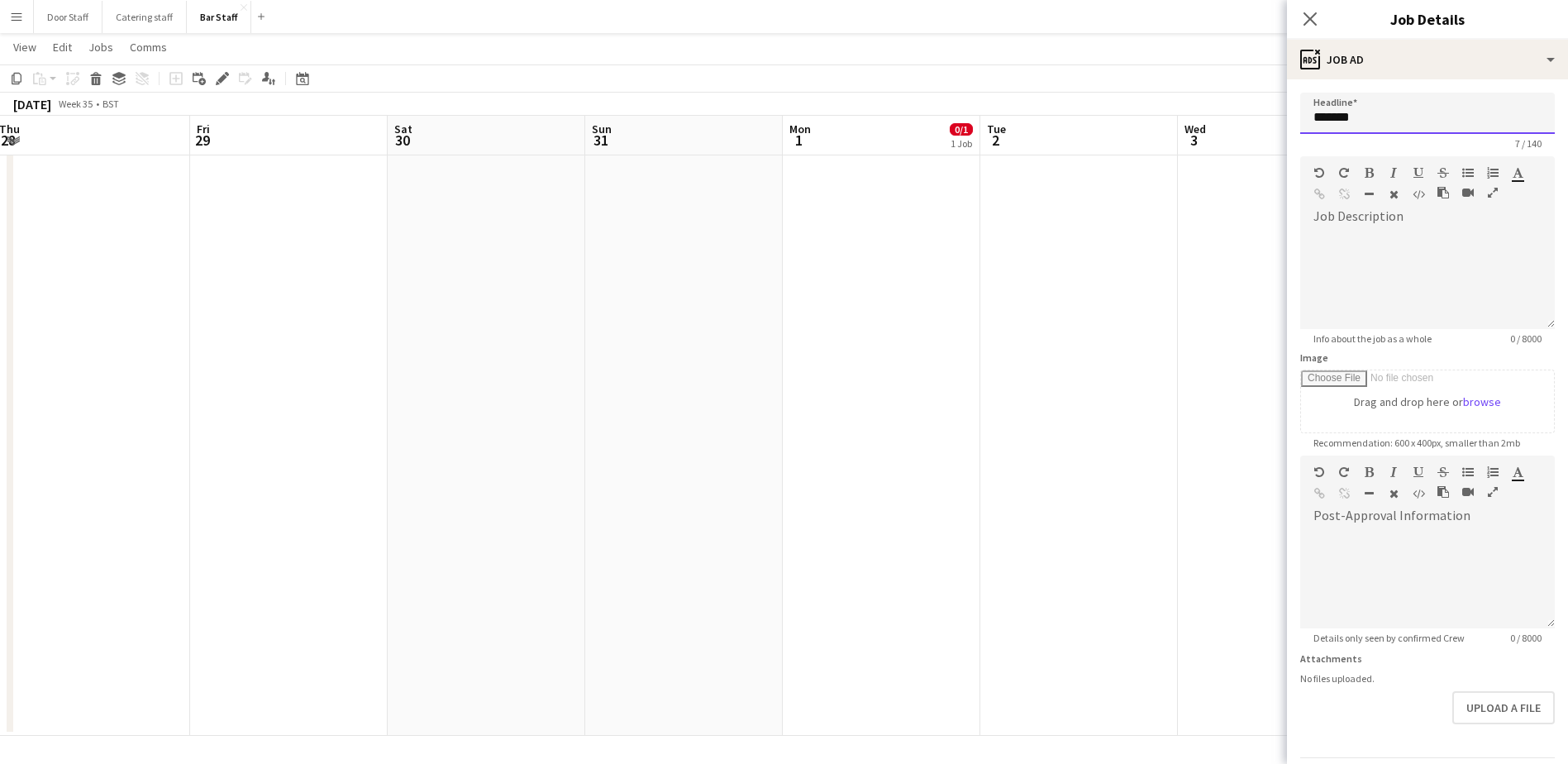
click at [1378, 120] on input "*******" at bounding box center [1427, 113] width 254 height 41
type input "**********"
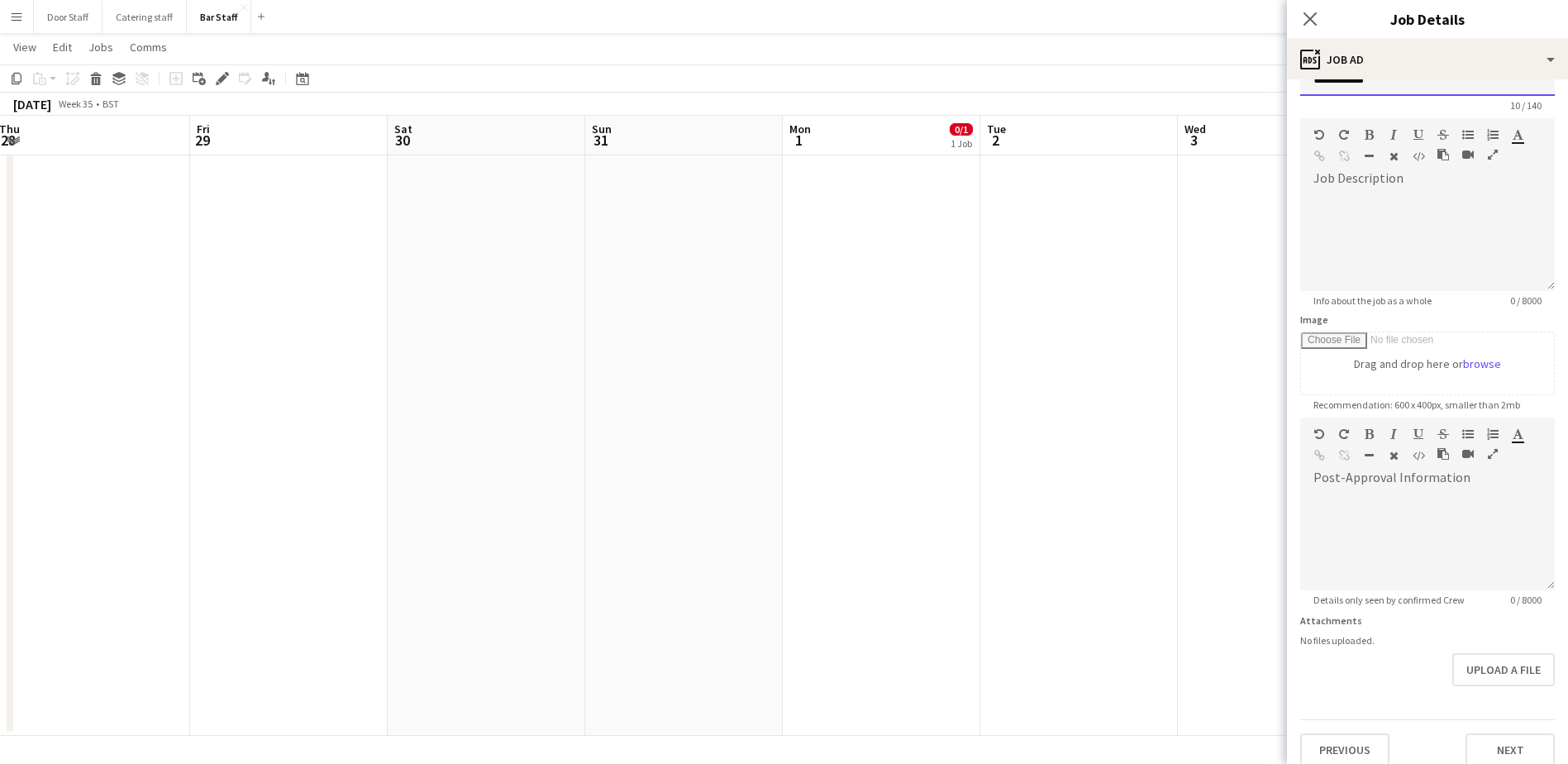
scroll to position [54, 0]
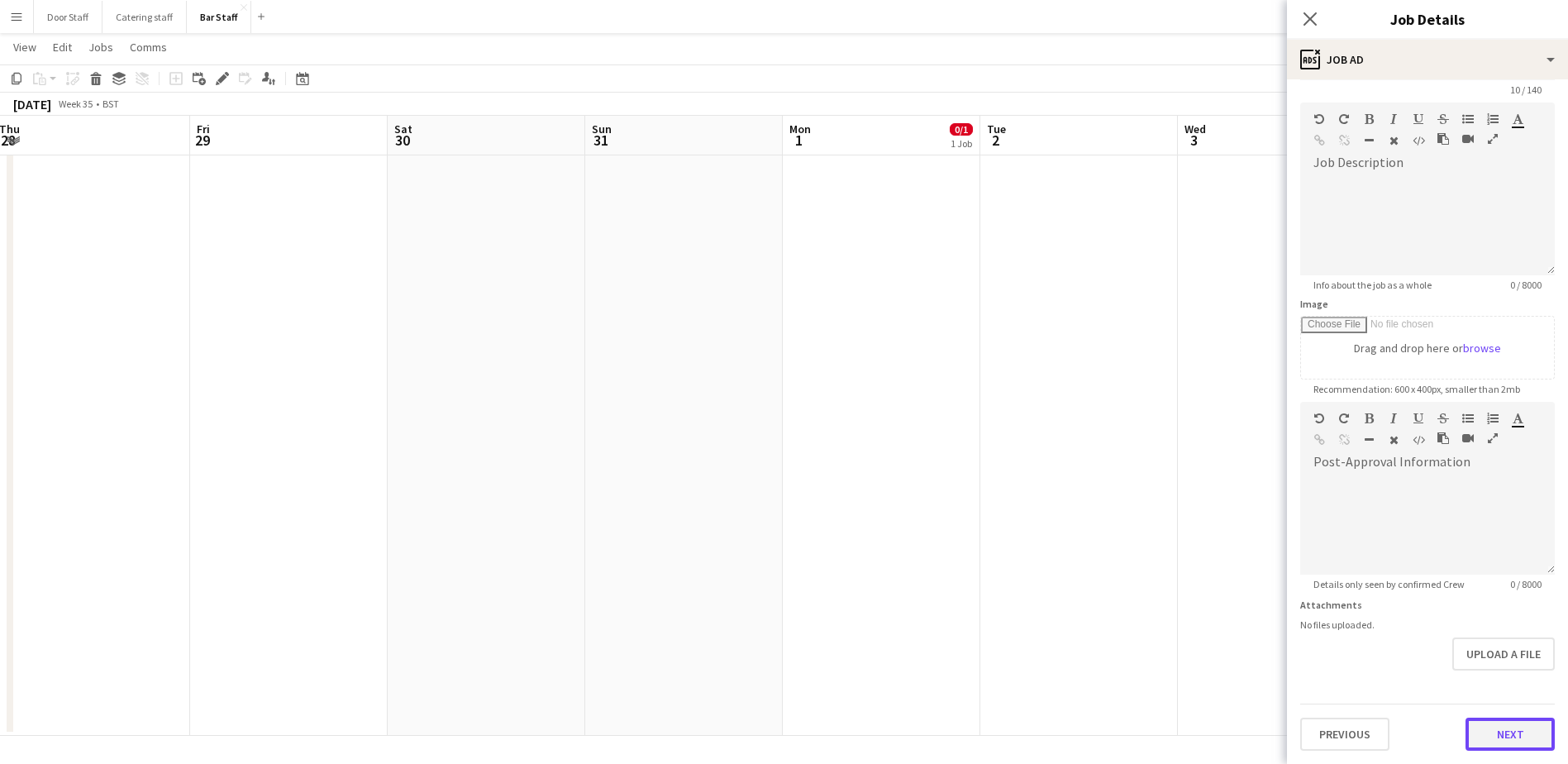
click at [1512, 733] on button "Next" at bounding box center [1510, 734] width 89 height 33
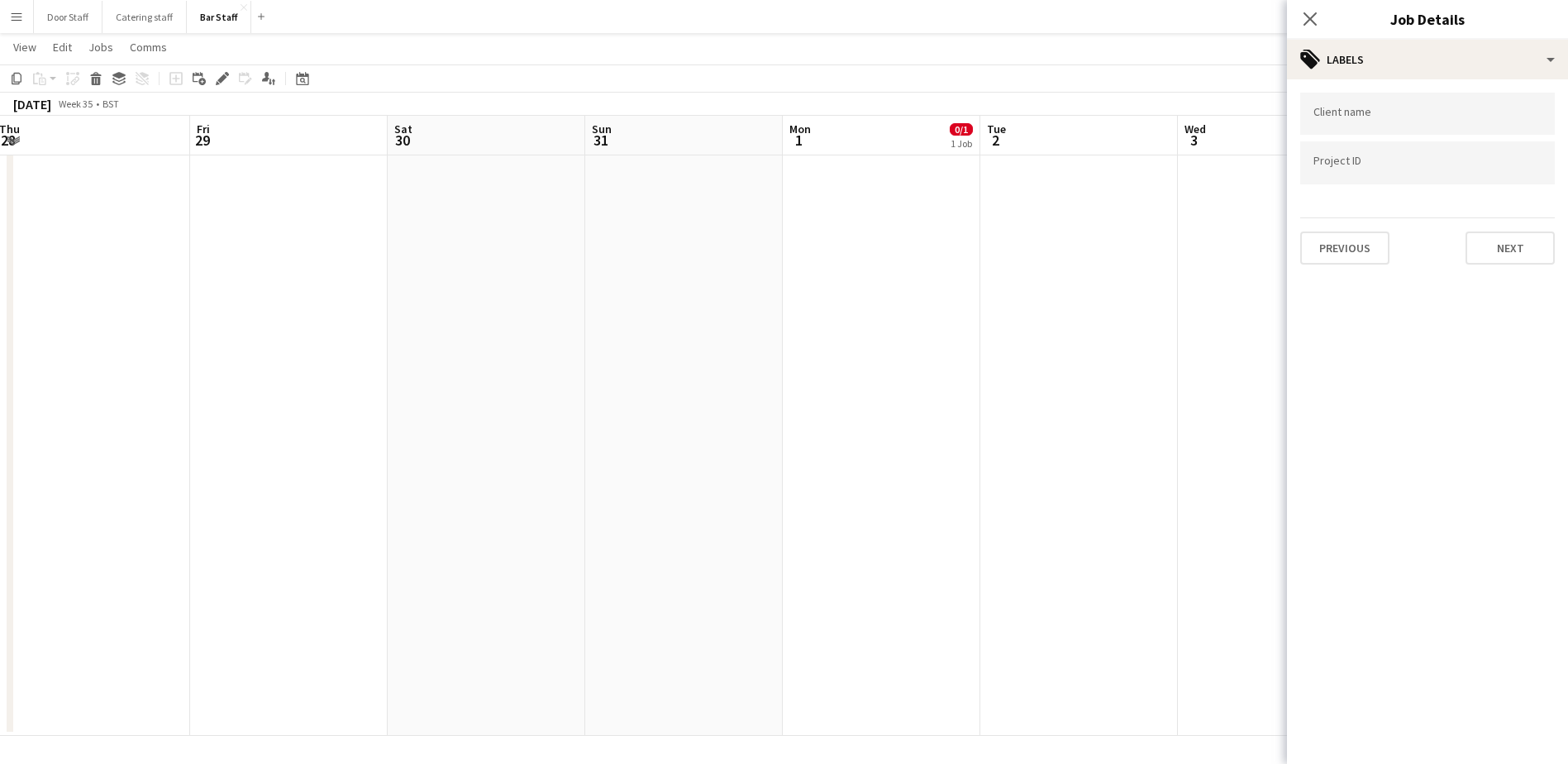
scroll to position [0, 0]
click at [1515, 235] on button "Next" at bounding box center [1510, 248] width 89 height 33
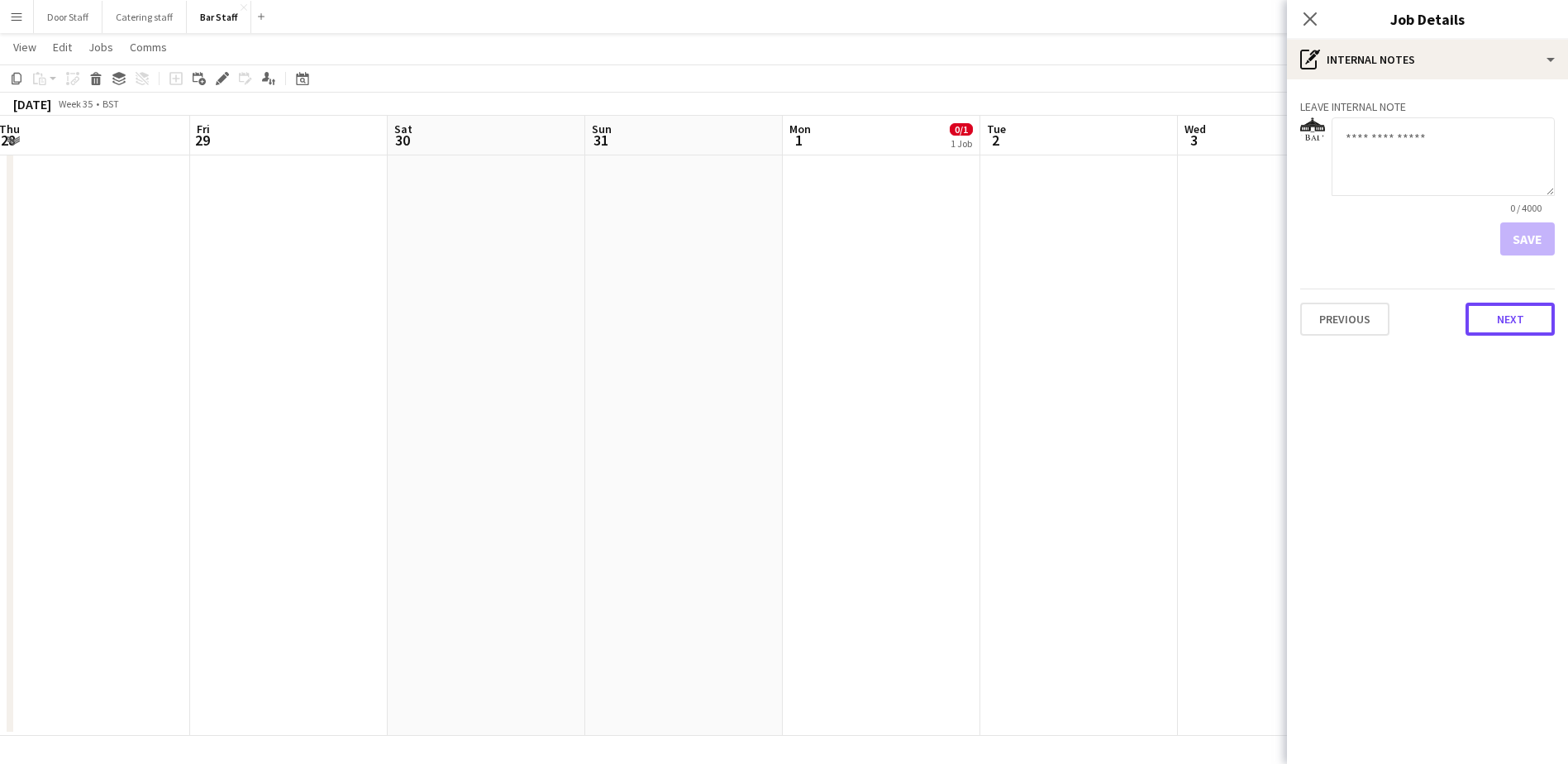
click at [1493, 321] on button "Next" at bounding box center [1510, 319] width 89 height 33
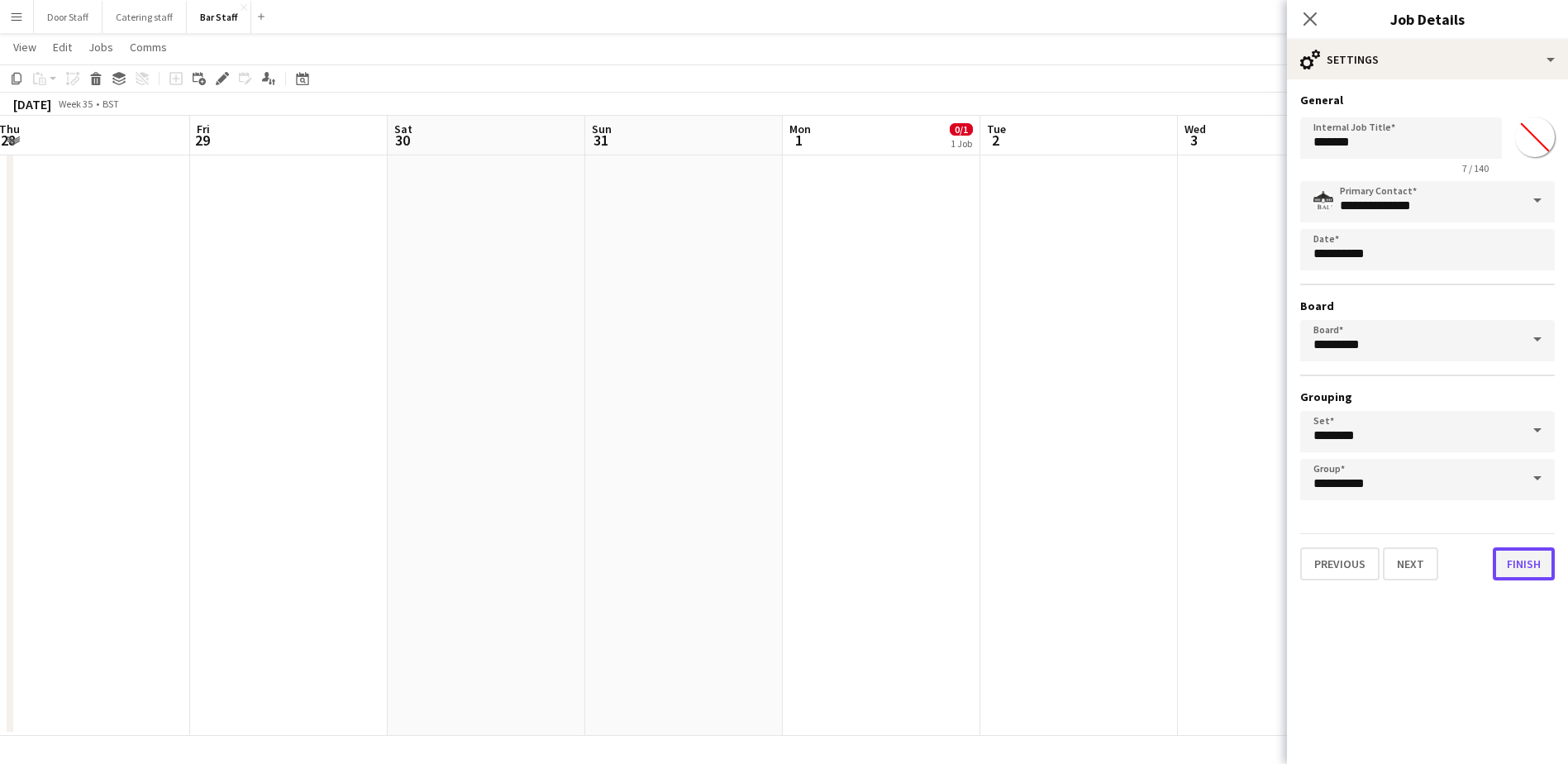
click at [1538, 571] on button "Finish" at bounding box center [1523, 564] width 62 height 33
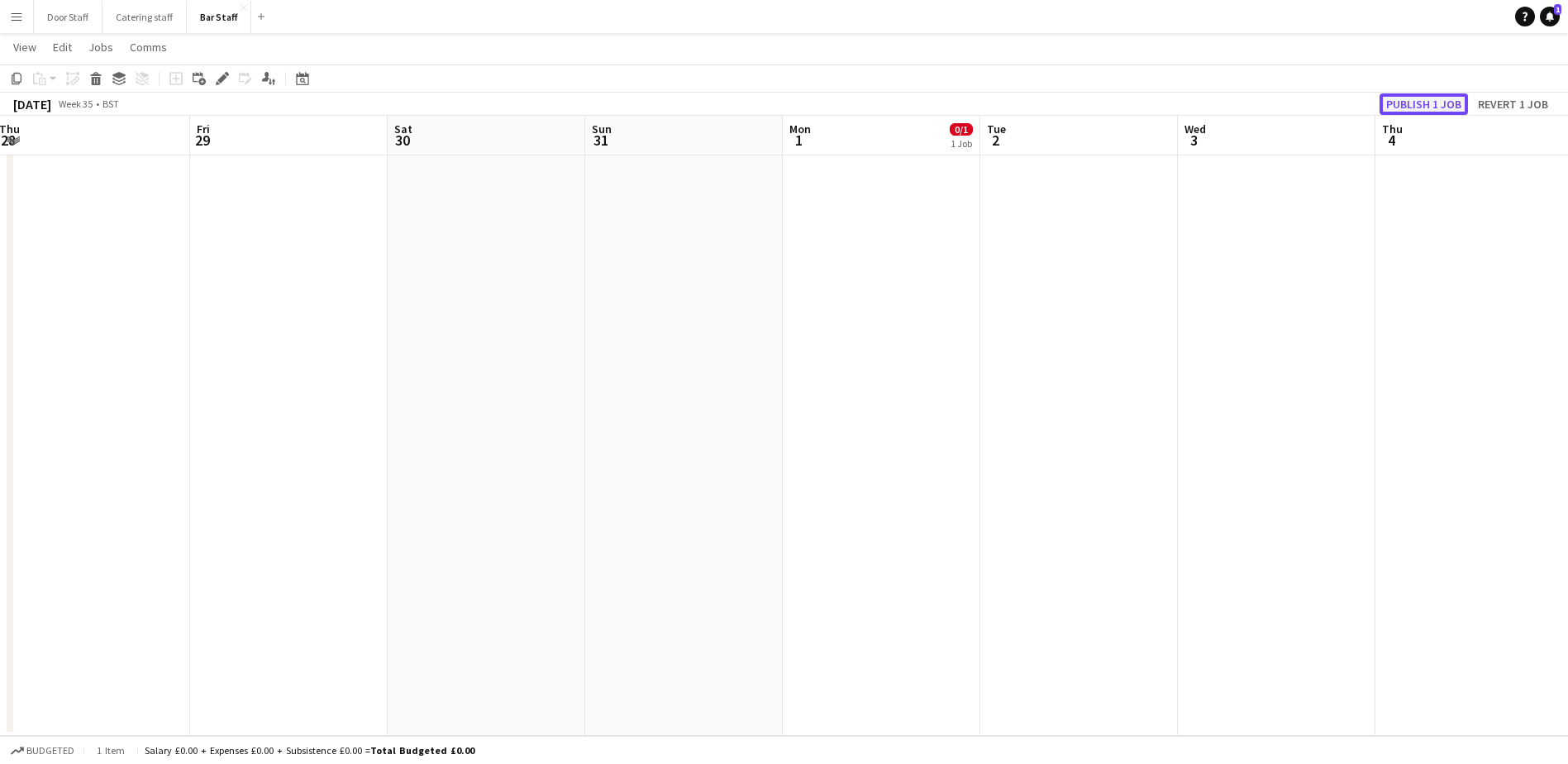
click at [1417, 101] on button "Publish 1 job" at bounding box center [1423, 104] width 88 height 21
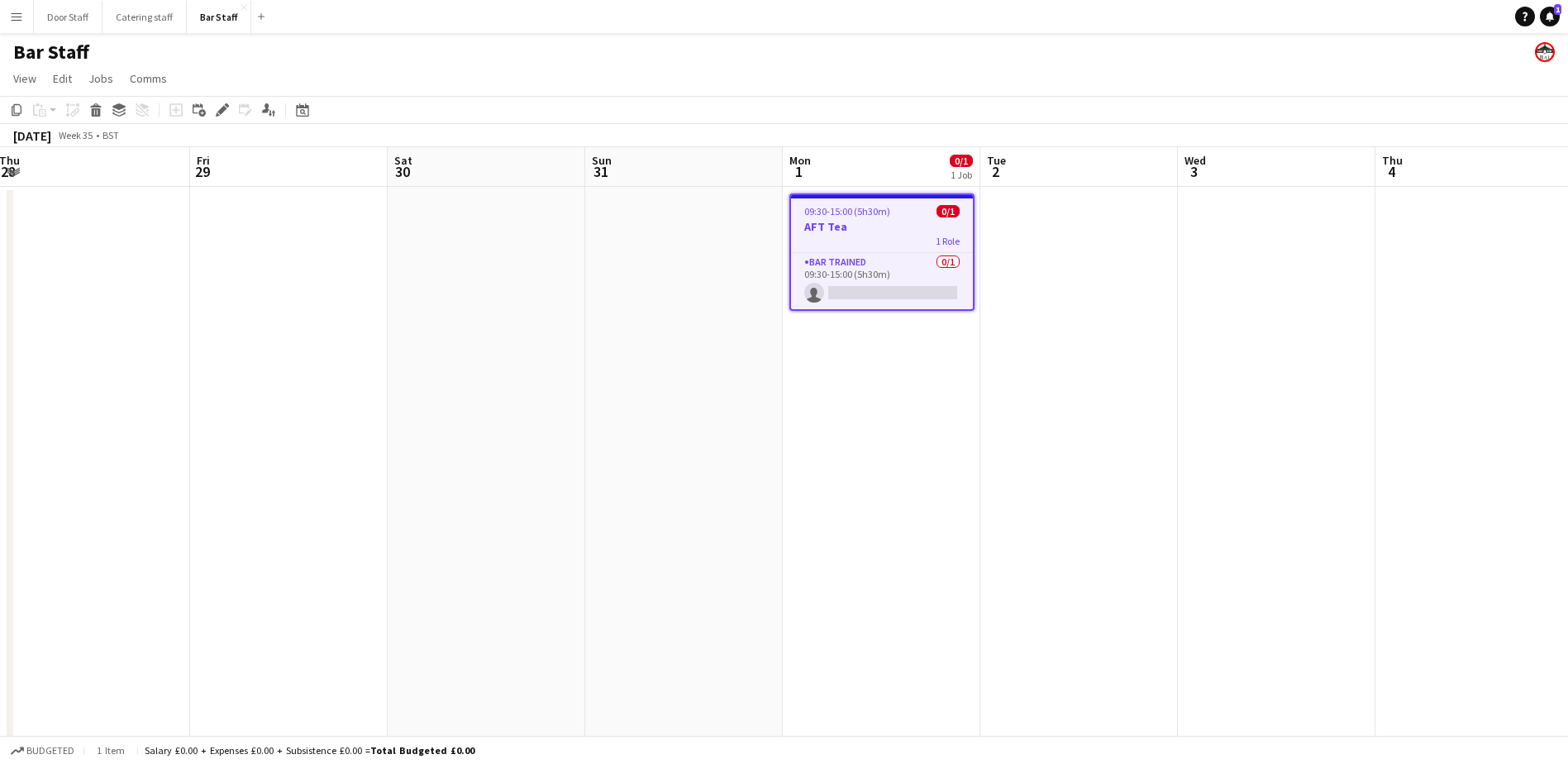
click at [855, 205] on span "09:30-15:00 (5h30m)" at bounding box center [847, 211] width 86 height 12
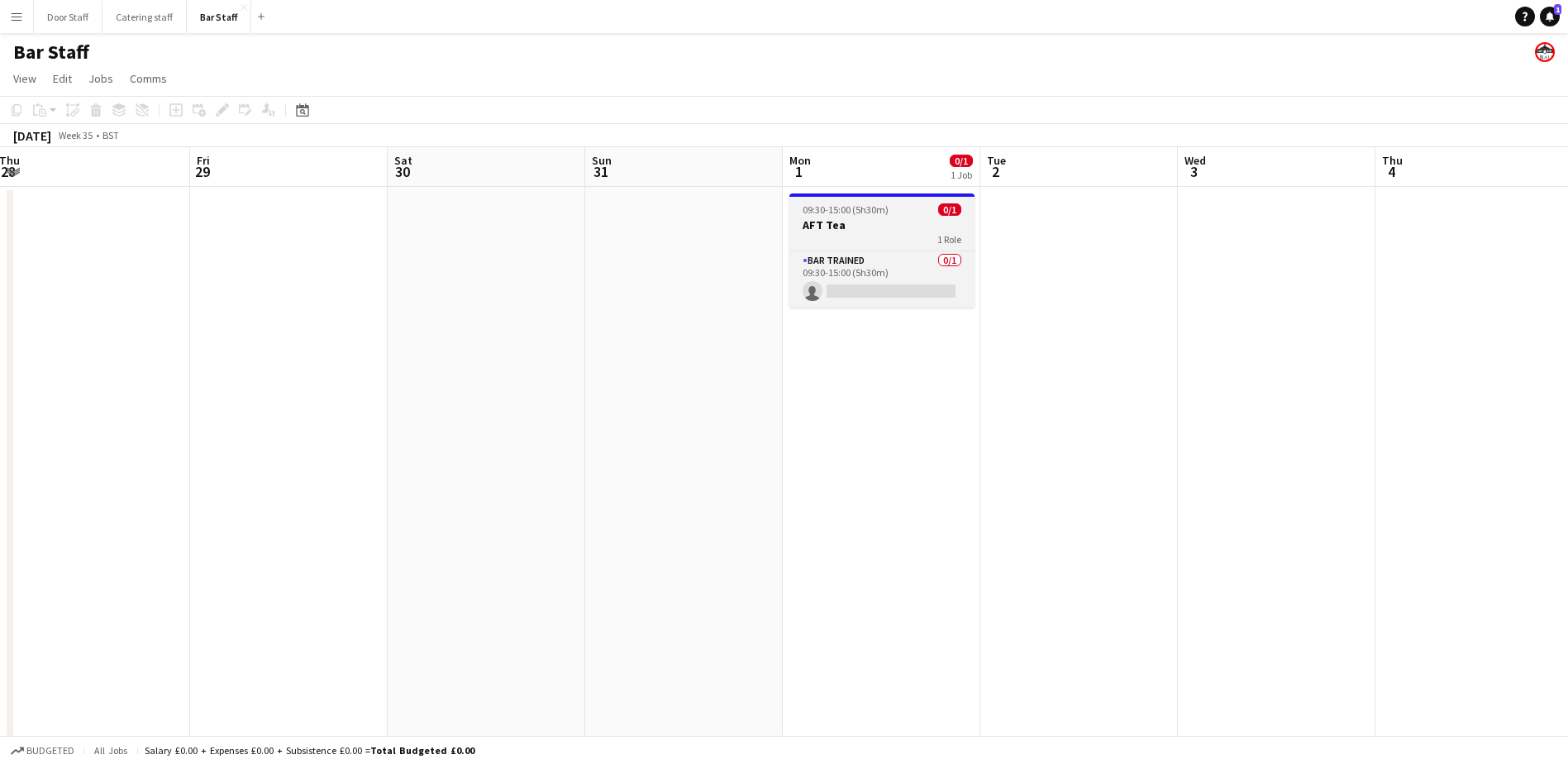
click at [882, 211] on span "09:30-15:00 (5h30m)" at bounding box center [845, 210] width 86 height 12
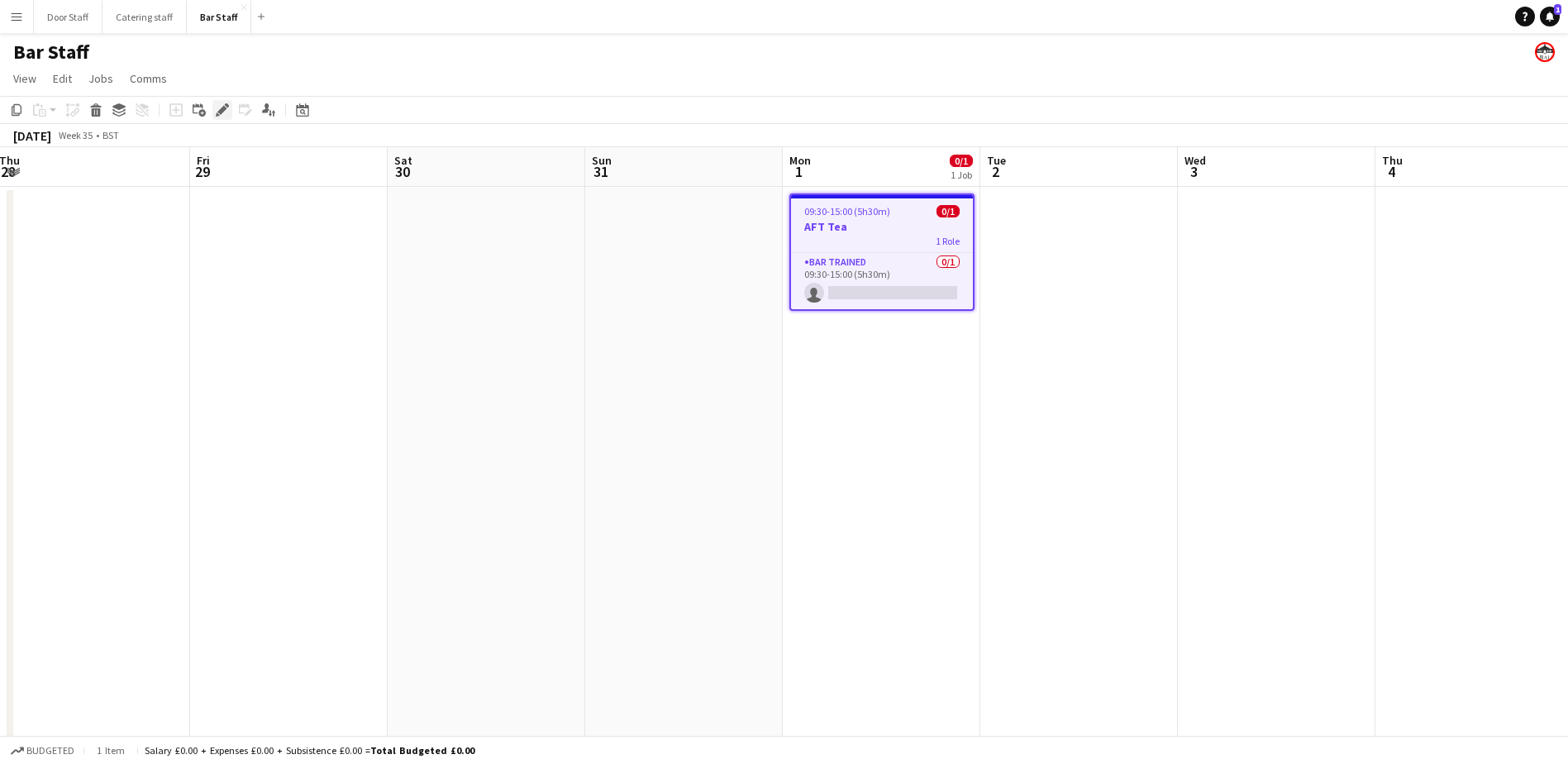
click at [223, 107] on icon at bounding box center [222, 110] width 9 height 9
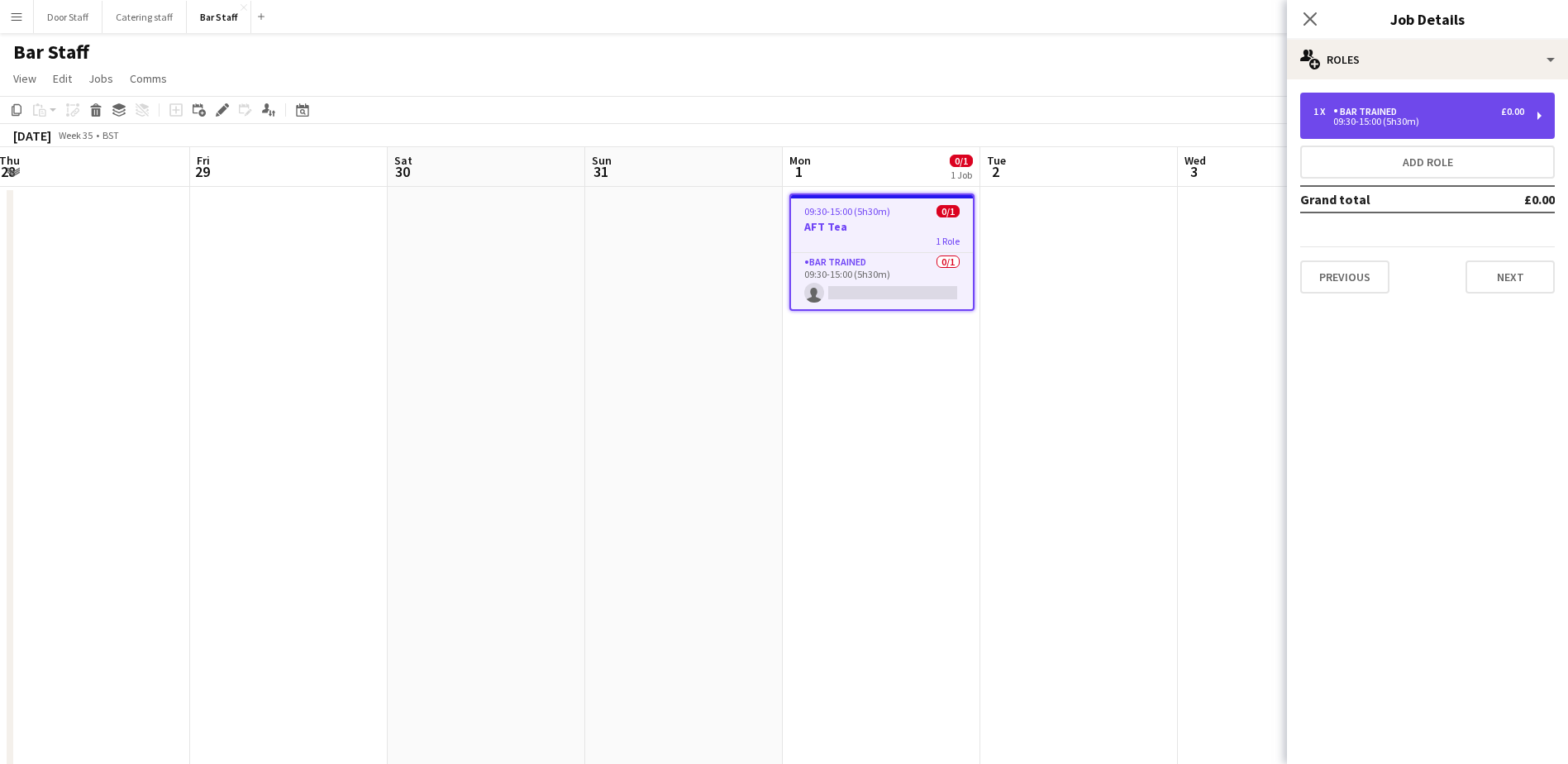
click at [1415, 119] on div "09:30-15:00 (5h30m)" at bounding box center [1418, 122] width 210 height 9
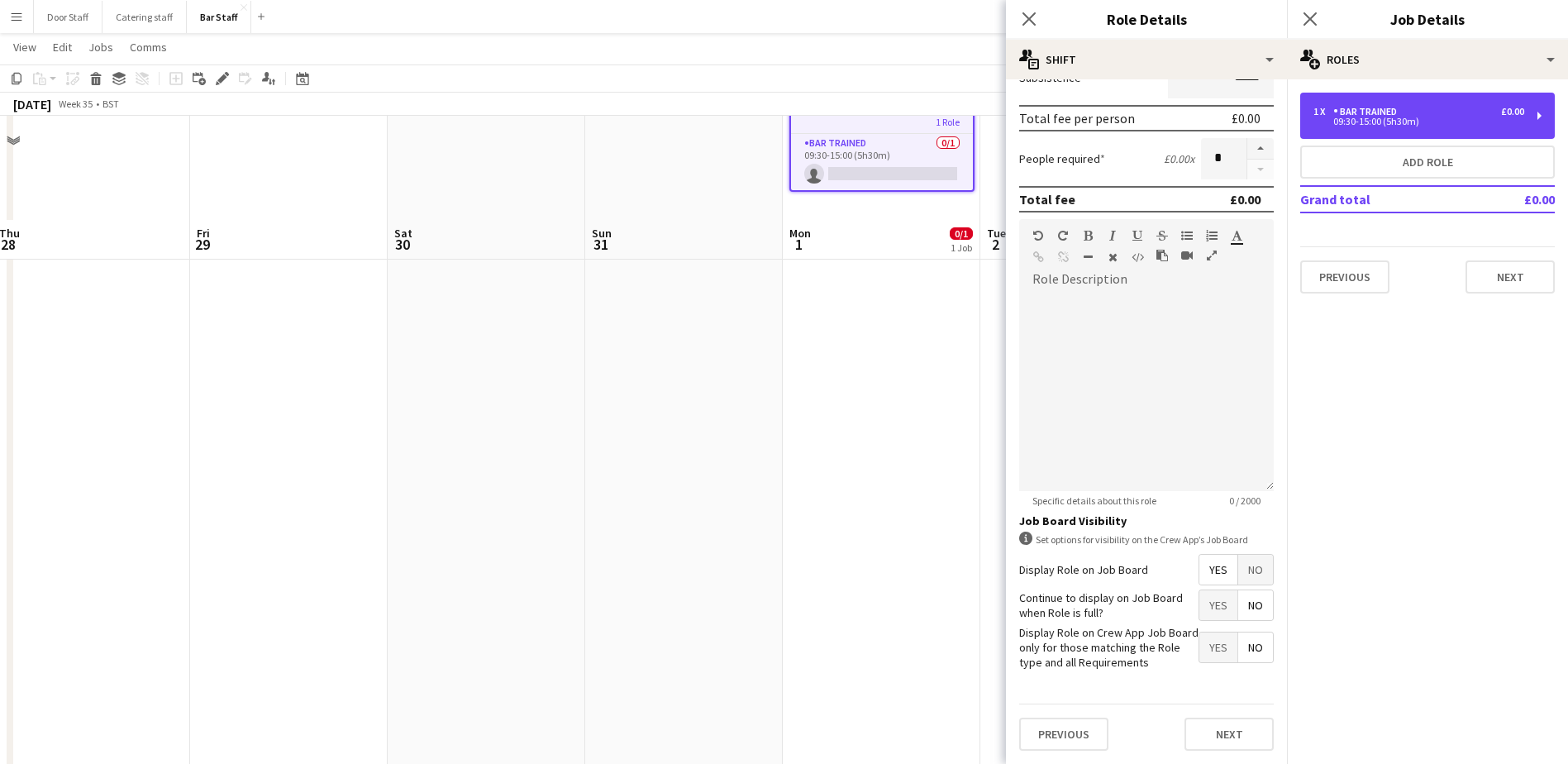
scroll to position [222, 0]
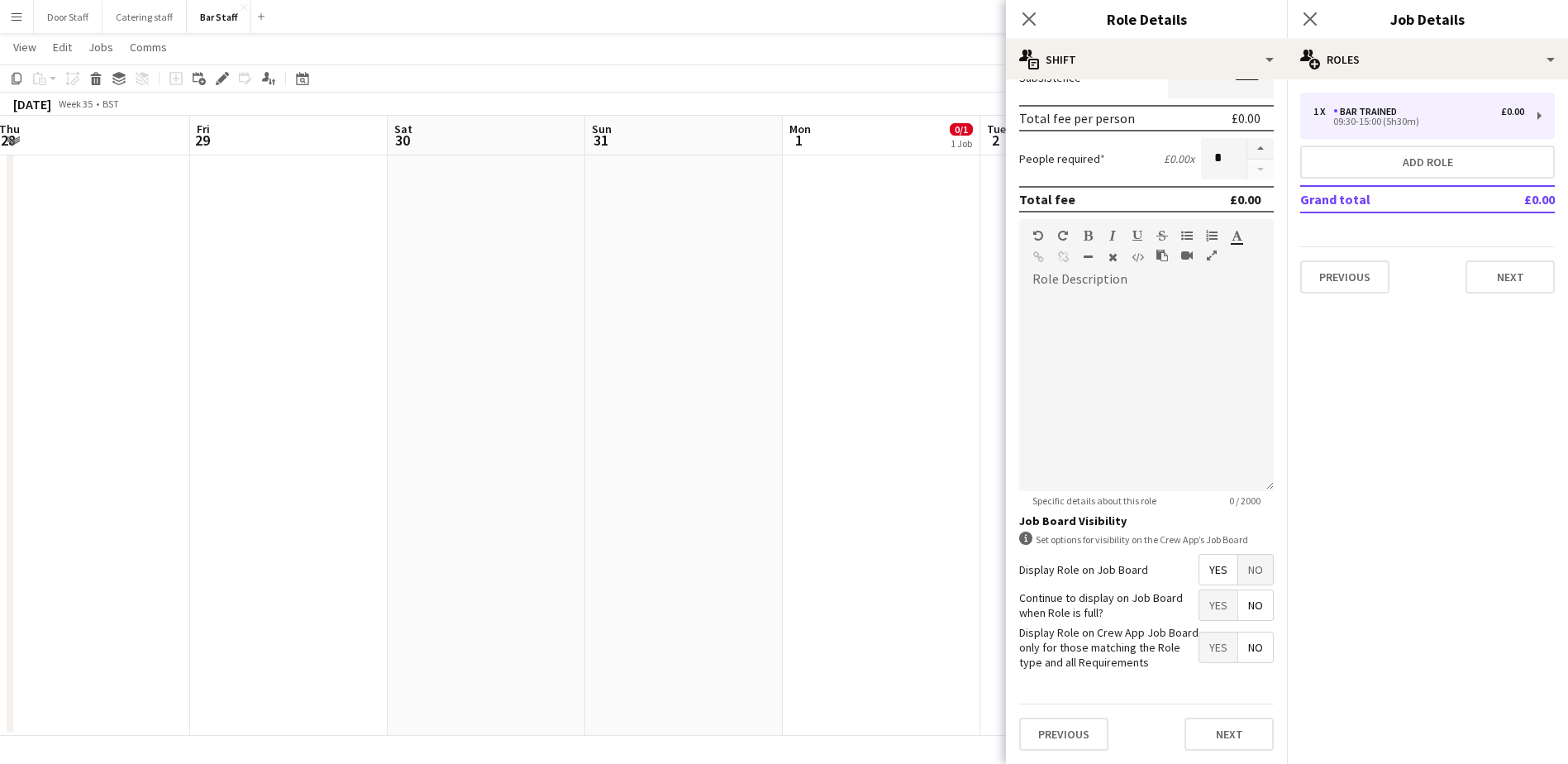
click at [1211, 750] on div "Previous Next" at bounding box center [1146, 734] width 254 height 60
click at [1208, 740] on button "Next" at bounding box center [1229, 734] width 89 height 33
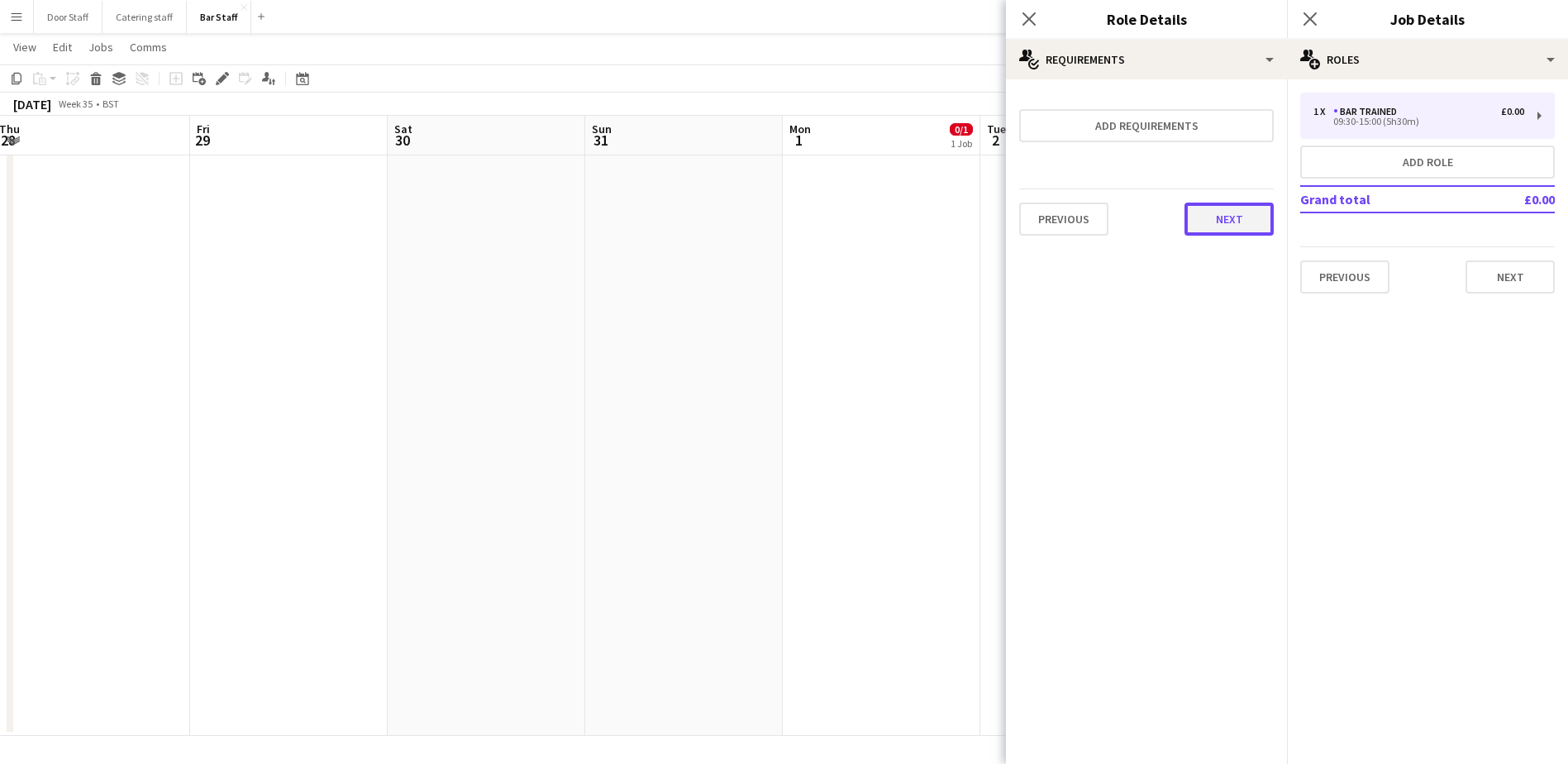
click at [1221, 223] on button "Next" at bounding box center [1229, 219] width 89 height 33
click at [1221, 223] on button "Finish" at bounding box center [1242, 222] width 62 height 33
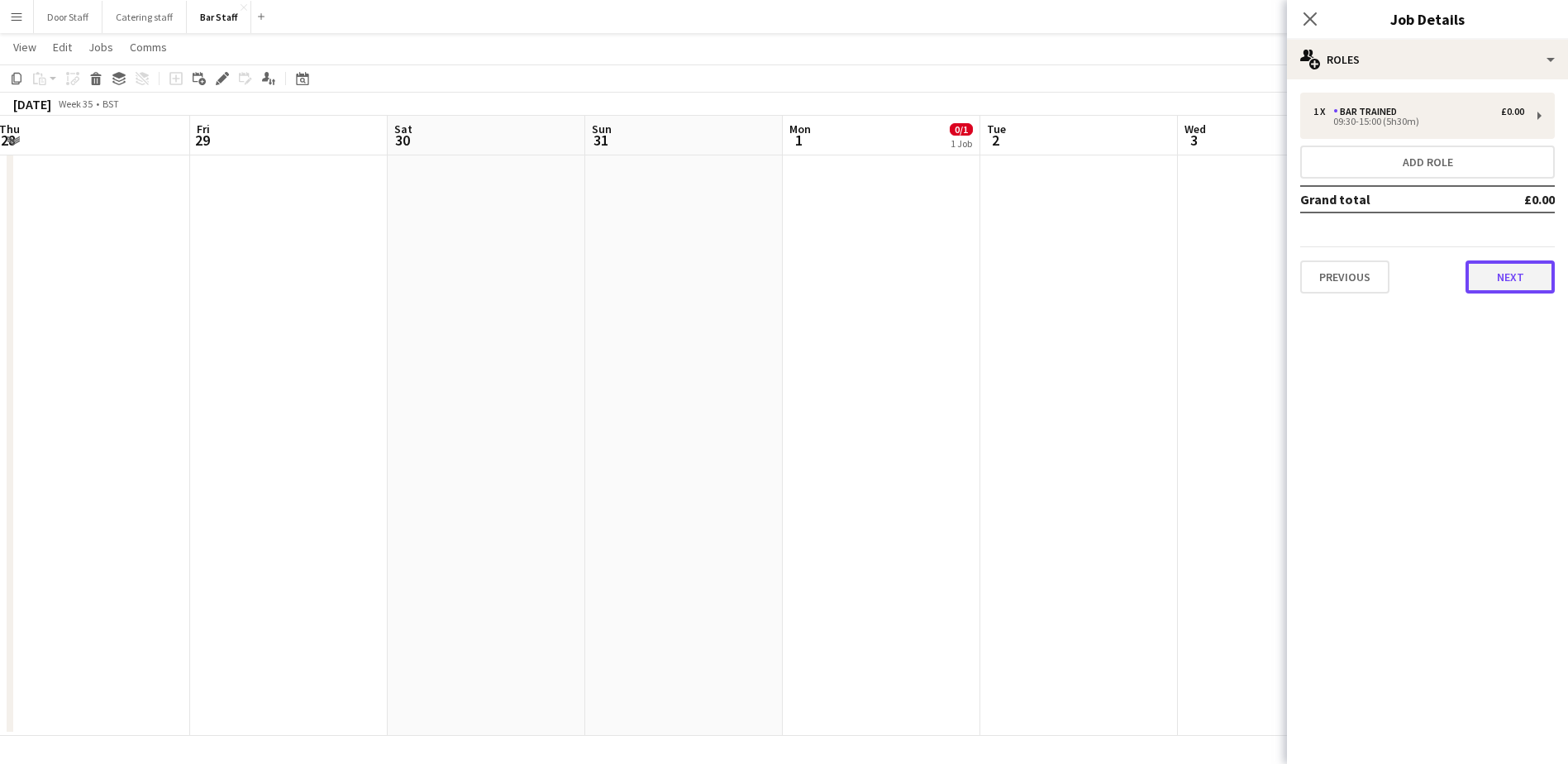
click at [1493, 266] on button "Next" at bounding box center [1510, 277] width 89 height 33
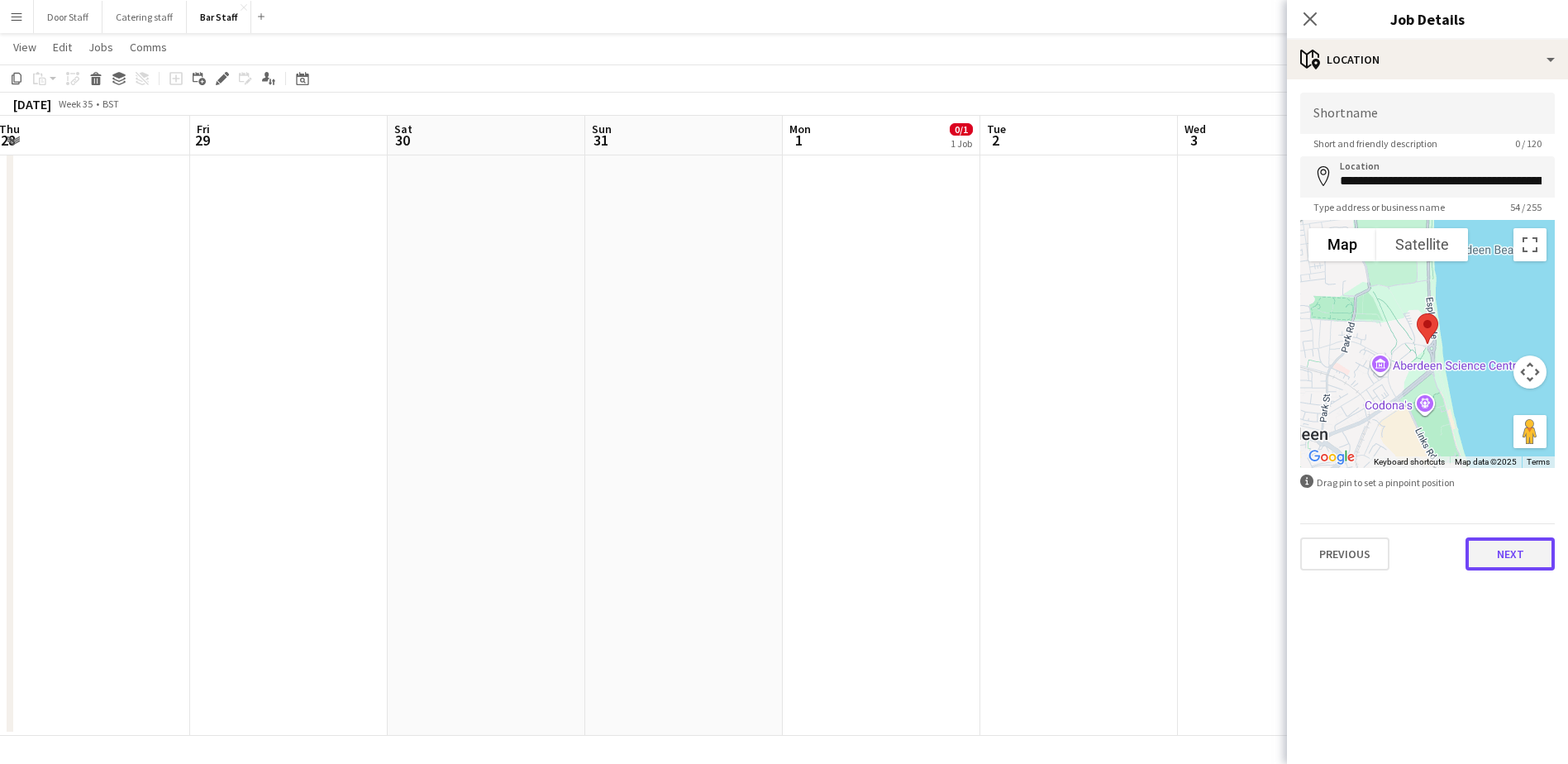
click at [1519, 563] on button "Next" at bounding box center [1510, 553] width 89 height 33
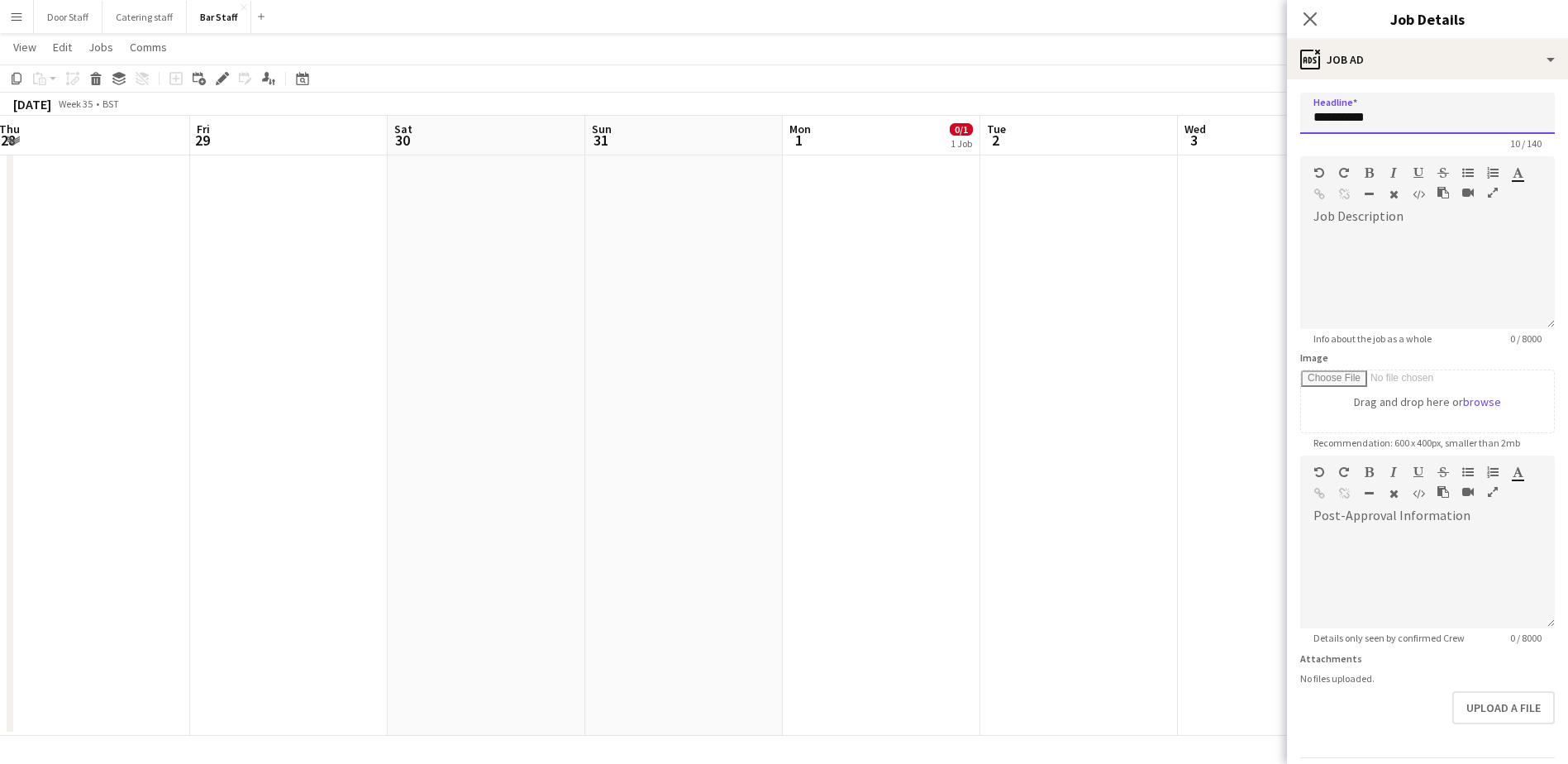
click at [1416, 115] on input "**********" at bounding box center [1427, 113] width 254 height 41
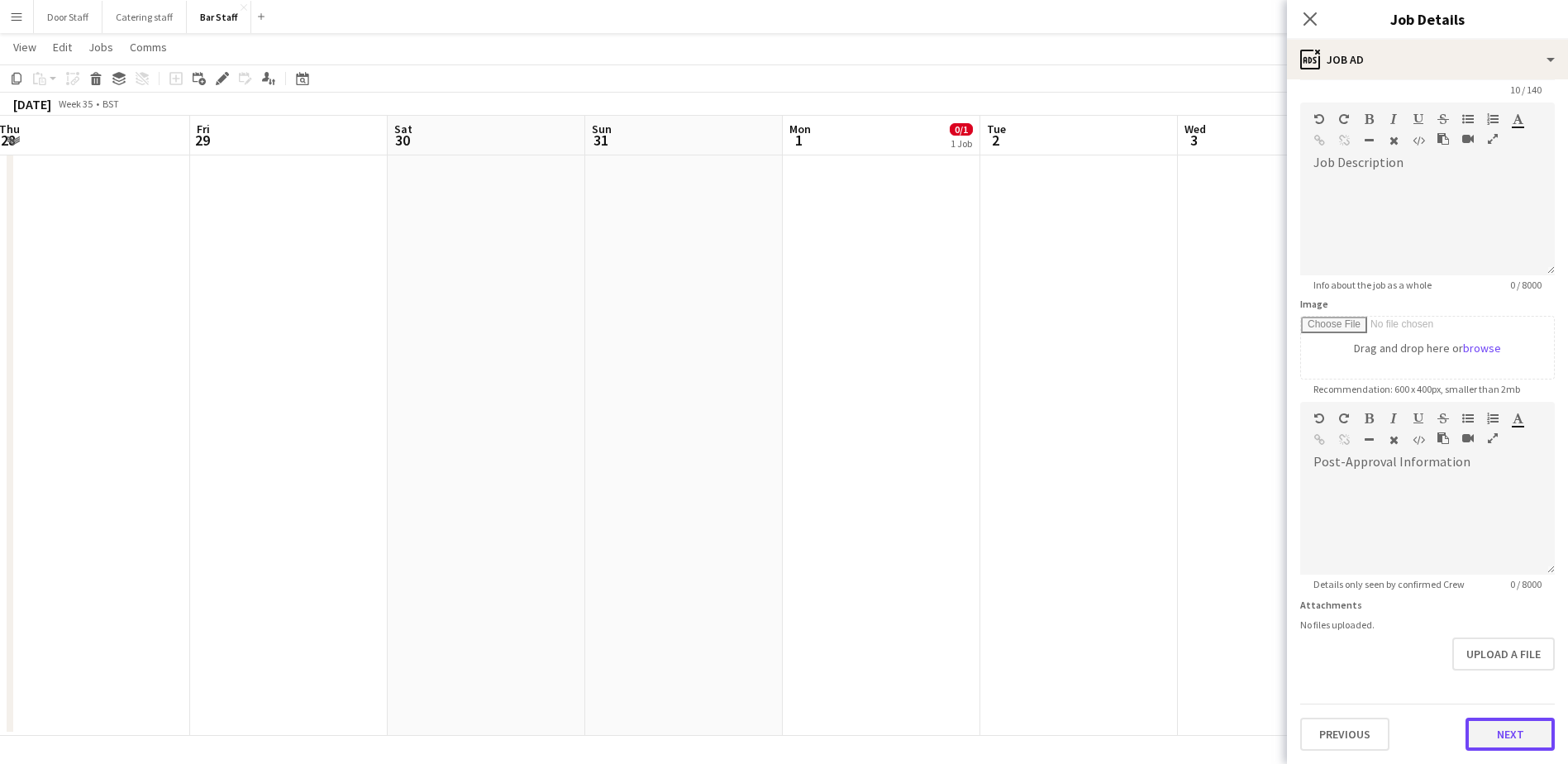
click at [1497, 682] on form "**********" at bounding box center [1427, 394] width 281 height 712
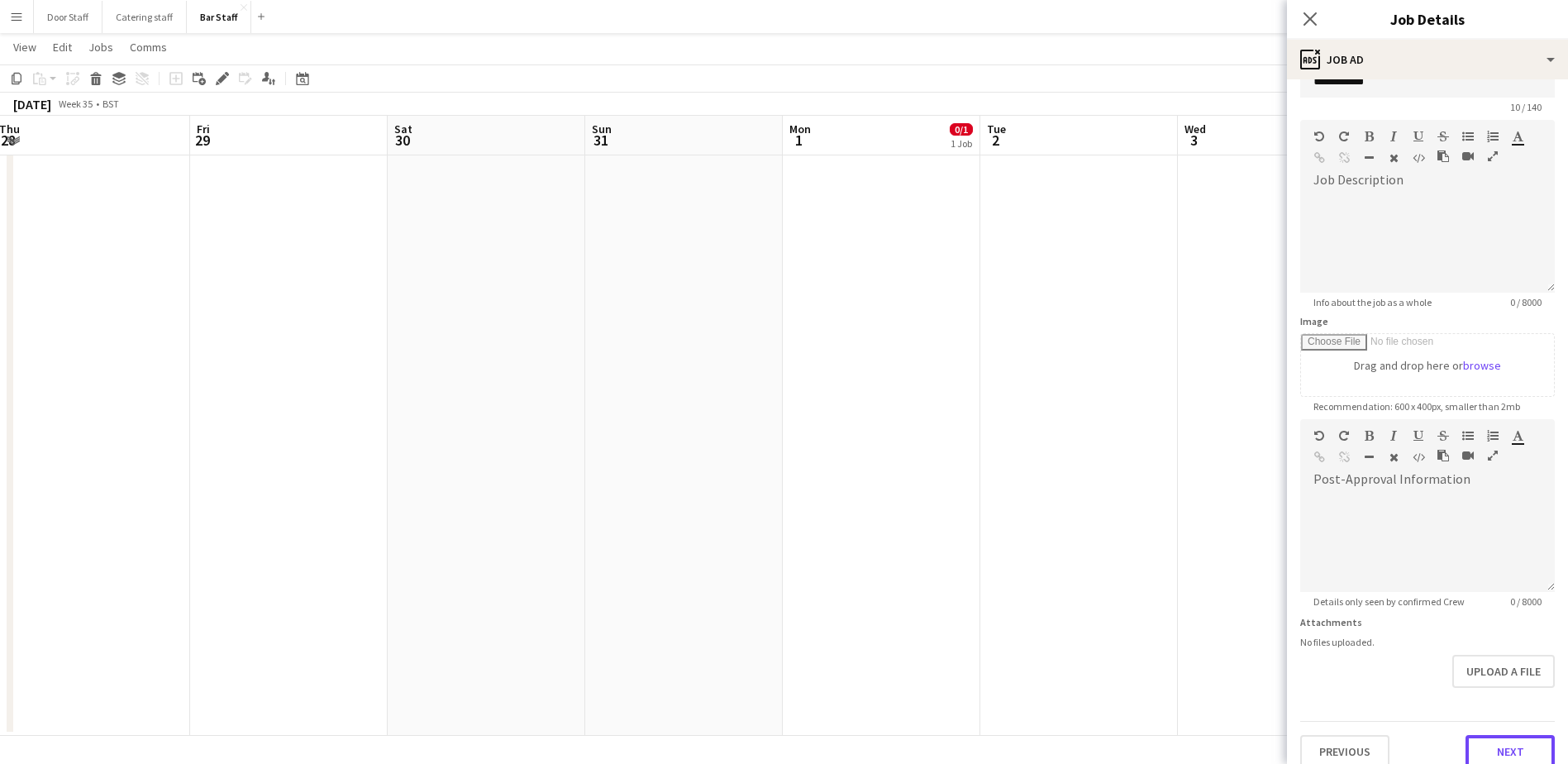
scroll to position [54, 0]
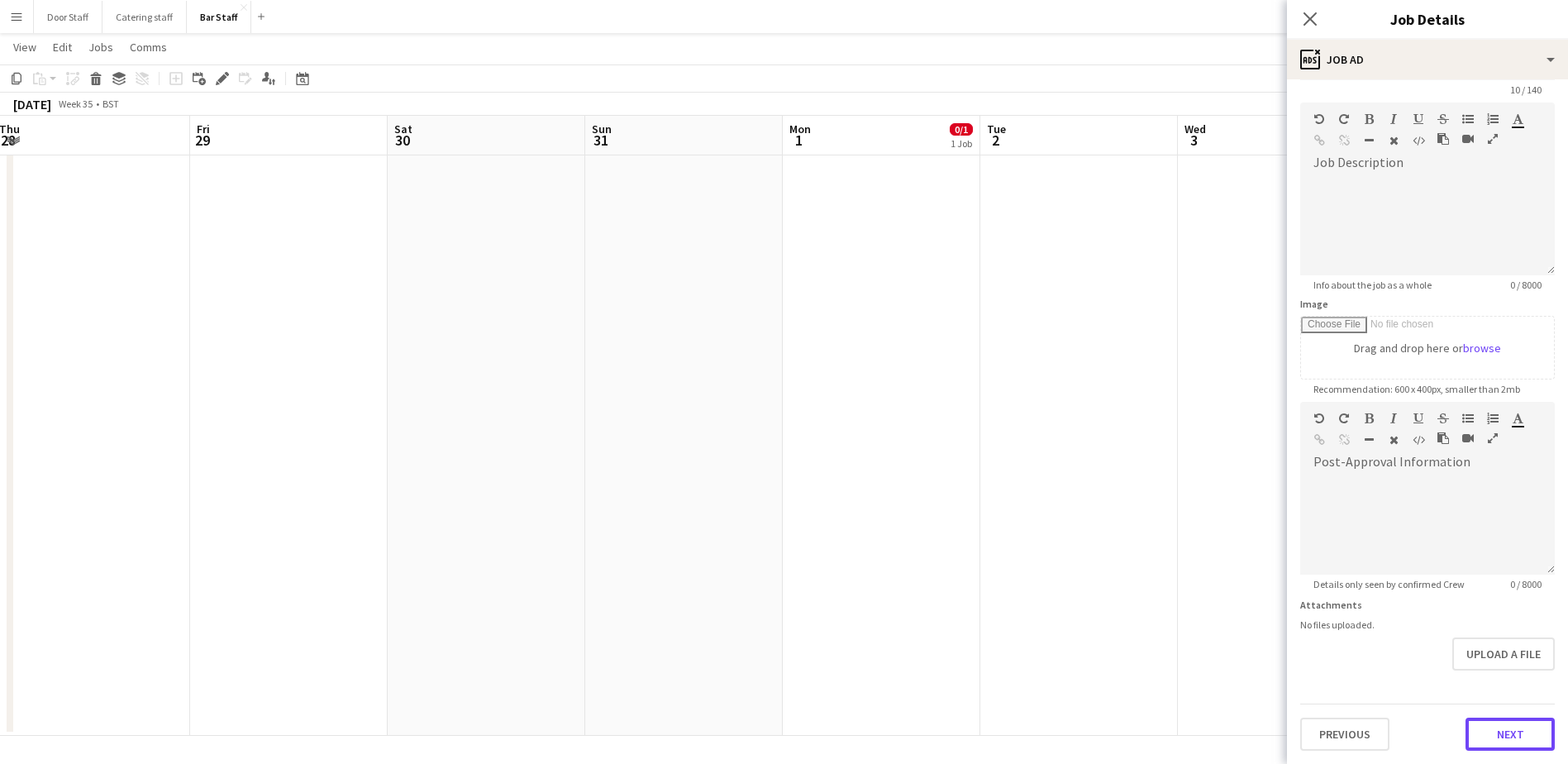
click at [1516, 729] on button "Next" at bounding box center [1510, 734] width 89 height 33
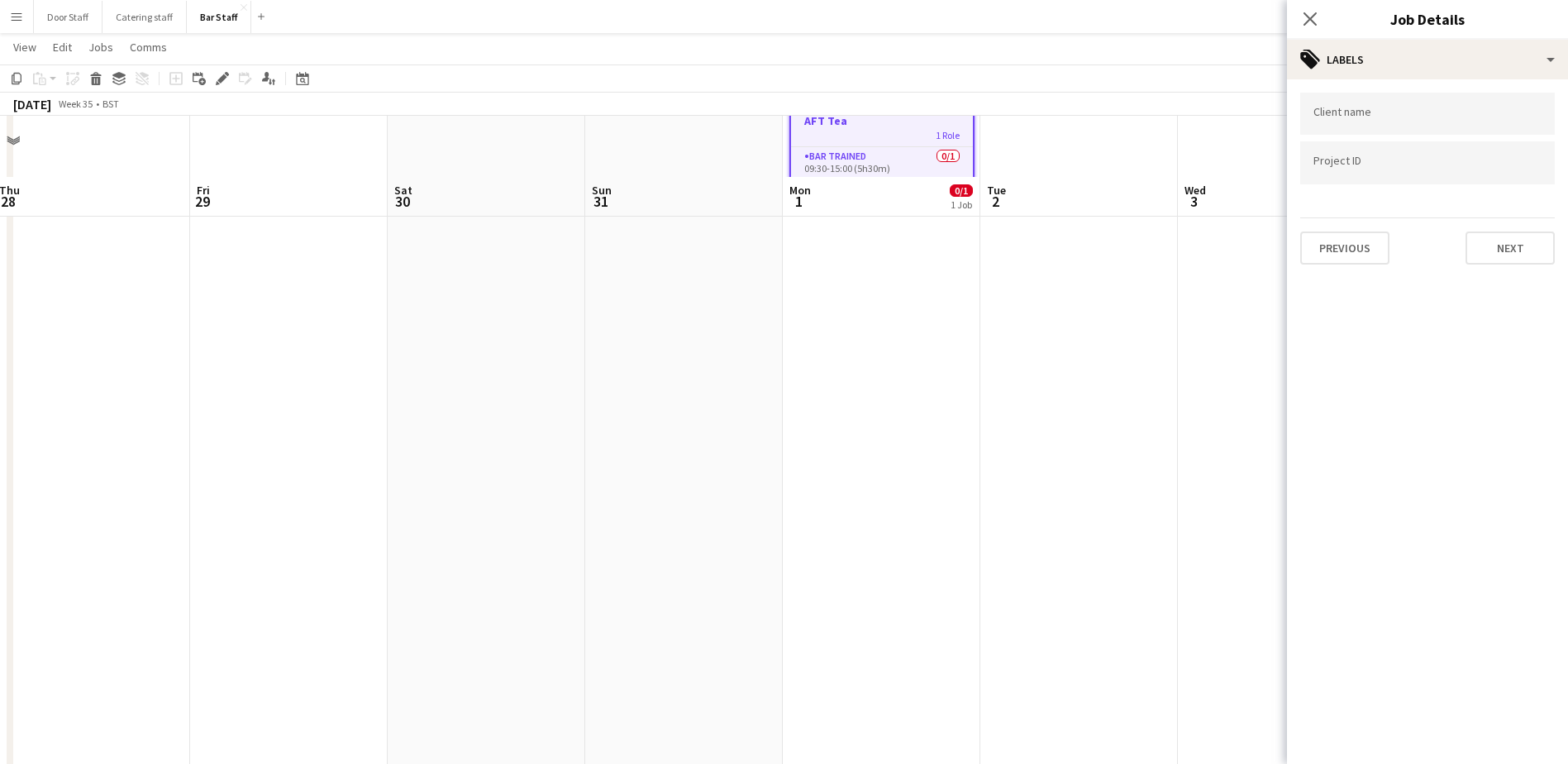
scroll to position [165, 0]
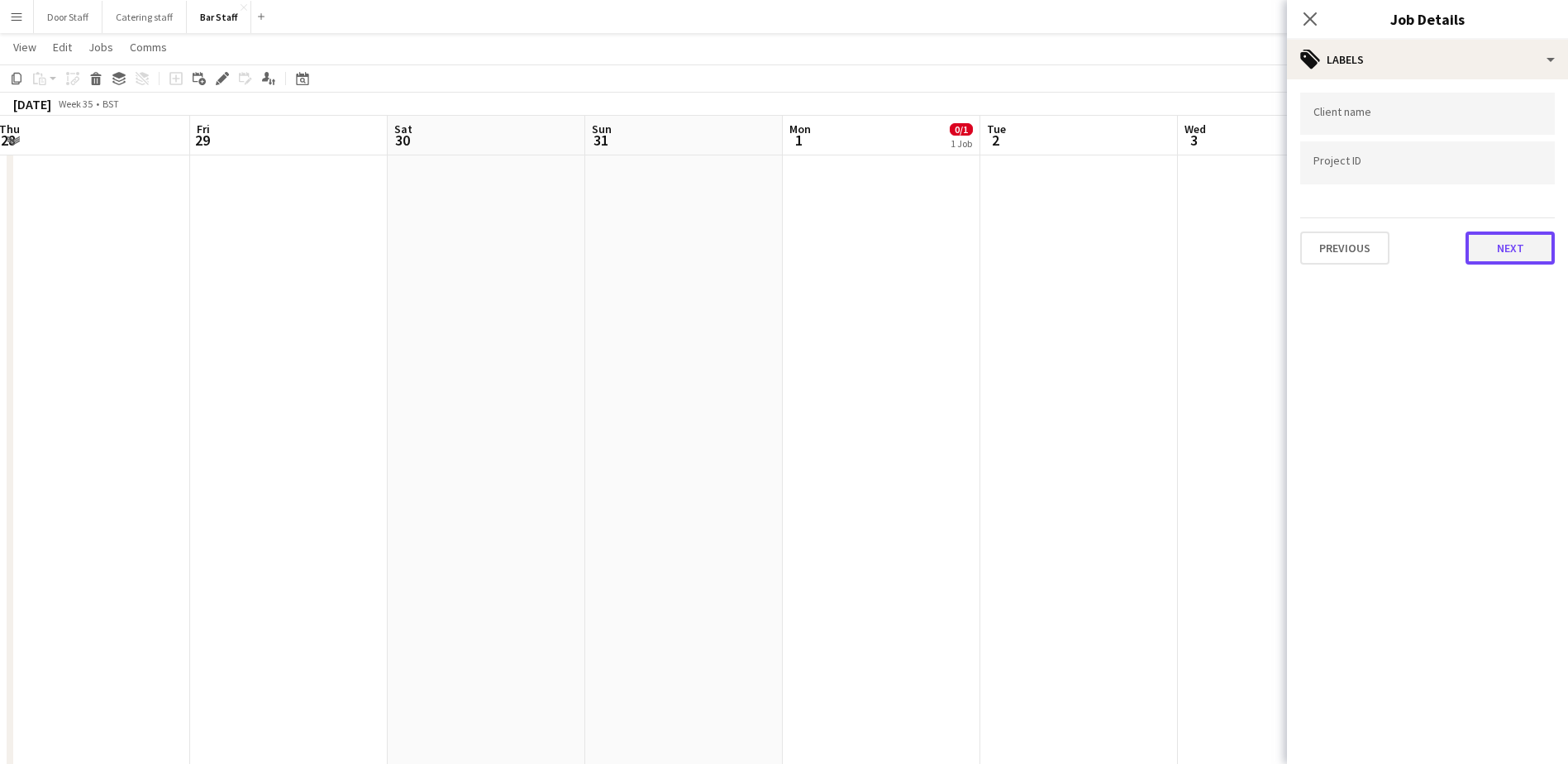
click at [1513, 251] on button "Next" at bounding box center [1510, 248] width 89 height 33
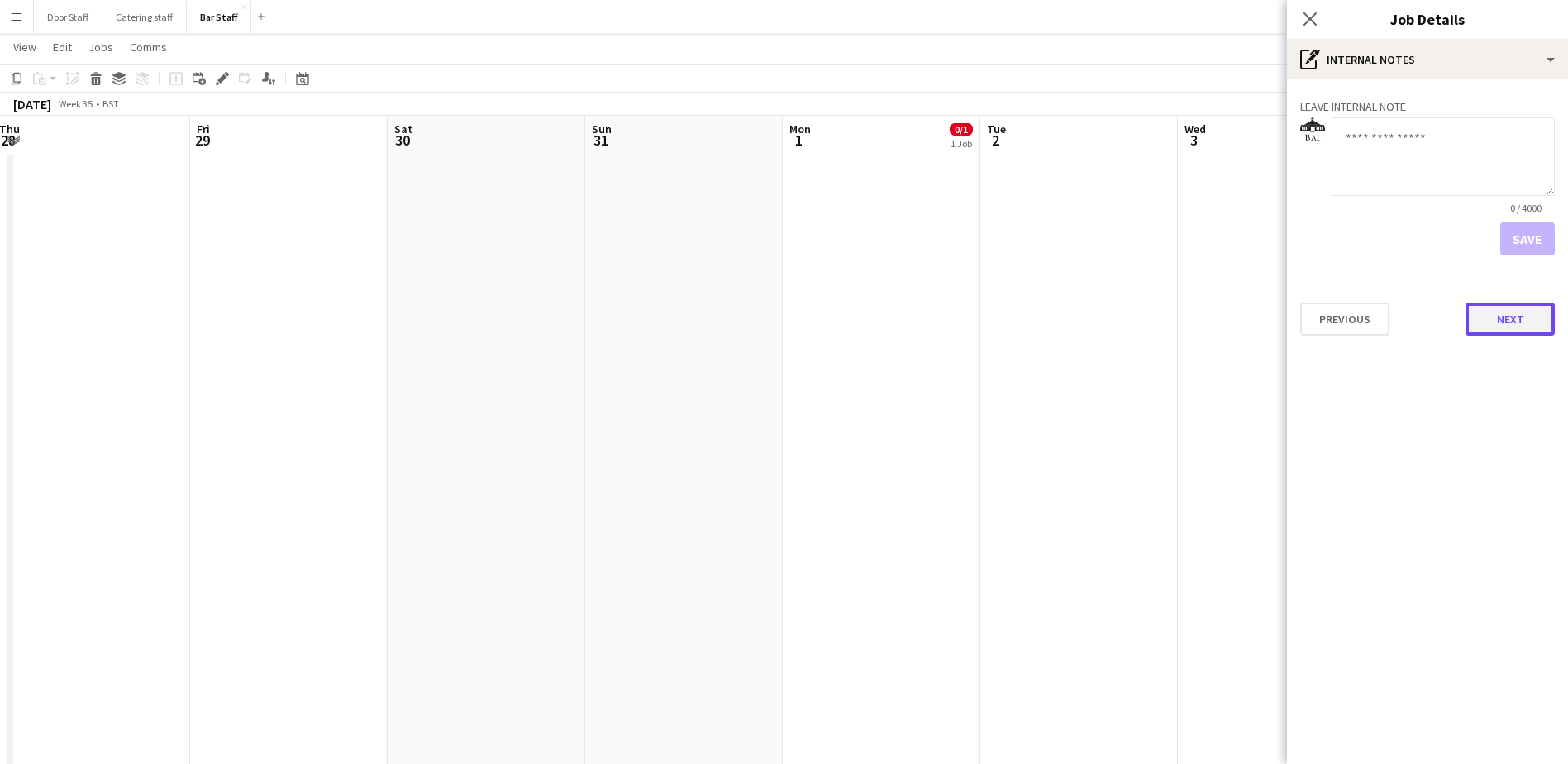
click at [1499, 315] on button "Next" at bounding box center [1510, 319] width 89 height 33
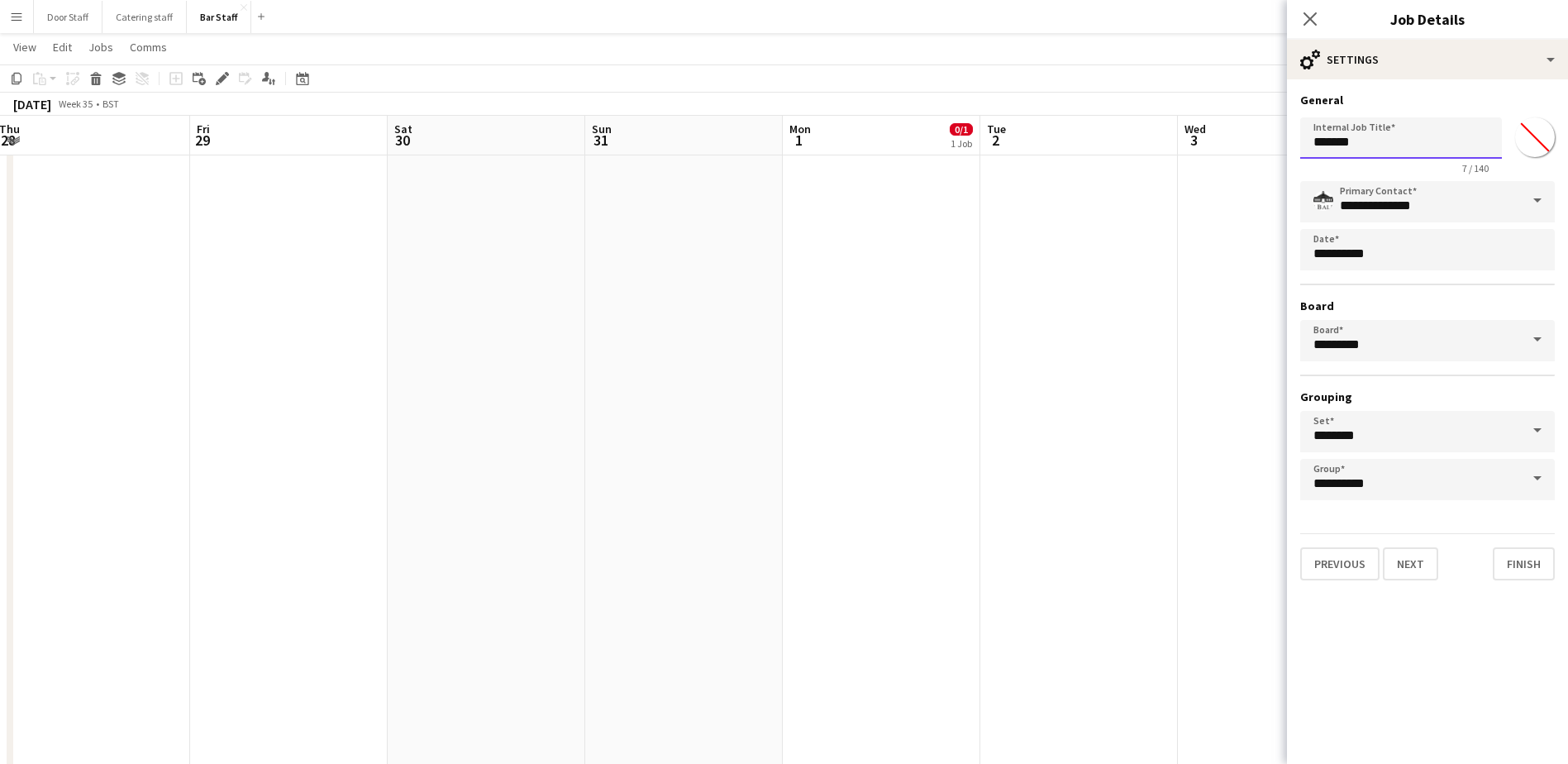
click at [1374, 146] on input "*******" at bounding box center [1400, 138] width 202 height 41
type input "**********"
click at [1515, 563] on button "Finish" at bounding box center [1523, 564] width 62 height 33
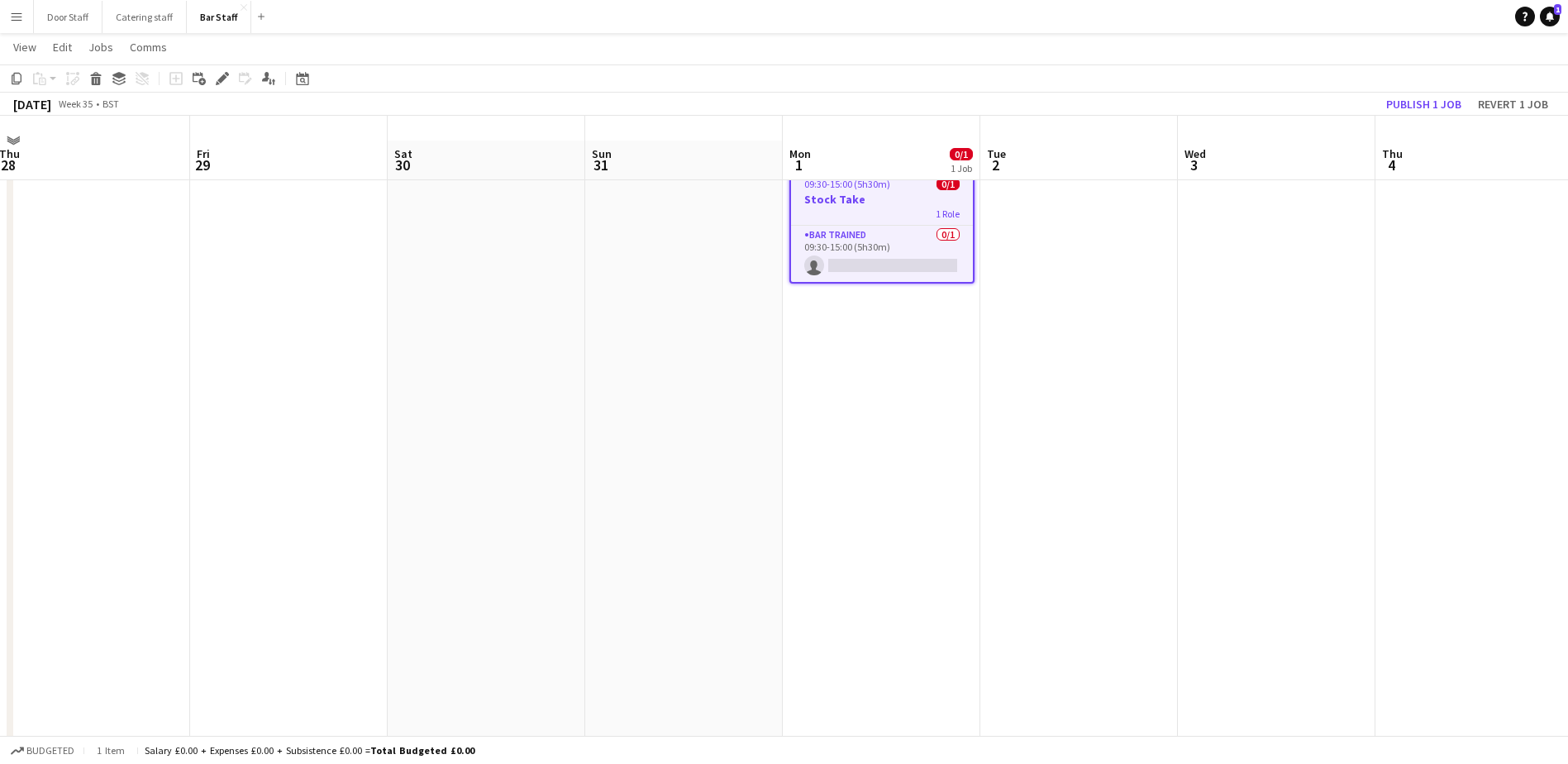
scroll to position [0, 0]
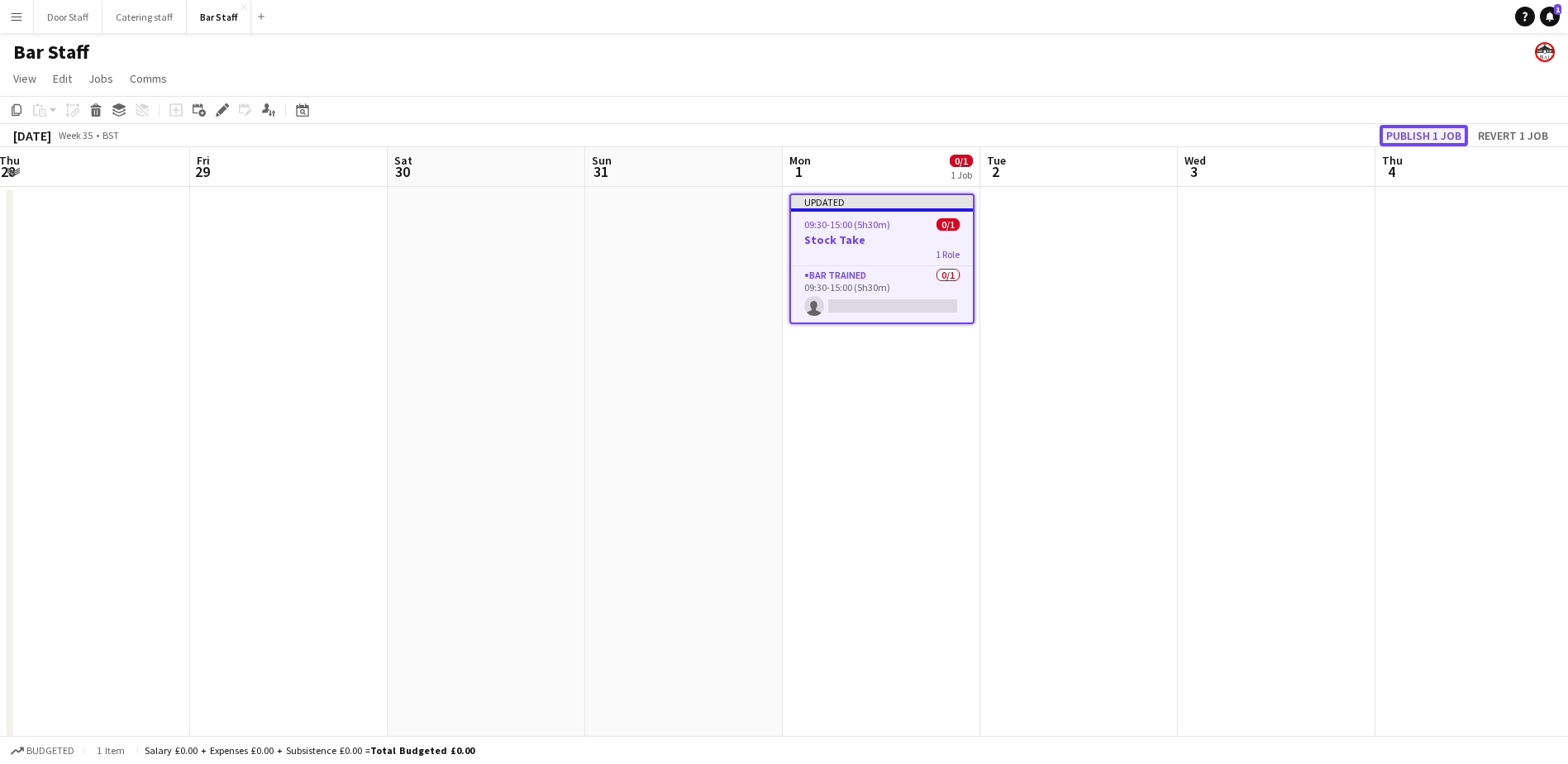
click at [1411, 134] on button "Publish 1 job" at bounding box center [1423, 135] width 88 height 21
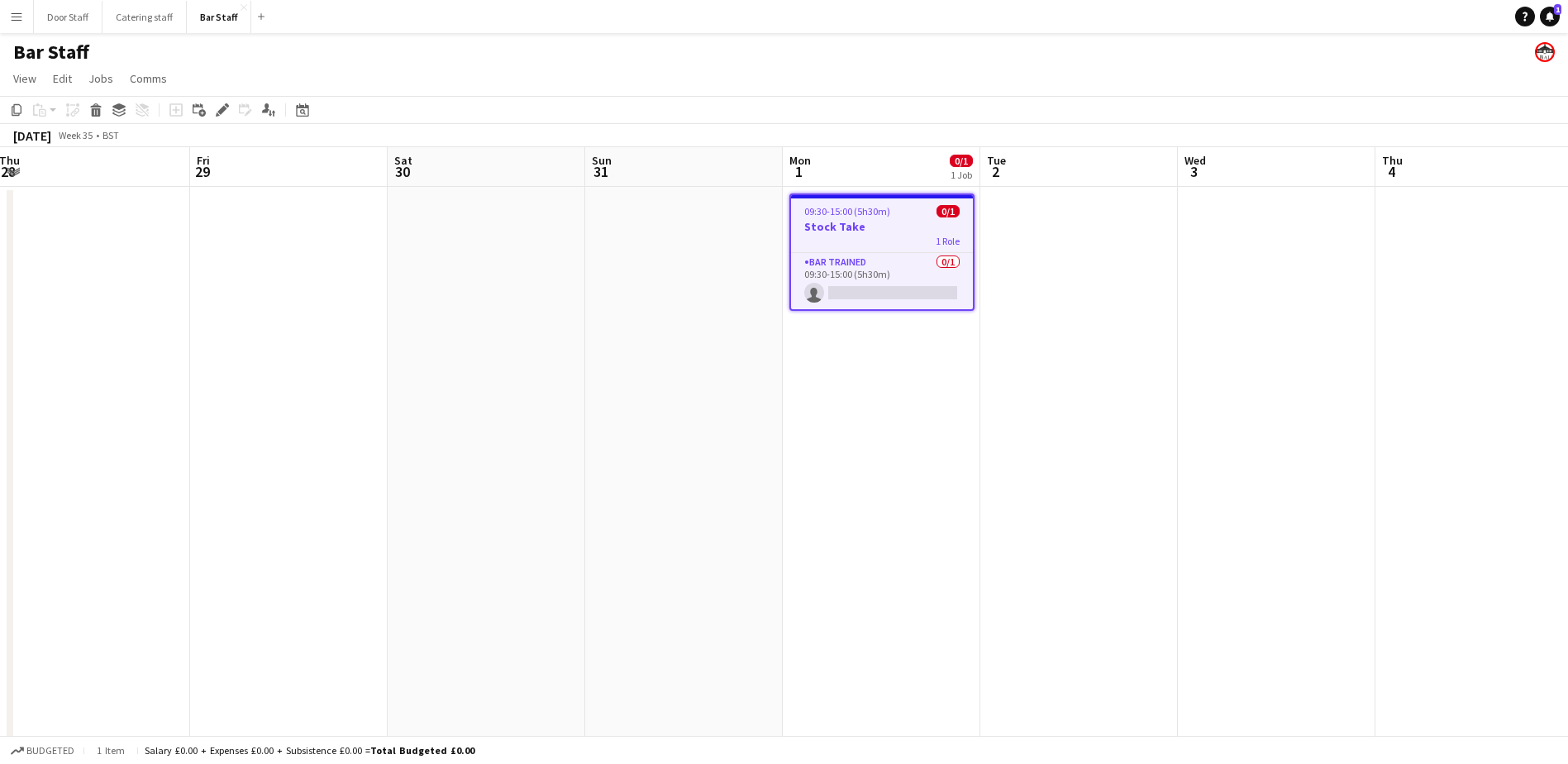
click at [712, 334] on app-date-cell at bounding box center [684, 572] width 198 height 772
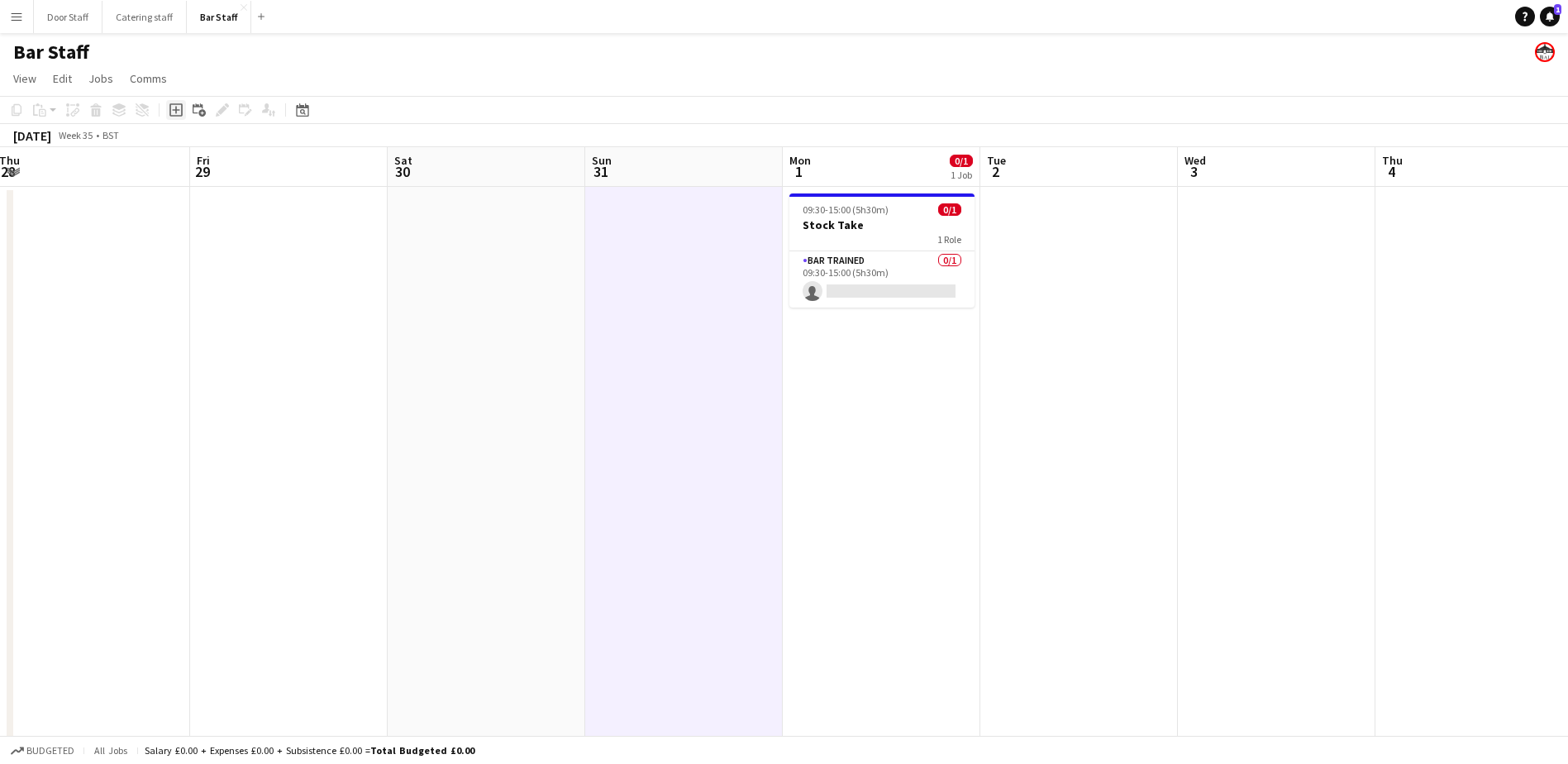
click at [171, 111] on icon "Add job" at bounding box center [175, 109] width 13 height 13
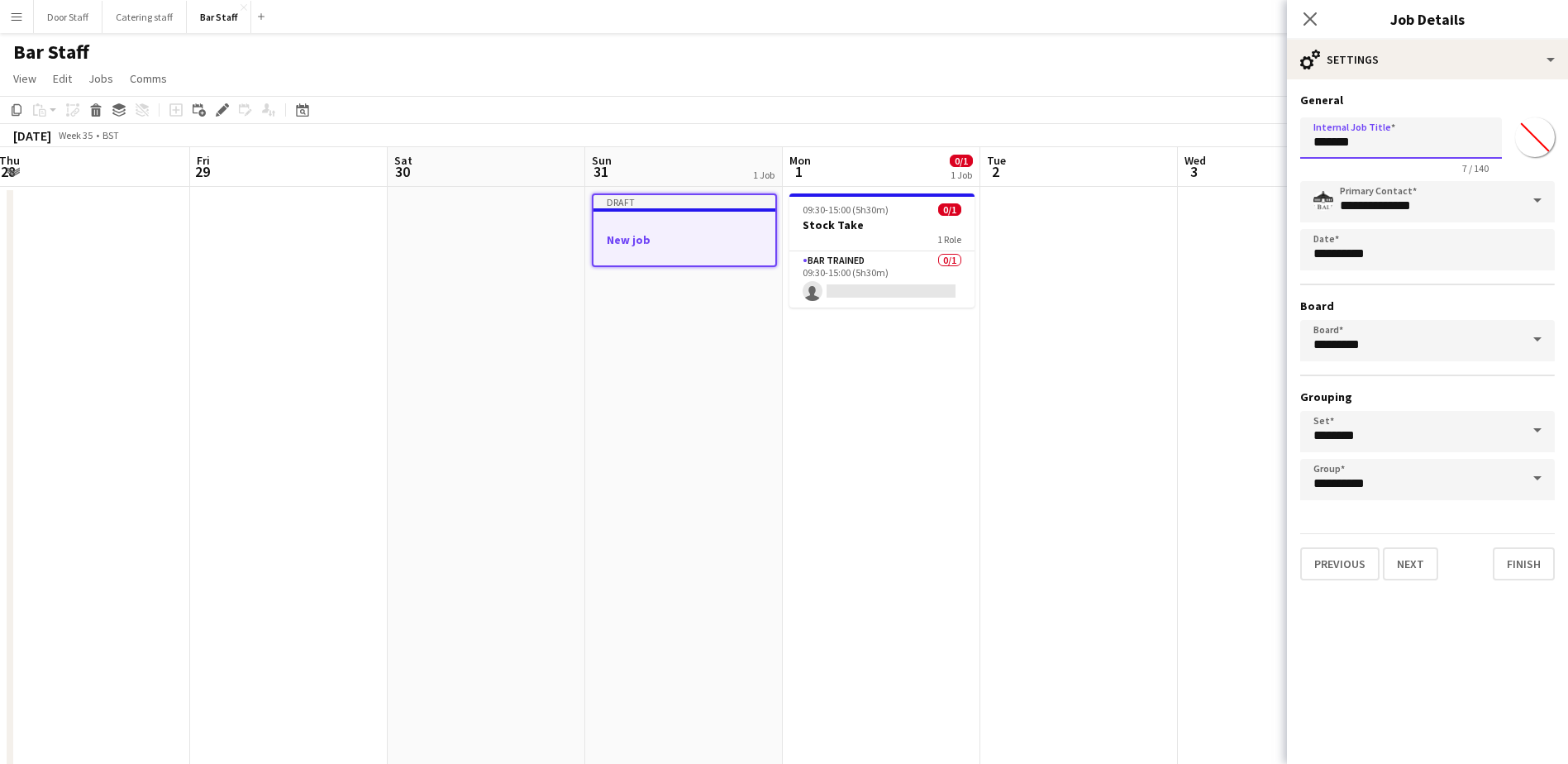
click at [1362, 138] on input "*******" at bounding box center [1400, 138] width 202 height 41
type input "*******"
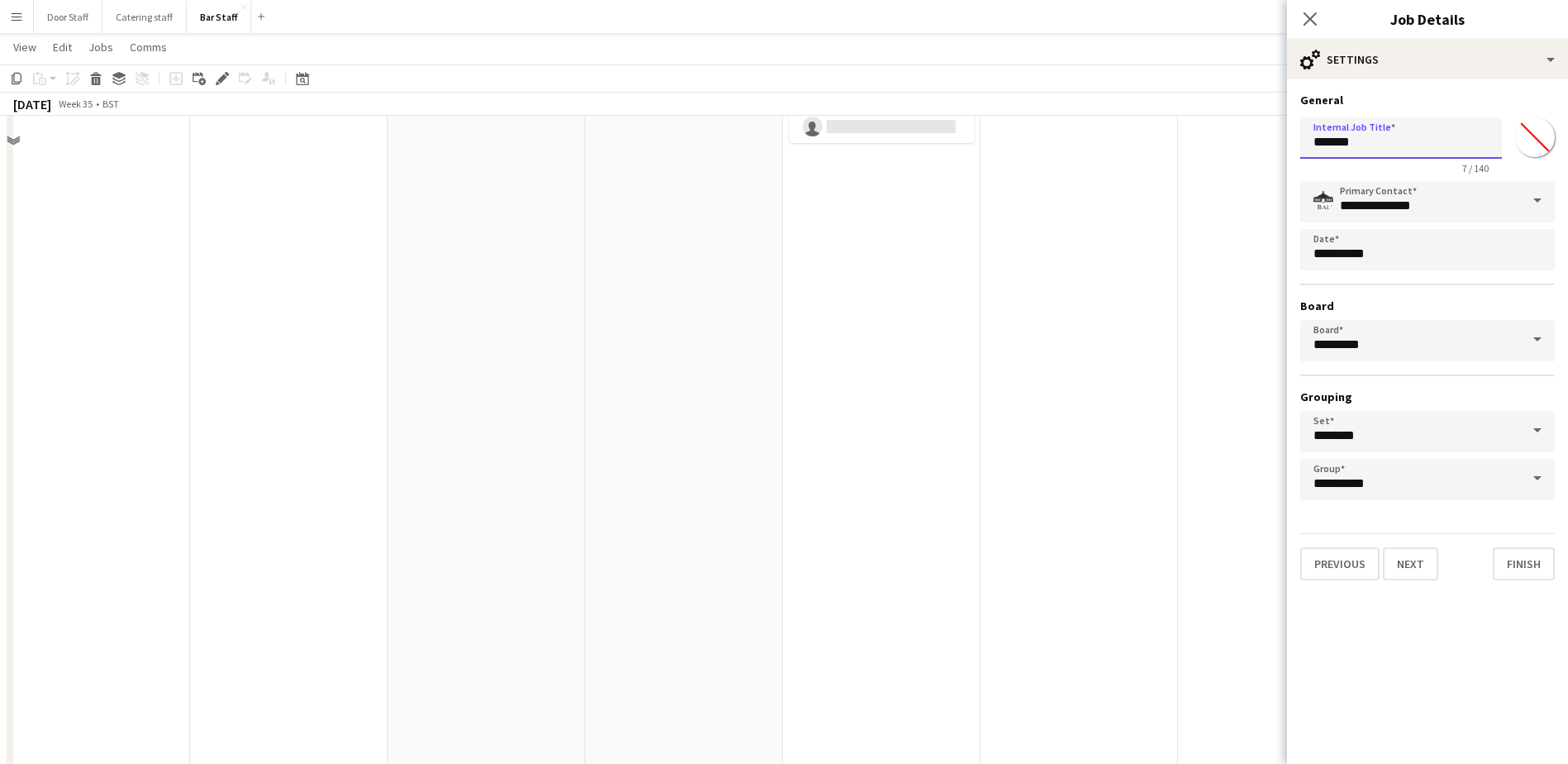
scroll to position [165, 0]
click at [1429, 568] on button "Next" at bounding box center [1410, 564] width 55 height 33
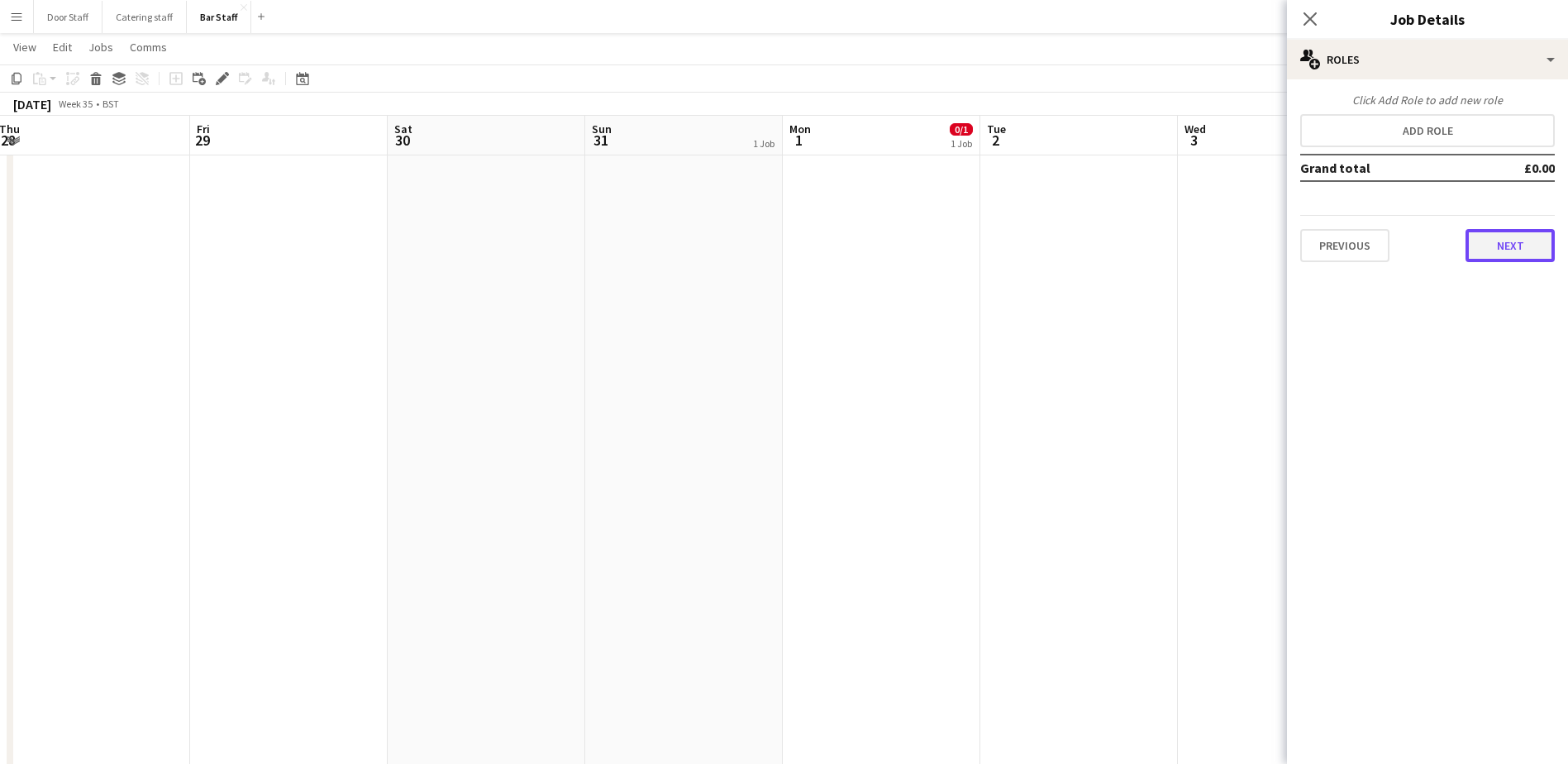
click at [1524, 239] on button "Next" at bounding box center [1510, 245] width 89 height 33
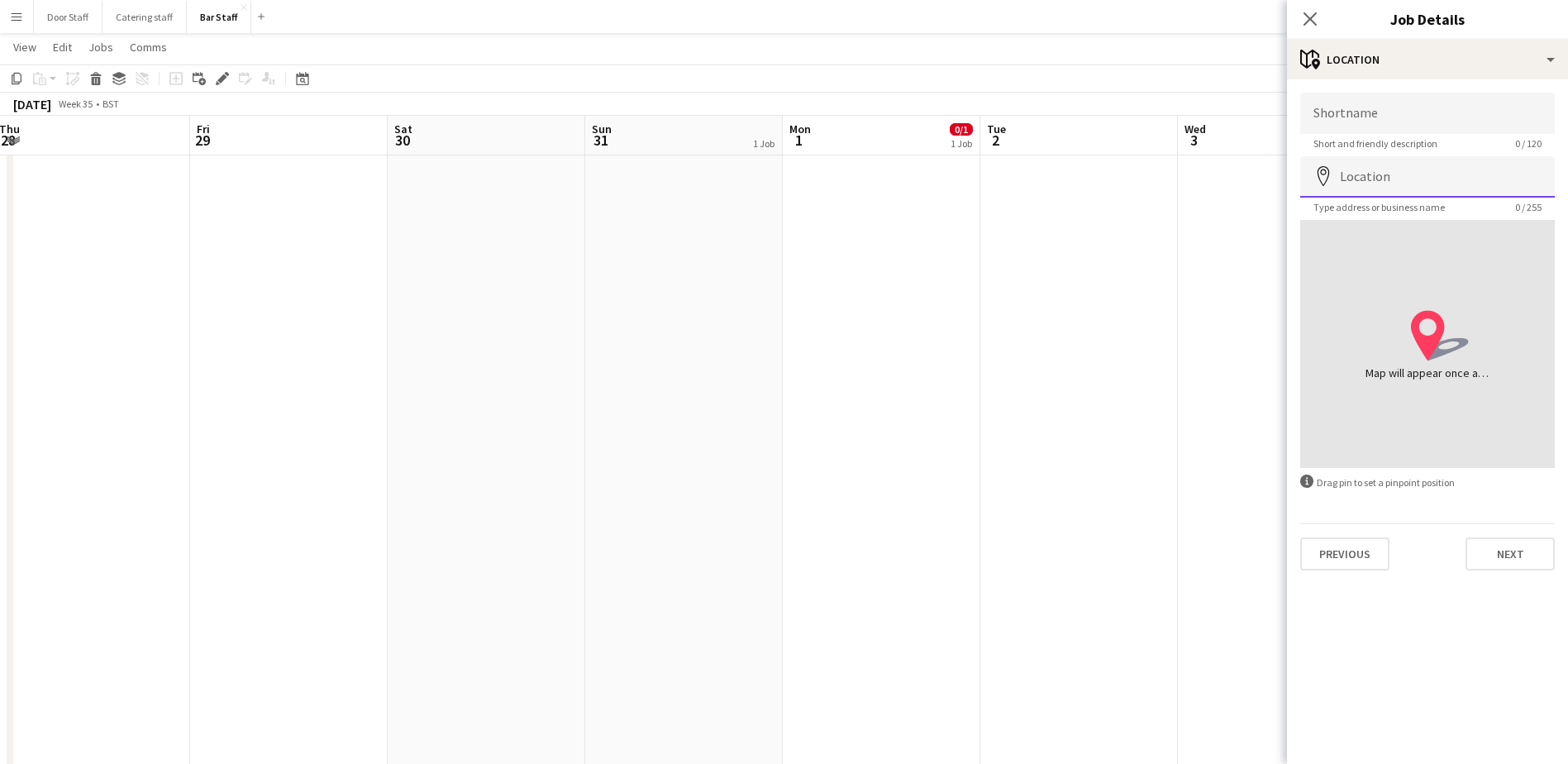
click at [1369, 162] on input "Location" at bounding box center [1427, 177] width 254 height 41
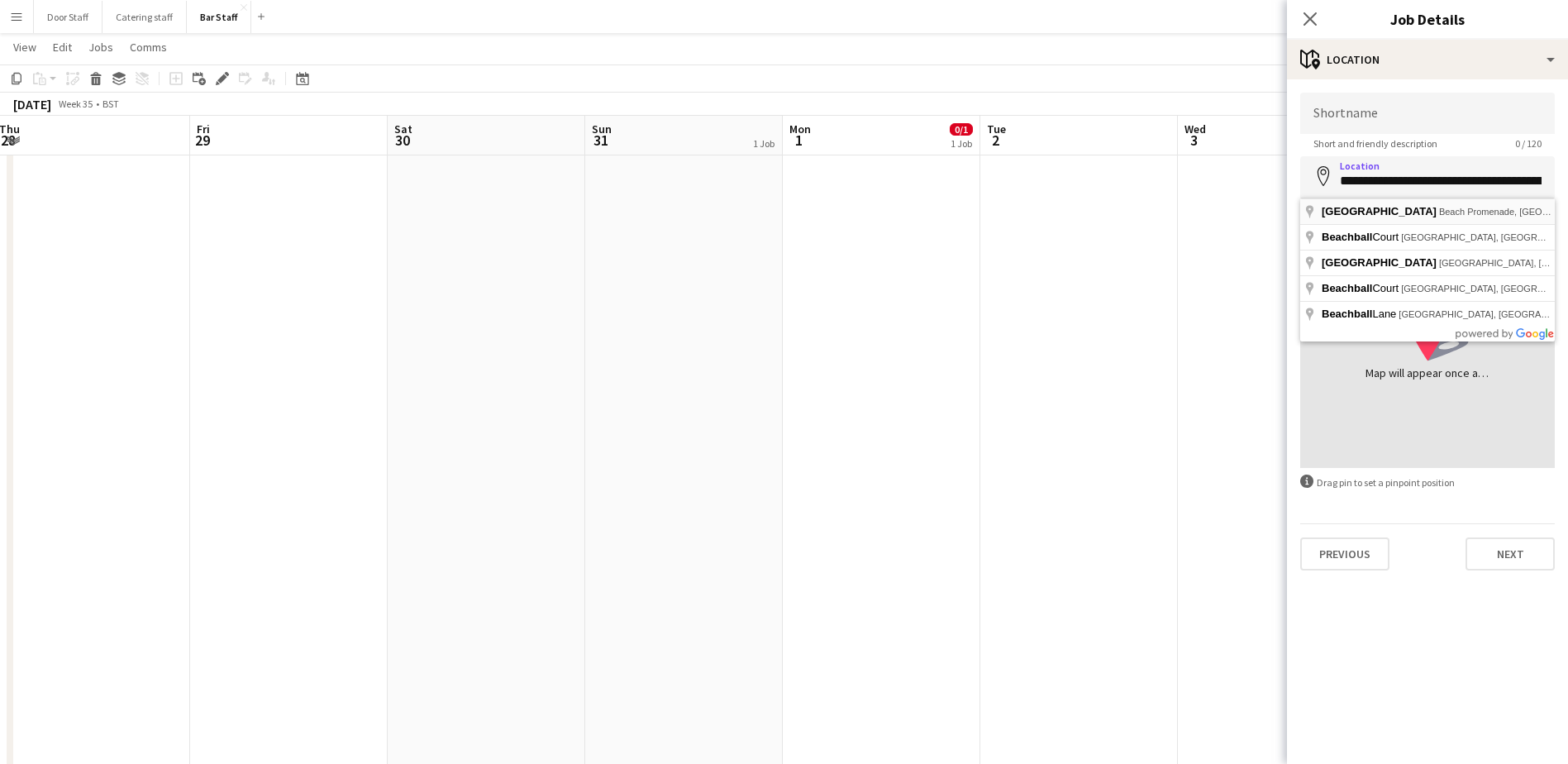
type input "**********"
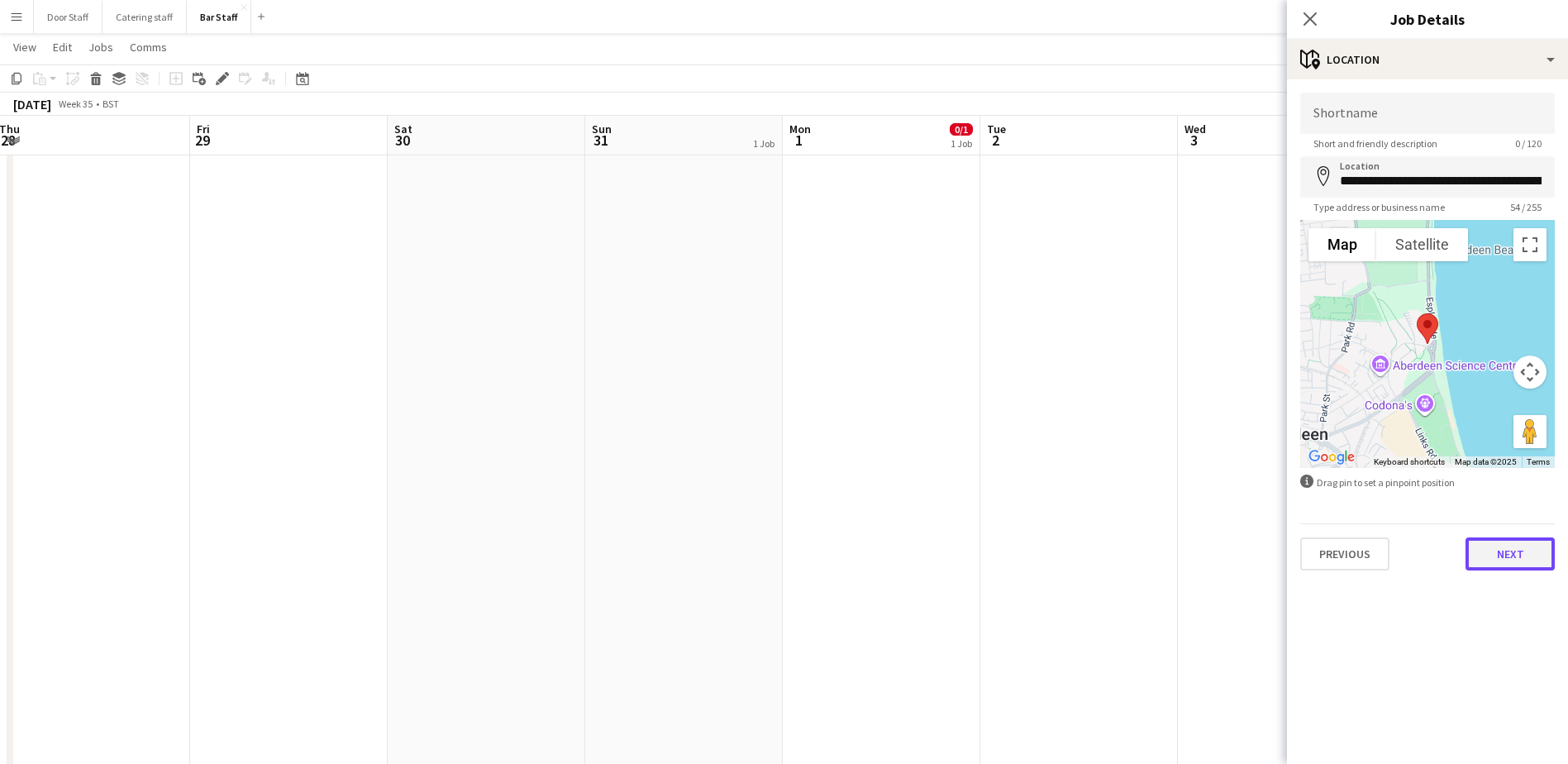
click at [1516, 563] on button "Next" at bounding box center [1510, 553] width 89 height 33
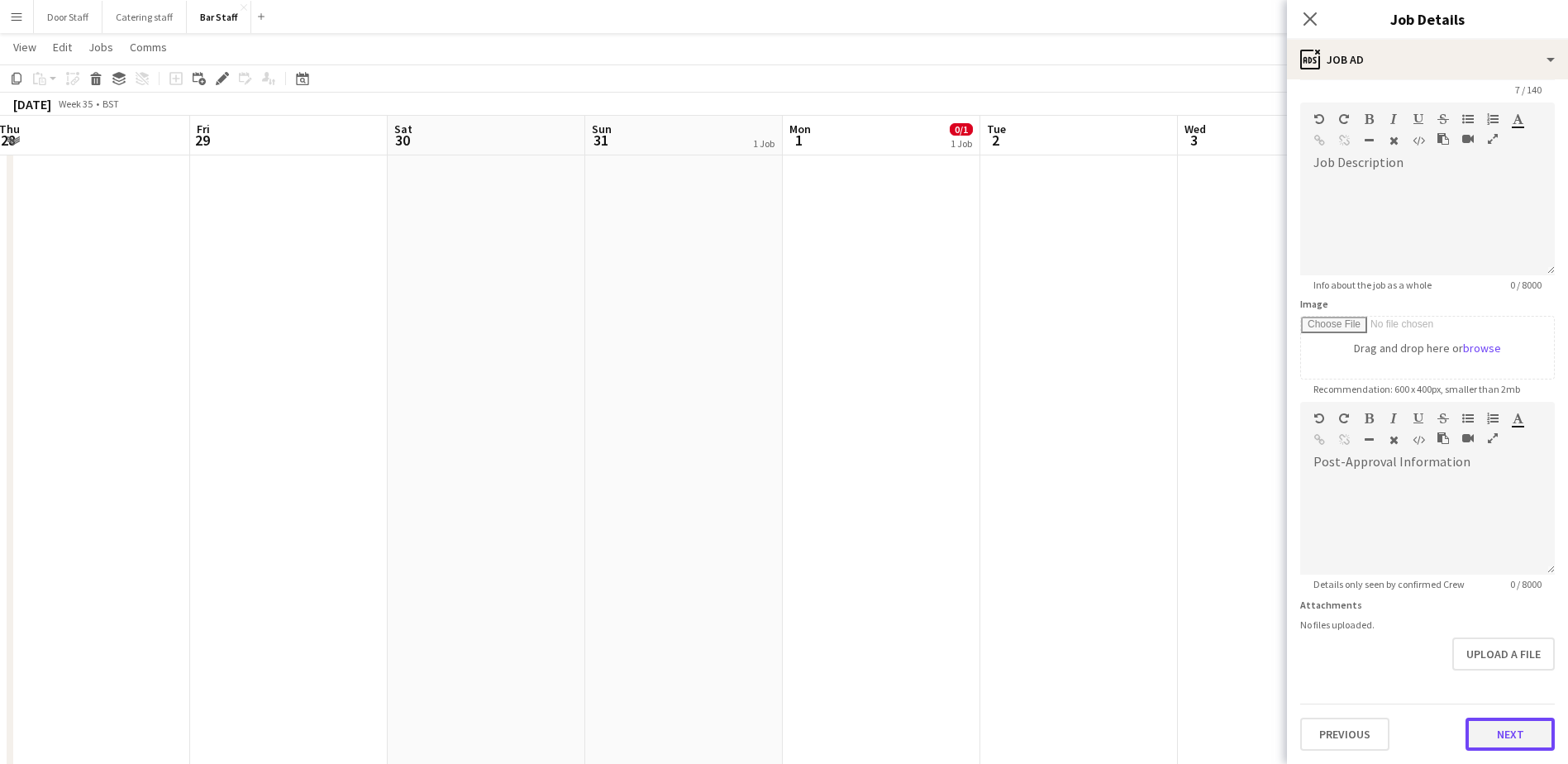
click at [1503, 680] on form "Headline ******* 7 / 140 Job Description default Heading 1 Heading 2 Heading 3 …" at bounding box center [1427, 394] width 281 height 712
click at [1502, 726] on button "Next" at bounding box center [1510, 734] width 89 height 33
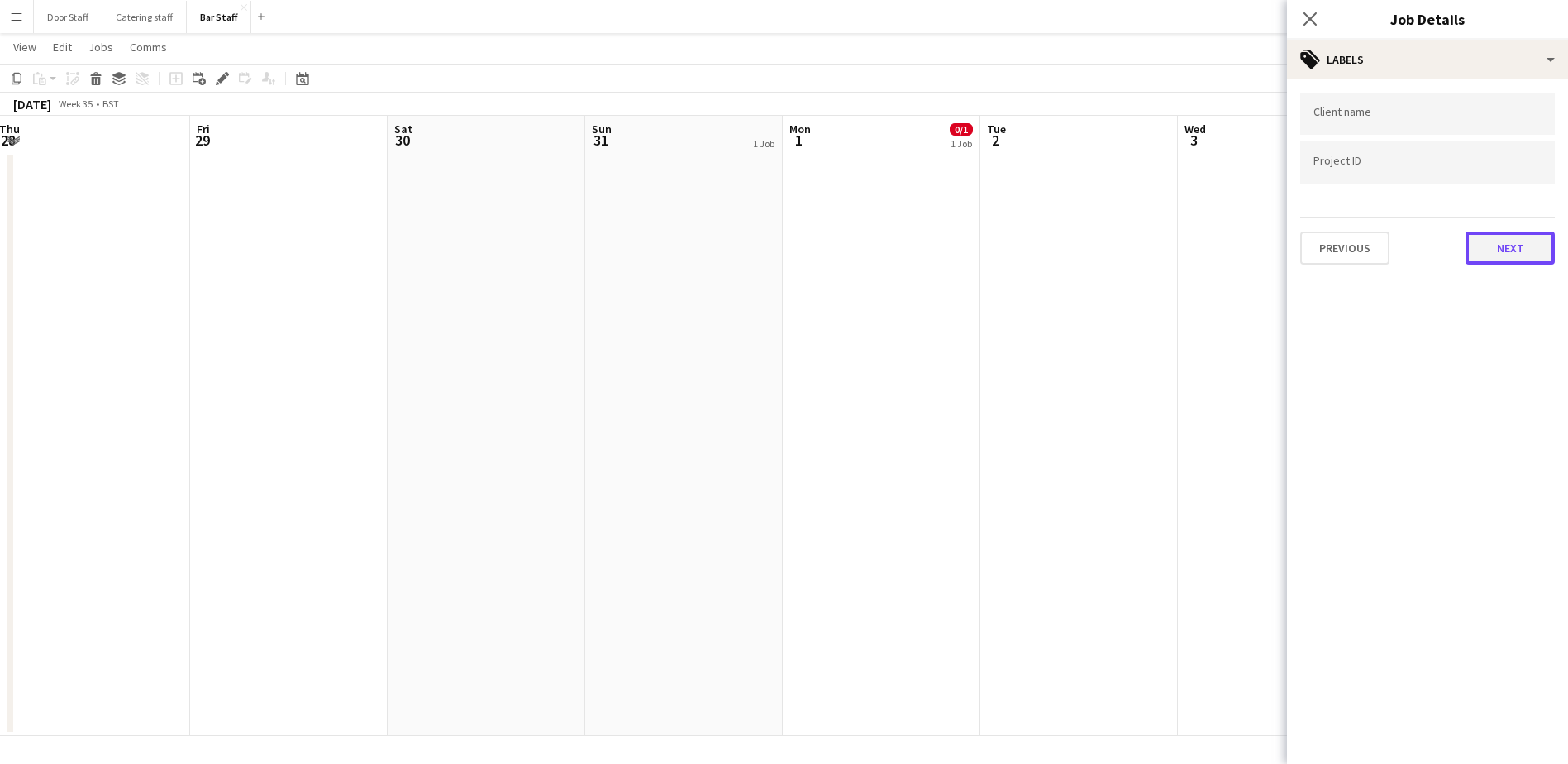
click at [1537, 260] on button "Next" at bounding box center [1510, 248] width 89 height 33
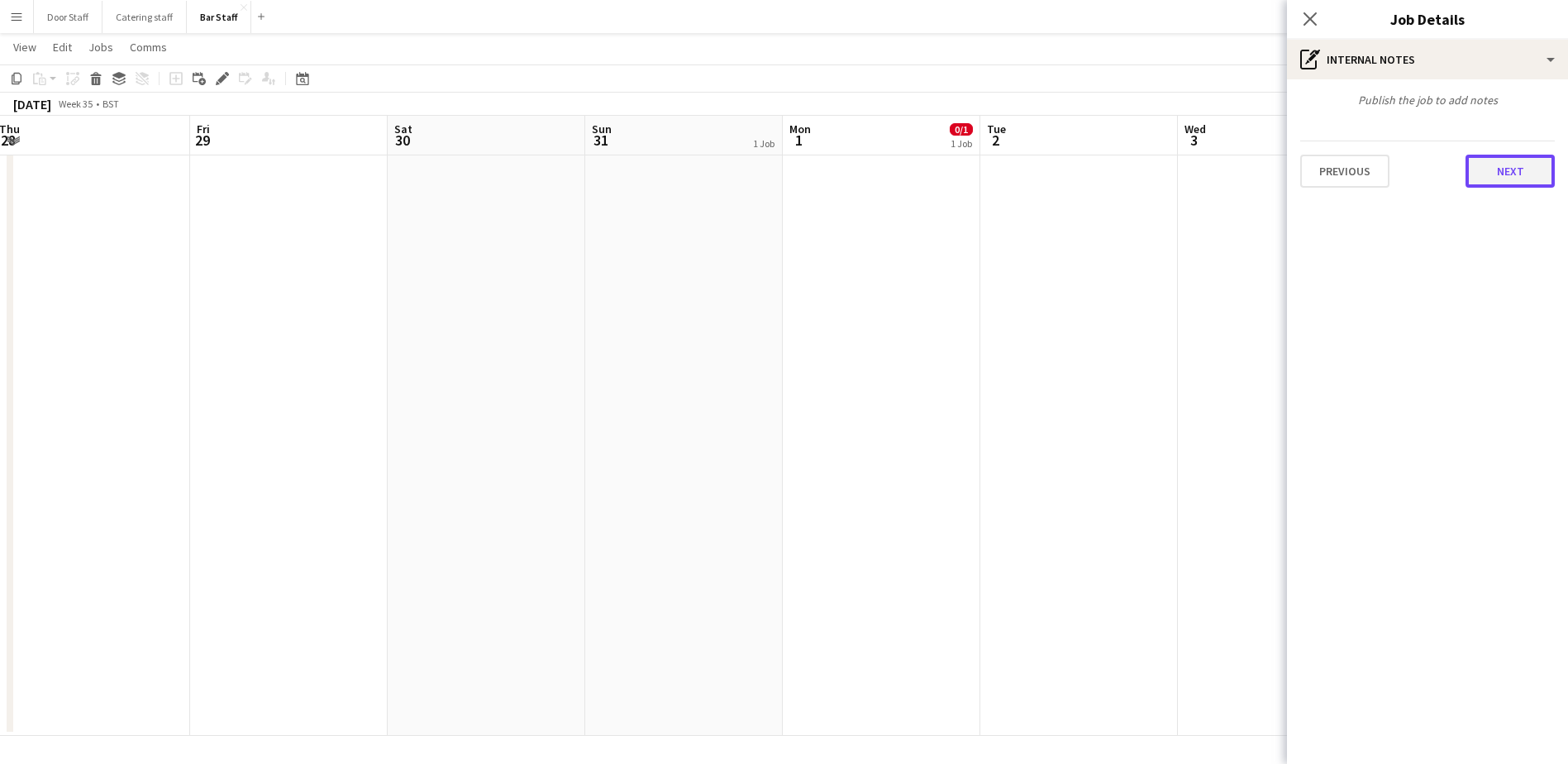
click at [1504, 180] on button "Next" at bounding box center [1510, 171] width 89 height 33
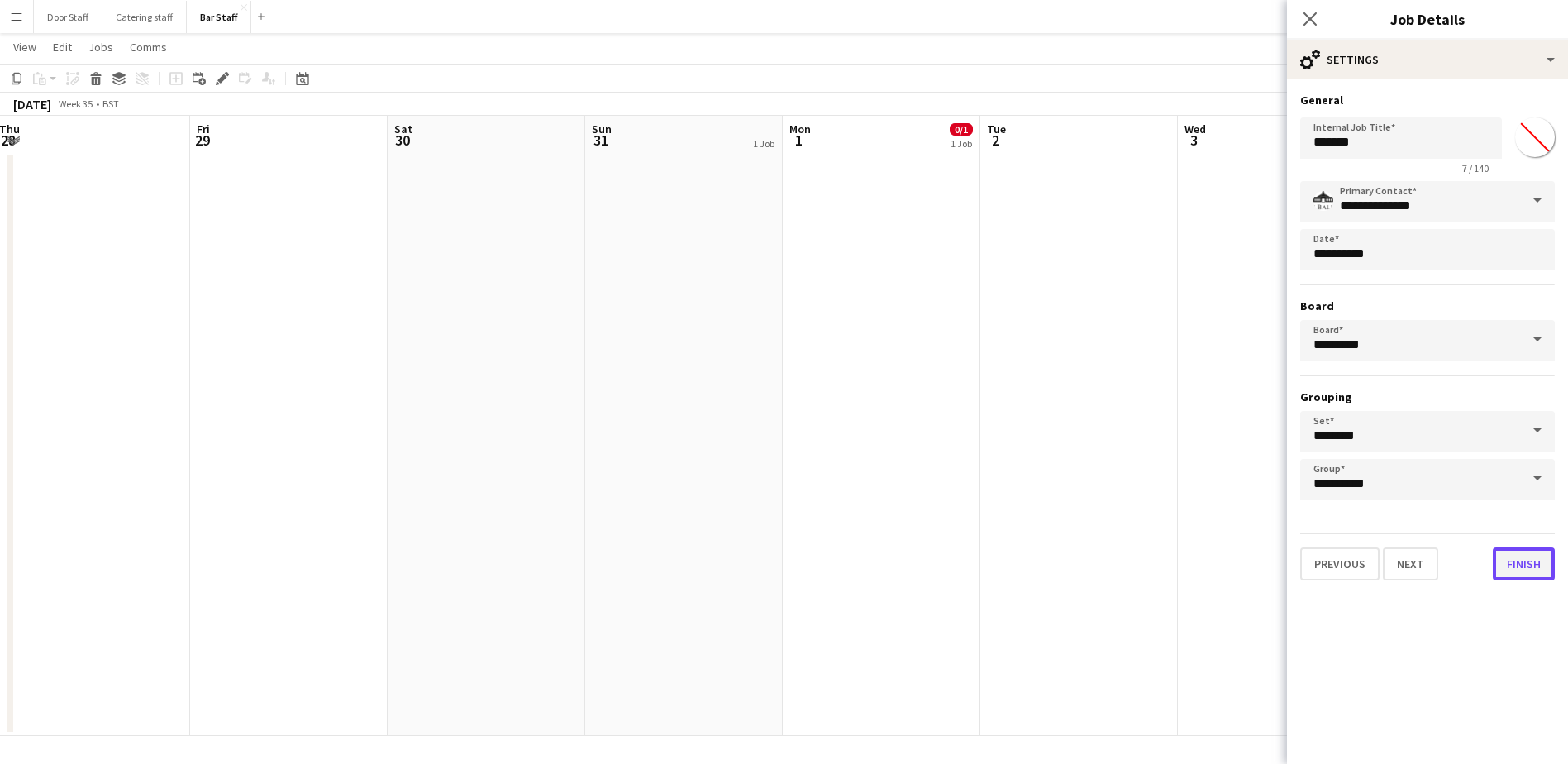
click at [1527, 557] on button "Finish" at bounding box center [1523, 564] width 62 height 33
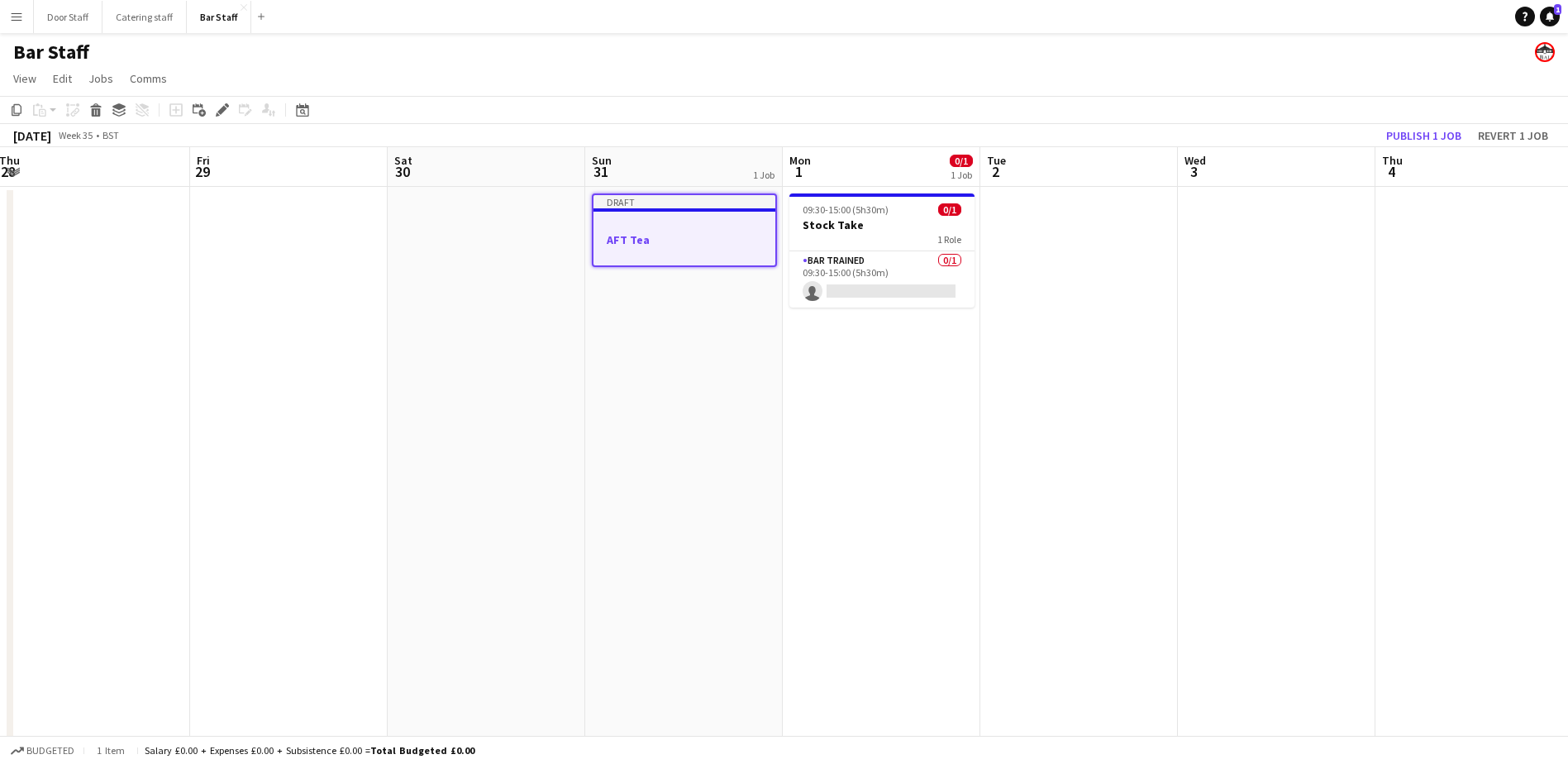
click at [653, 229] on div at bounding box center [685, 224] width 182 height 12
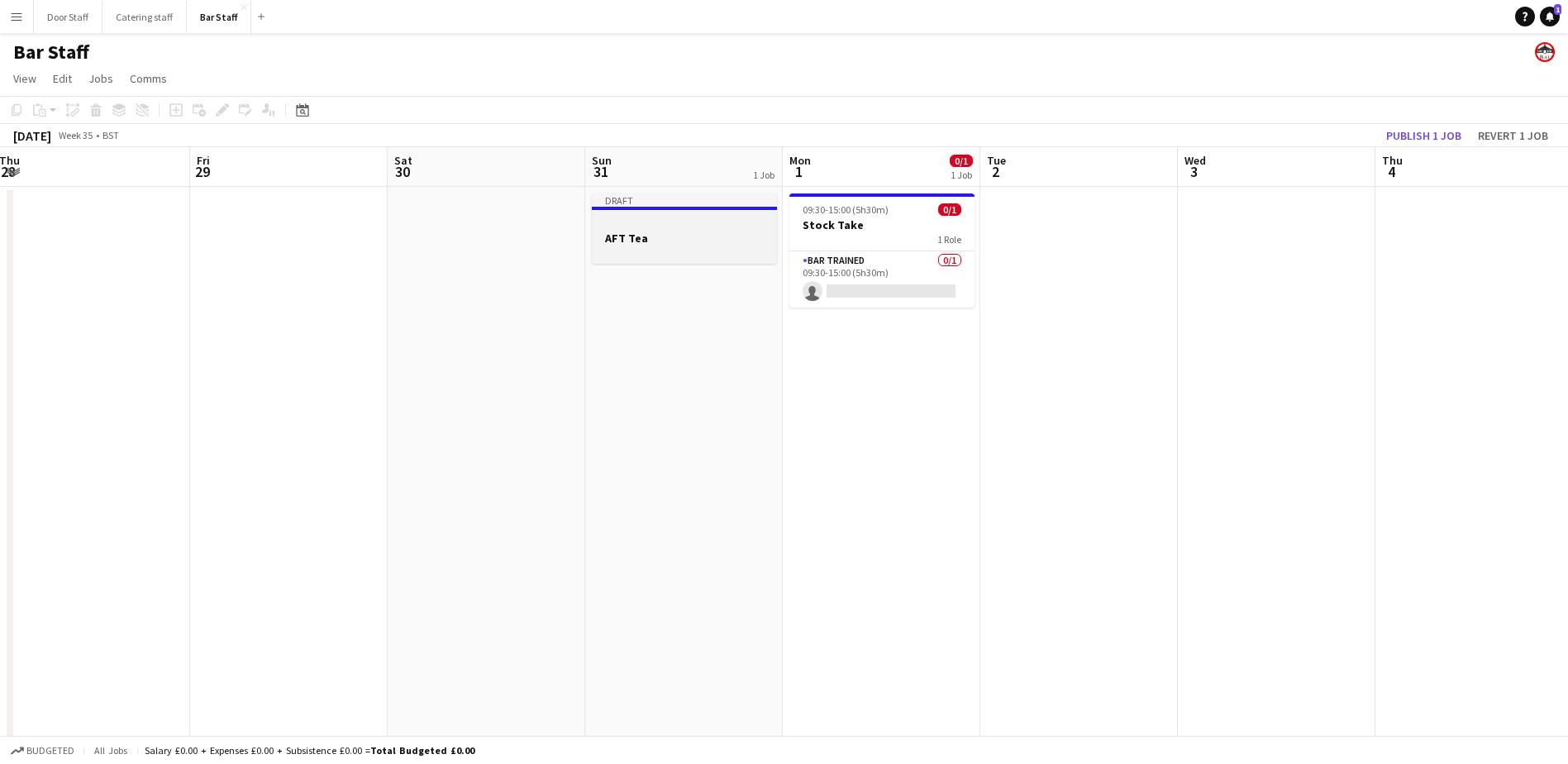
click at [684, 204] on div "Draft" at bounding box center [684, 199] width 185 height 13
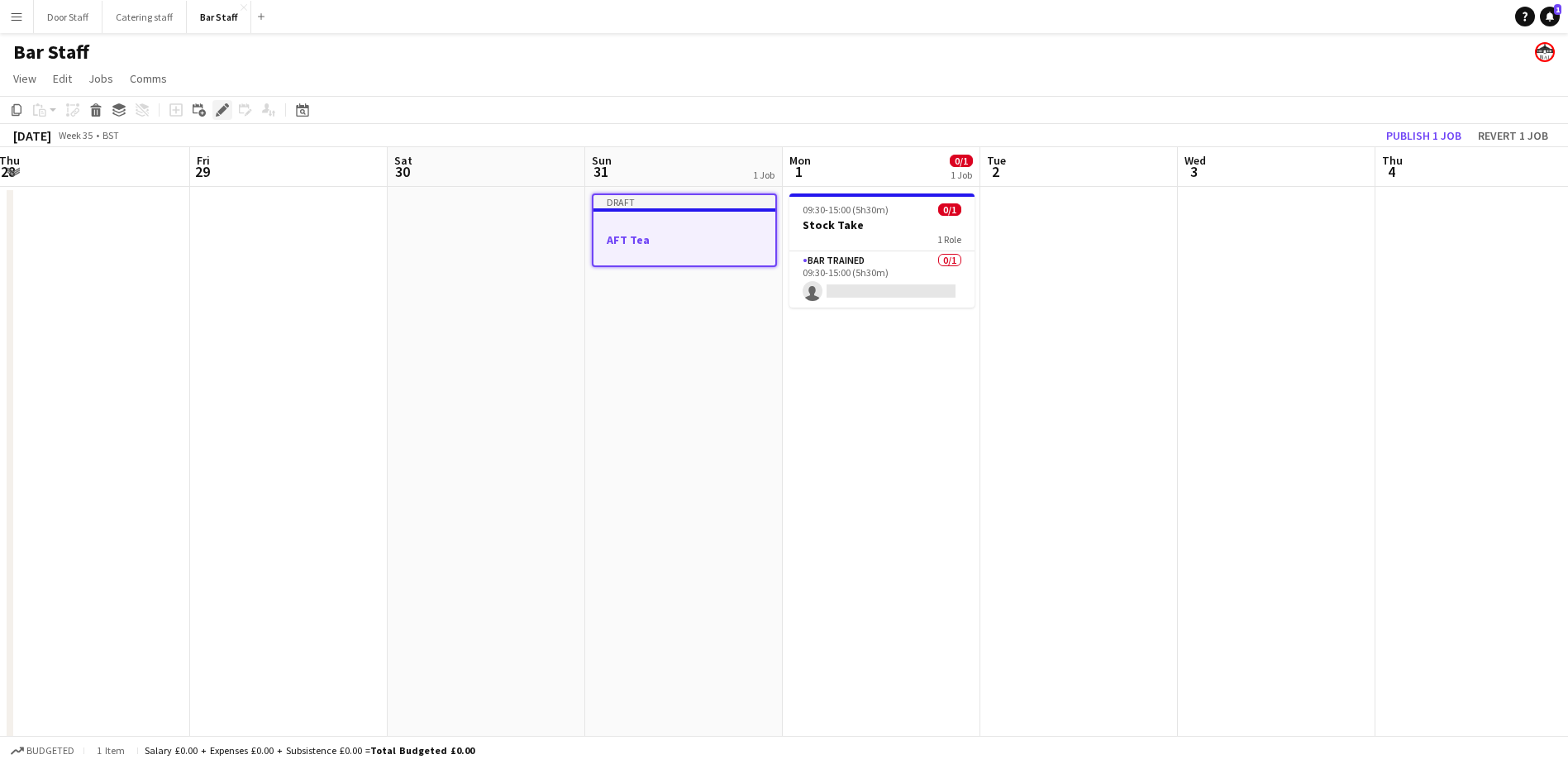
click at [226, 112] on icon "Edit" at bounding box center [222, 109] width 13 height 13
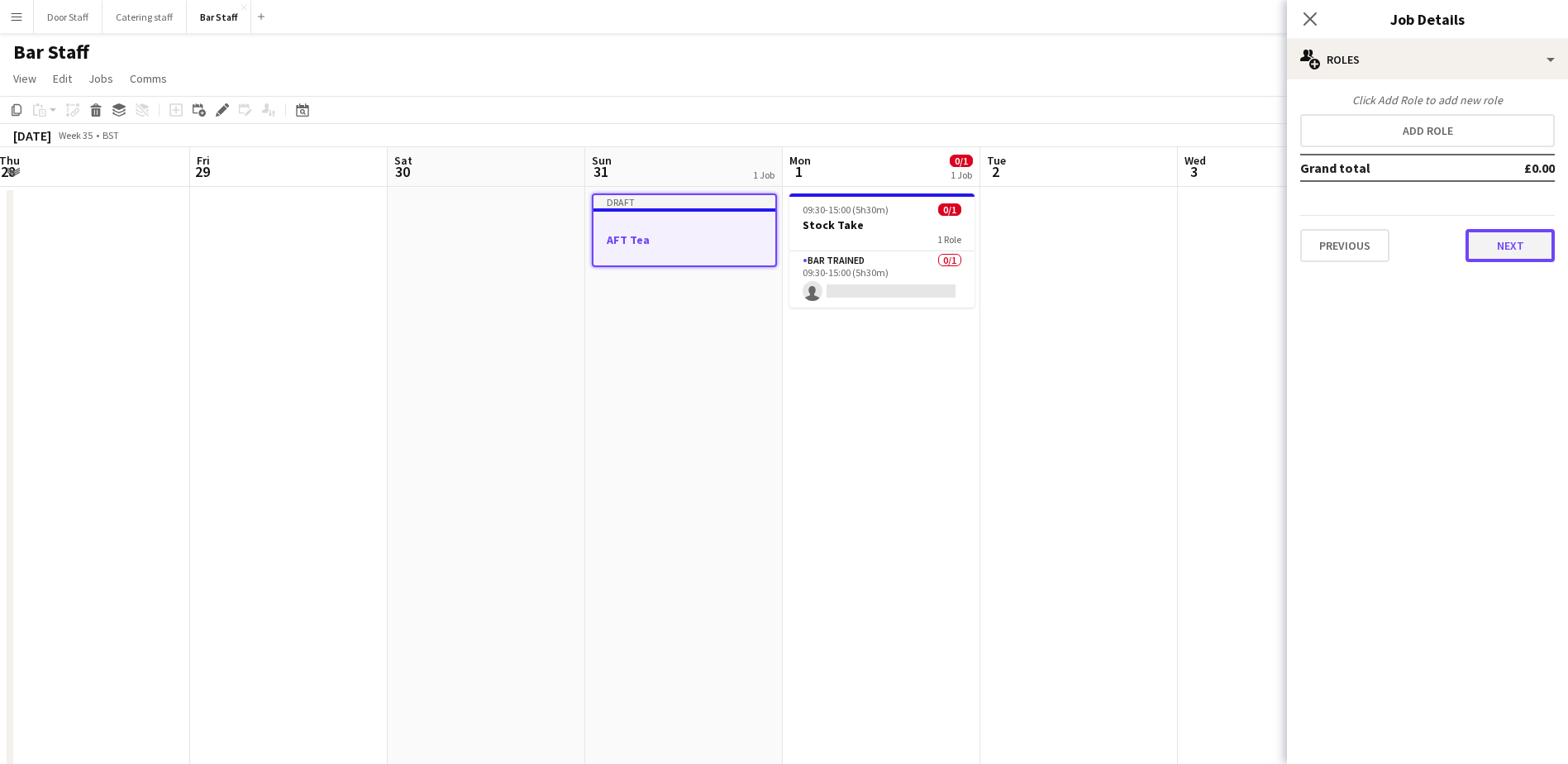
click at [1522, 238] on button "Next" at bounding box center [1510, 245] width 89 height 33
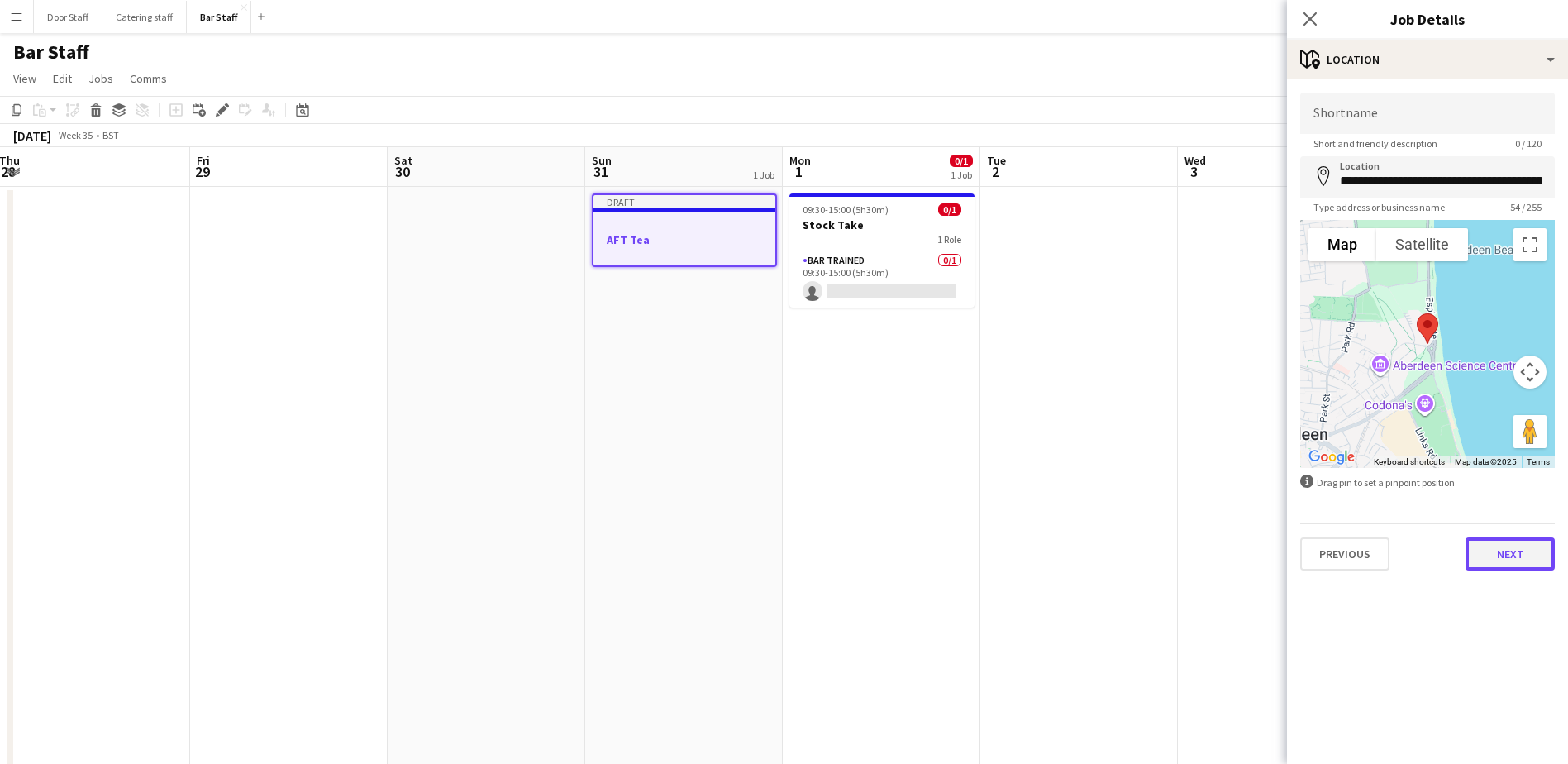
click at [1521, 560] on button "Next" at bounding box center [1510, 553] width 89 height 33
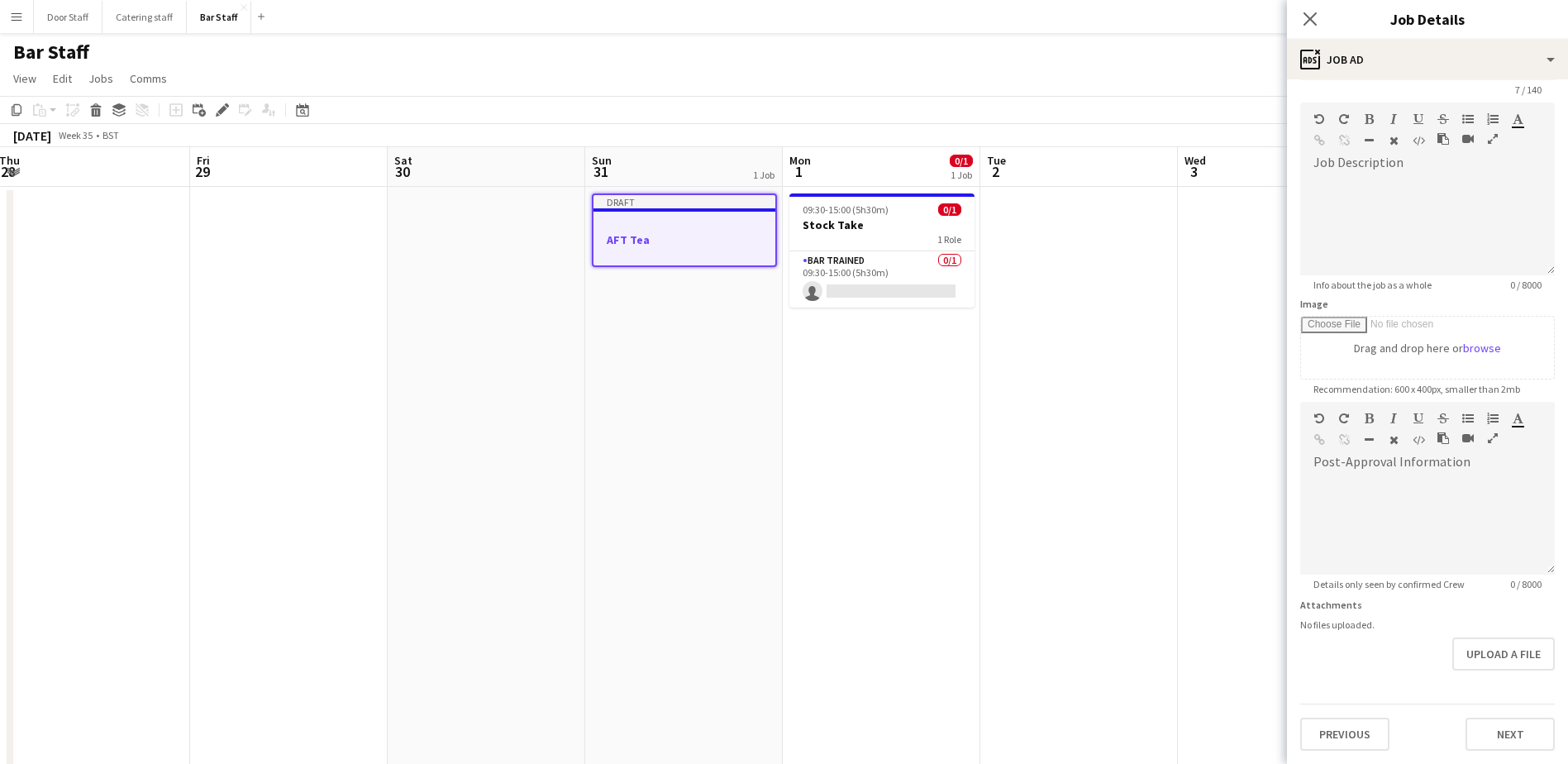
scroll to position [106, 0]
click at [1493, 681] on form "Headline ******* 7 / 140 Job Description default Heading 1 Heading 2 Heading 3 …" at bounding box center [1427, 394] width 281 height 712
click at [1491, 738] on button "Next" at bounding box center [1510, 734] width 89 height 33
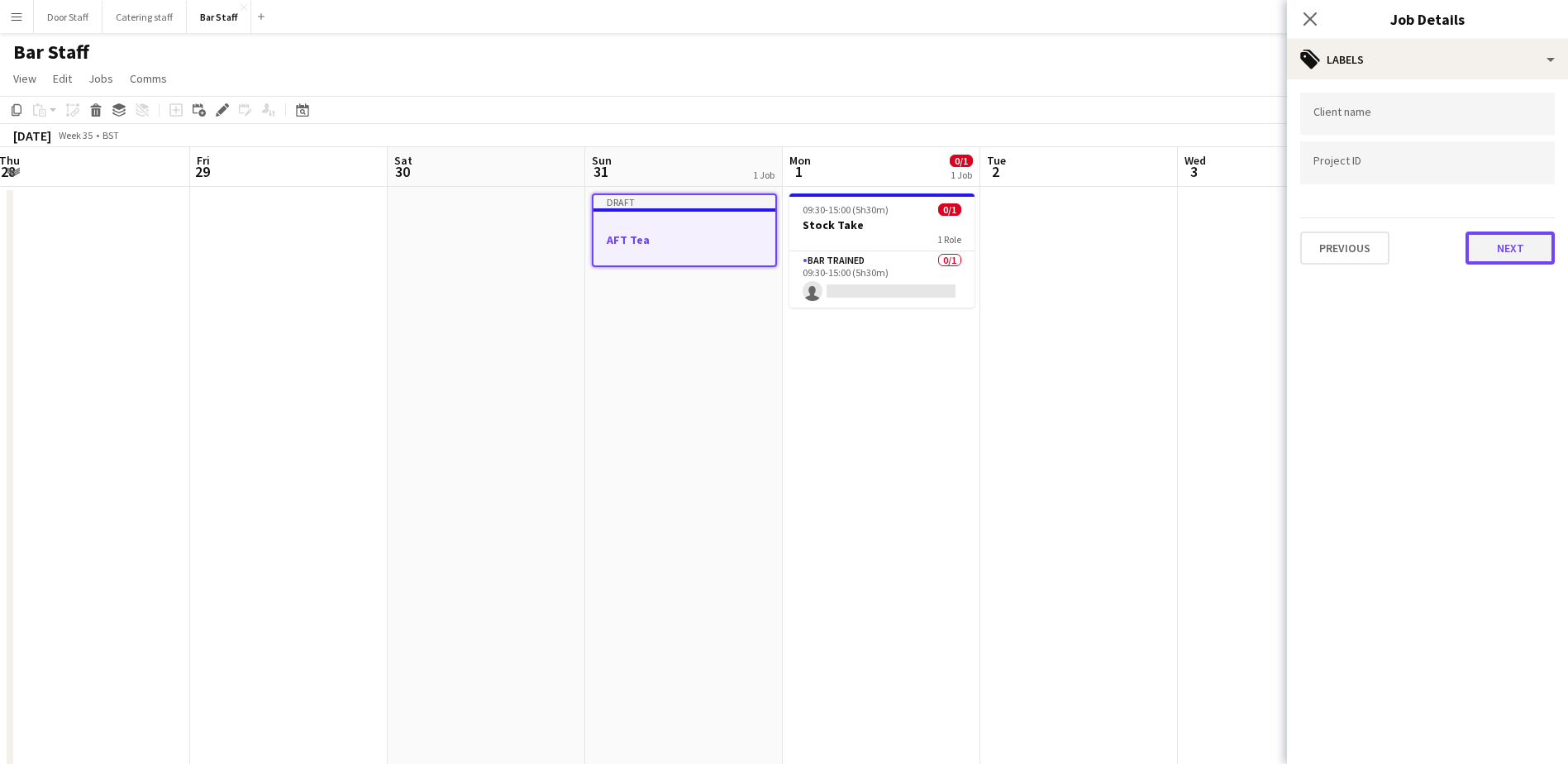
click at [1515, 256] on button "Next" at bounding box center [1510, 248] width 89 height 33
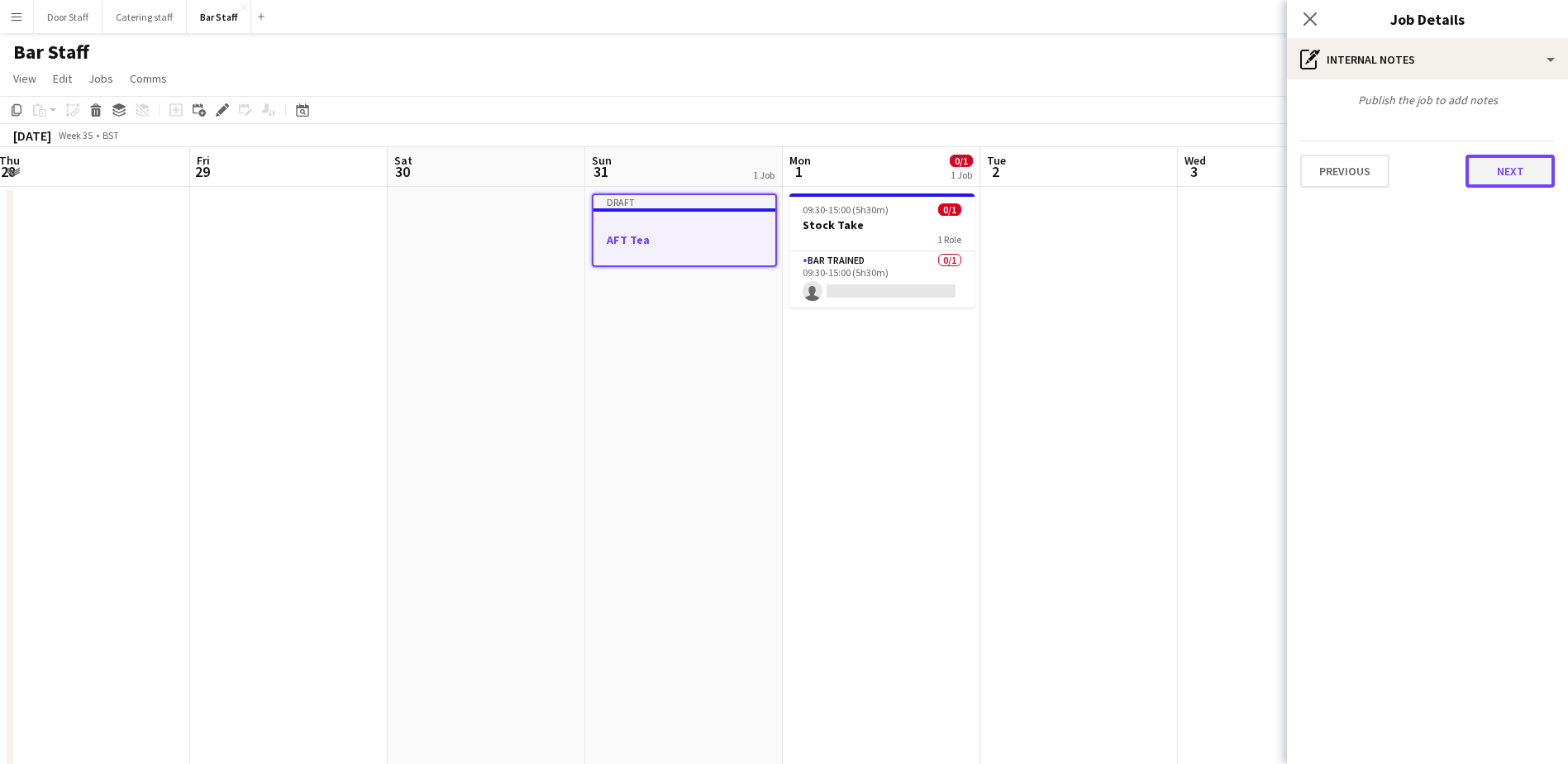
click at [1516, 171] on button "Next" at bounding box center [1510, 171] width 89 height 33
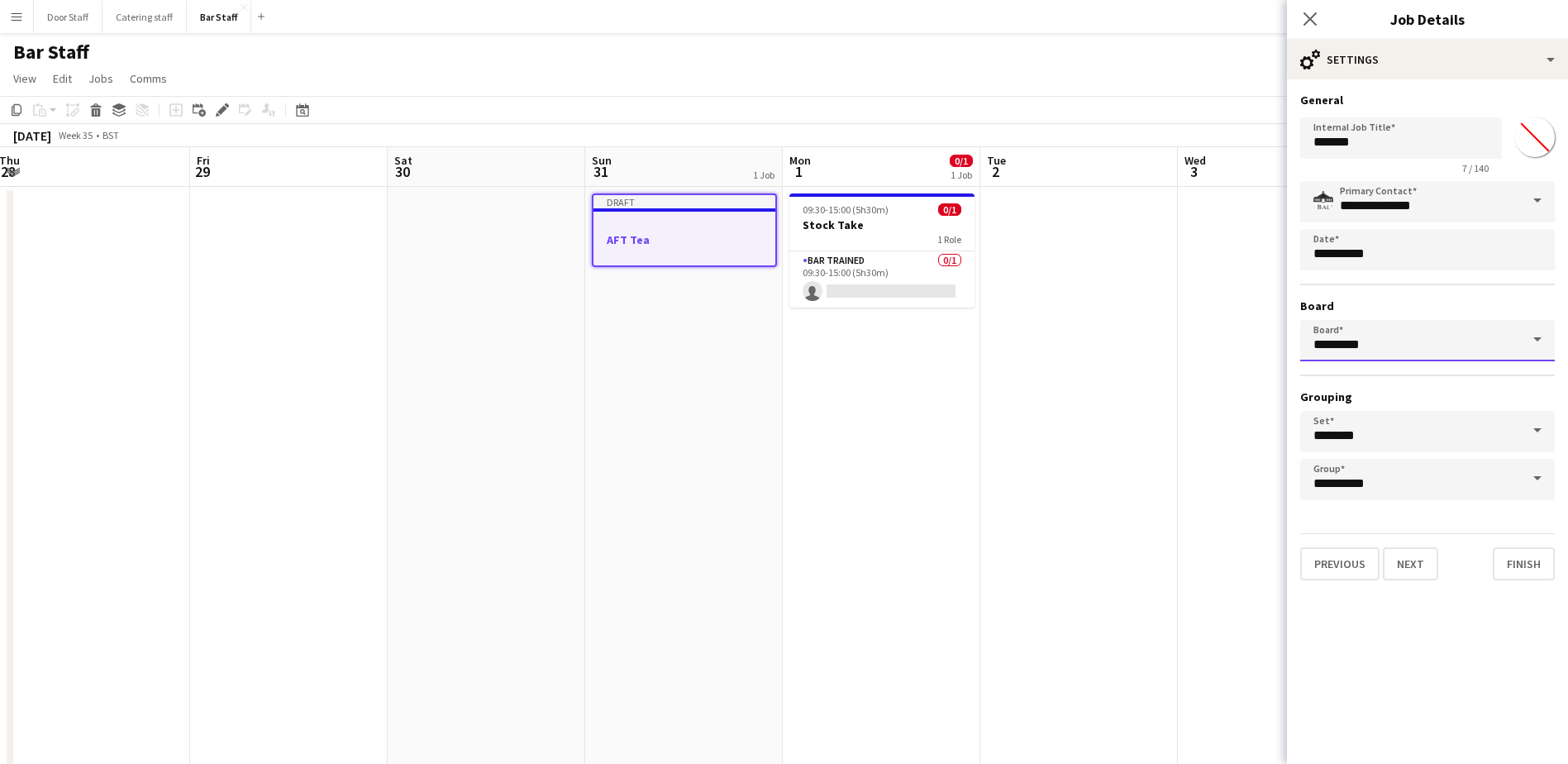
click at [1416, 346] on input "*********" at bounding box center [1427, 340] width 254 height 41
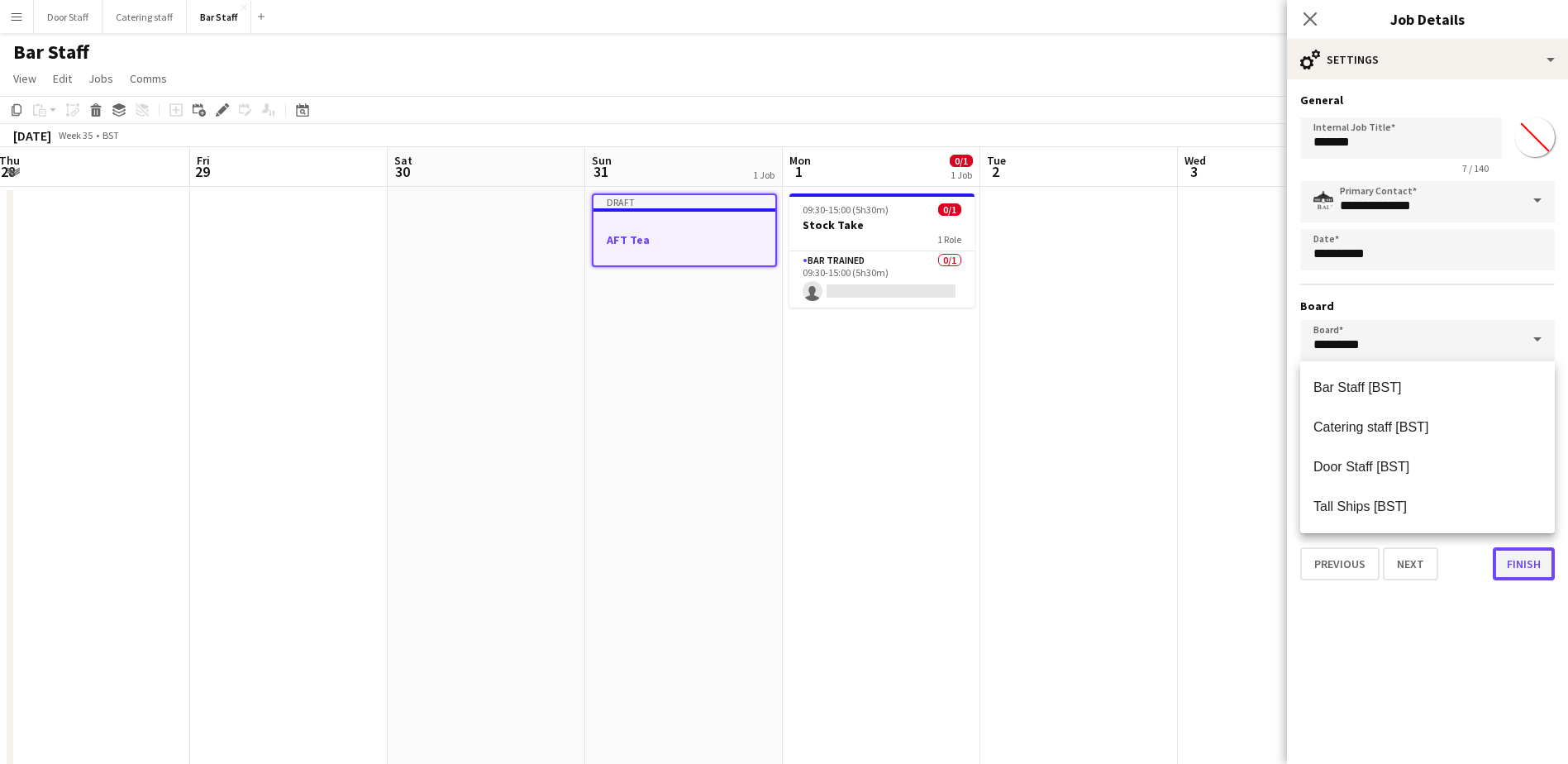
click at [1524, 564] on button "Finish" at bounding box center [1523, 564] width 62 height 33
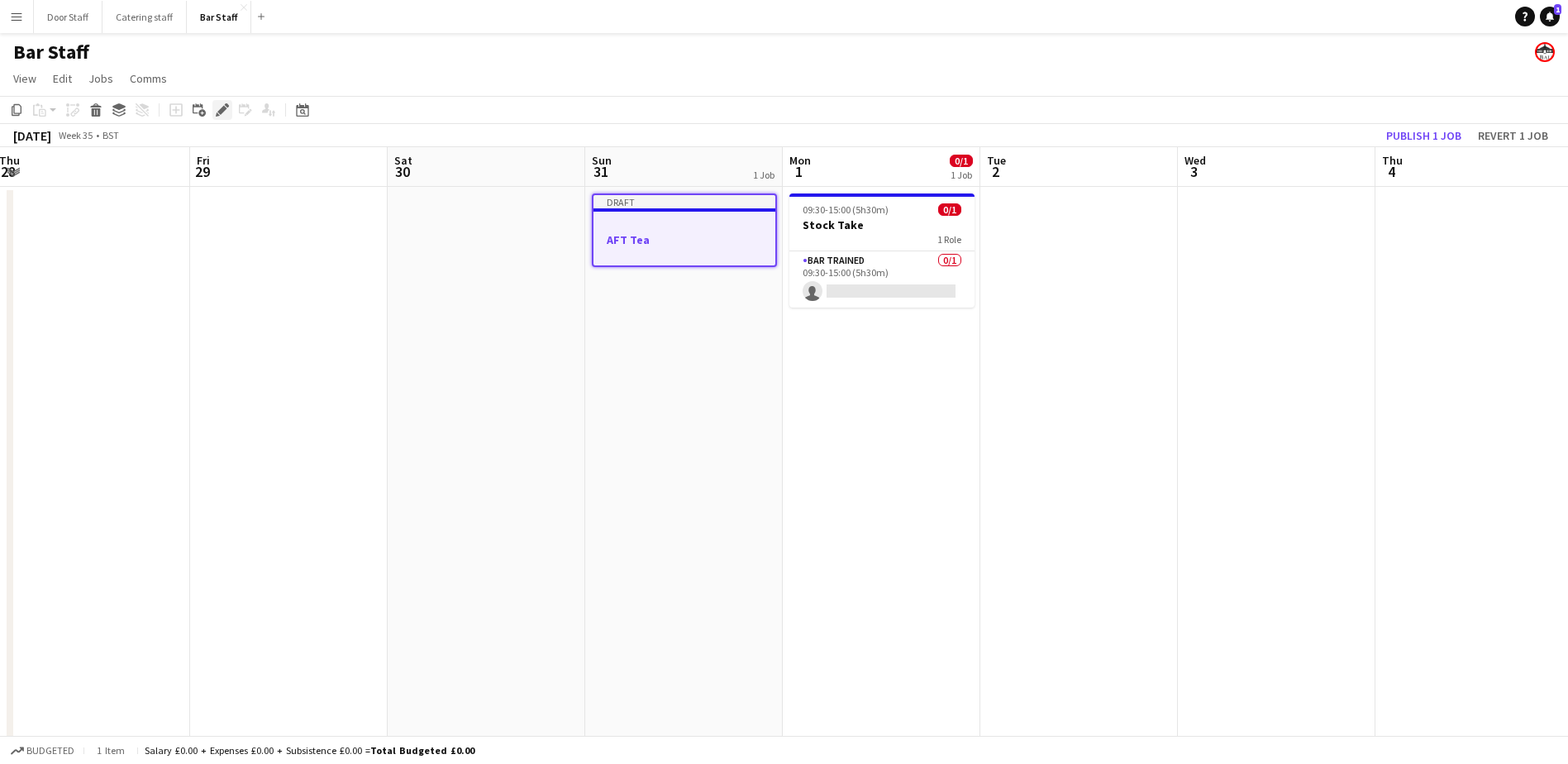
click at [225, 112] on icon "Edit" at bounding box center [222, 109] width 13 height 13
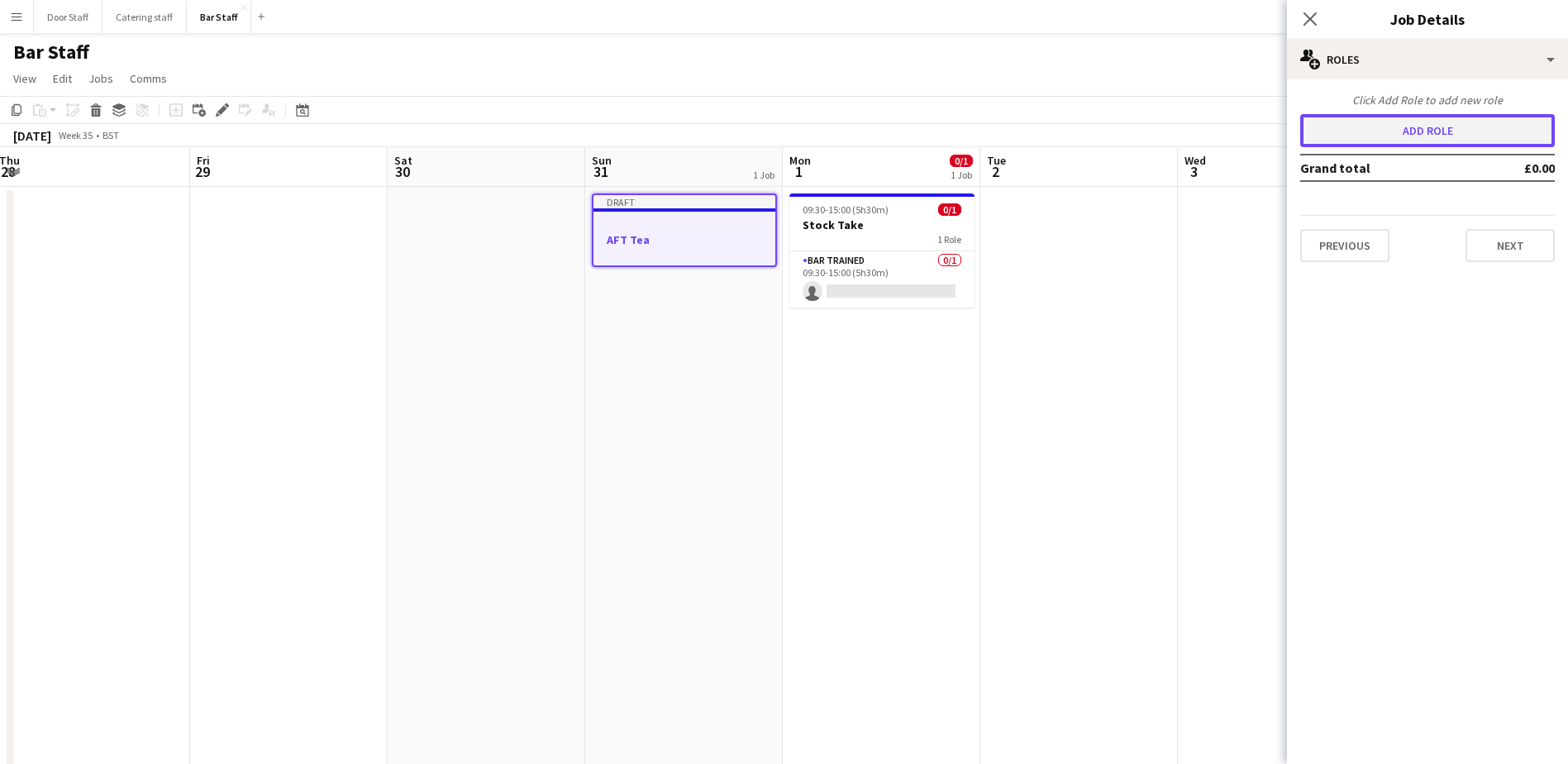
click at [1432, 125] on button "Add role" at bounding box center [1427, 131] width 254 height 33
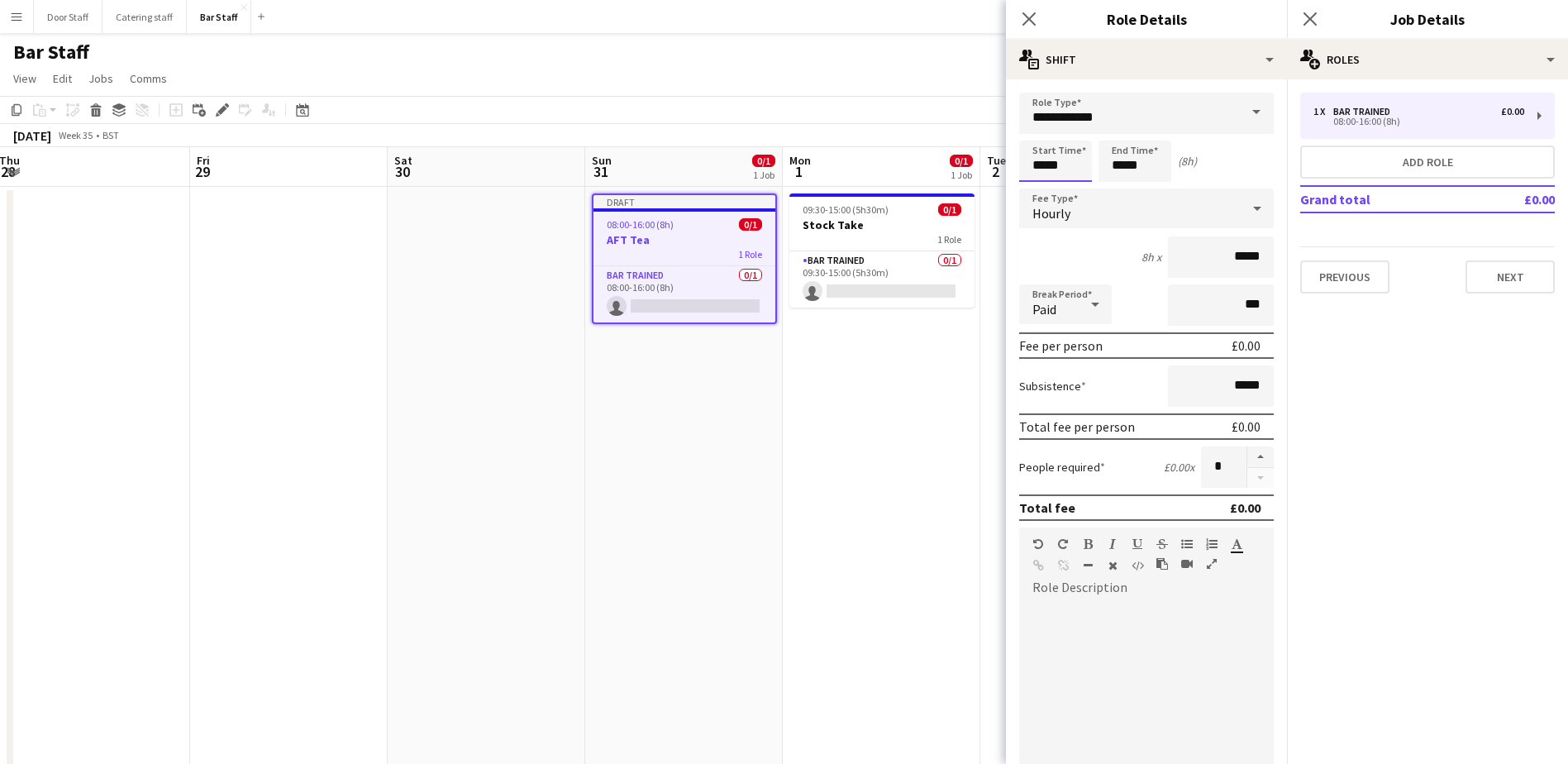
click at [1045, 162] on input "*****" at bounding box center [1055, 162] width 73 height 41
click at [1040, 133] on div at bounding box center [1039, 131] width 33 height 16
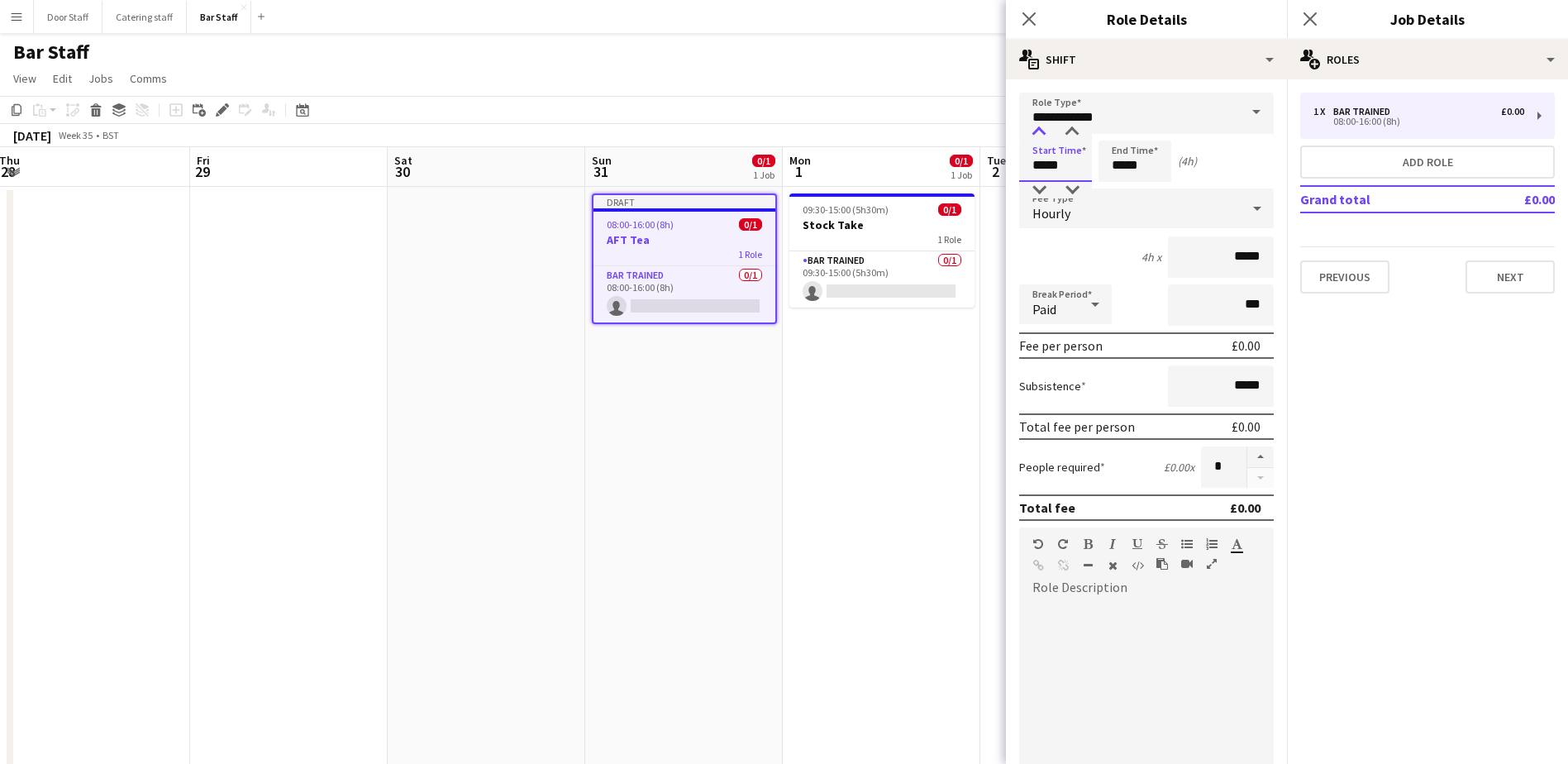
click at [1040, 133] on div at bounding box center [1039, 131] width 33 height 16
click at [1071, 125] on div at bounding box center [1071, 131] width 33 height 16
type input "*****"
click at [1071, 125] on div at bounding box center [1071, 131] width 33 height 16
click at [1130, 161] on input "*****" at bounding box center [1134, 162] width 73 height 41
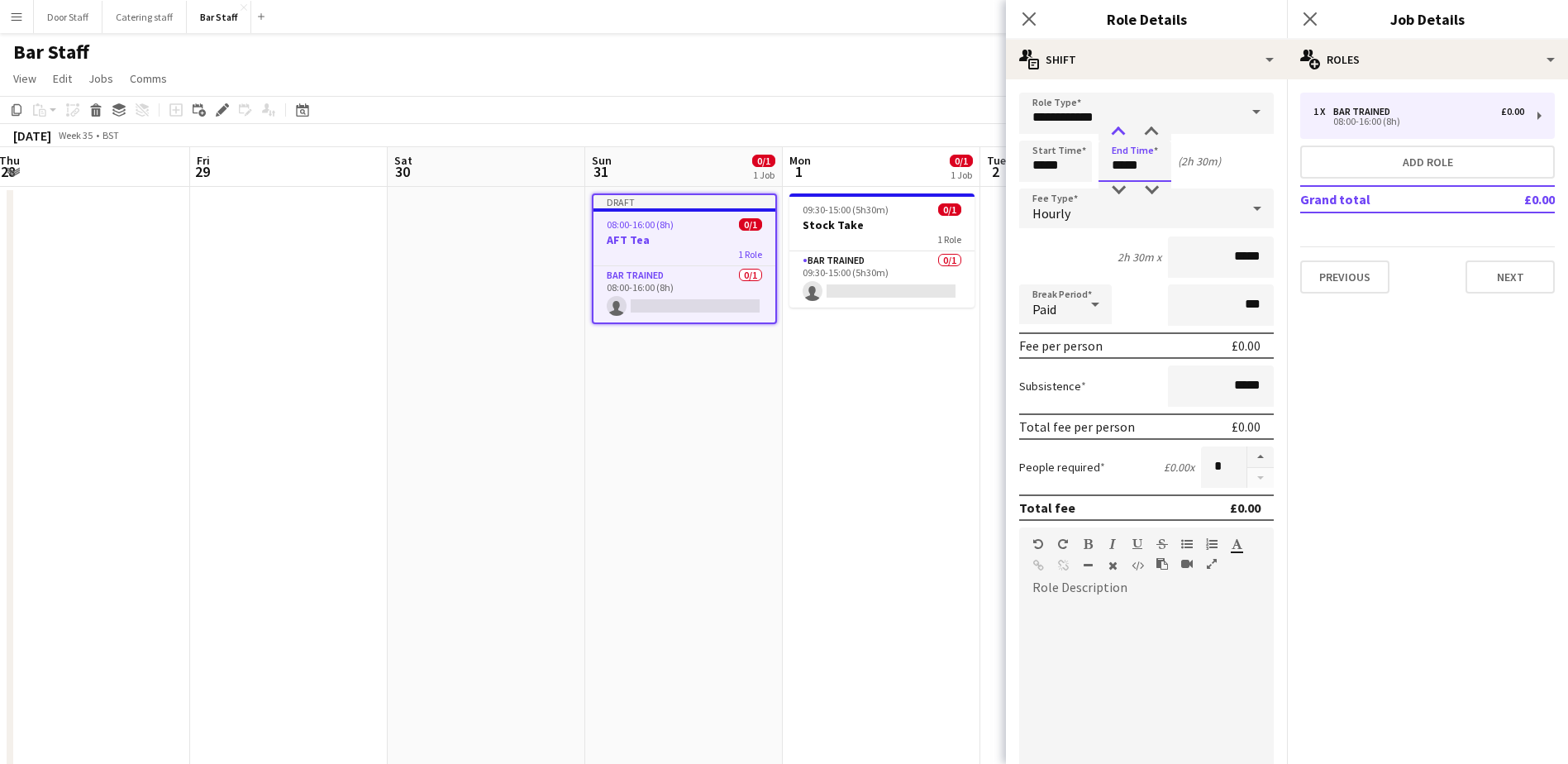
type input "*****"
click at [1120, 129] on div at bounding box center [1118, 131] width 33 height 16
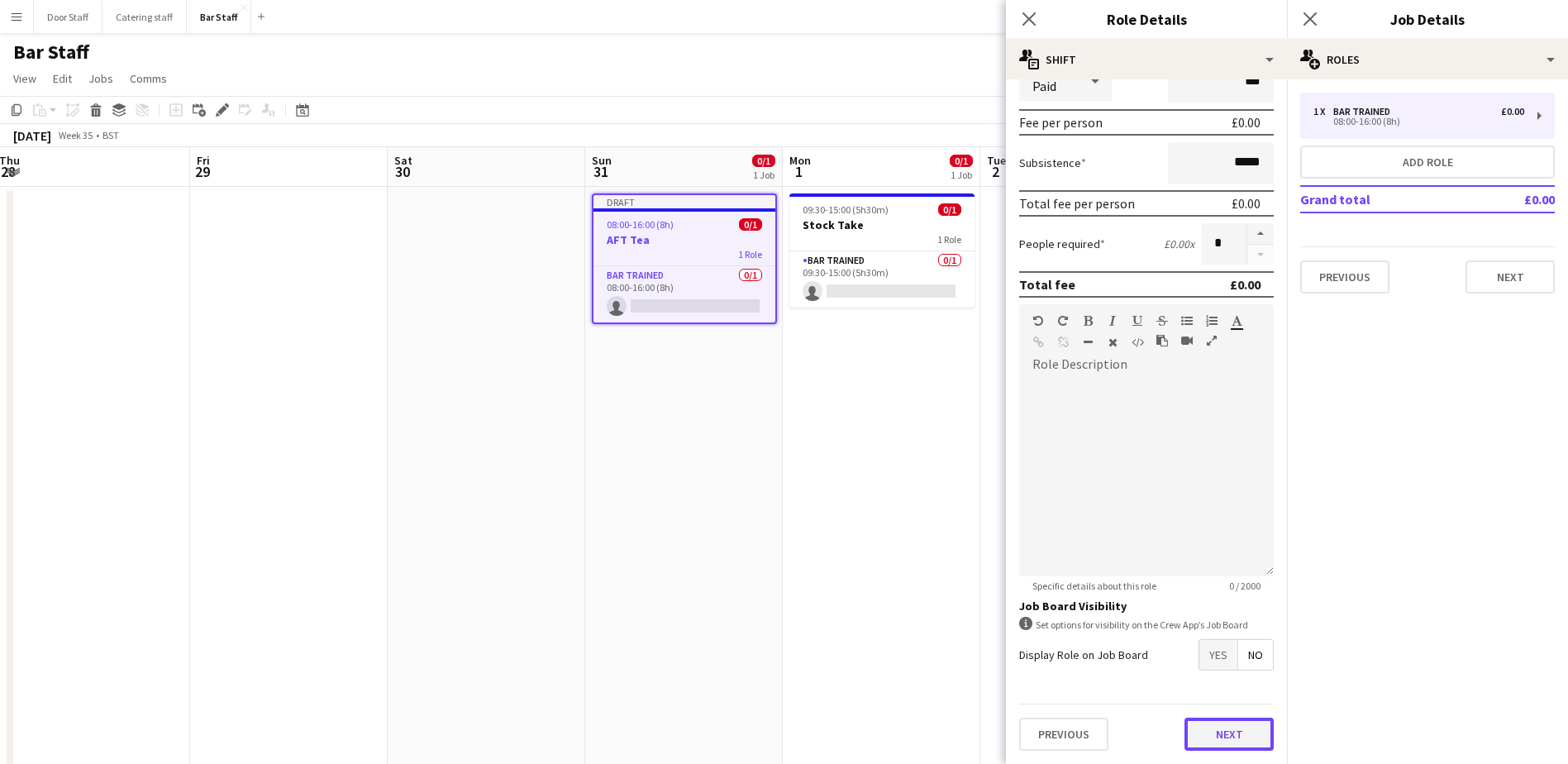
click at [1221, 731] on button "Next" at bounding box center [1229, 734] width 89 height 33
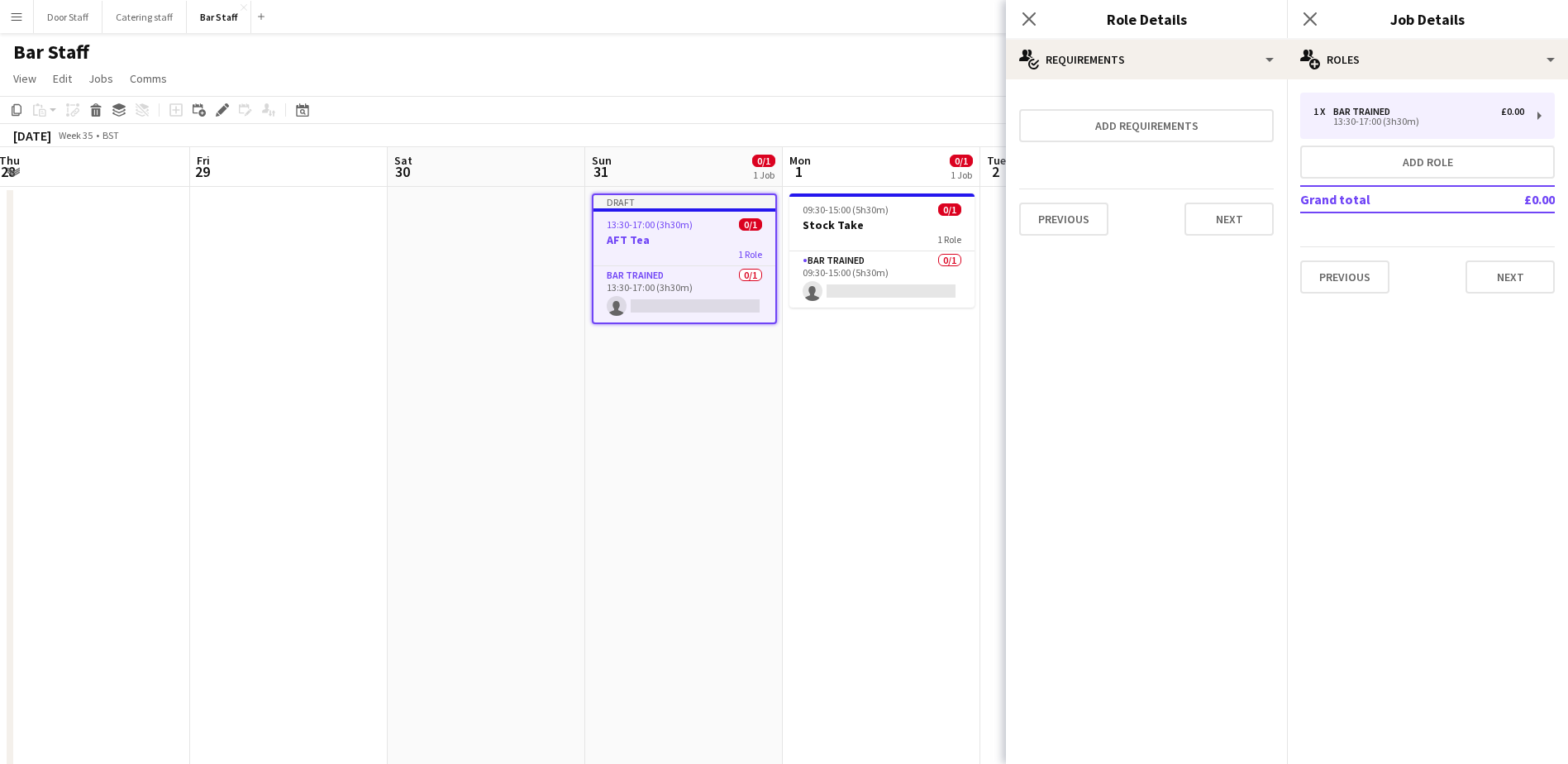
scroll to position [0, 0]
click at [1229, 225] on button "Next" at bounding box center [1229, 219] width 89 height 33
click at [1220, 223] on button "Finish" at bounding box center [1242, 222] width 62 height 33
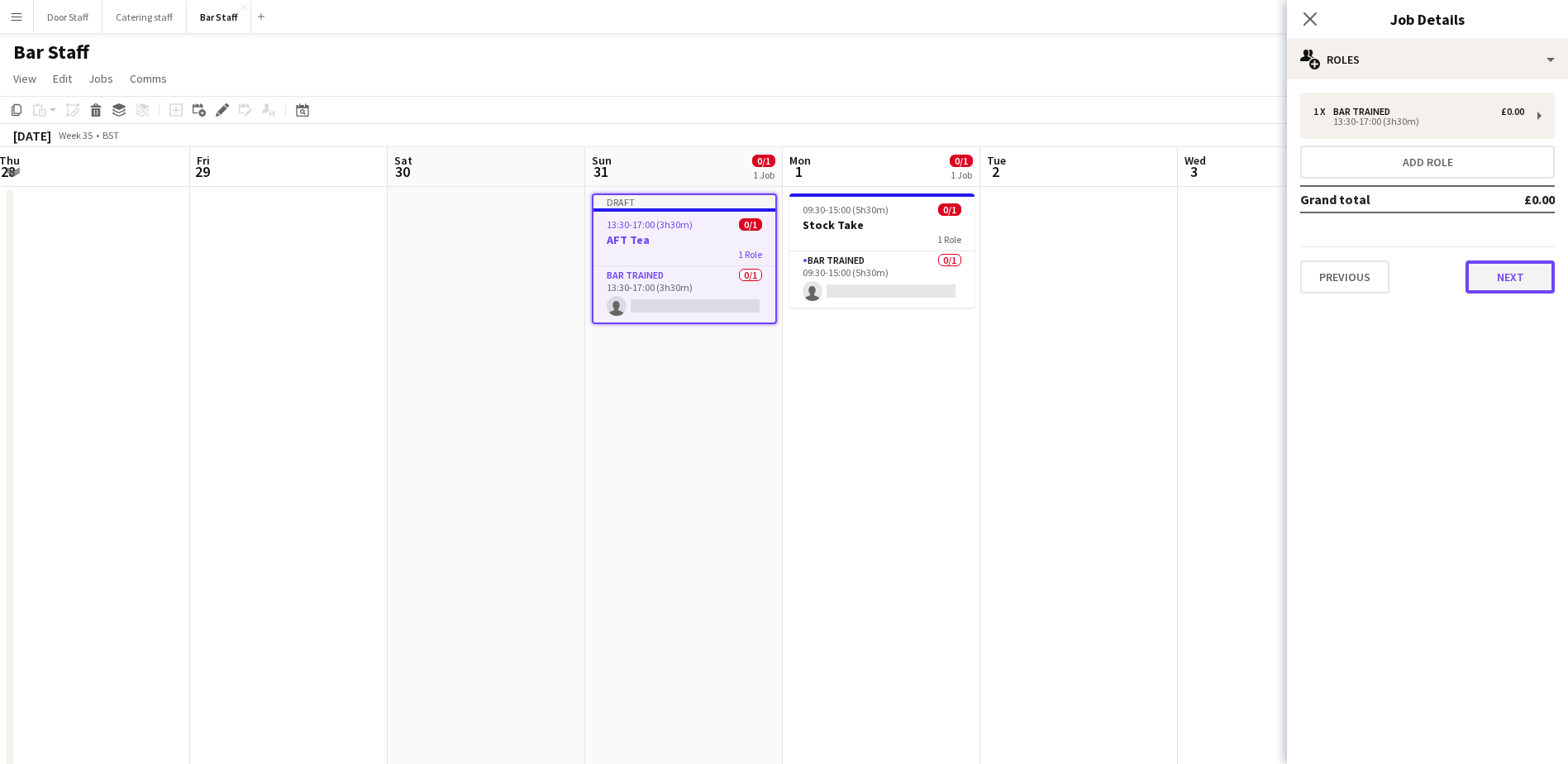
click at [1508, 272] on button "Next" at bounding box center [1510, 277] width 89 height 33
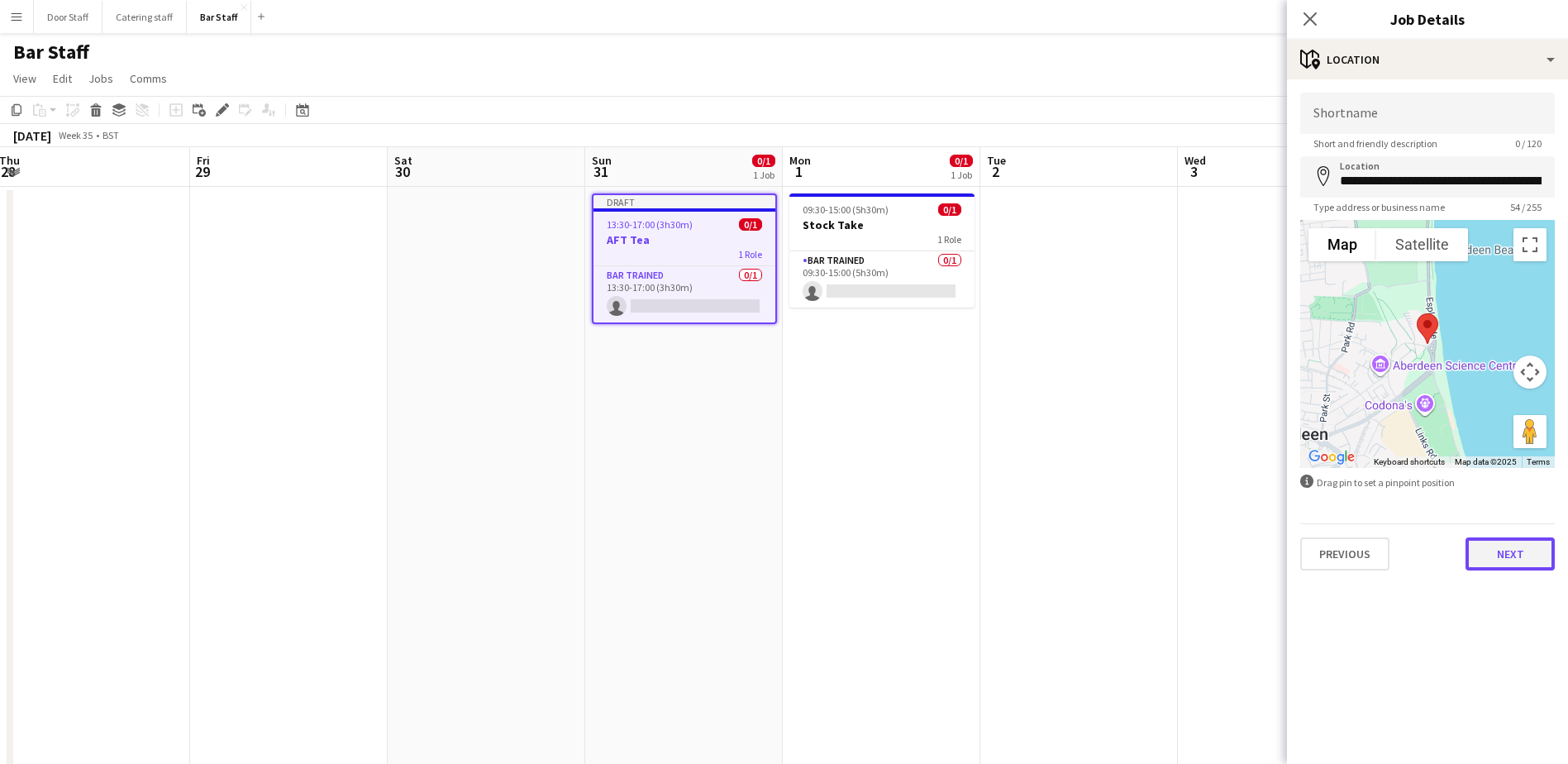
click at [1524, 558] on button "Next" at bounding box center [1510, 553] width 89 height 33
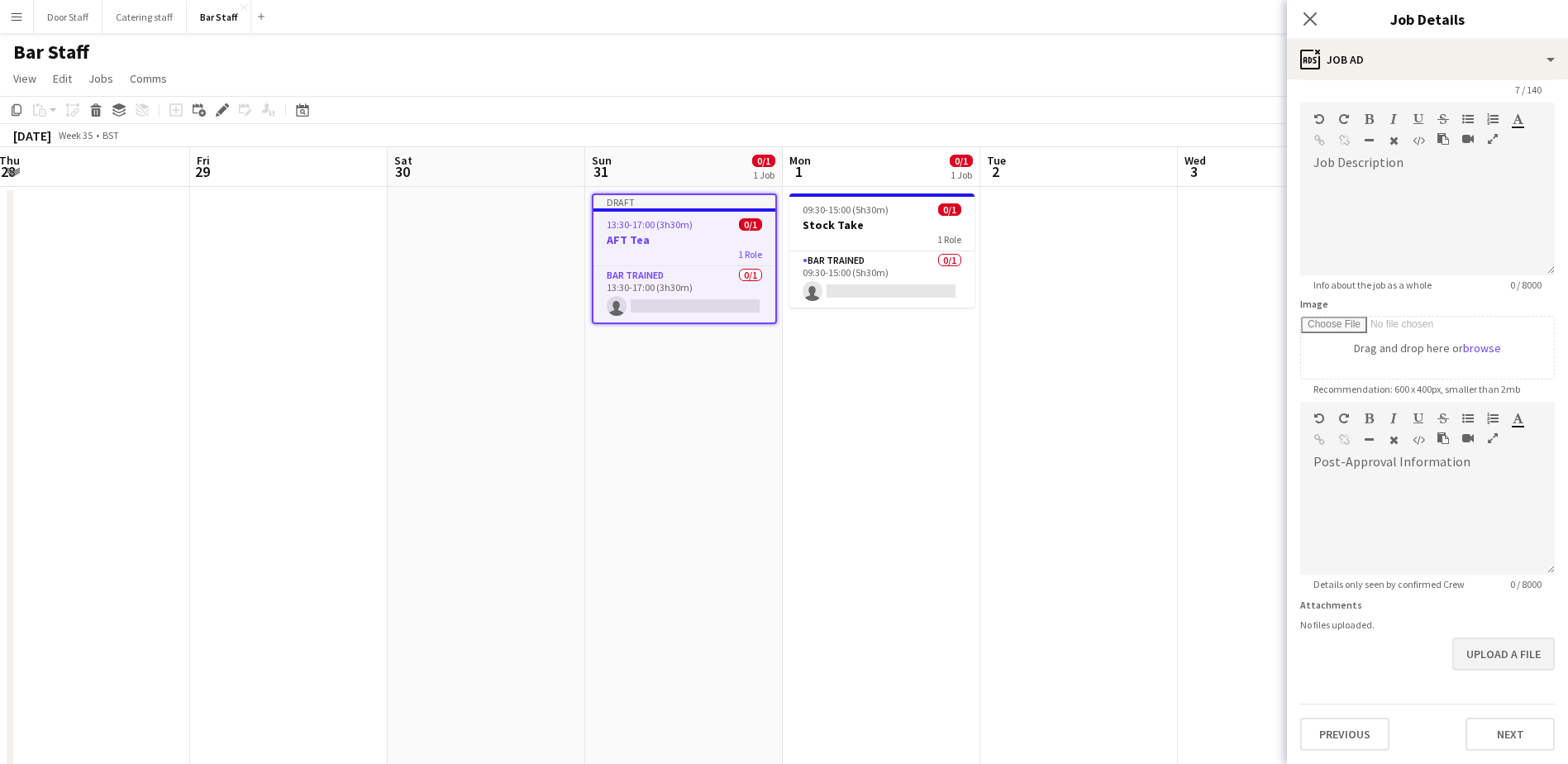
scroll to position [106, 0]
click at [1512, 683] on form "Headline ******* 7 / 140 Job Description default Heading 1 Heading 2 Heading 3 …" at bounding box center [1427, 394] width 281 height 712
drag, startPoint x: 1494, startPoint y: 717, endPoint x: 1488, endPoint y: 726, distance: 10.8
click at [1490, 725] on div "Previous Next" at bounding box center [1427, 727] width 254 height 47
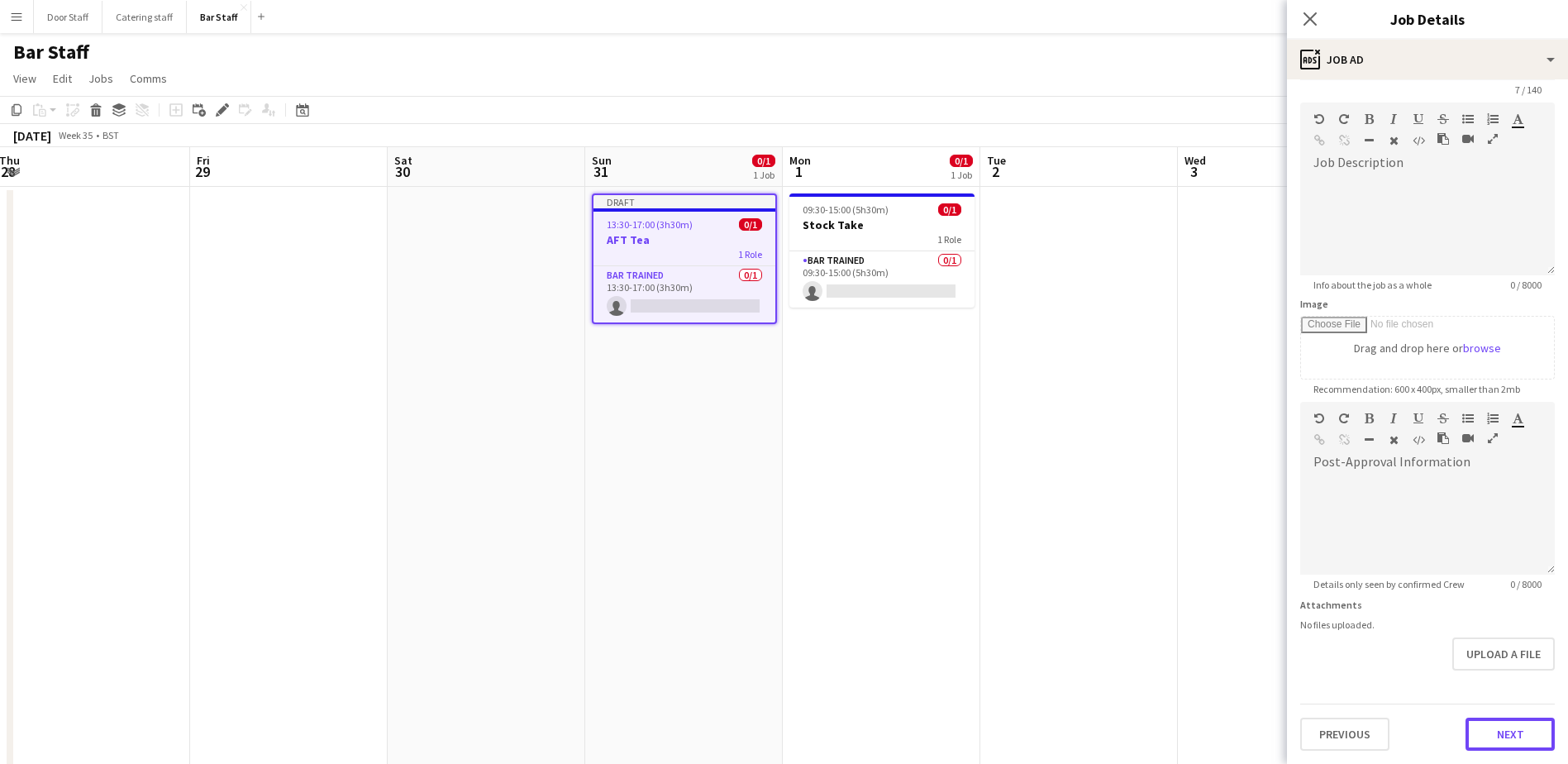
click at [1489, 725] on button "Next" at bounding box center [1510, 734] width 89 height 33
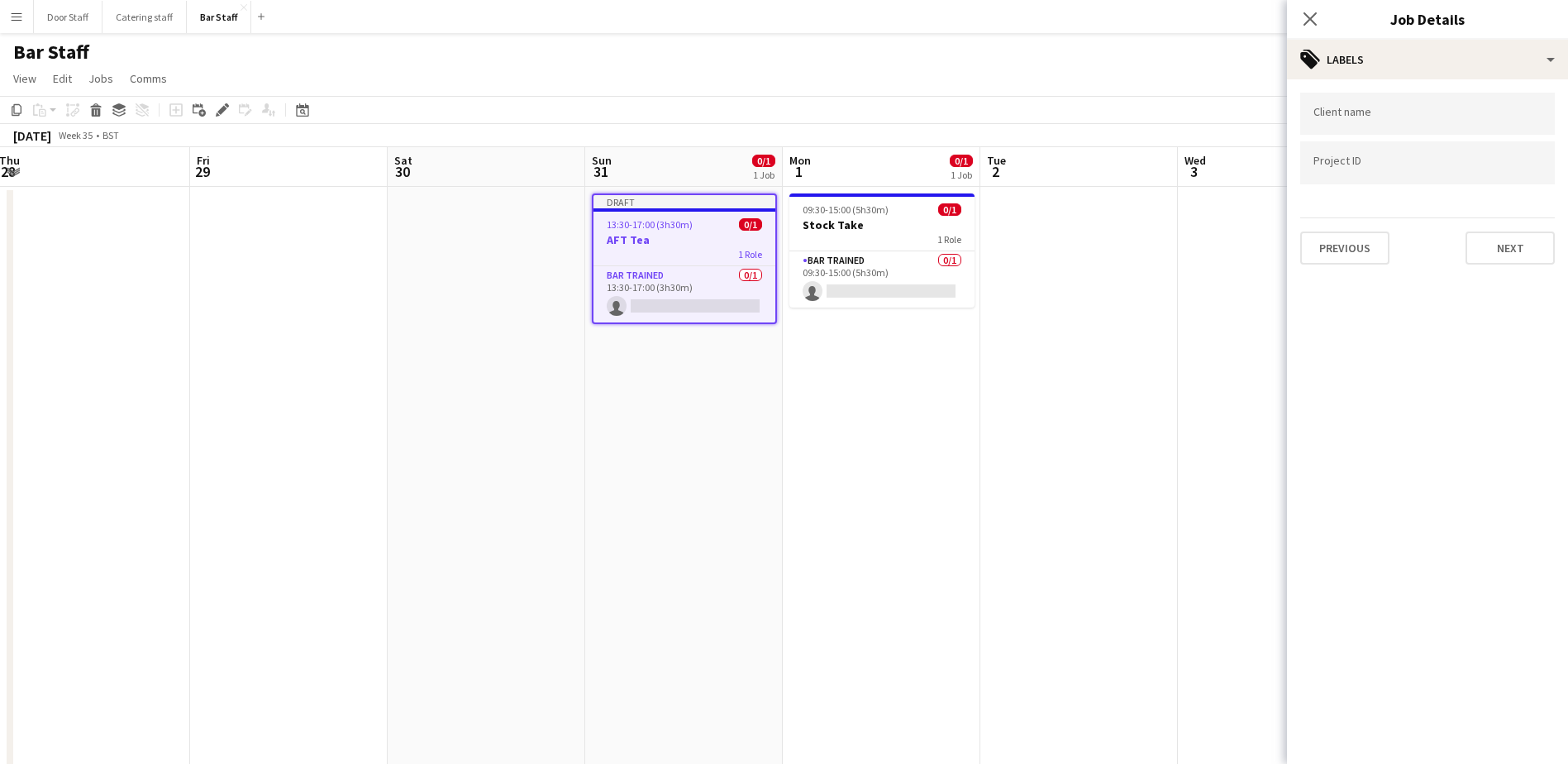
scroll to position [0, 0]
click at [1511, 258] on button "Next" at bounding box center [1510, 248] width 89 height 33
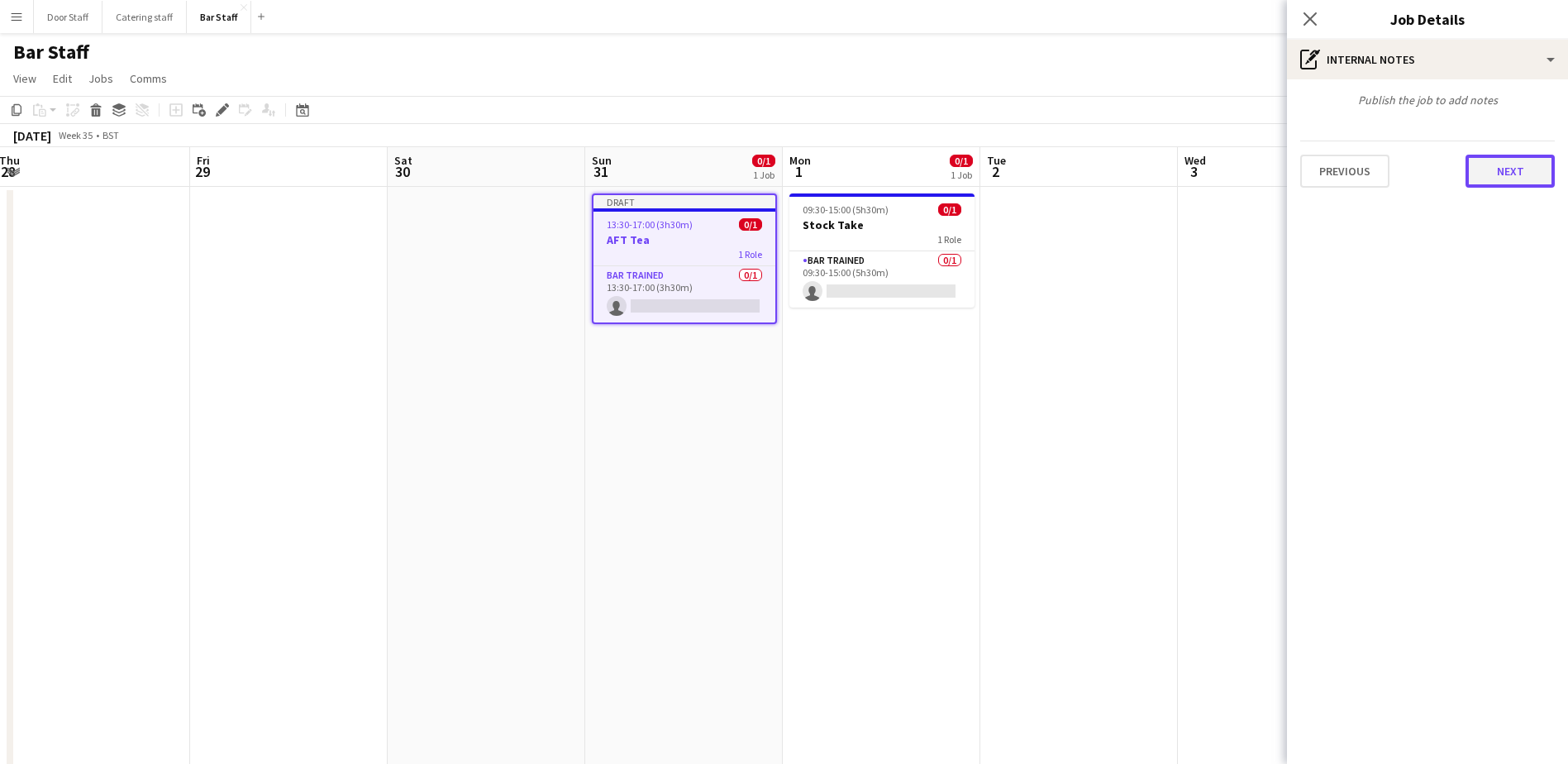
click at [1505, 178] on button "Next" at bounding box center [1510, 171] width 89 height 33
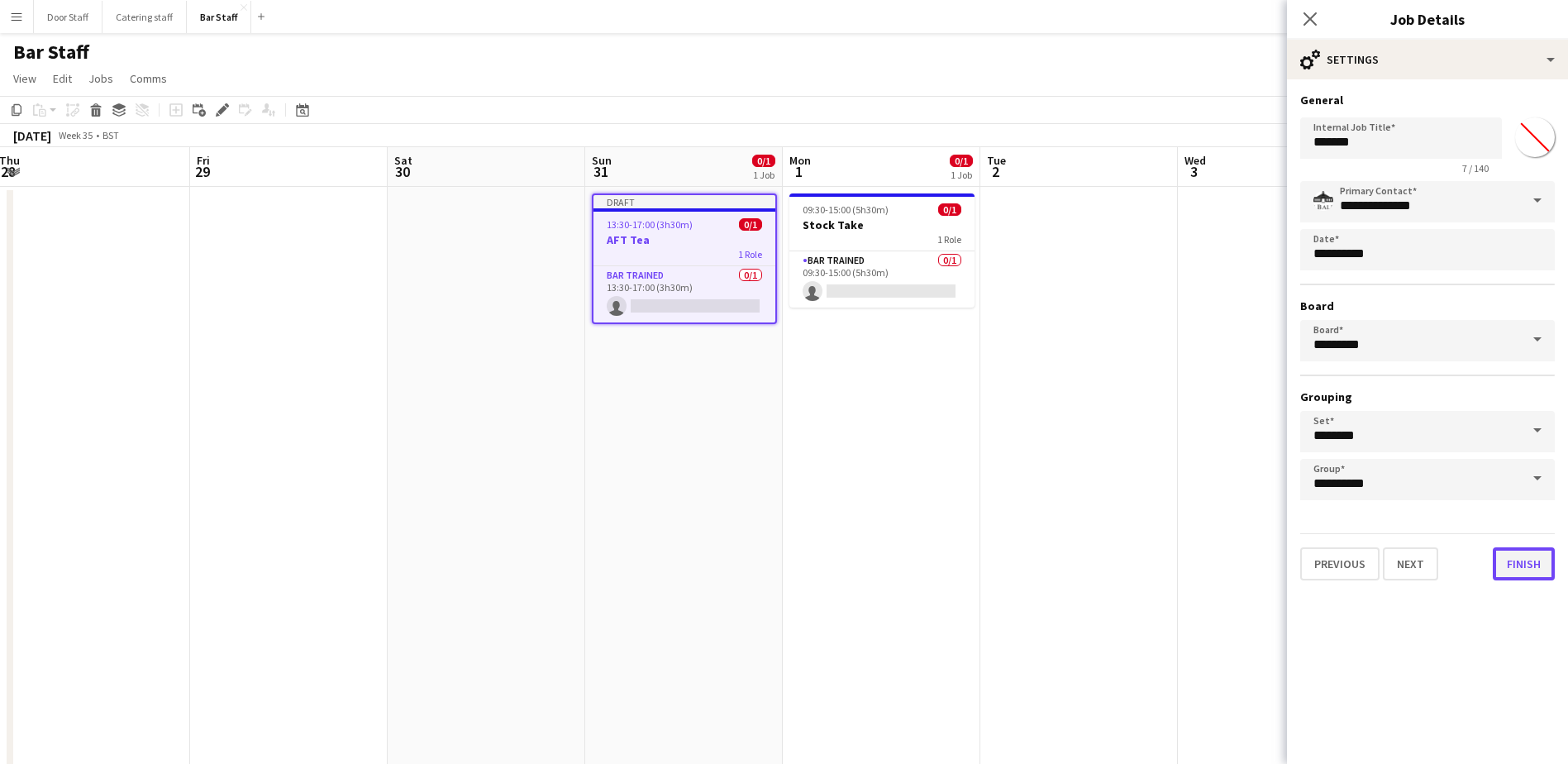
click at [1522, 555] on button "Finish" at bounding box center [1523, 564] width 62 height 33
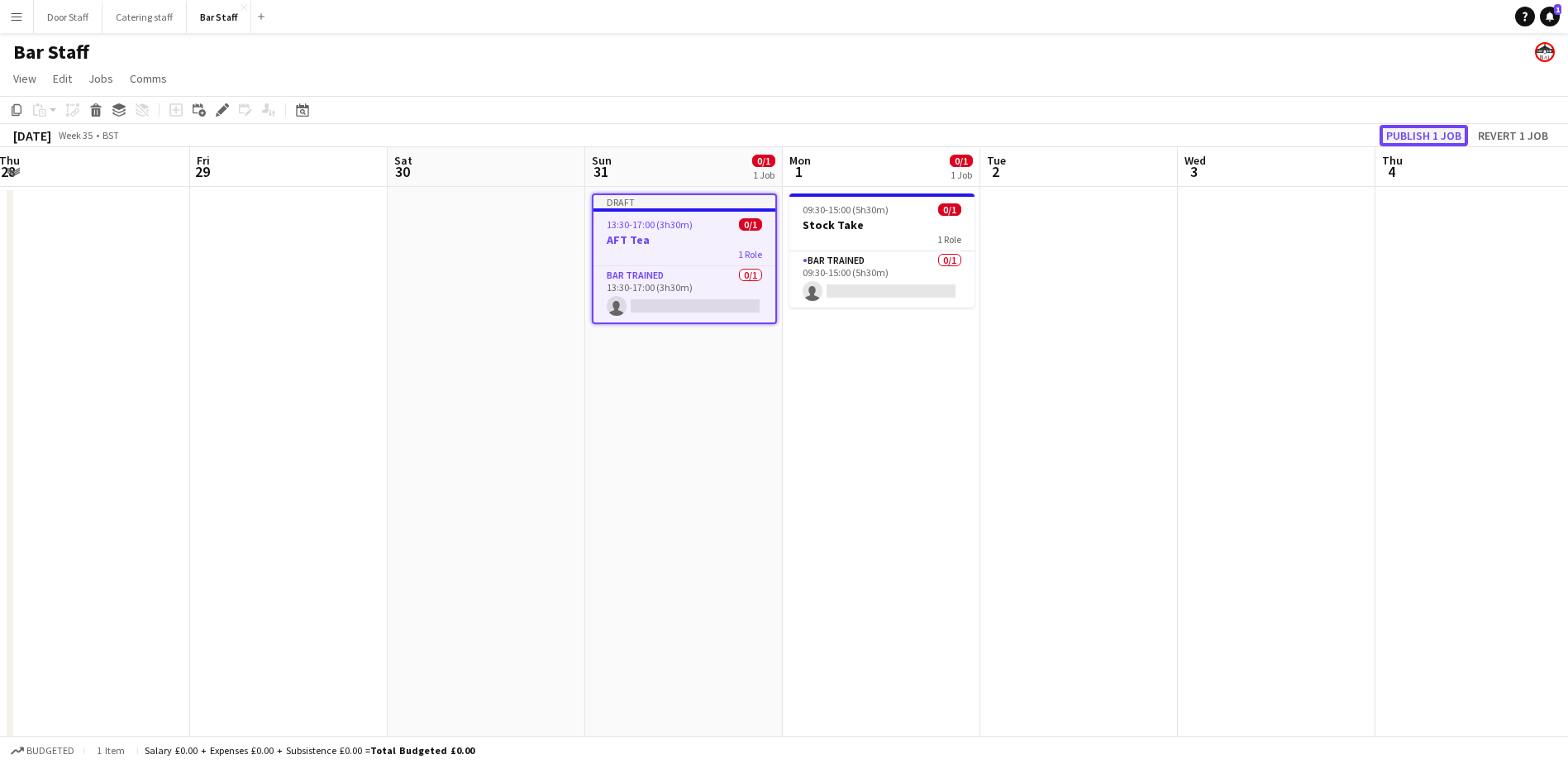
click at [1426, 132] on button "Publish 1 job" at bounding box center [1423, 135] width 88 height 21
